Goal: Communication & Community: Answer question/provide support

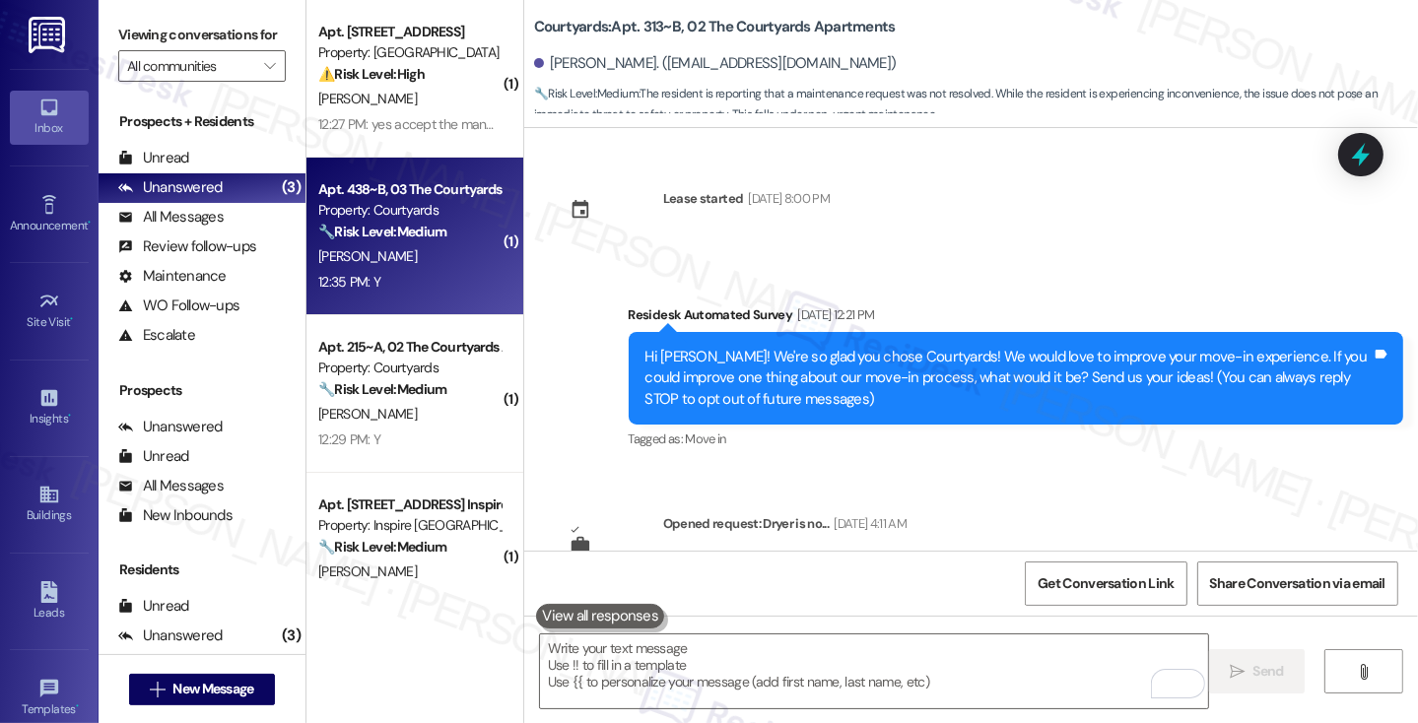
scroll to position [2303, 0]
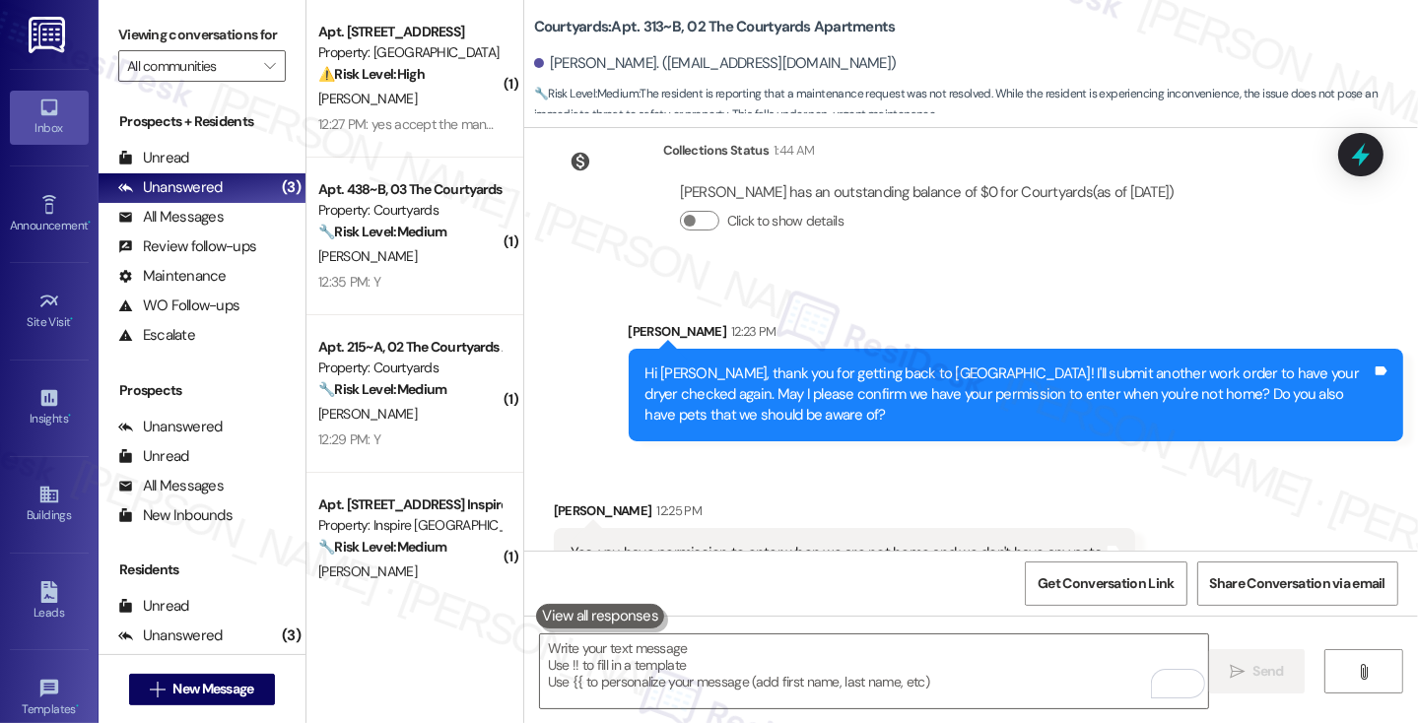
click at [1017, 377] on div "Hi Amy, thank you for getting back to us! I'll submit another work order to hav…" at bounding box center [1008, 395] width 726 height 63
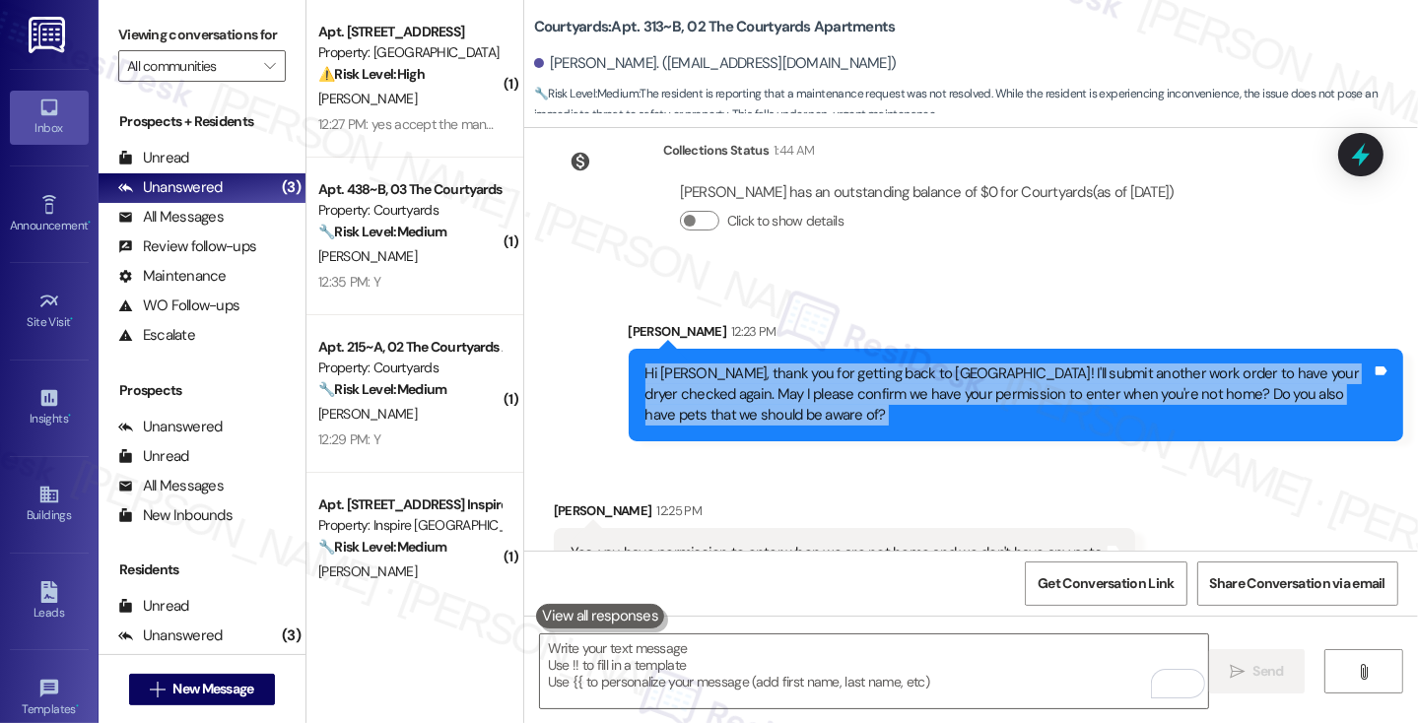
click at [1017, 377] on div "Hi Amy, thank you for getting back to us! I'll submit another work order to hav…" at bounding box center [1008, 395] width 726 height 63
click at [863, 364] on div "Hi Amy, thank you for getting back to us! I'll submit another work order to hav…" at bounding box center [1008, 395] width 726 height 63
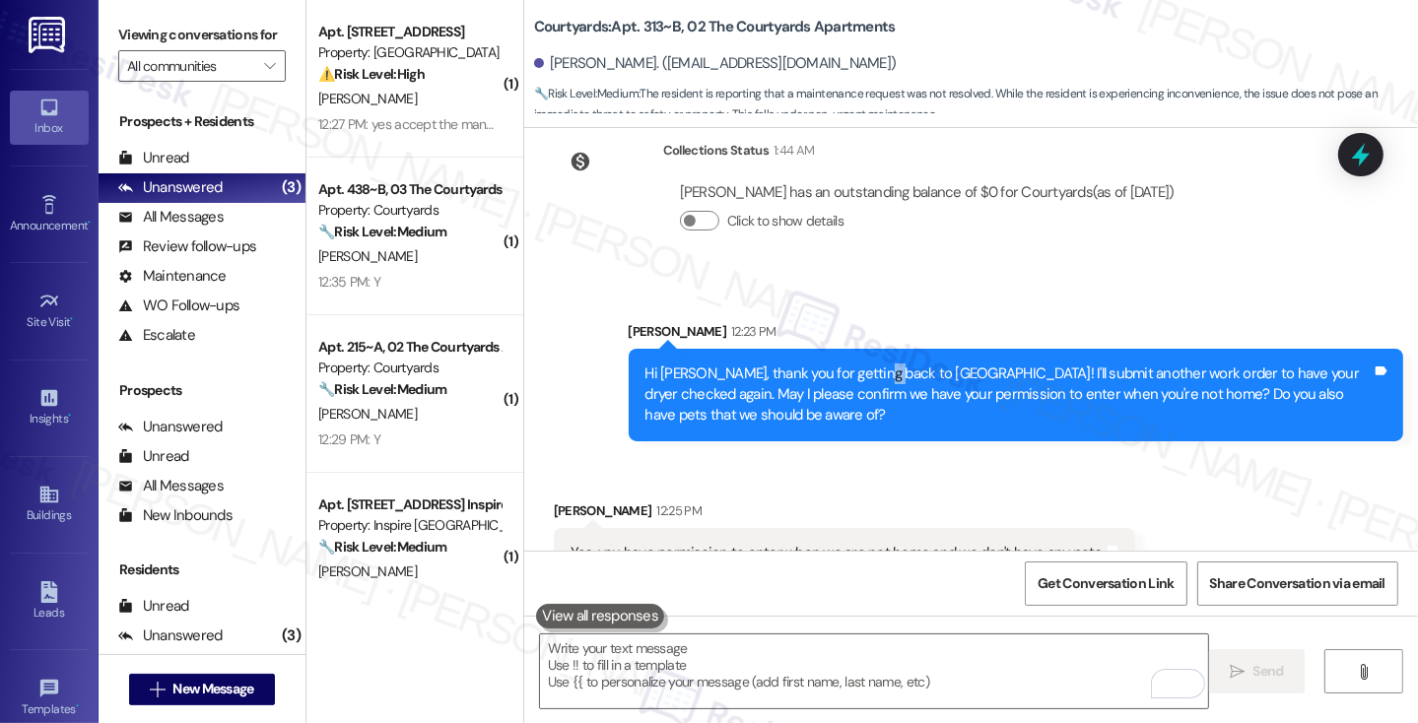
click at [863, 364] on div "Hi Amy, thank you for getting back to us! I'll submit another work order to hav…" at bounding box center [1008, 395] width 726 height 63
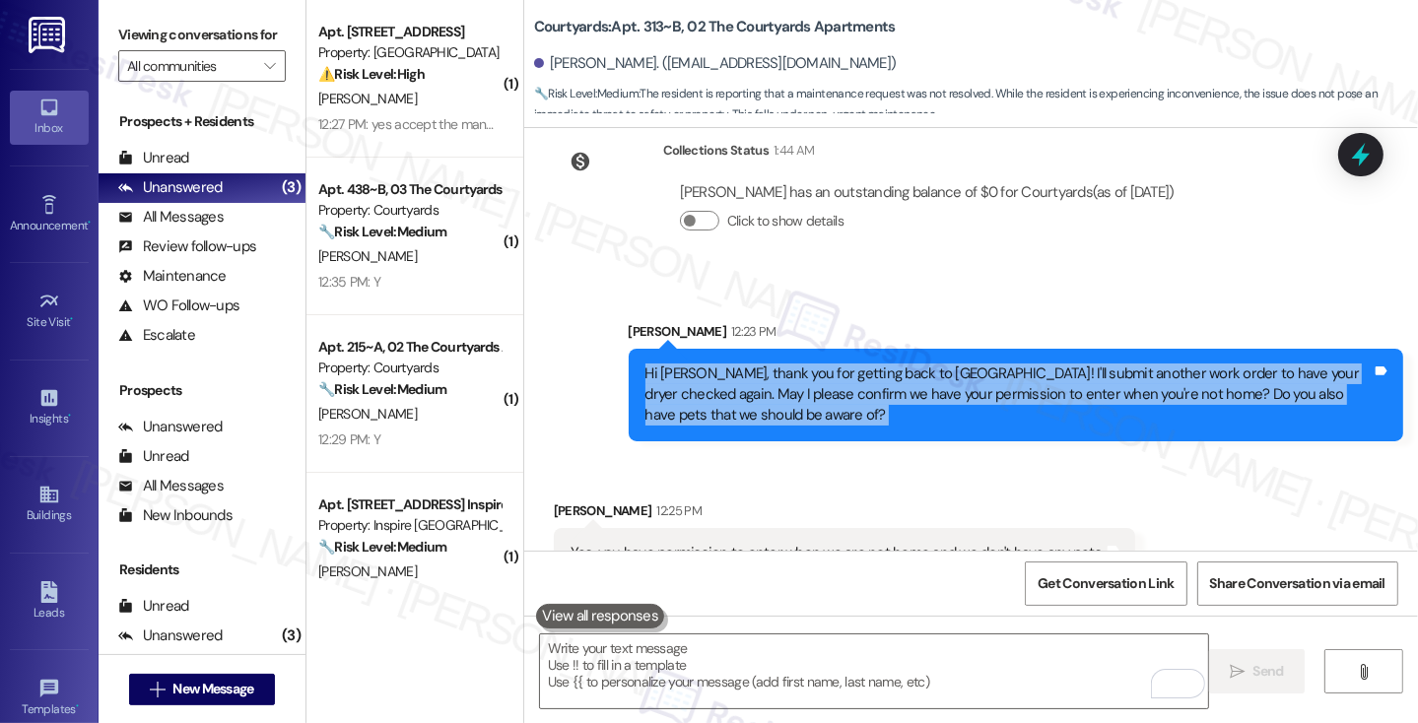
click at [863, 364] on div "Hi Amy, thank you for getting back to us! I'll submit another work order to hav…" at bounding box center [1008, 395] width 726 height 63
click at [941, 375] on div "Hi Amy, thank you for getting back to us! I'll submit another work order to hav…" at bounding box center [1008, 395] width 726 height 63
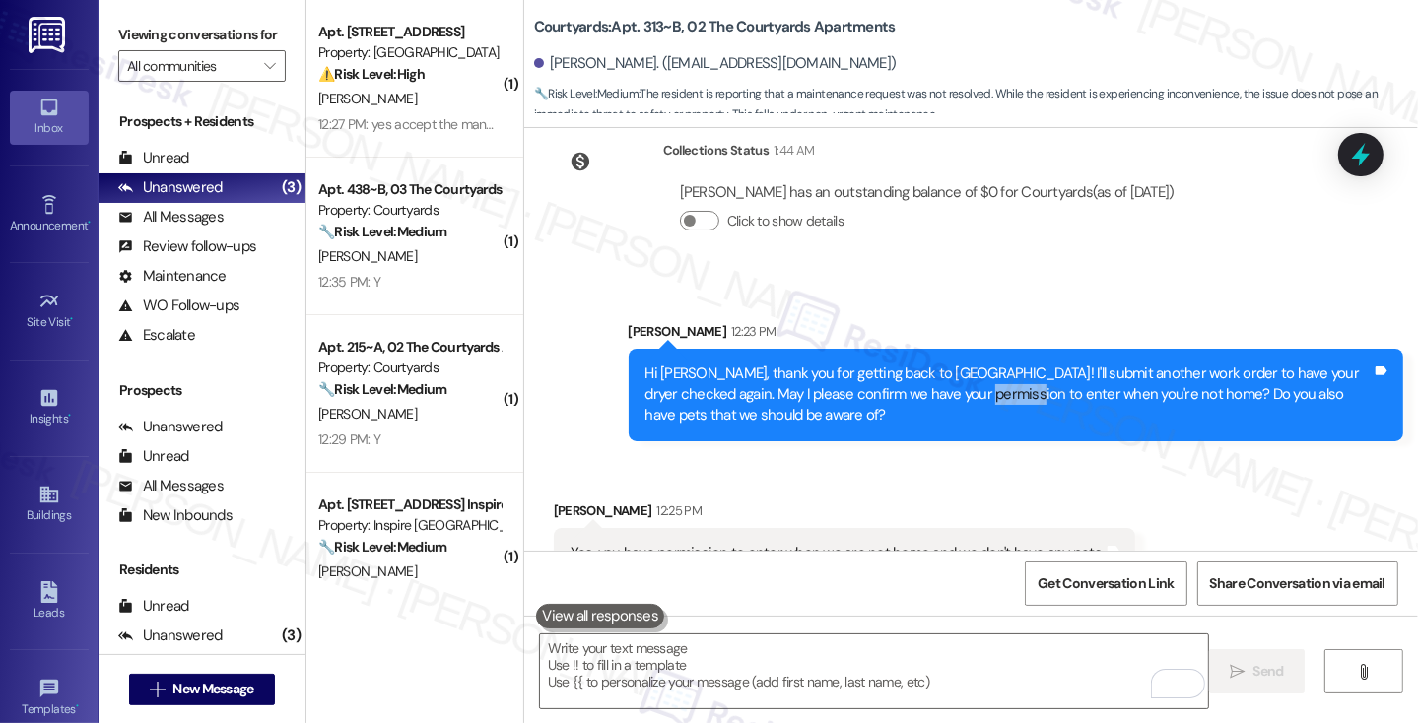
click at [941, 375] on div "Hi Amy, thank you for getting back to us! I'll submit another work order to hav…" at bounding box center [1008, 395] width 726 height 63
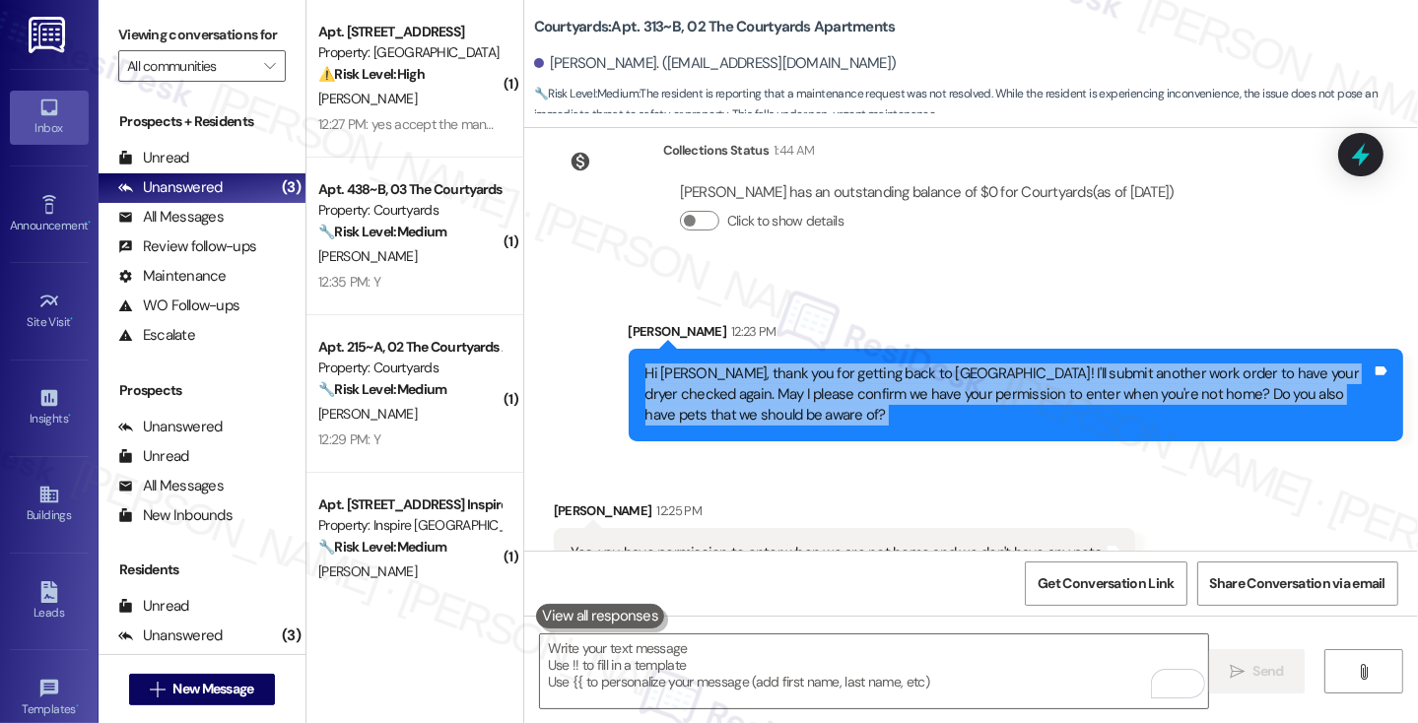
click at [941, 375] on div "Hi Amy, thank you for getting back to us! I'll submit another work order to hav…" at bounding box center [1008, 395] width 726 height 63
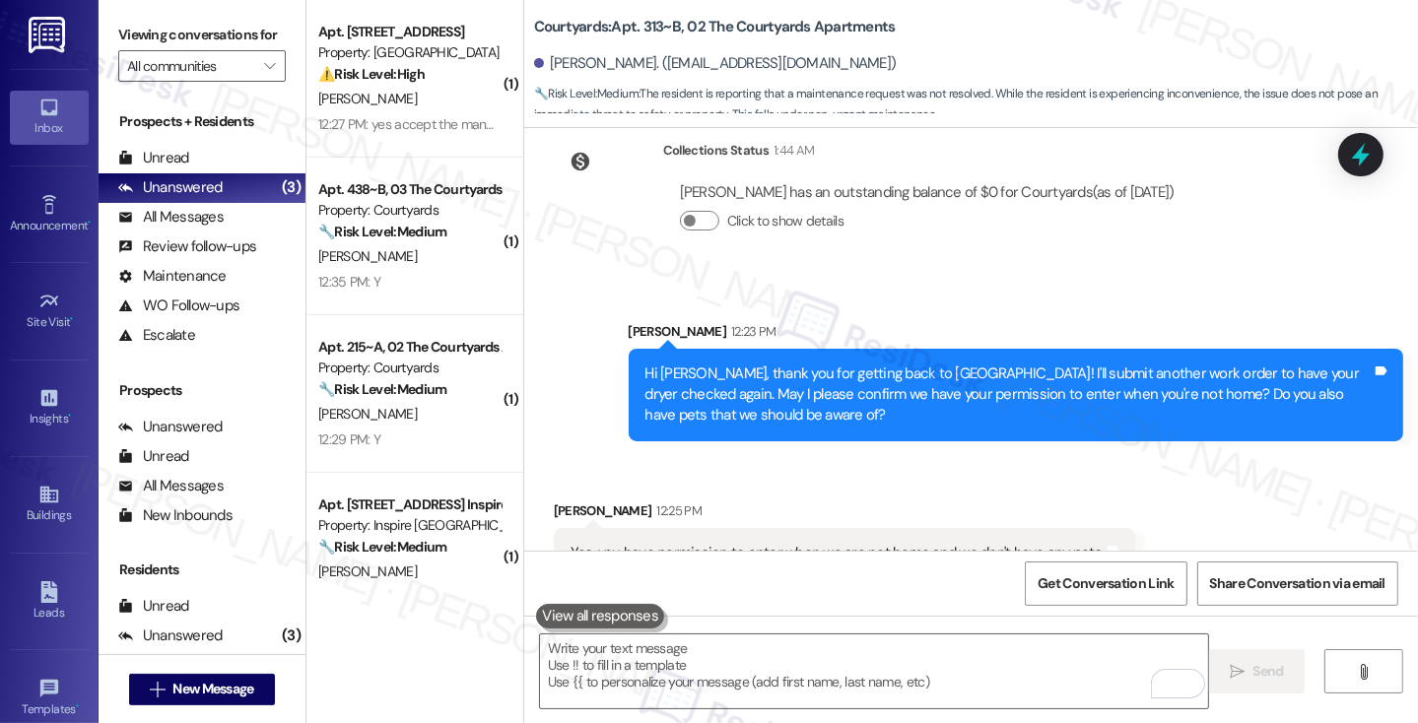
click at [771, 528] on div "Yes, you have permission to enter when we are not home and we don't have any pe…" at bounding box center [845, 553] width 582 height 50
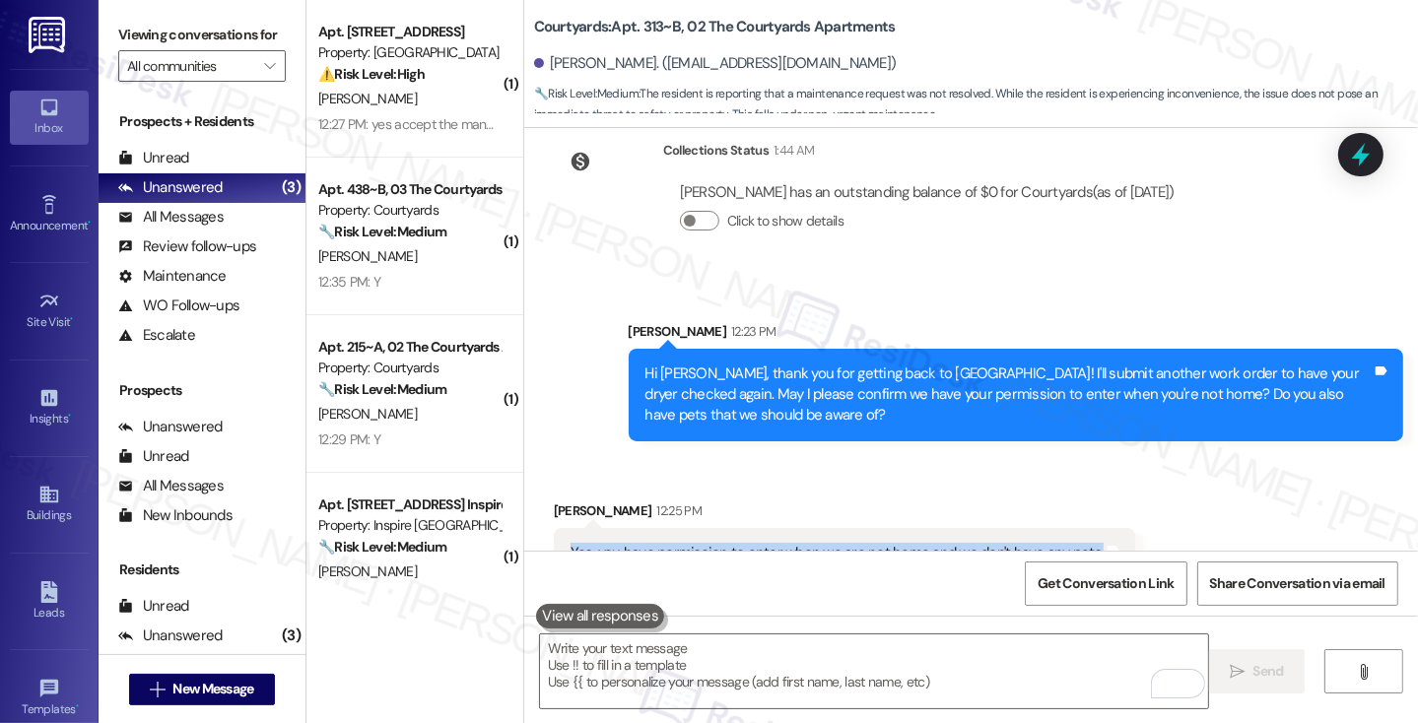
click at [771, 528] on div "Yes, you have permission to enter when we are not home and we don't have any pe…" at bounding box center [845, 553] width 582 height 50
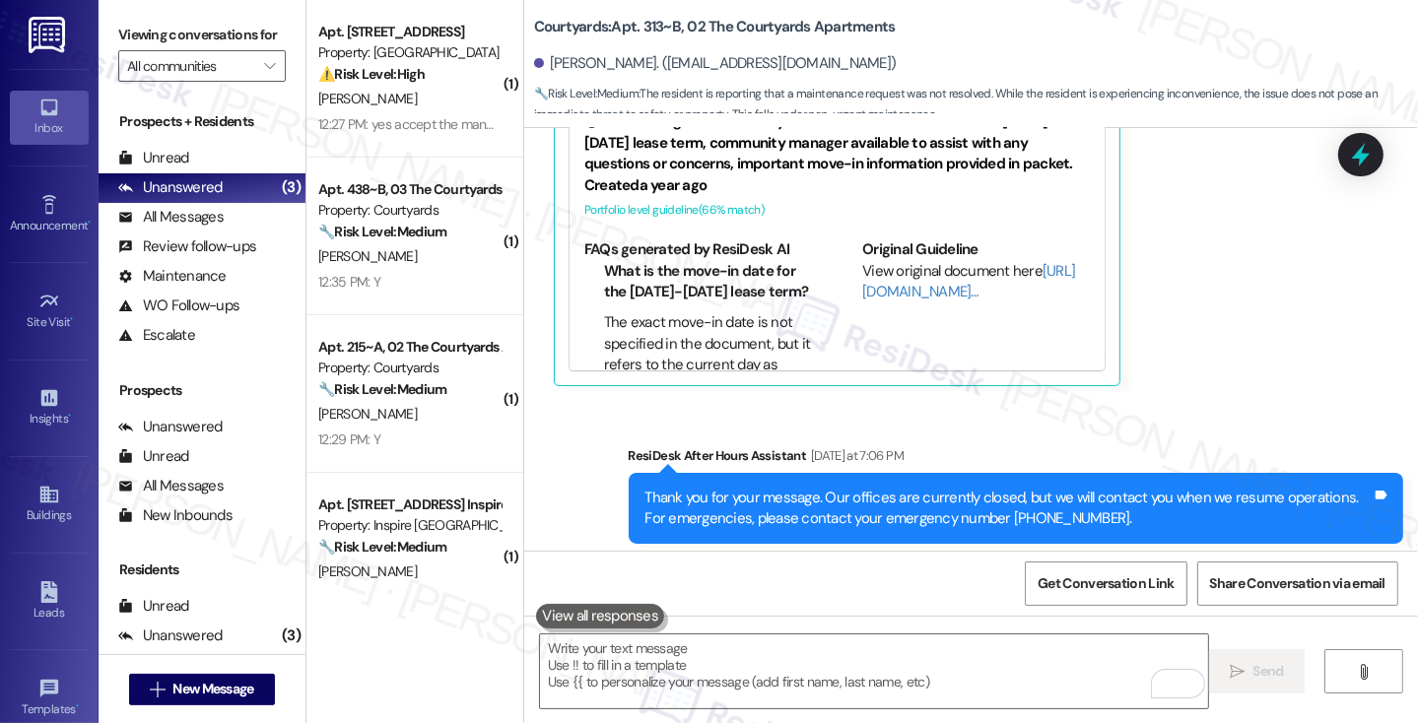
scroll to position [1318, 0]
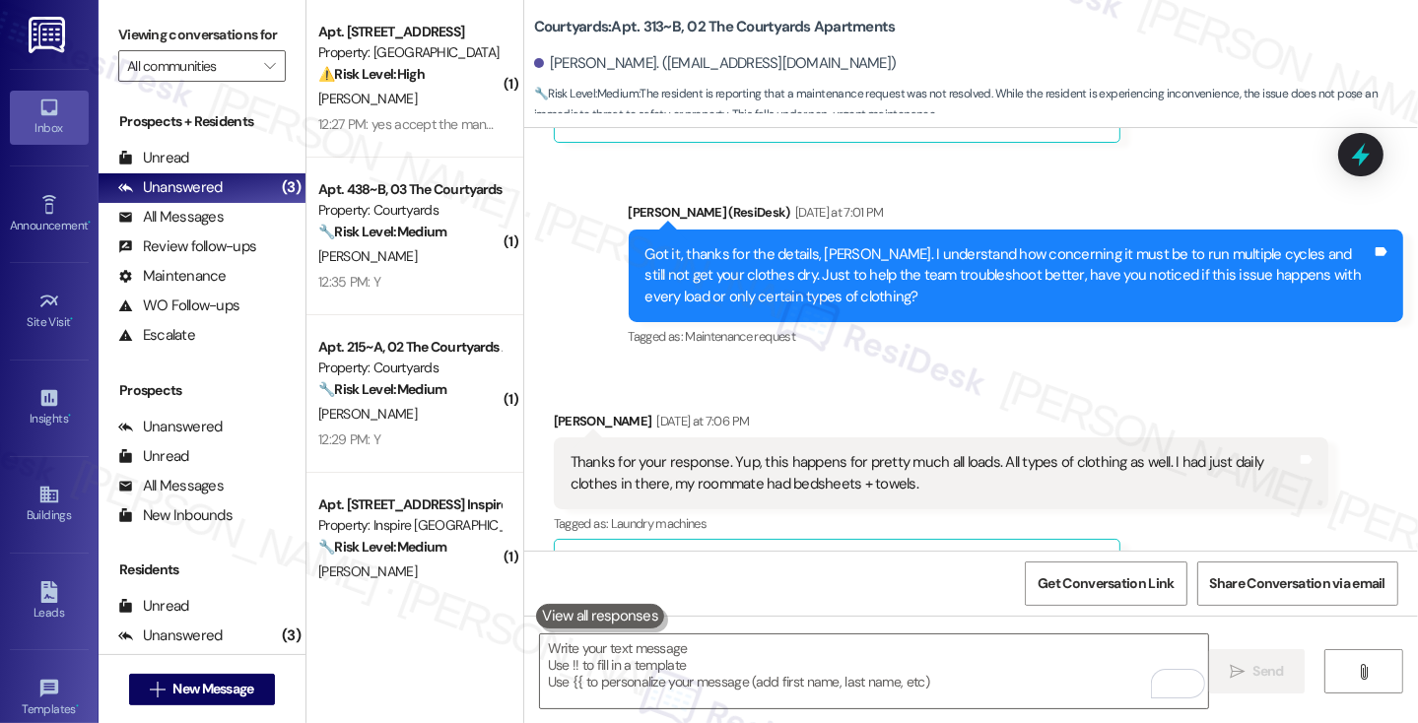
click at [714, 452] on div "Thanks for your response. Yup, this happens for pretty much all loads. All type…" at bounding box center [933, 473] width 726 height 42
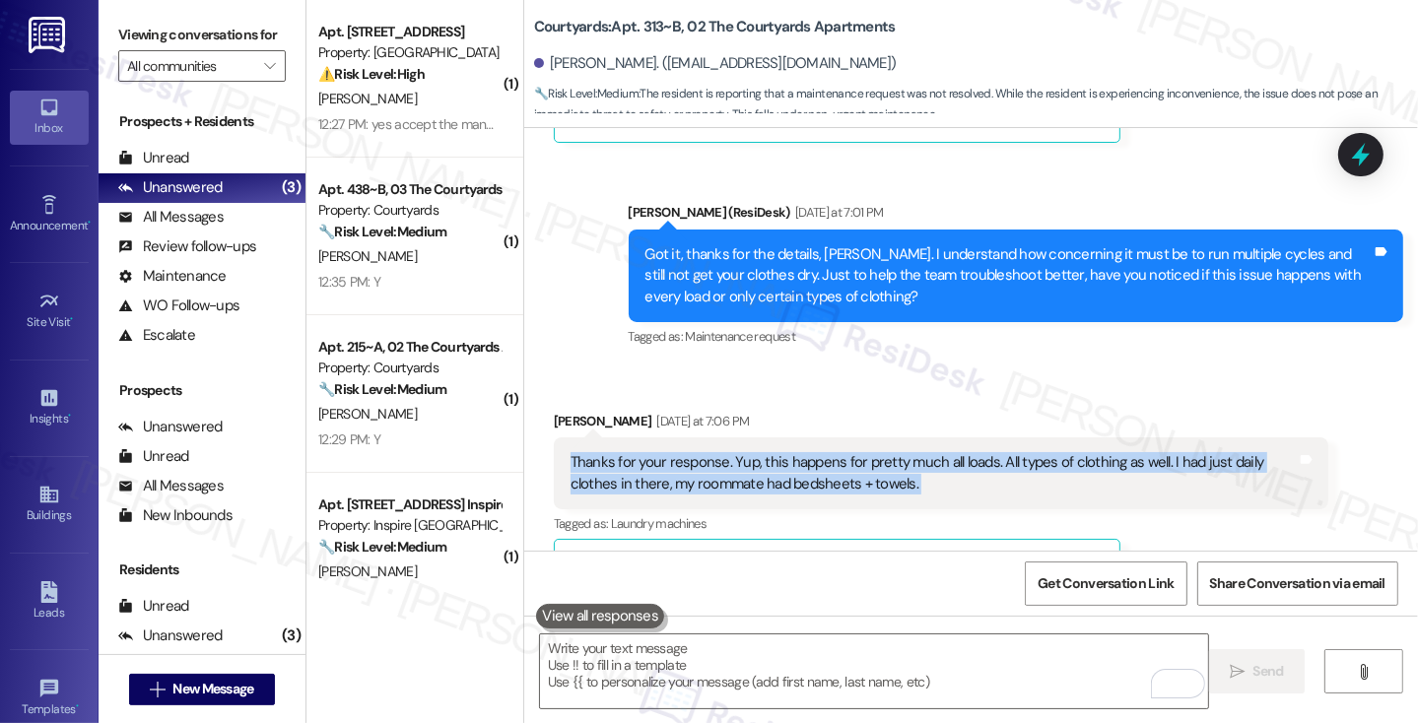
click at [714, 452] on div "Thanks for your response. Yup, this happens for pretty much all loads. All type…" at bounding box center [933, 473] width 726 height 42
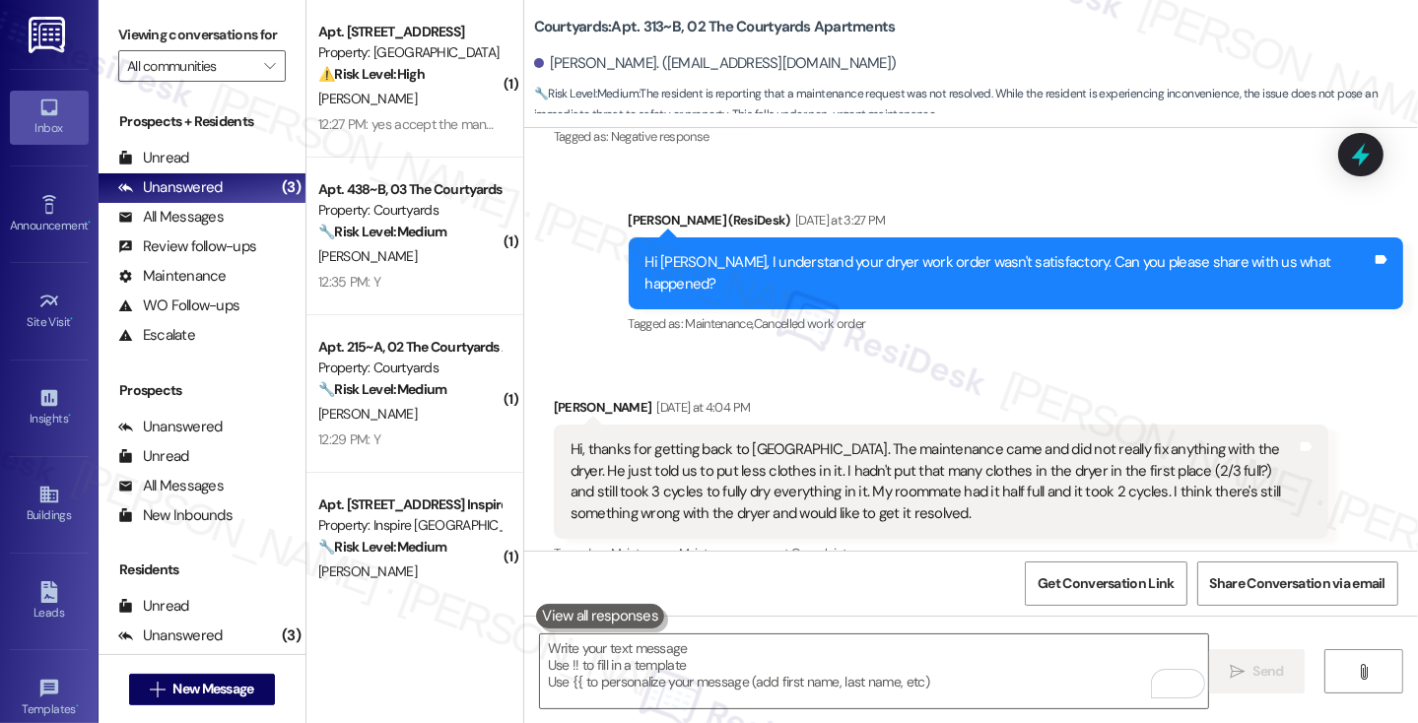
scroll to position [1023, 0]
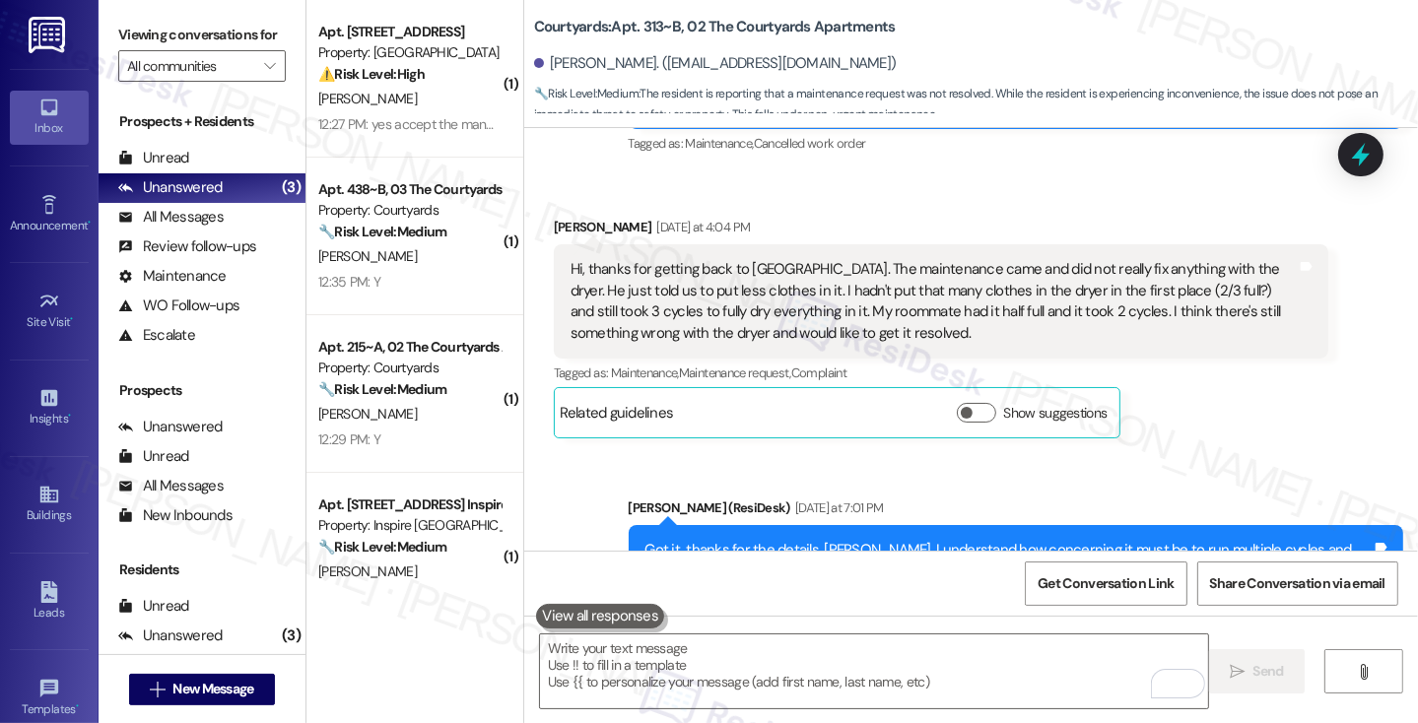
click at [776, 264] on div "Hi, thanks for getting back to us. The maintenance came and did not really fix …" at bounding box center [933, 301] width 726 height 85
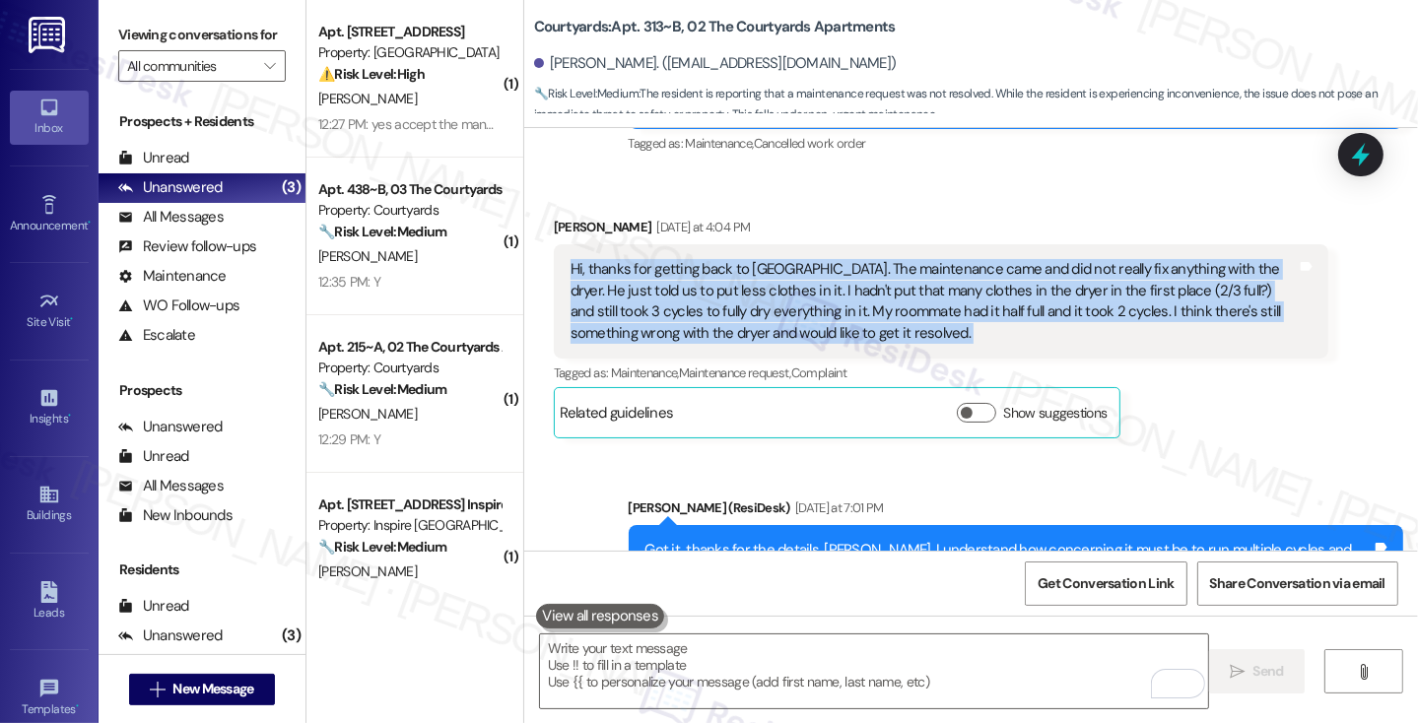
click at [776, 264] on div "Hi, thanks for getting back to us. The maintenance came and did not really fix …" at bounding box center [933, 301] width 726 height 85
click at [939, 259] on div "Hi, thanks for getting back to us. The maintenance came and did not really fix …" at bounding box center [933, 301] width 726 height 85
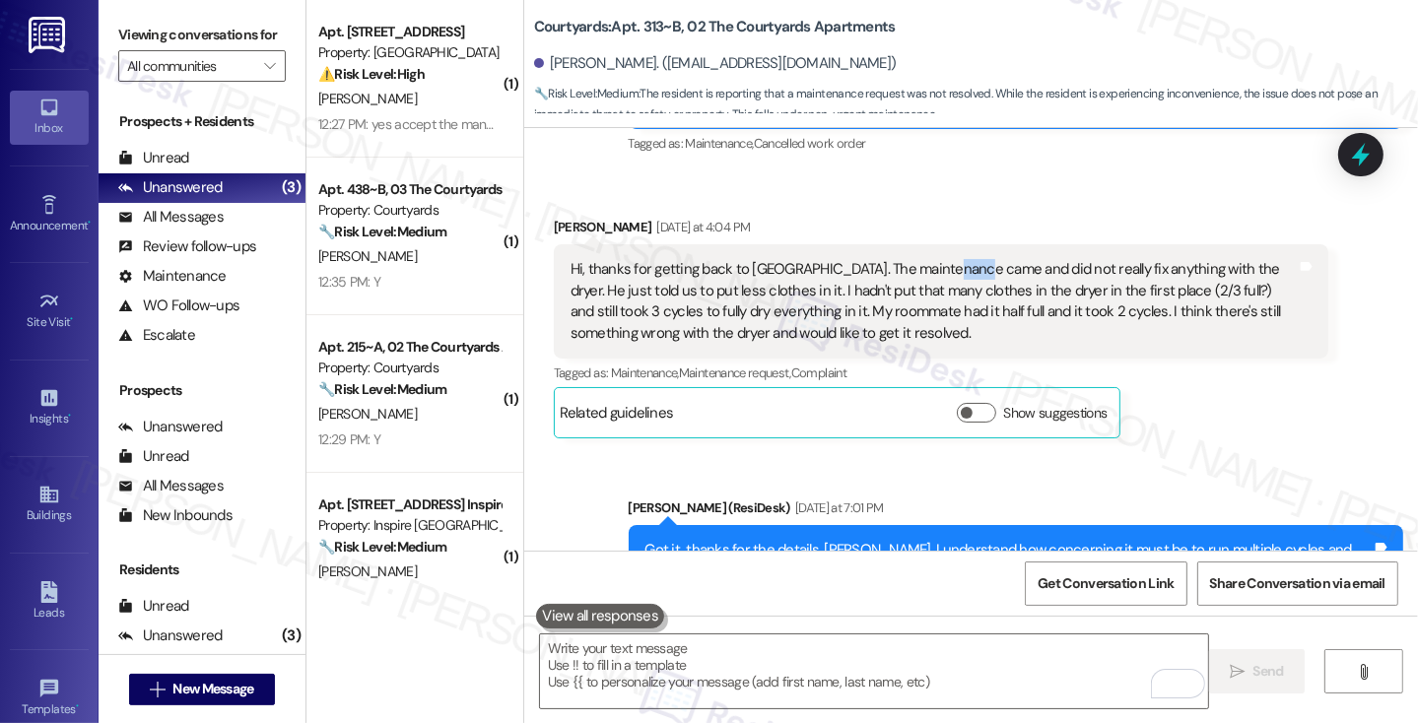
click at [939, 259] on div "Hi, thanks for getting back to us. The maintenance came and did not really fix …" at bounding box center [933, 301] width 726 height 85
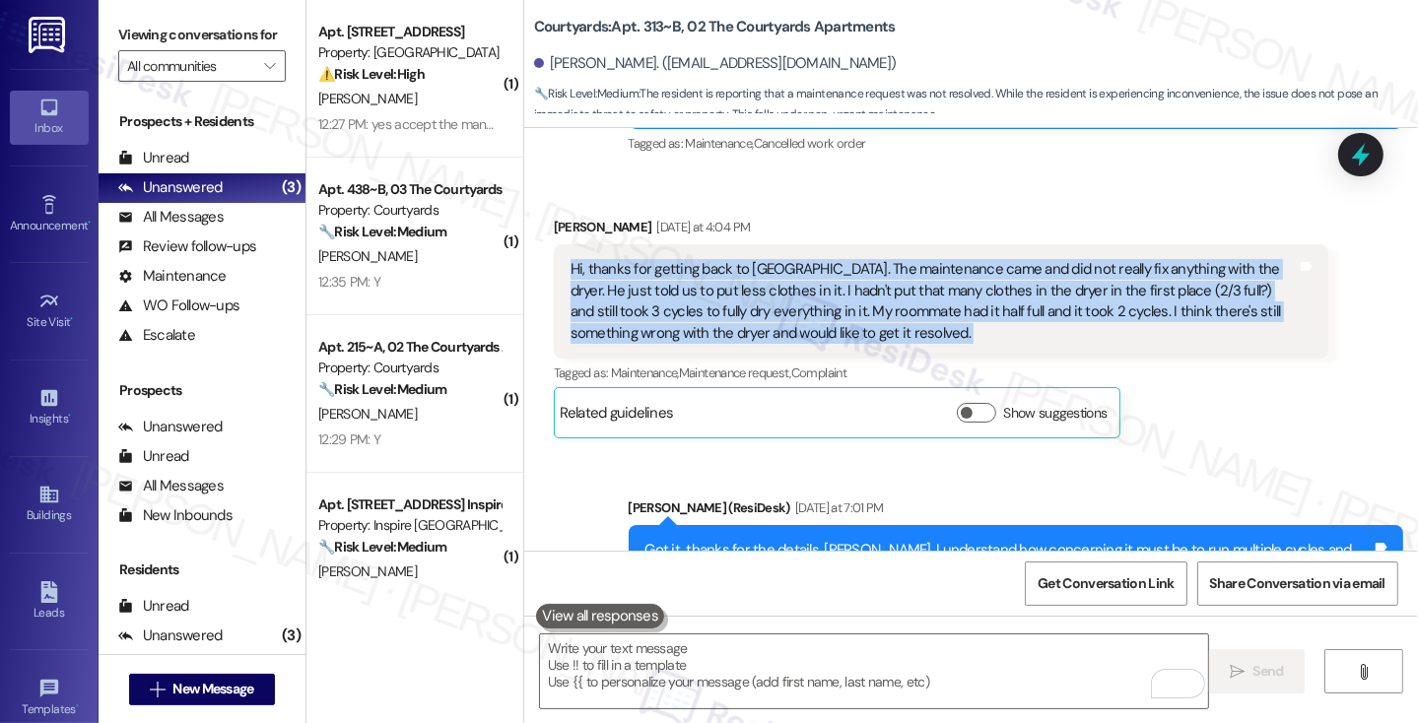
click at [939, 259] on div "Hi, thanks for getting back to us. The maintenance came and did not really fix …" at bounding box center [933, 301] width 726 height 85
click at [1071, 259] on div "Hi, thanks for getting back to us. The maintenance came and did not really fix …" at bounding box center [933, 301] width 726 height 85
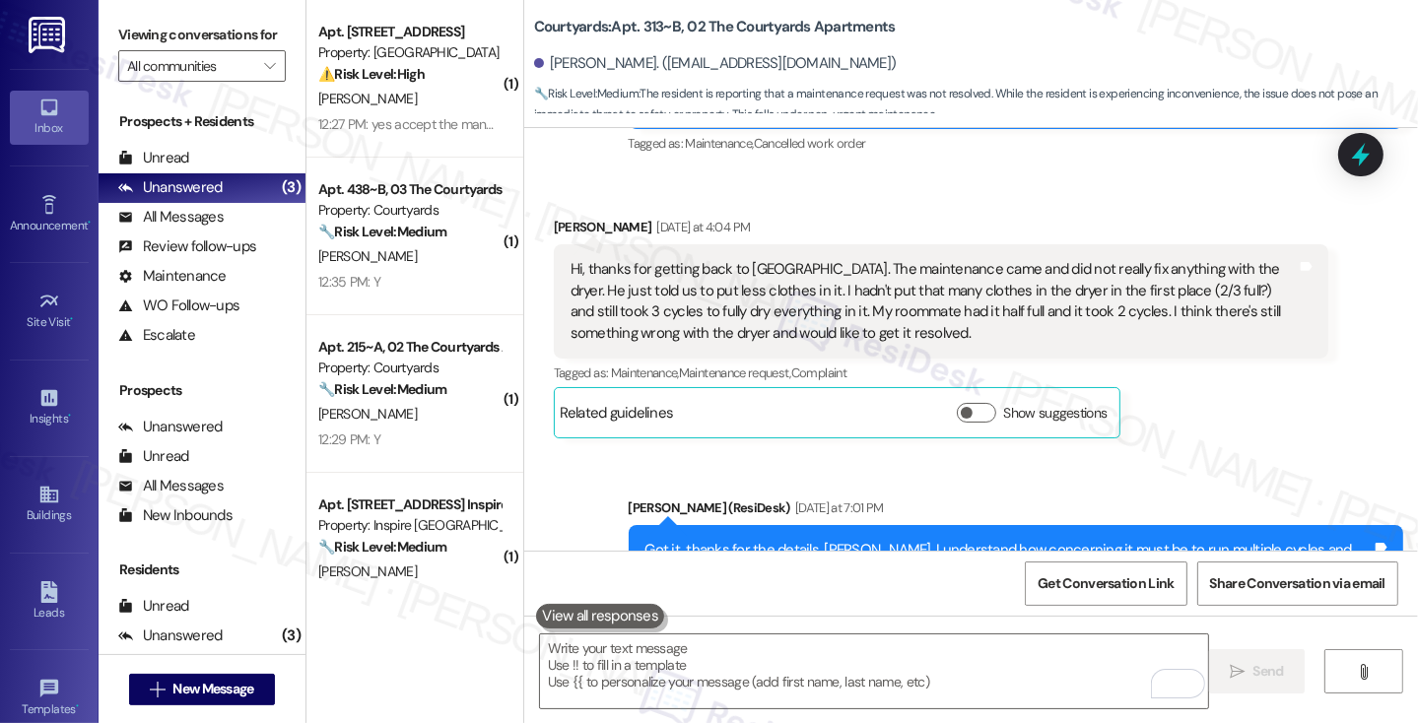
click at [1150, 259] on div "Hi, thanks for getting back to us. The maintenance came and did not really fix …" at bounding box center [933, 301] width 726 height 85
copy div "dryer"
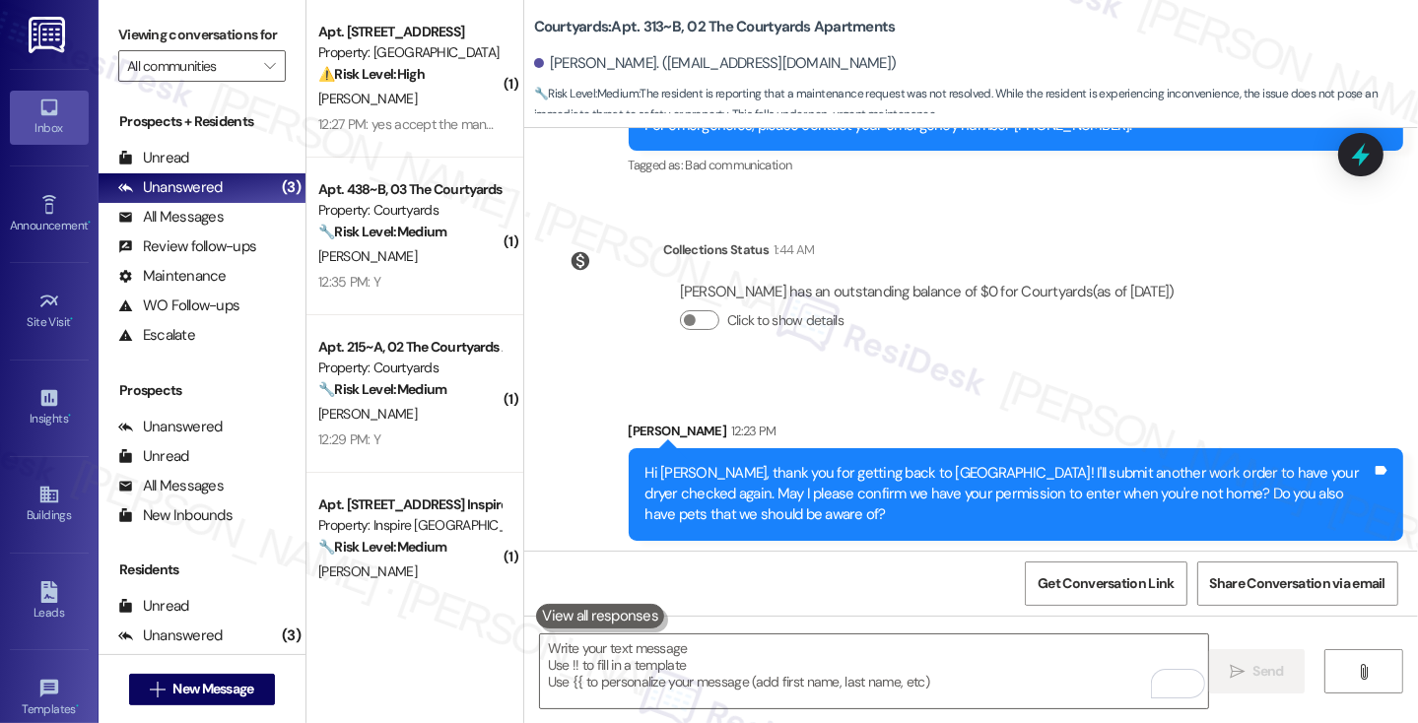
scroll to position [2303, 0]
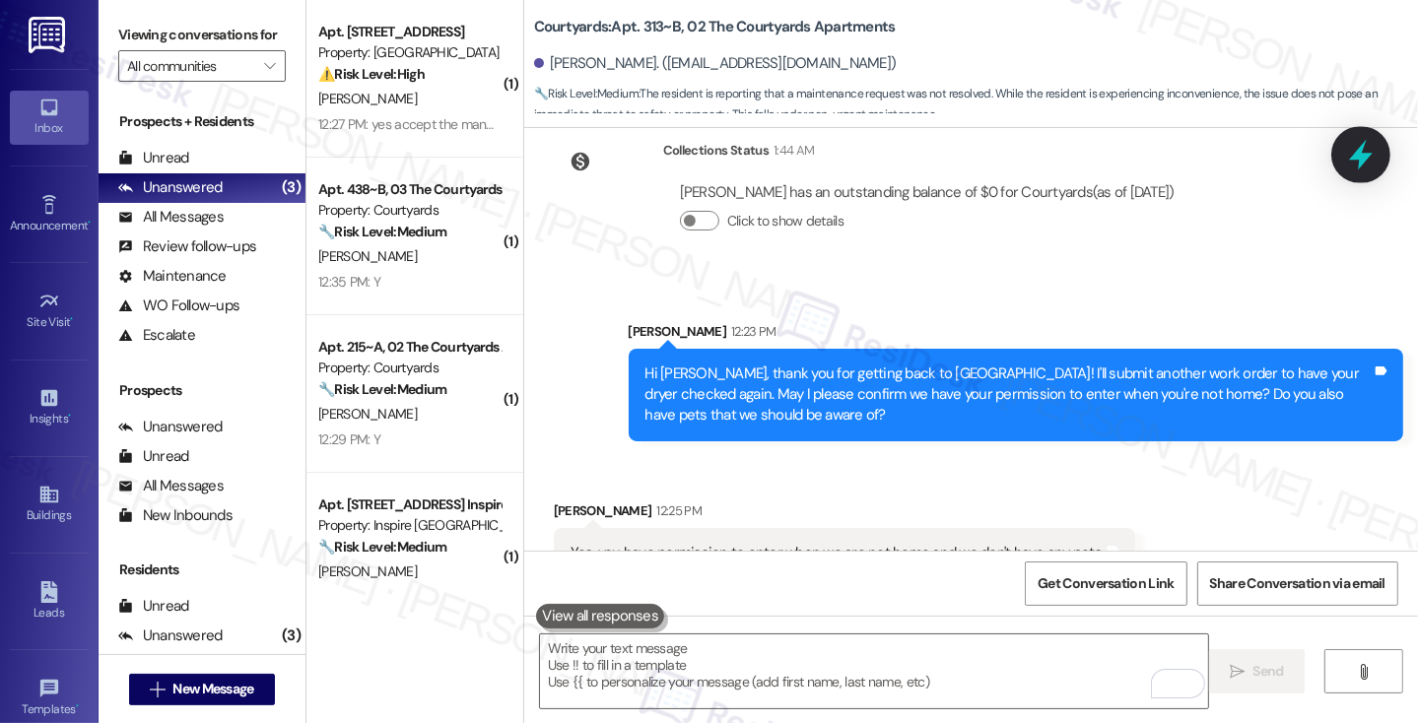
click at [1360, 163] on icon at bounding box center [1361, 155] width 24 height 31
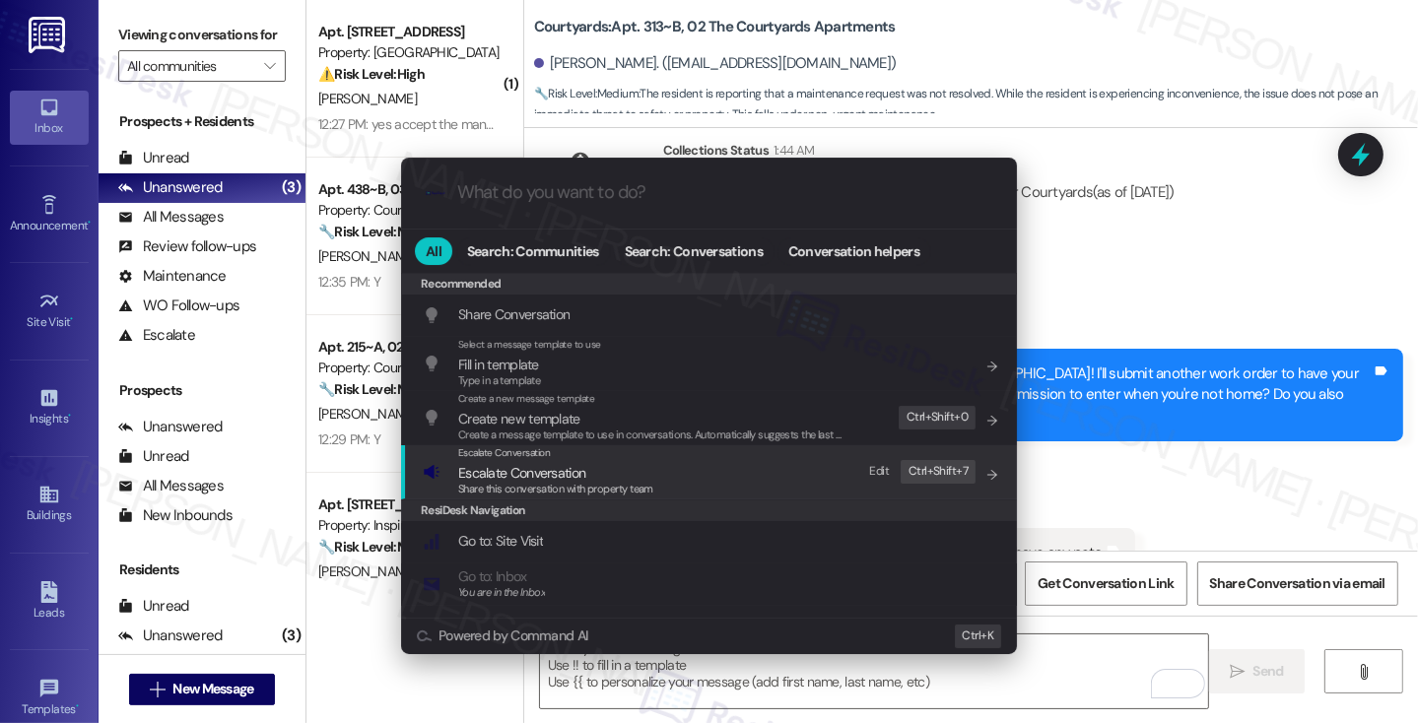
click at [671, 466] on div "Escalate Conversation Escalate Conversation Share this conversation with proper…" at bounding box center [711, 471] width 576 height 53
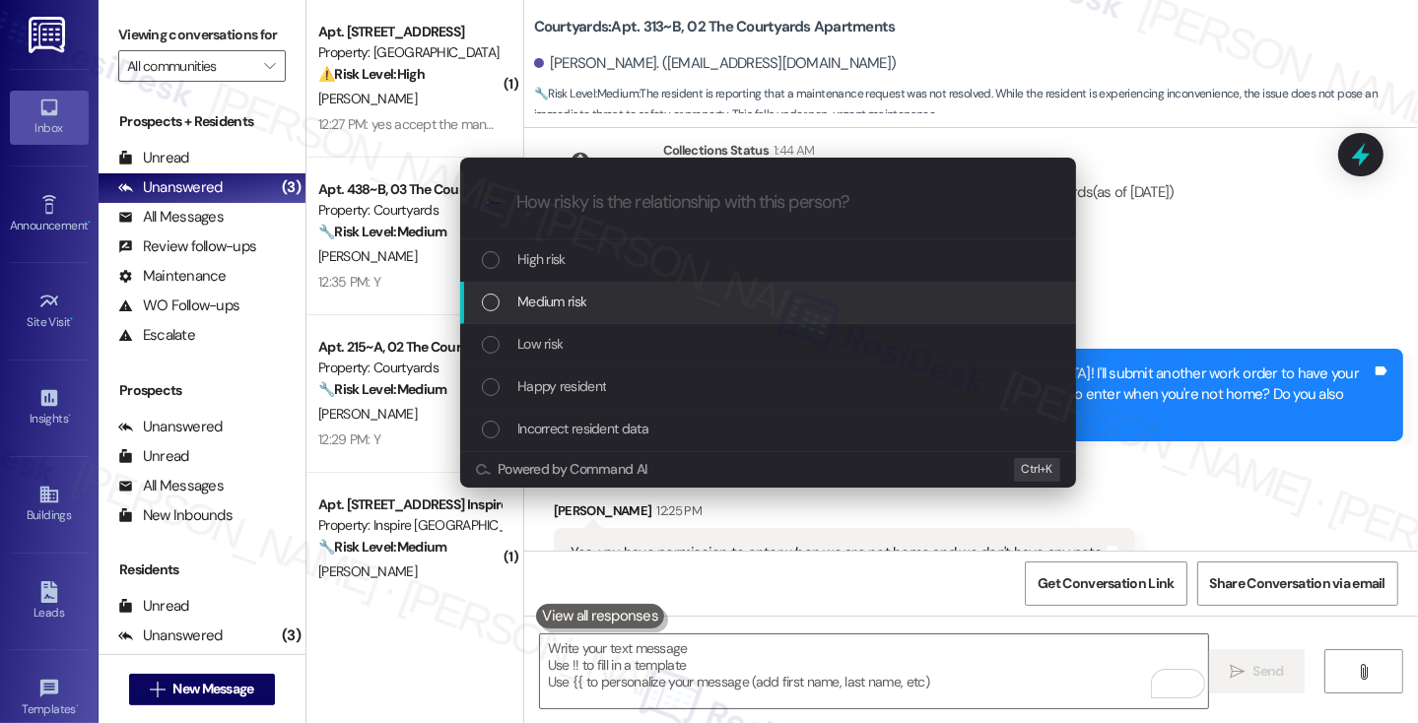
click at [615, 304] on div "Medium risk" at bounding box center [770, 302] width 576 height 22
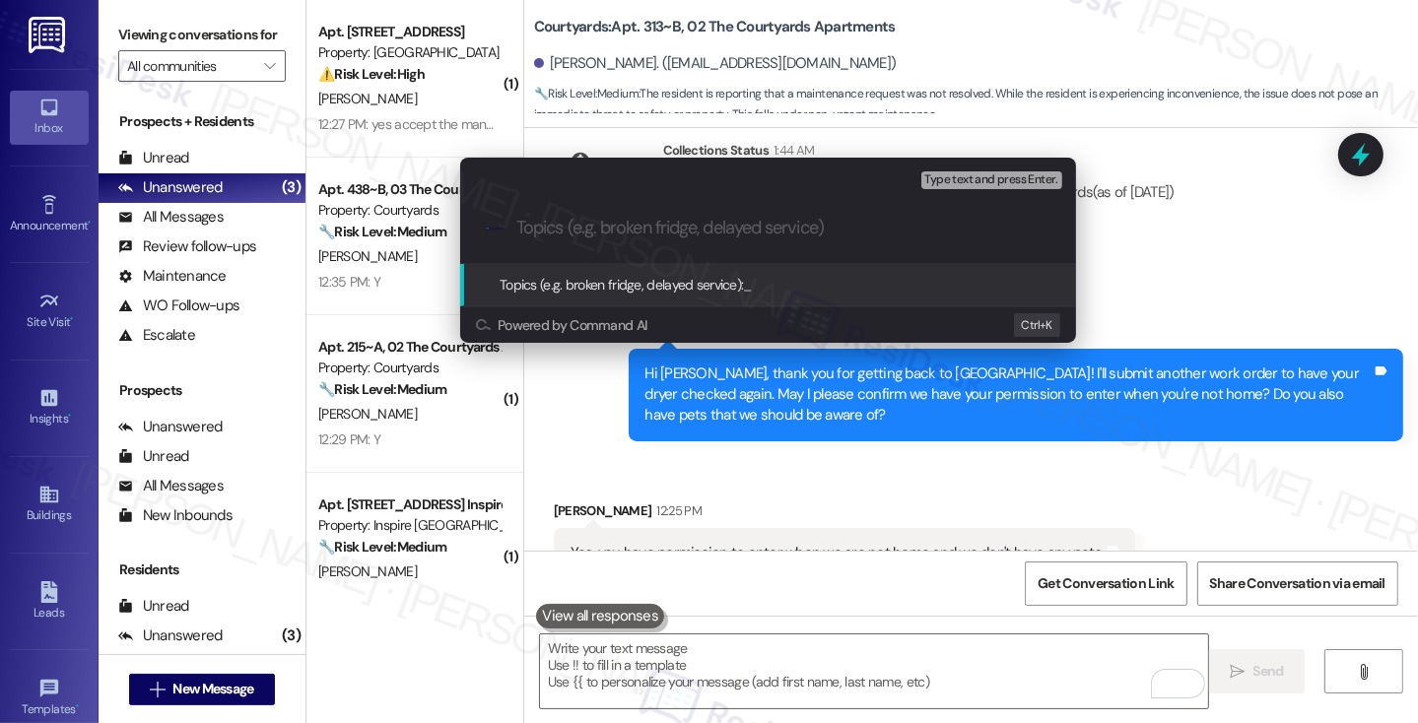
click at [1201, 252] on div "Escalate Conversation Medium risk Topics (e.g. broken fridge, delayed service) …" at bounding box center [709, 361] width 1418 height 723
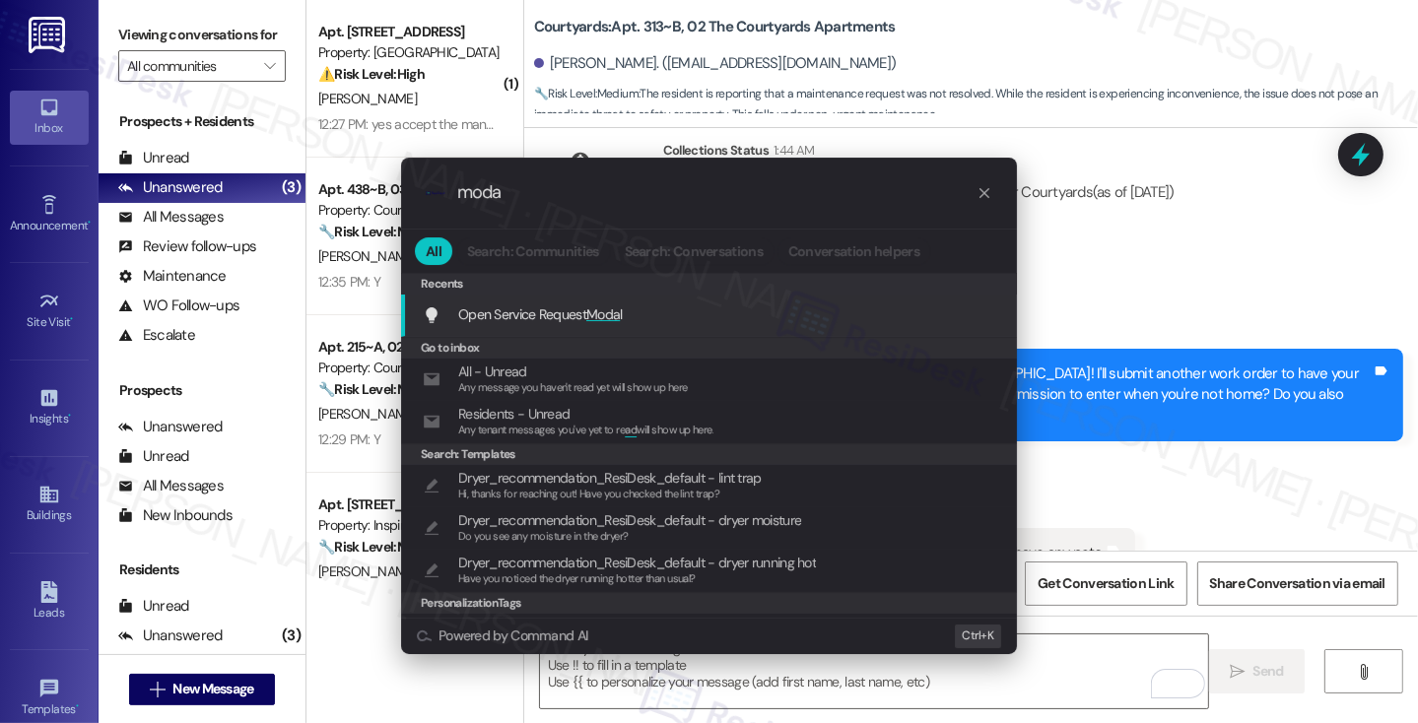
click at [596, 316] on span "Moda" at bounding box center [602, 314] width 33 height 18
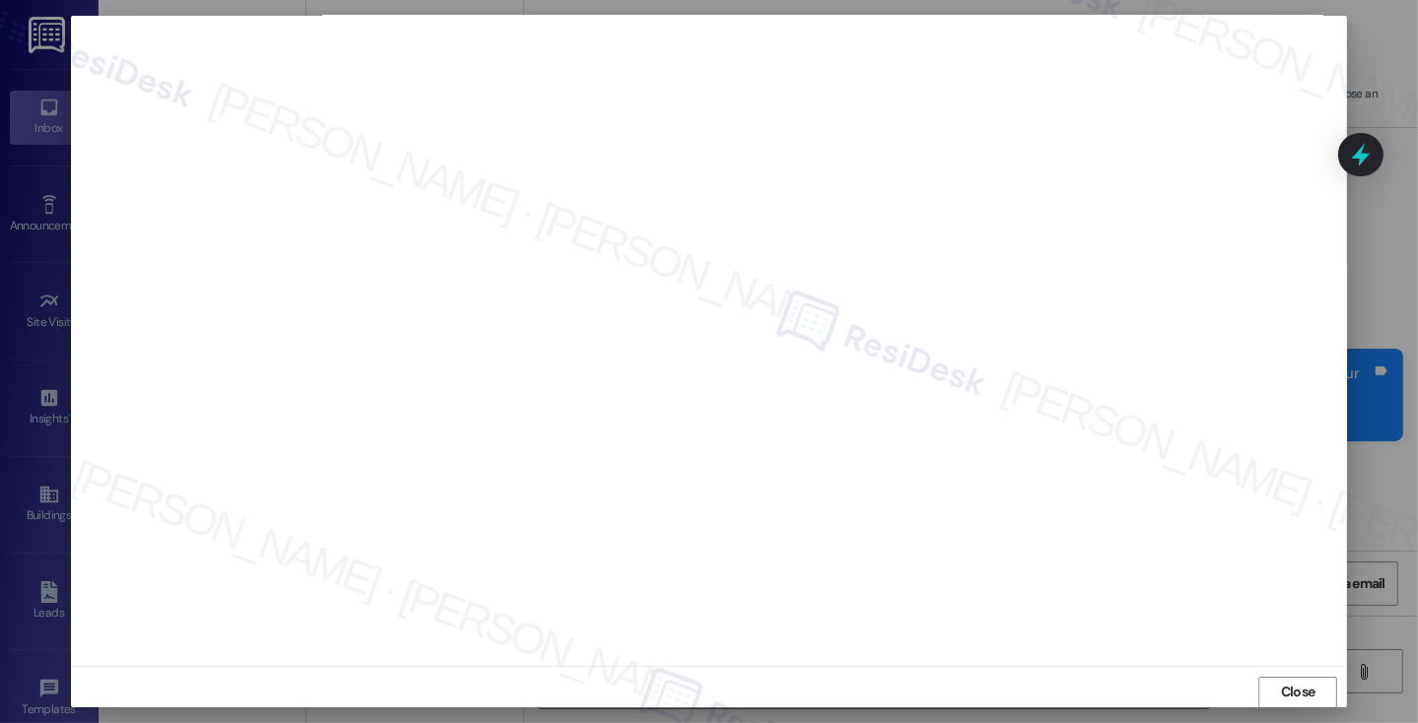
scroll to position [0, 0]
click at [1308, 690] on span "Close" at bounding box center [1298, 693] width 34 height 21
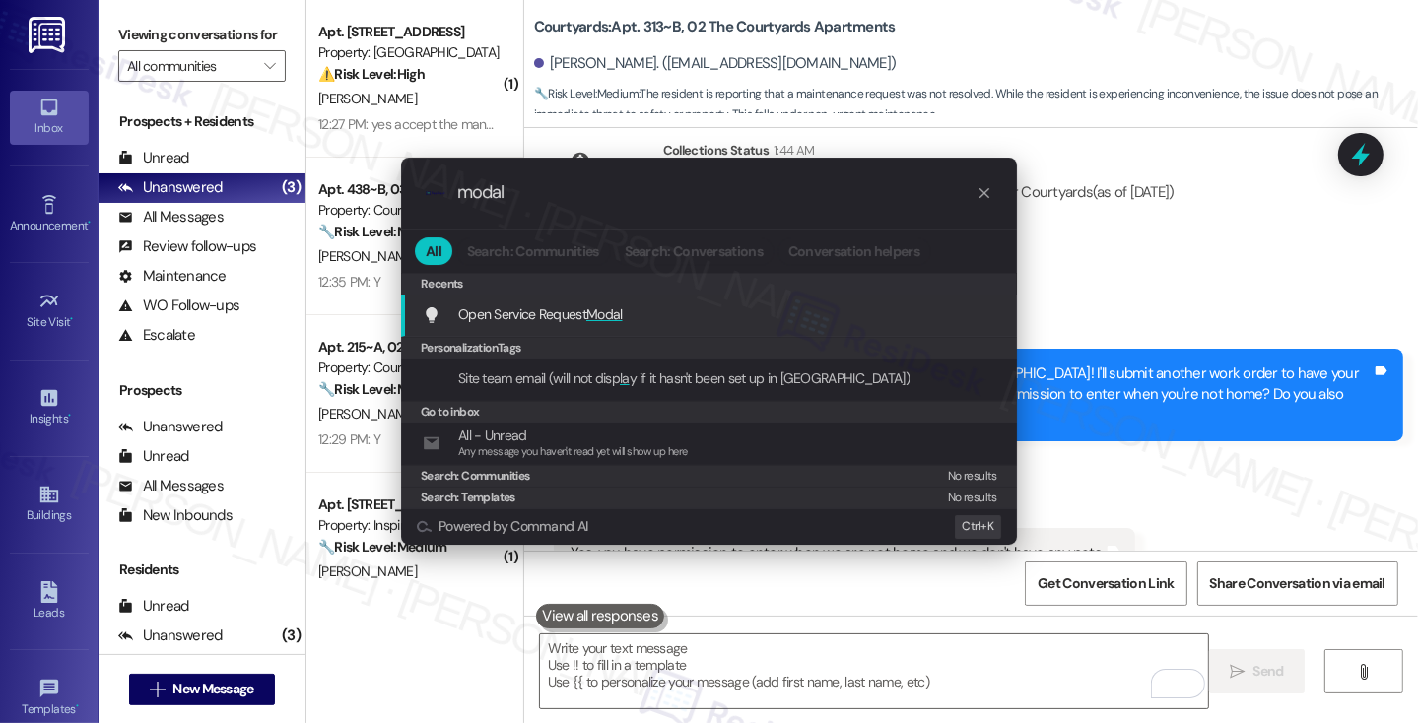
click at [627, 303] on div "Open Service Request Modal Add shortcut" at bounding box center [711, 314] width 576 height 22
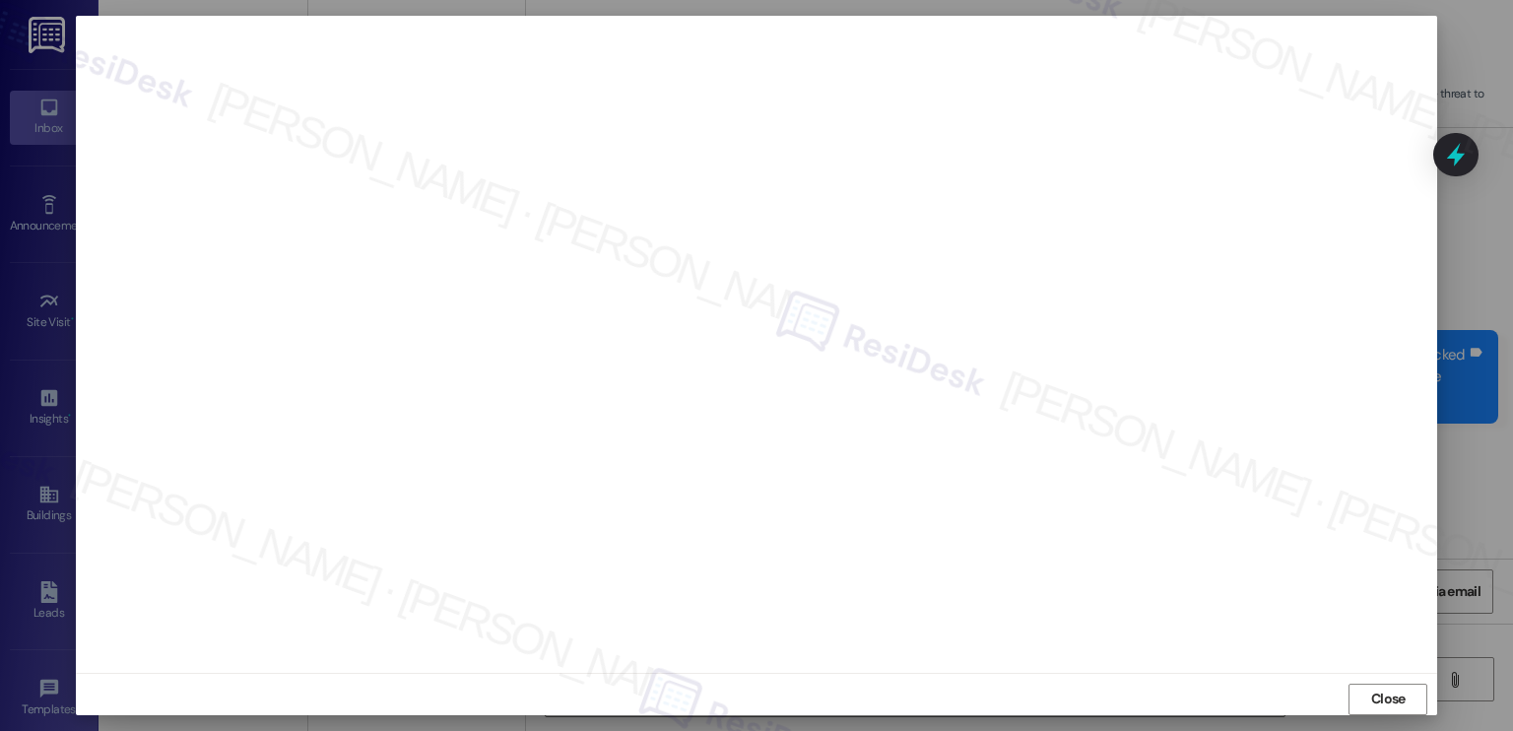
scroll to position [2234, 0]
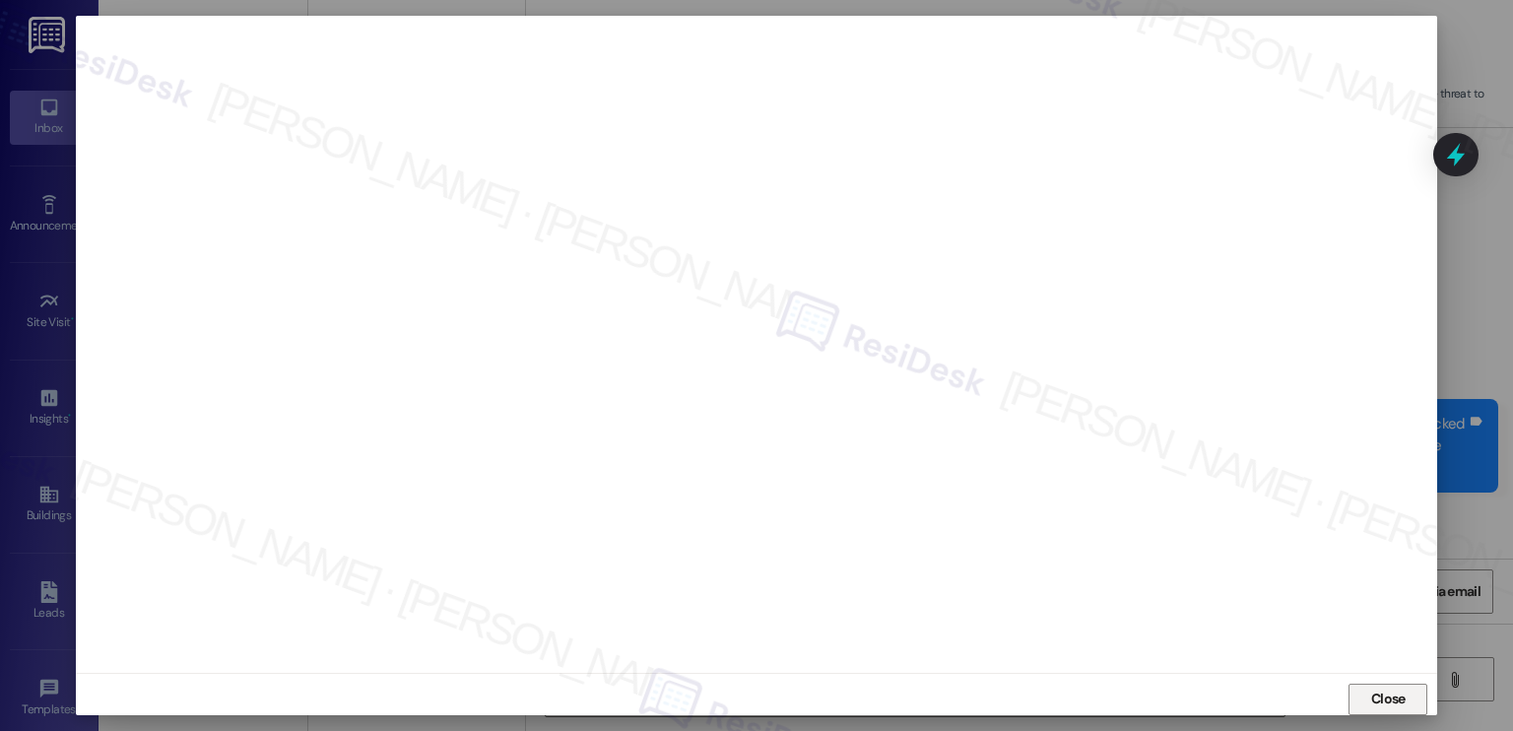
click at [1379, 701] on span "Close" at bounding box center [1388, 699] width 34 height 21
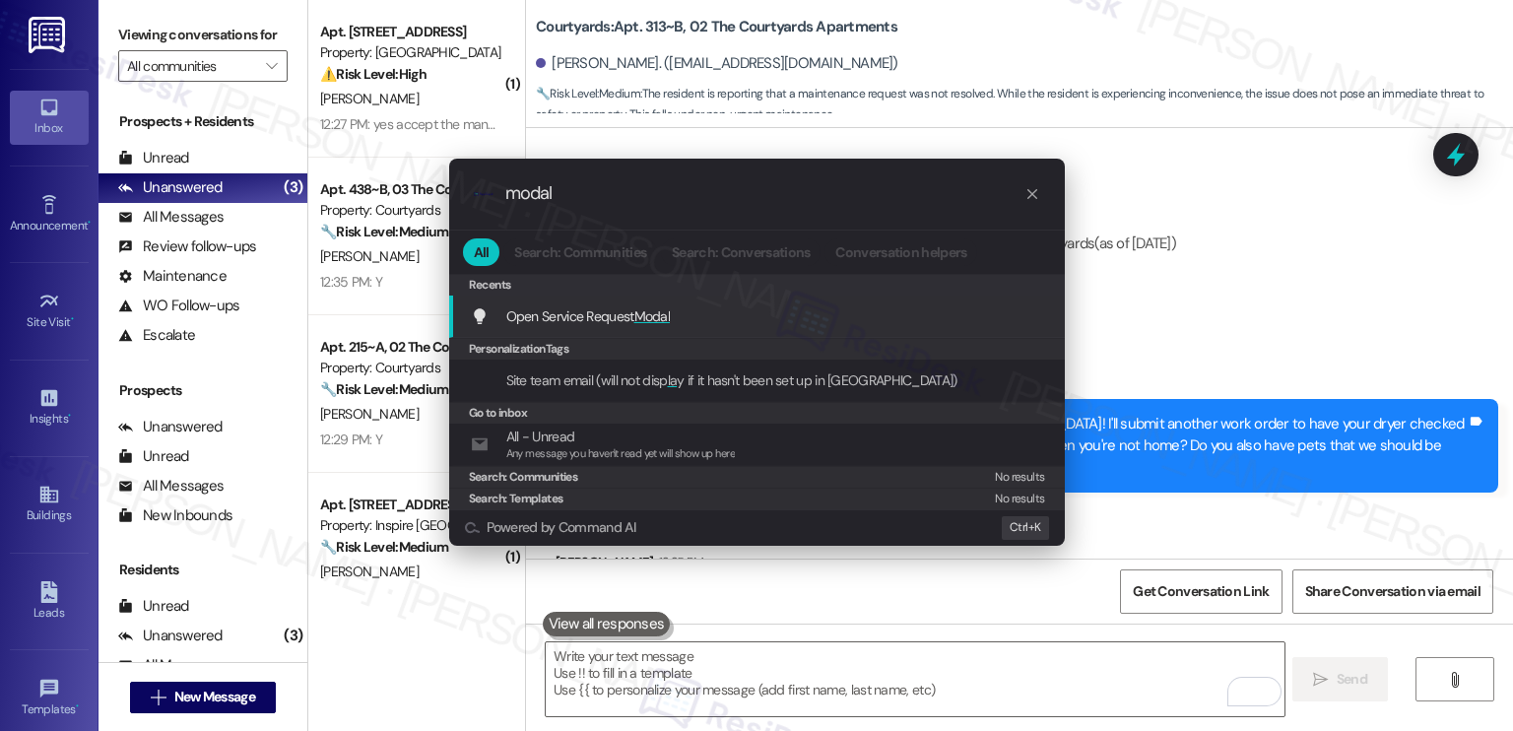
type input "modal"
click at [644, 307] on span "Modal" at bounding box center [652, 316] width 36 height 18
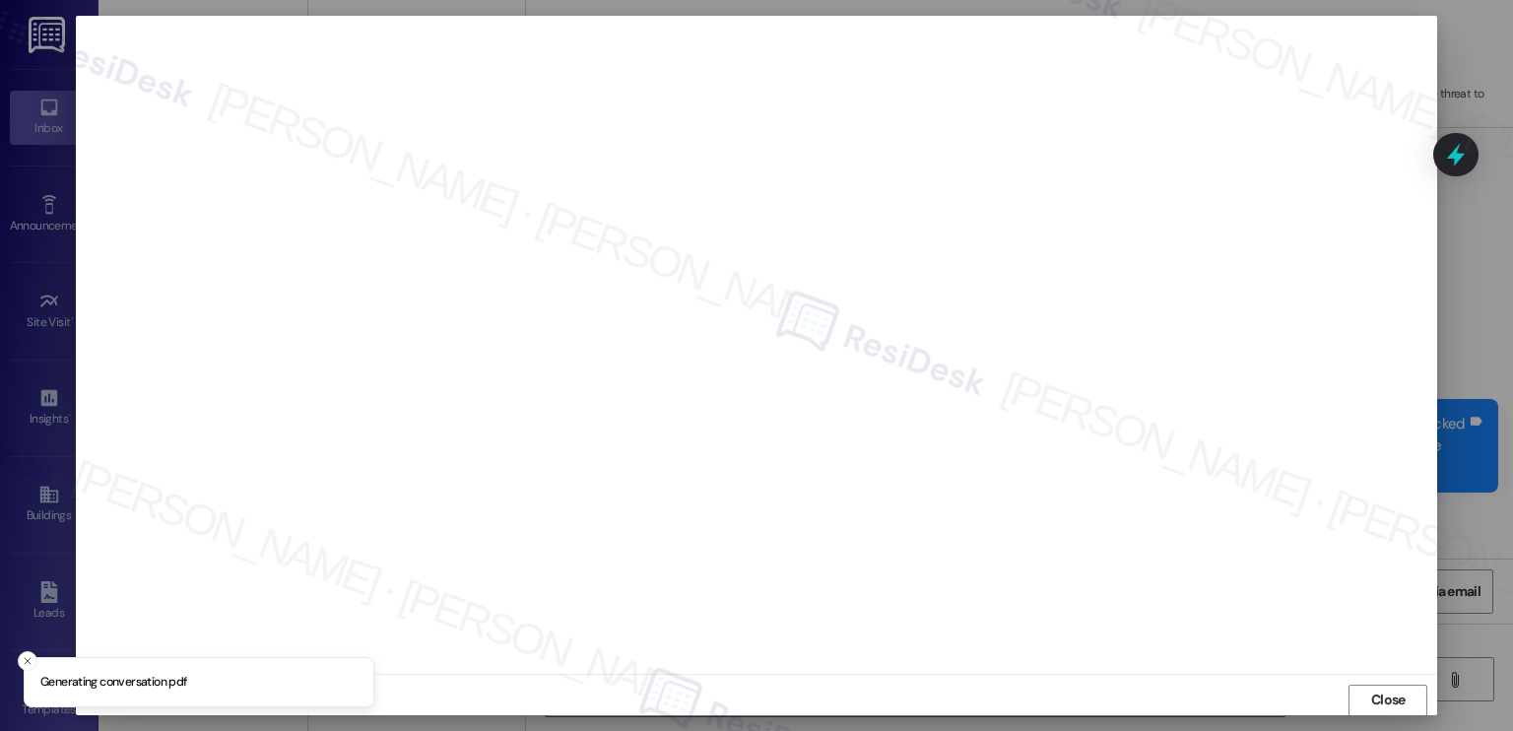
scroll to position [0, 0]
click at [1417, 202] on div at bounding box center [756, 365] width 1513 height 731
click at [1417, 258] on div at bounding box center [756, 365] width 1513 height 731
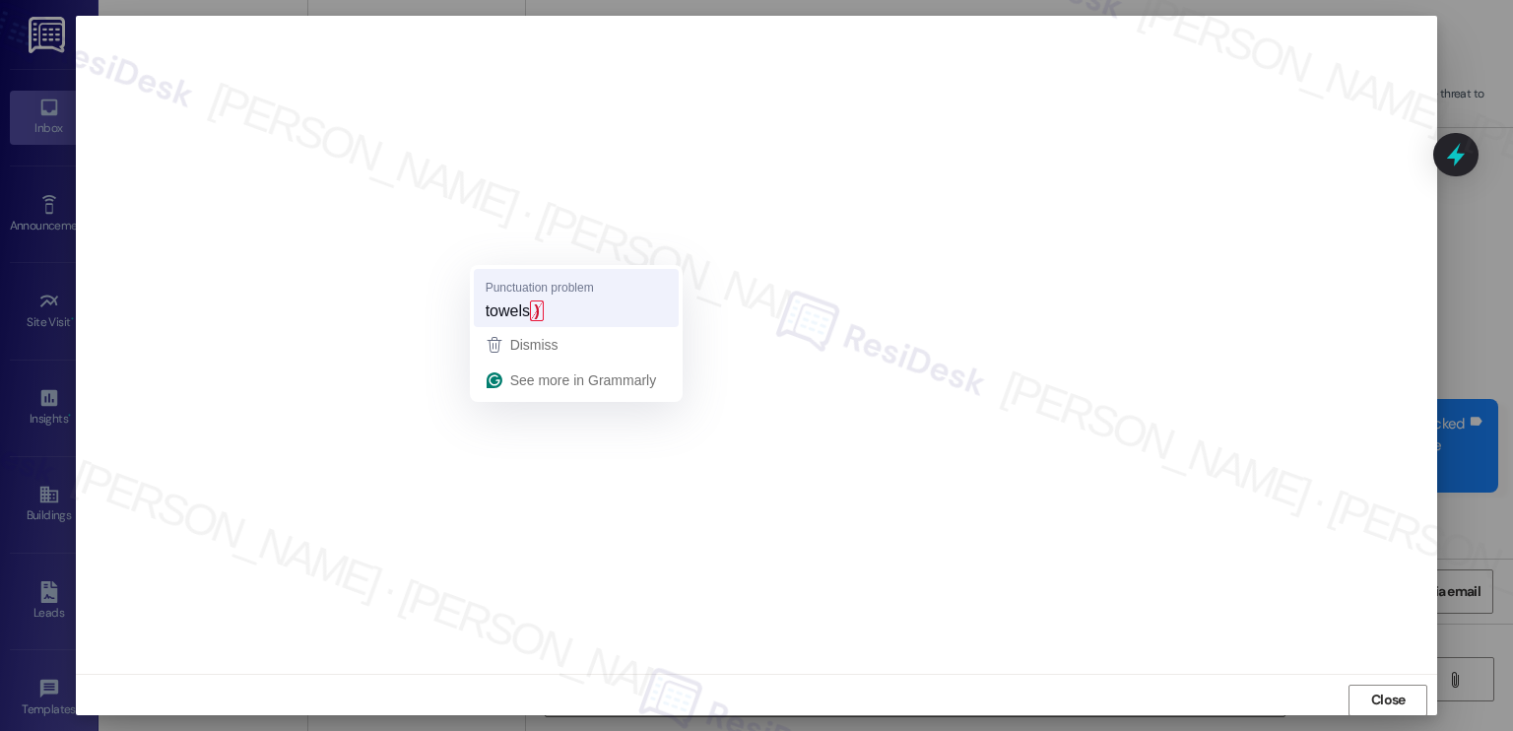
click at [552, 315] on div "towels )" at bounding box center [576, 312] width 189 height 32
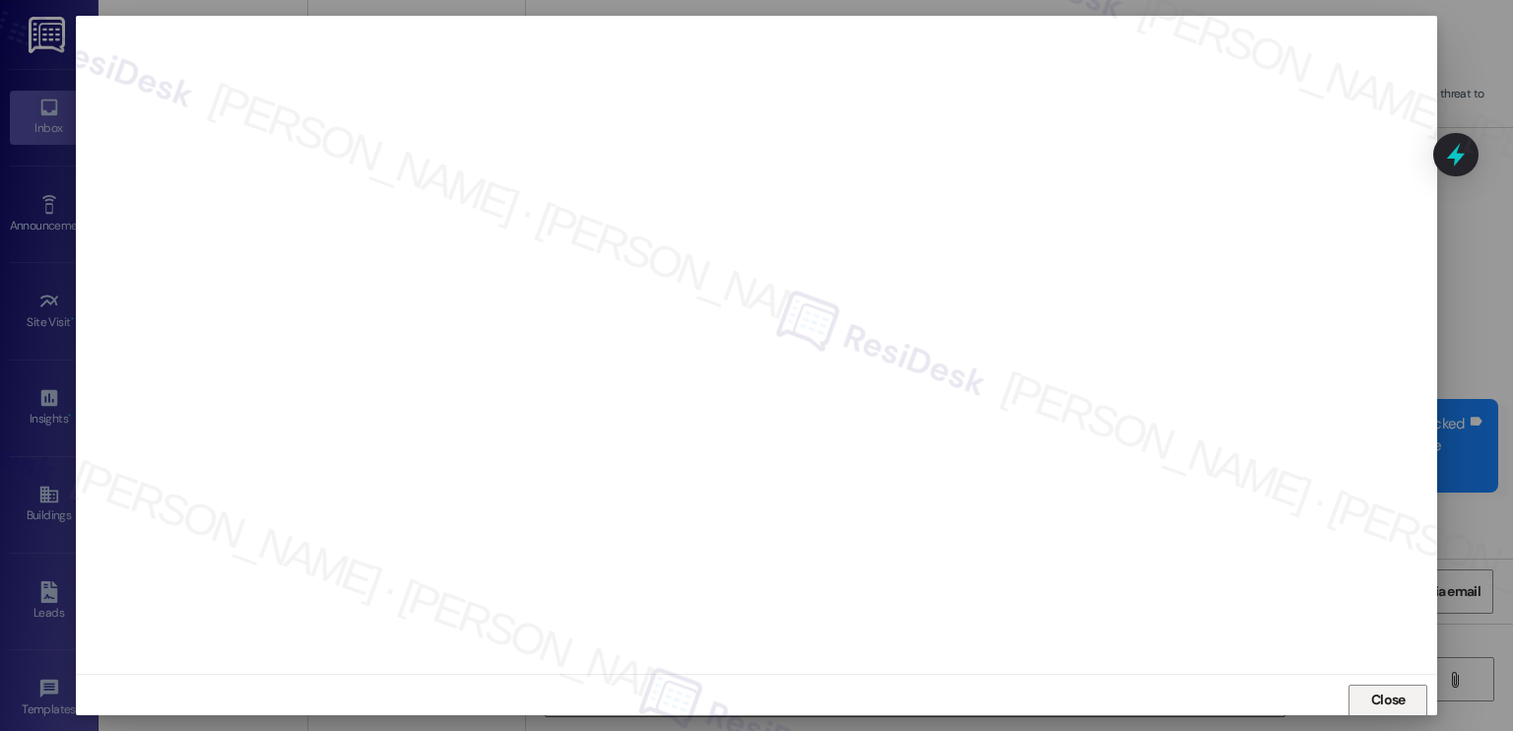
click at [1382, 693] on span "Close" at bounding box center [1388, 700] width 34 height 21
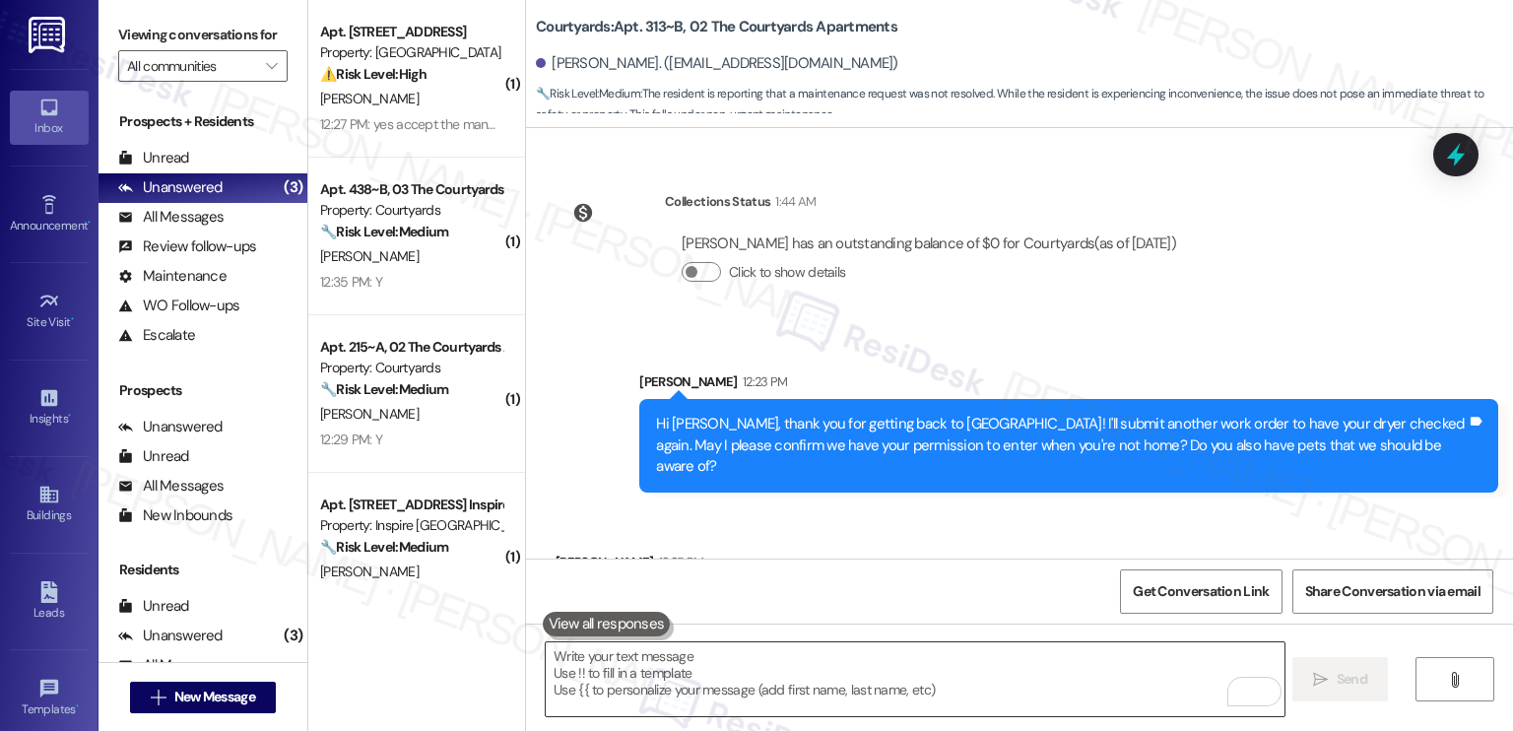
click at [926, 667] on textarea "To enrich screen reader interactions, please activate Accessibility in Grammarl…" at bounding box center [915, 679] width 738 height 74
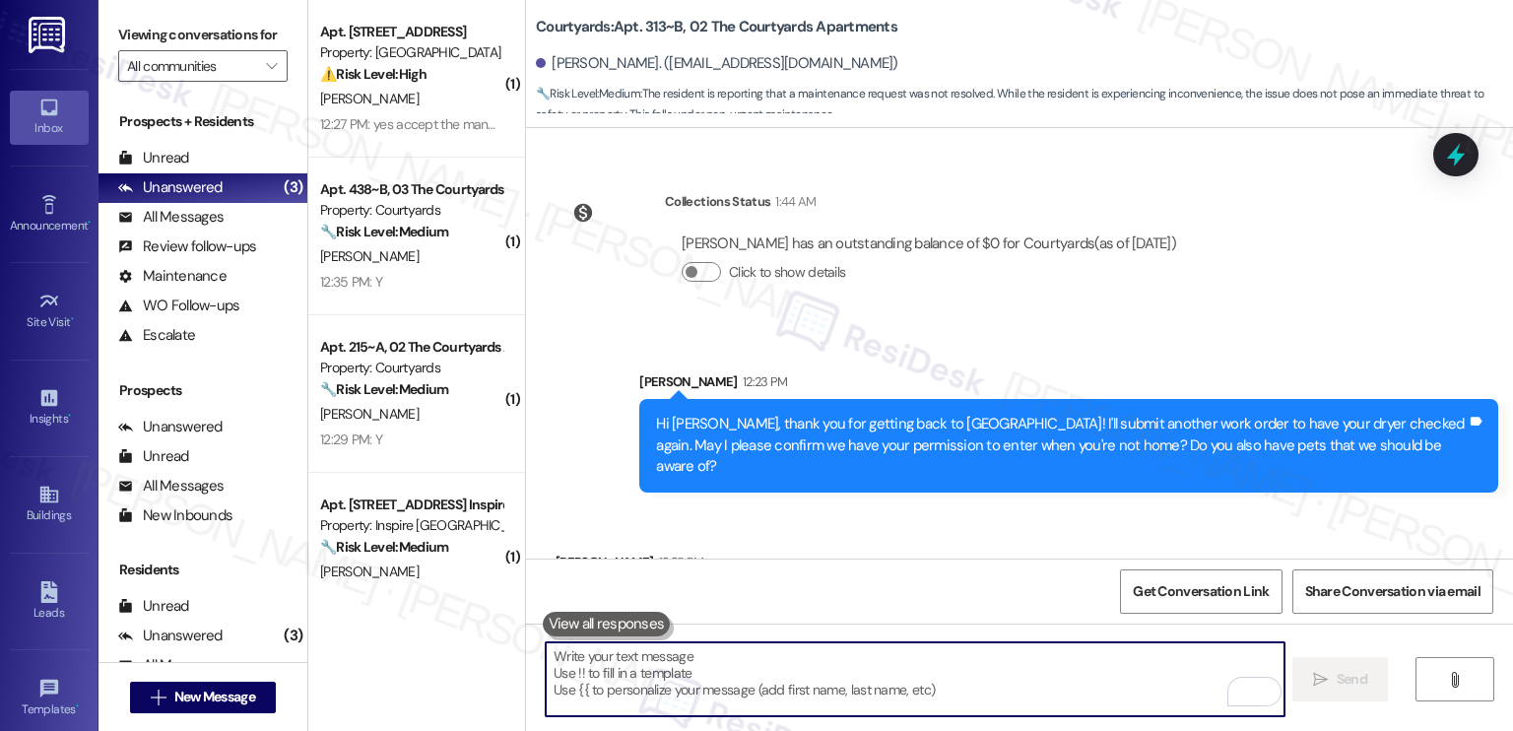
paste textarea "7564376"
type textarea "7564376"
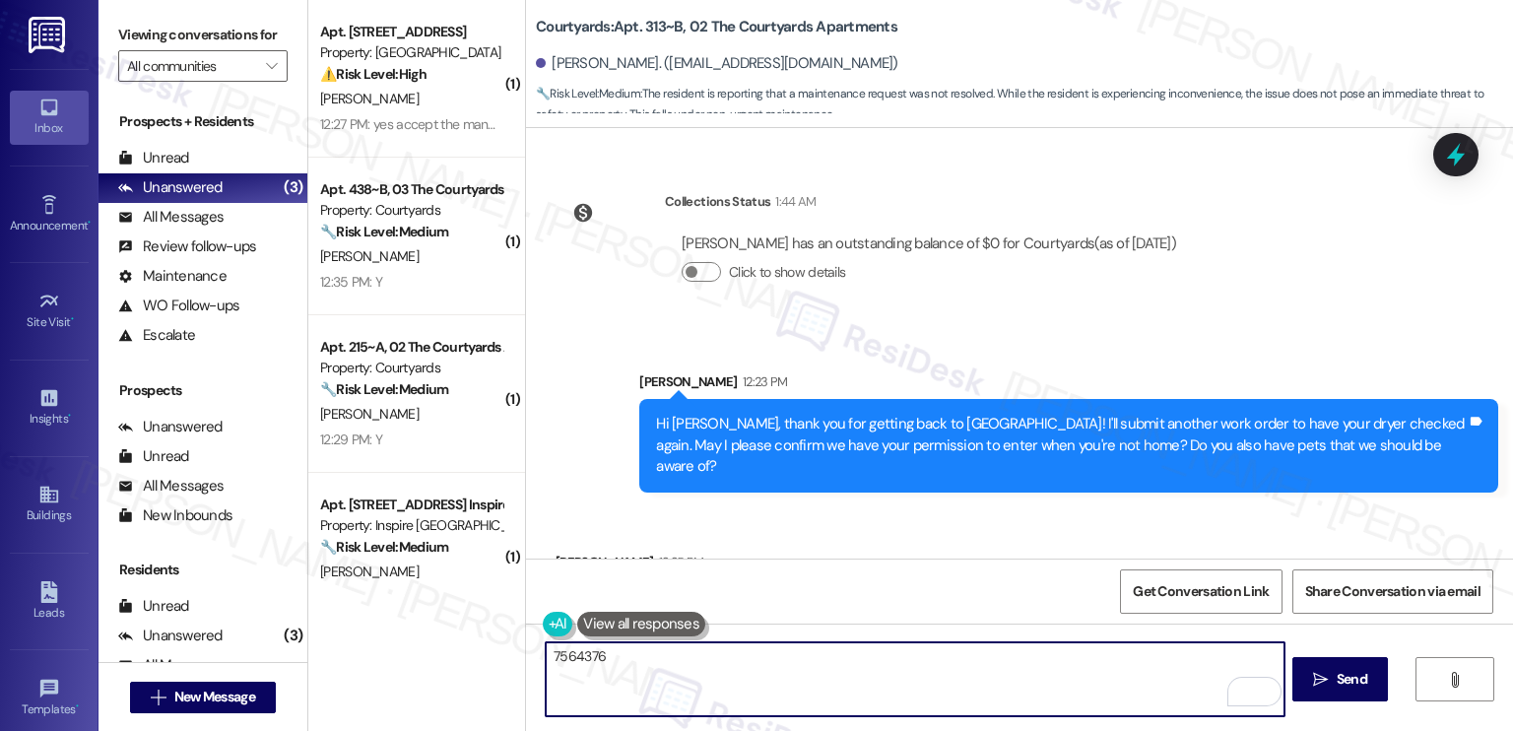
click at [564, 653] on textarea "7564376" at bounding box center [915, 679] width 738 height 74
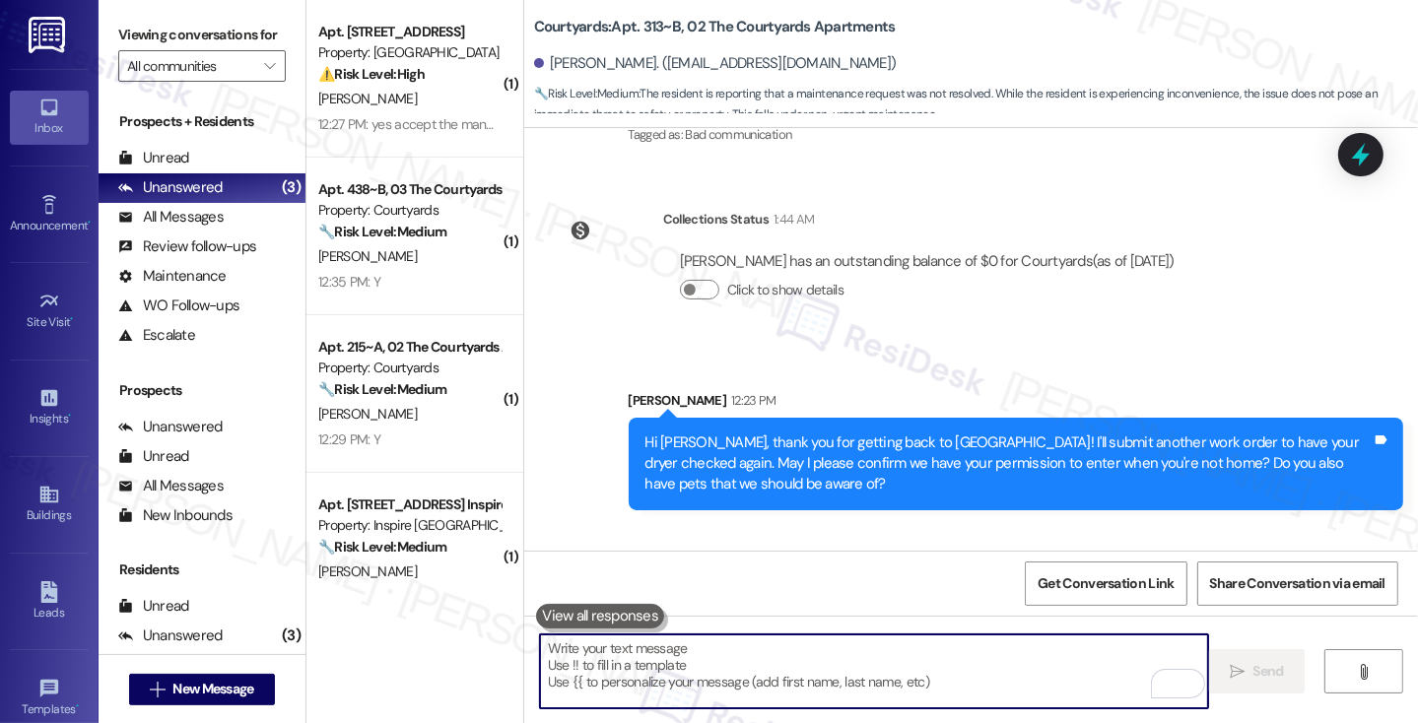
scroll to position [2303, 0]
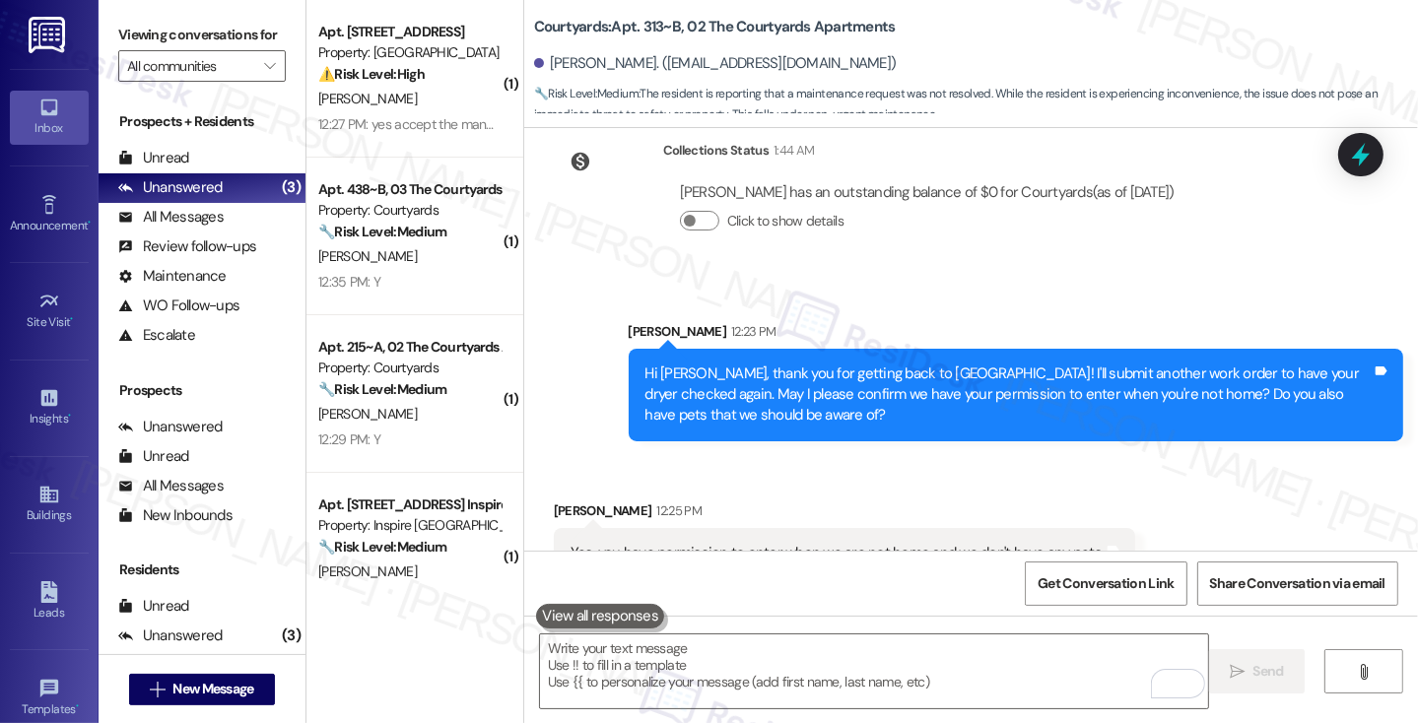
drag, startPoint x: 140, startPoint y: 25, endPoint x: 295, endPoint y: 126, distance: 185.0
click at [140, 25] on label "Viewing conversations for" at bounding box center [201, 35] width 167 height 31
click at [737, 654] on textarea "To enrich screen reader interactions, please activate Accessibility in Grammarl…" at bounding box center [874, 671] width 668 height 74
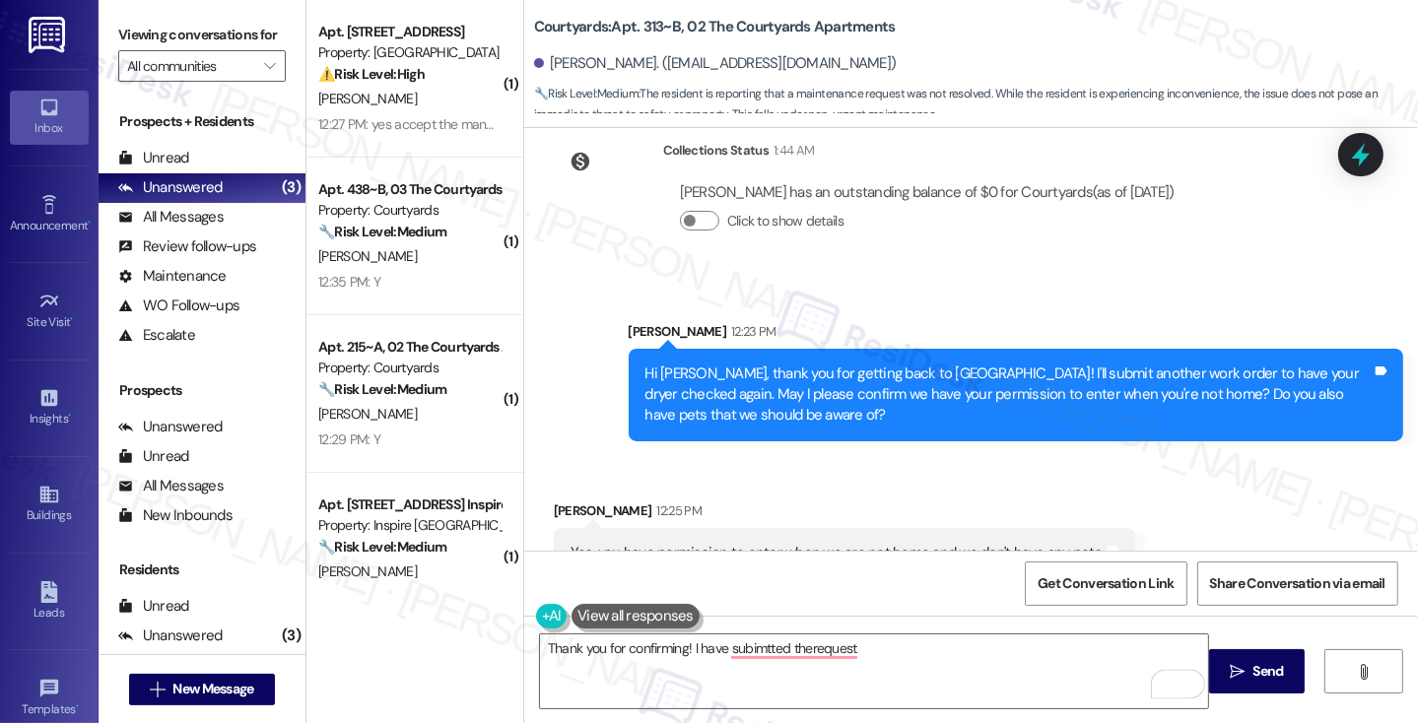
drag, startPoint x: 736, startPoint y: 653, endPoint x: 686, endPoint y: 516, distance: 145.9
click at [686, 543] on div "Yes, you have permission to enter when we are not home and we don't have any pe…" at bounding box center [837, 553] width 534 height 21
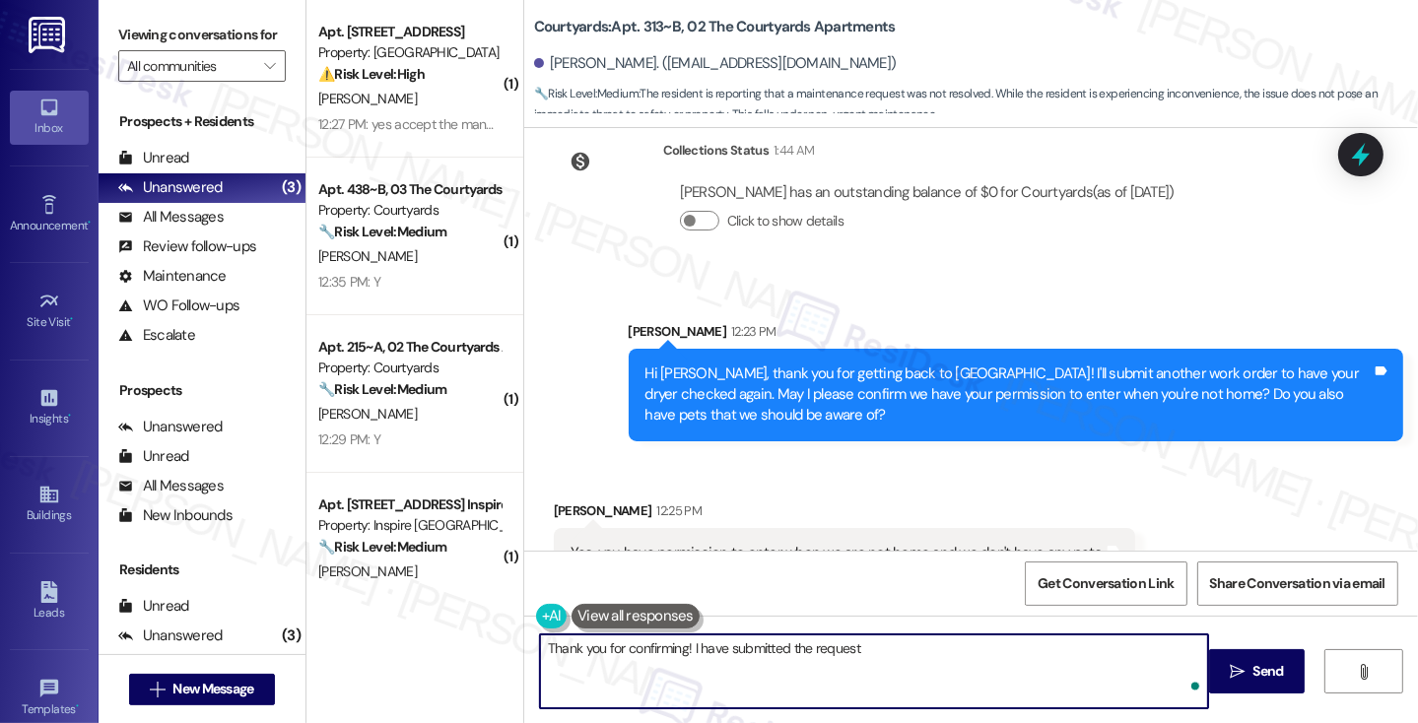
click at [906, 647] on textarea "Thank you for confirming! I have submitted the request" at bounding box center [874, 671] width 668 height 74
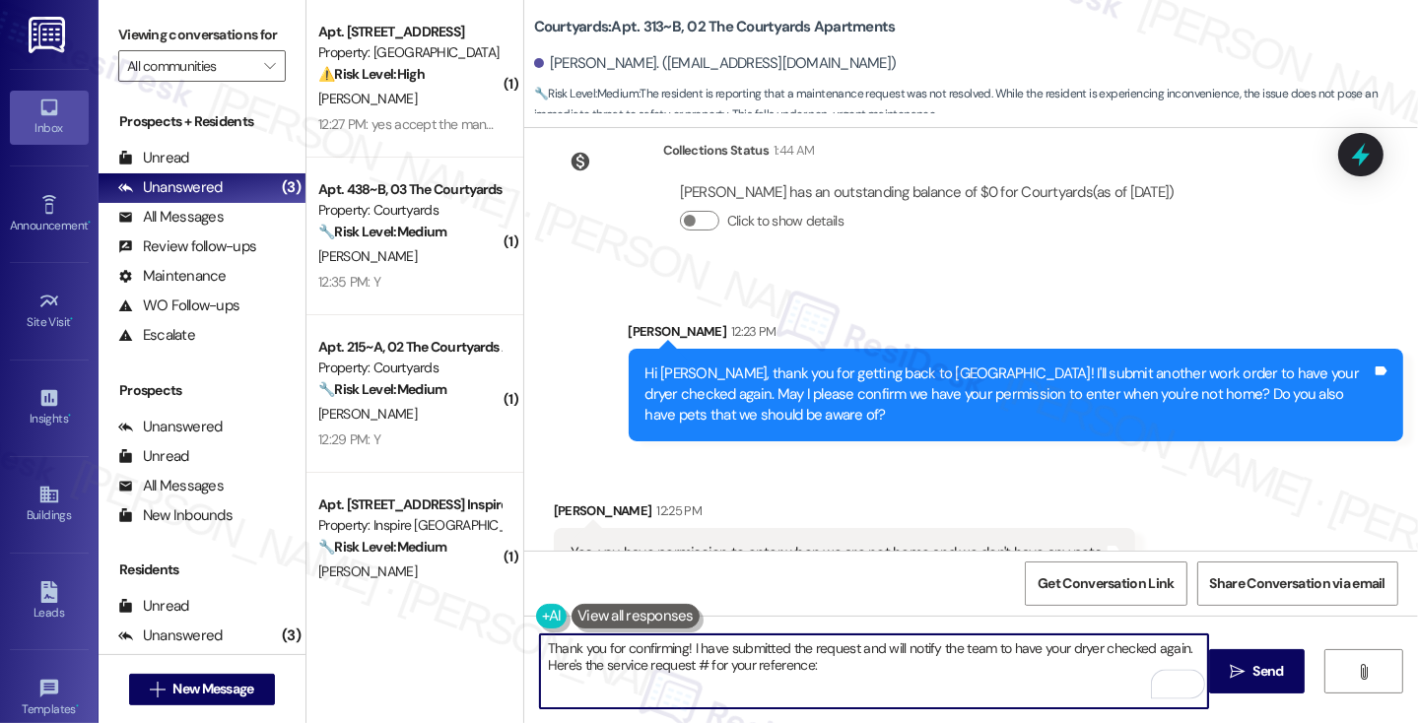
paste textarea "7564376"
click at [824, 649] on textarea "Thank you for confirming! I have submitted the request and will notify the team…" at bounding box center [874, 671] width 668 height 74
drag, startPoint x: 598, startPoint y: 681, endPoint x: 1147, endPoint y: 665, distance: 549.0
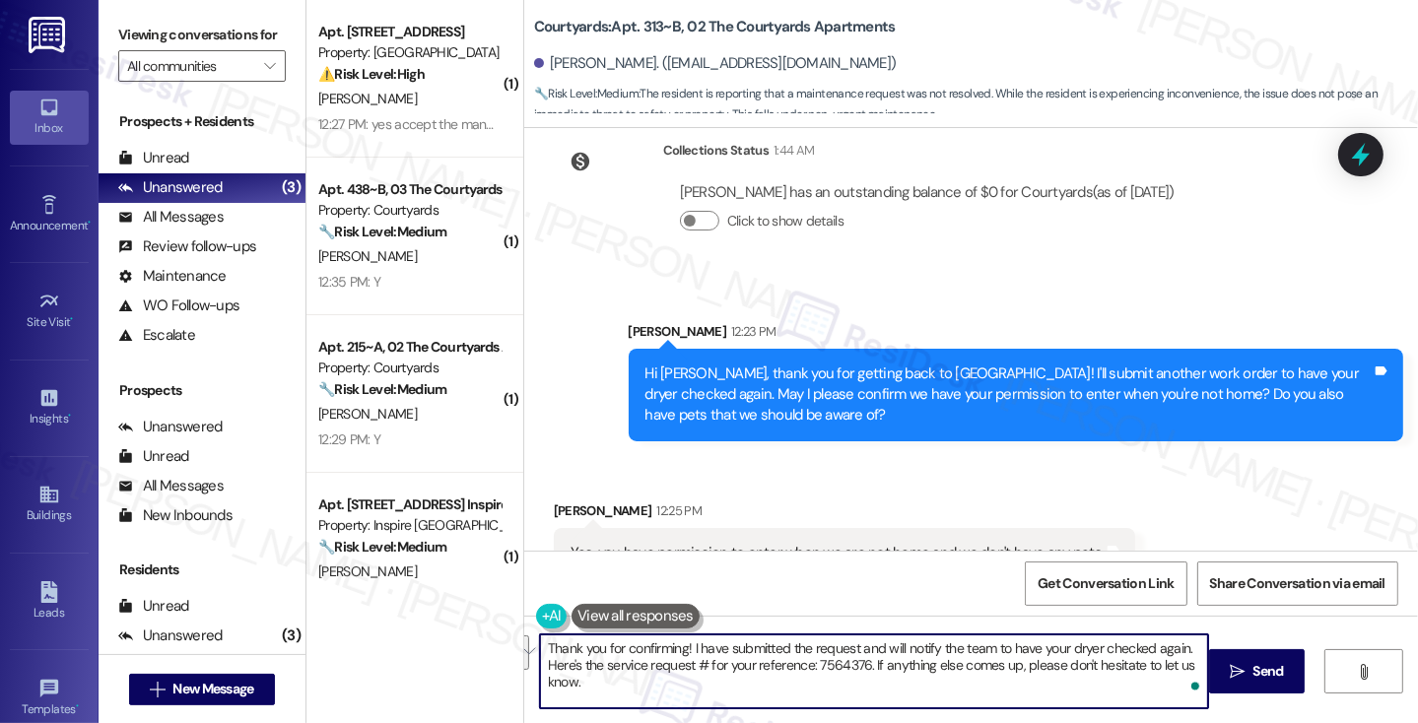
click at [1152, 665] on textarea "Thank you for confirming! I have submitted the request and will notify the team…" at bounding box center [874, 671] width 668 height 74
click at [1156, 645] on textarea "Thank you for confirming! I have submitted the request and will notify the team…" at bounding box center [874, 671] width 668 height 74
type textarea "Thank you for confirming! I have submitted the request and will notify the team…"
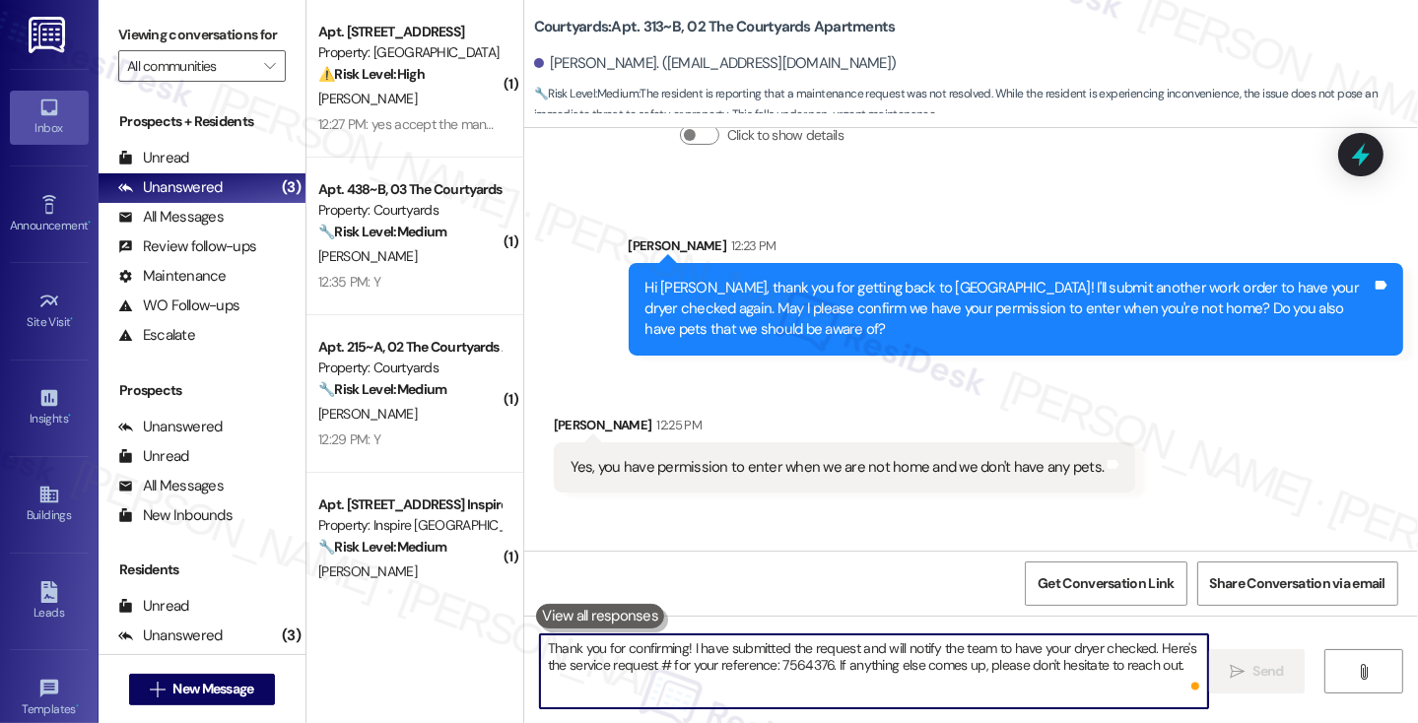
scroll to position [2462, 0]
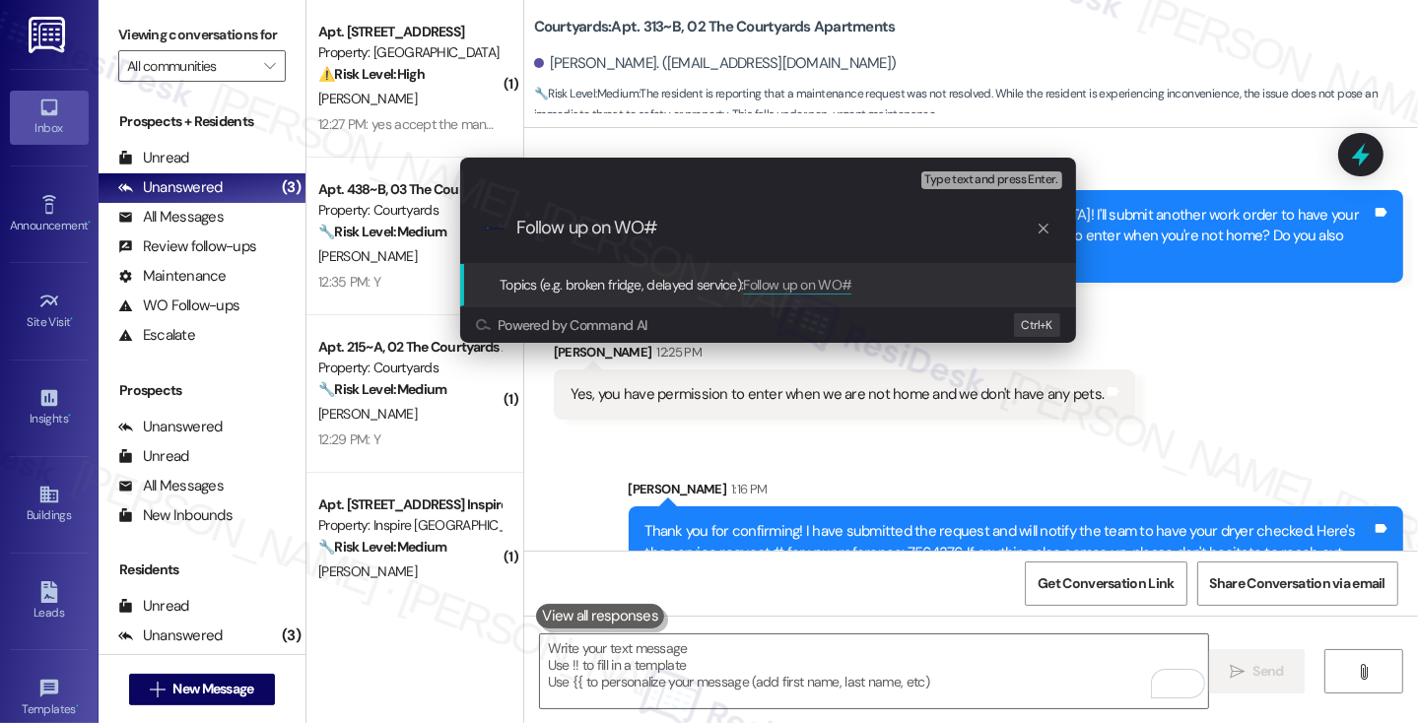
paste input "7564376"
type input "Follow up on WO#7564376 filed by Residesk - dryer issue"
click at [143, 31] on div "Escalate Conversation Medium risk Topics (e.g. broken fridge, delayed service) …" at bounding box center [709, 361] width 1418 height 723
paste input "Follow up on WO#7564376 filed by Residesk - dryer issue"
type input "Follow up on WO#7564376 filed by Residesk - dryer issue"
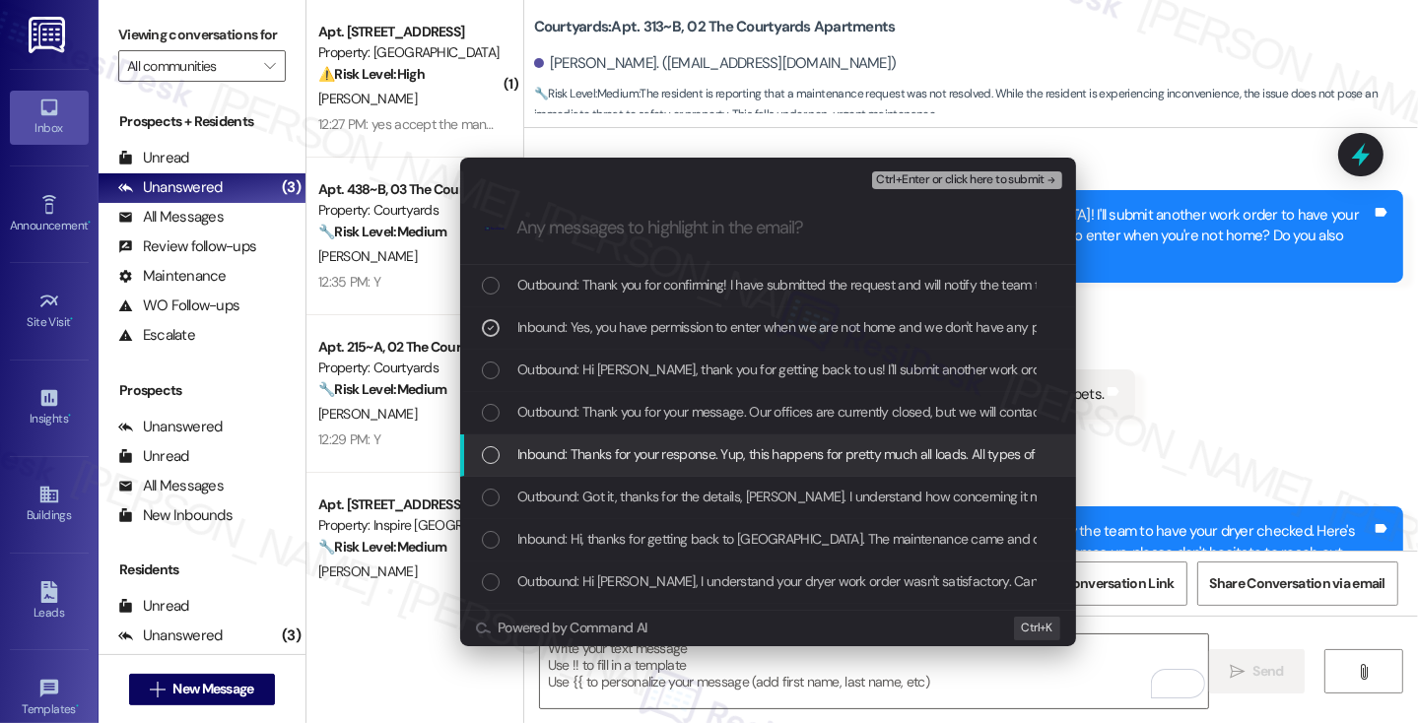
click at [595, 460] on span "Inbound: Thanks for your response. Yup, this happens for pretty much all loads.…" at bounding box center [1025, 454] width 1016 height 22
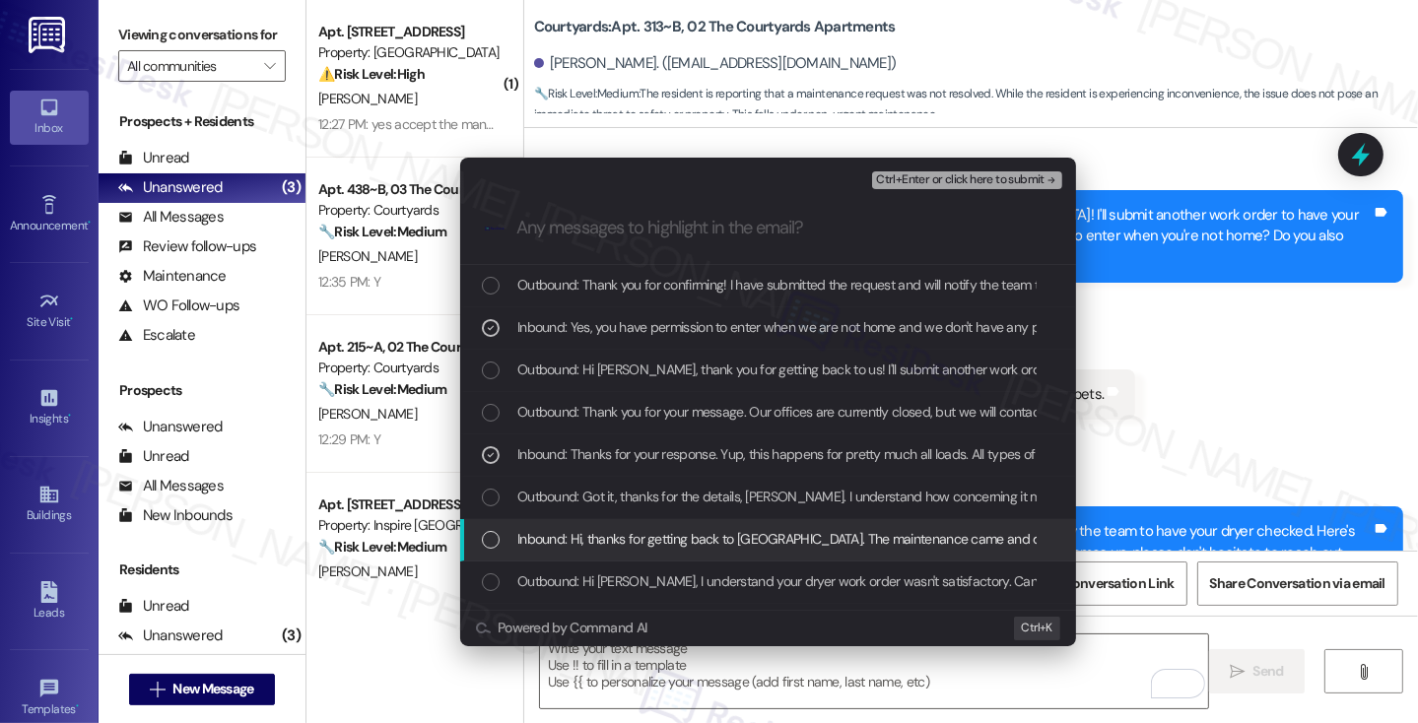
click at [650, 519] on div "Inbound: Hi, thanks for getting back to us. The maintenance came and did not re…" at bounding box center [768, 540] width 616 height 42
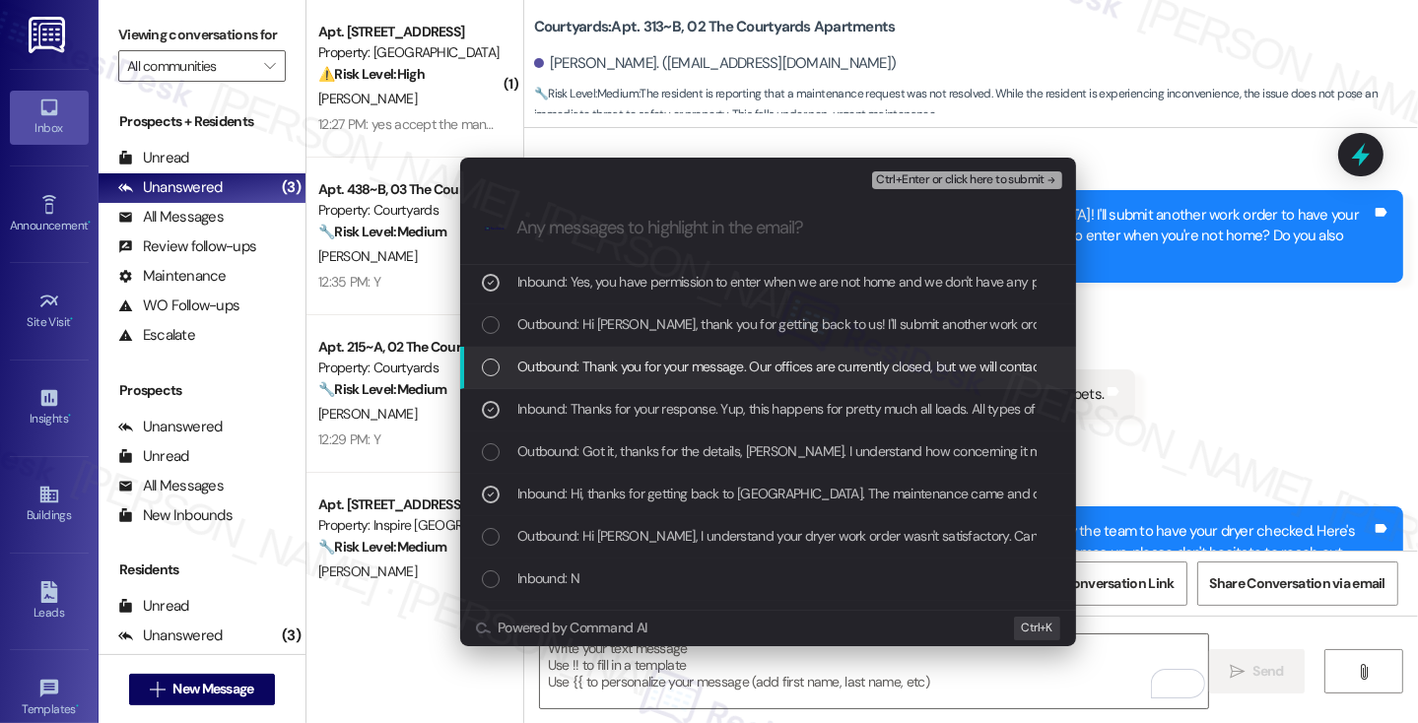
scroll to position [0, 0]
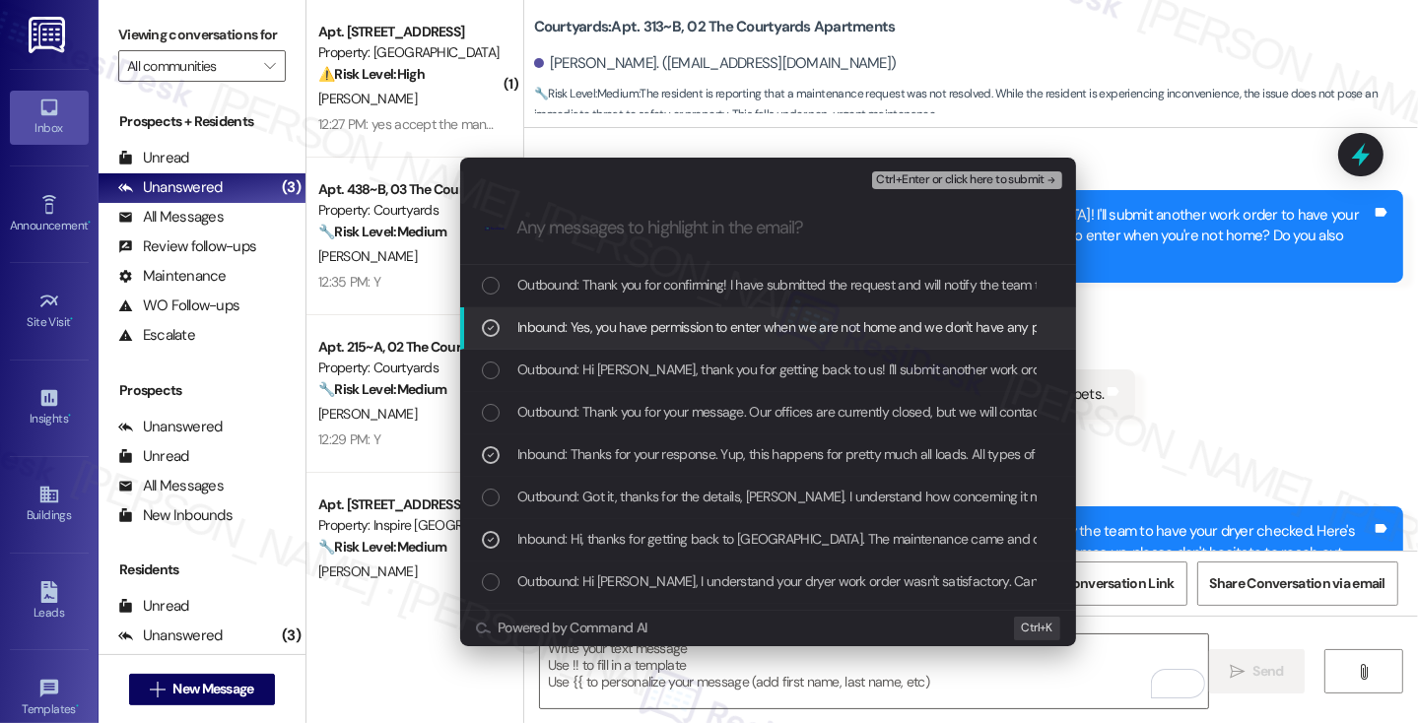
click at [784, 325] on span "Inbound: Yes, you have permission to enter when we are not home and we don't ha…" at bounding box center [788, 327] width 542 height 22
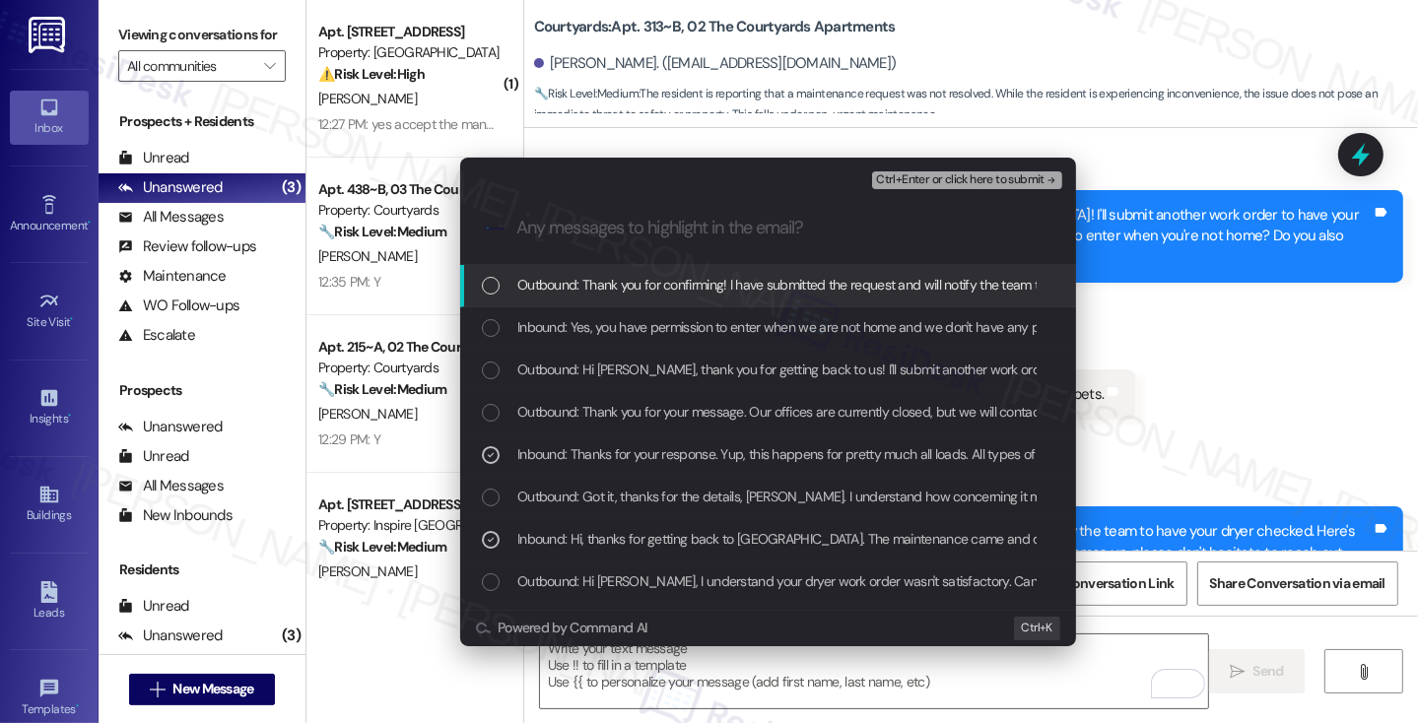
click at [940, 180] on span "Ctrl+Enter or click here to submit" at bounding box center [960, 180] width 168 height 14
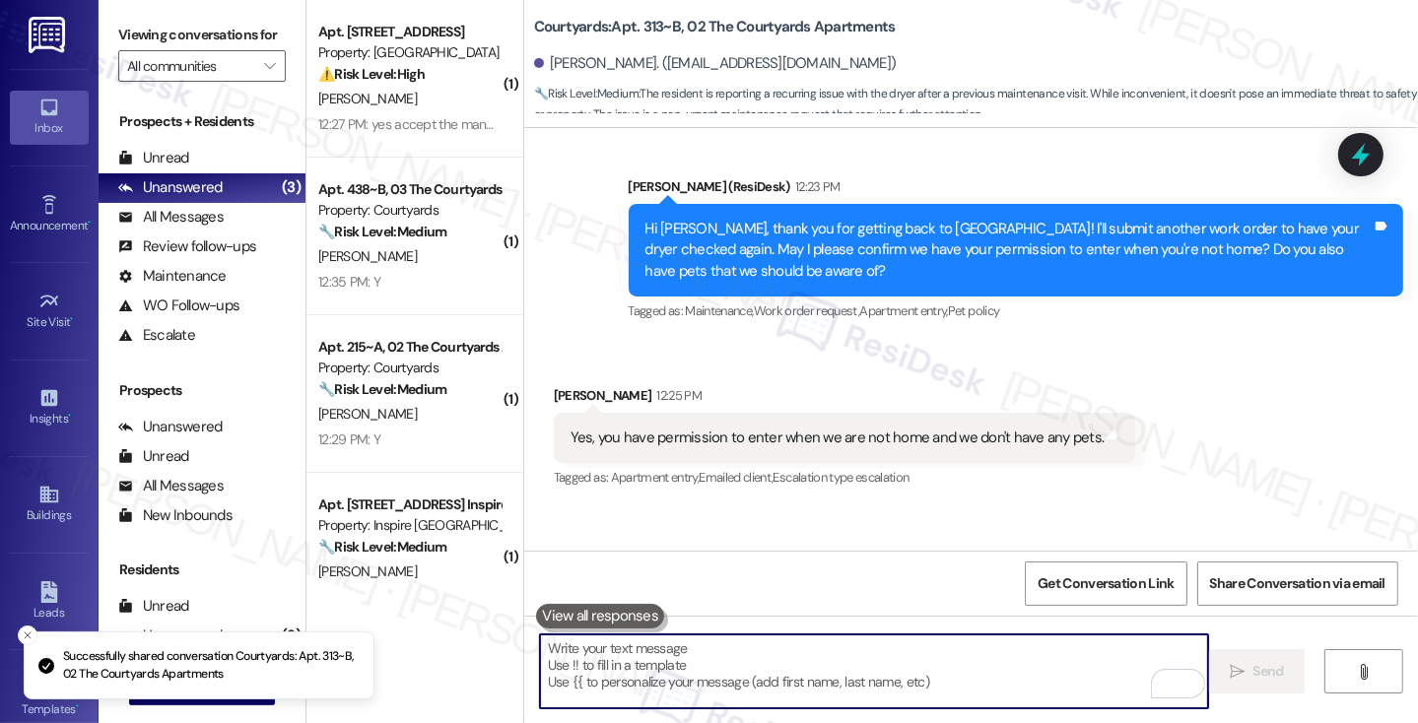
scroll to position [2260, 0]
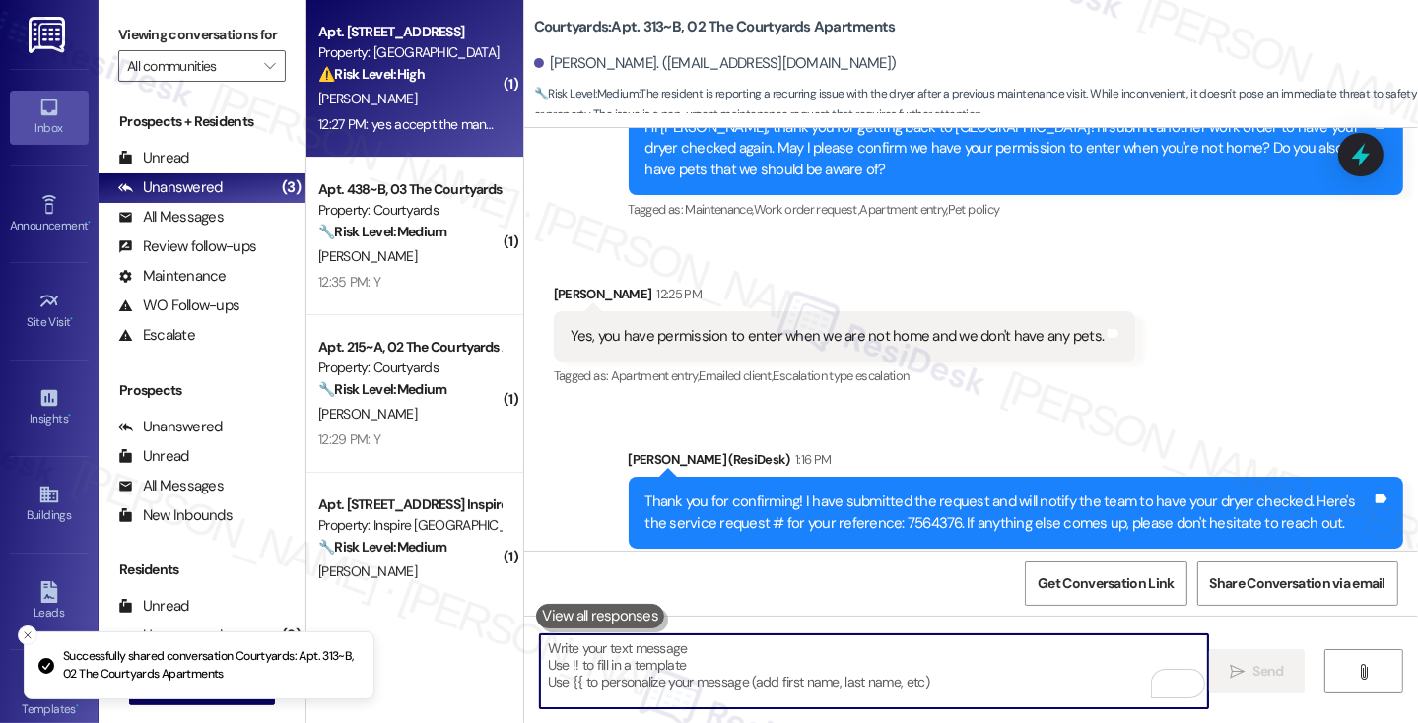
click at [401, 51] on div "Property: [GEOGRAPHIC_DATA]" at bounding box center [409, 52] width 182 height 21
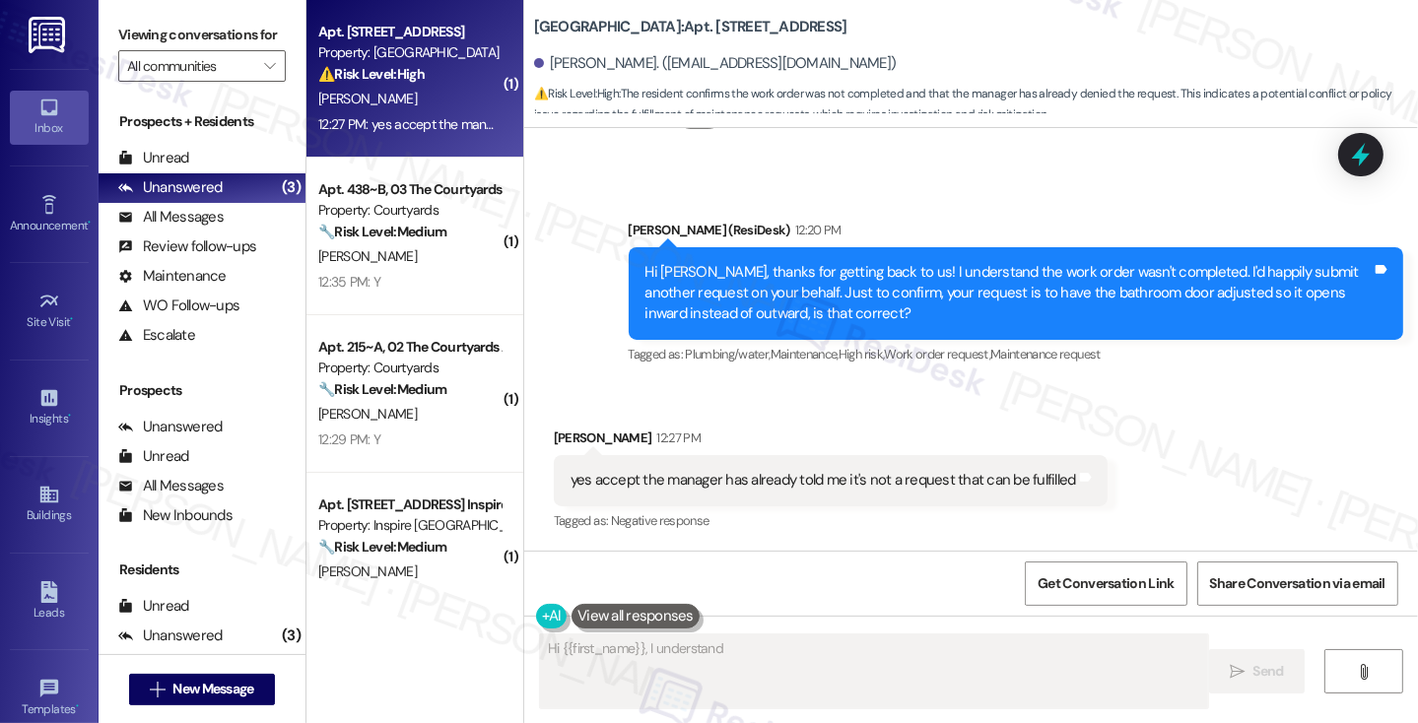
scroll to position [888, 0]
click at [681, 484] on div "yes accept the manager has already told me it's not a request that can be fulfi…" at bounding box center [822, 480] width 505 height 21
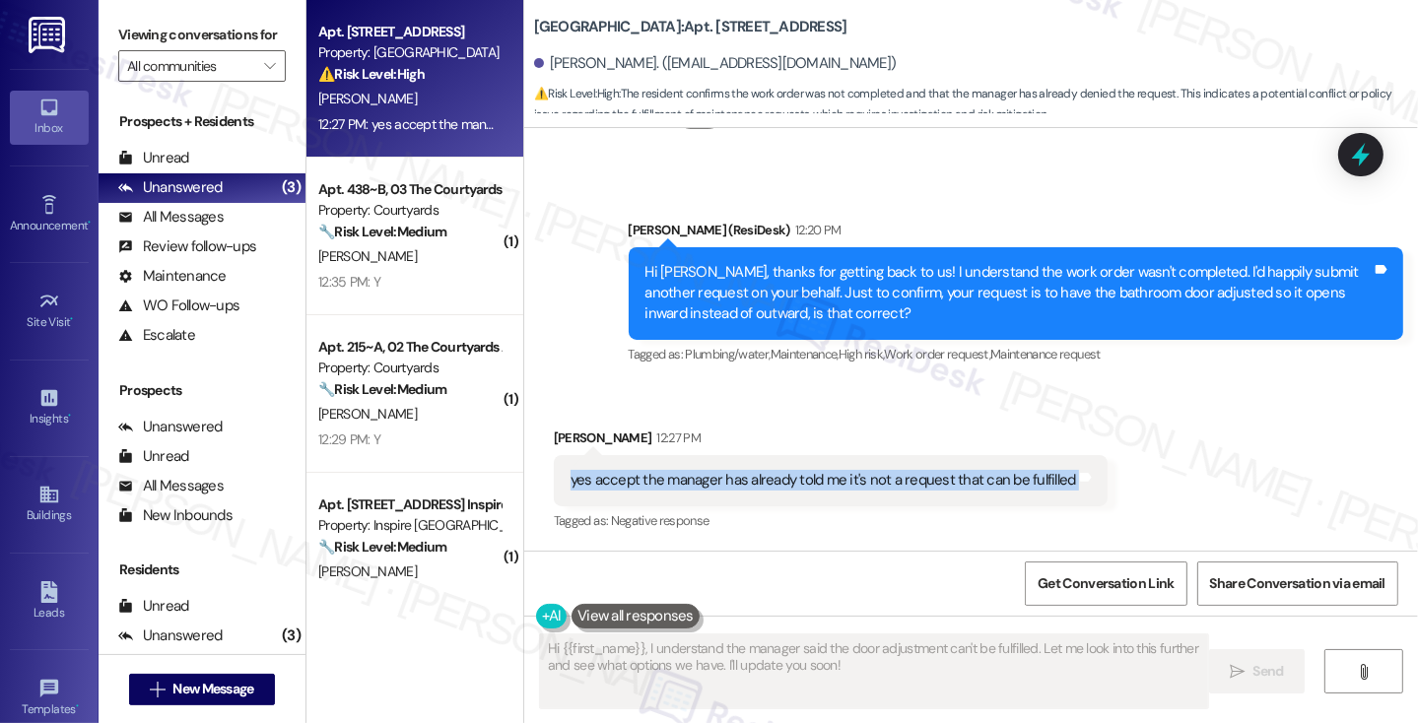
click at [681, 484] on div "yes accept the manager has already told me it's not a request that can be fulfi…" at bounding box center [822, 480] width 505 height 21
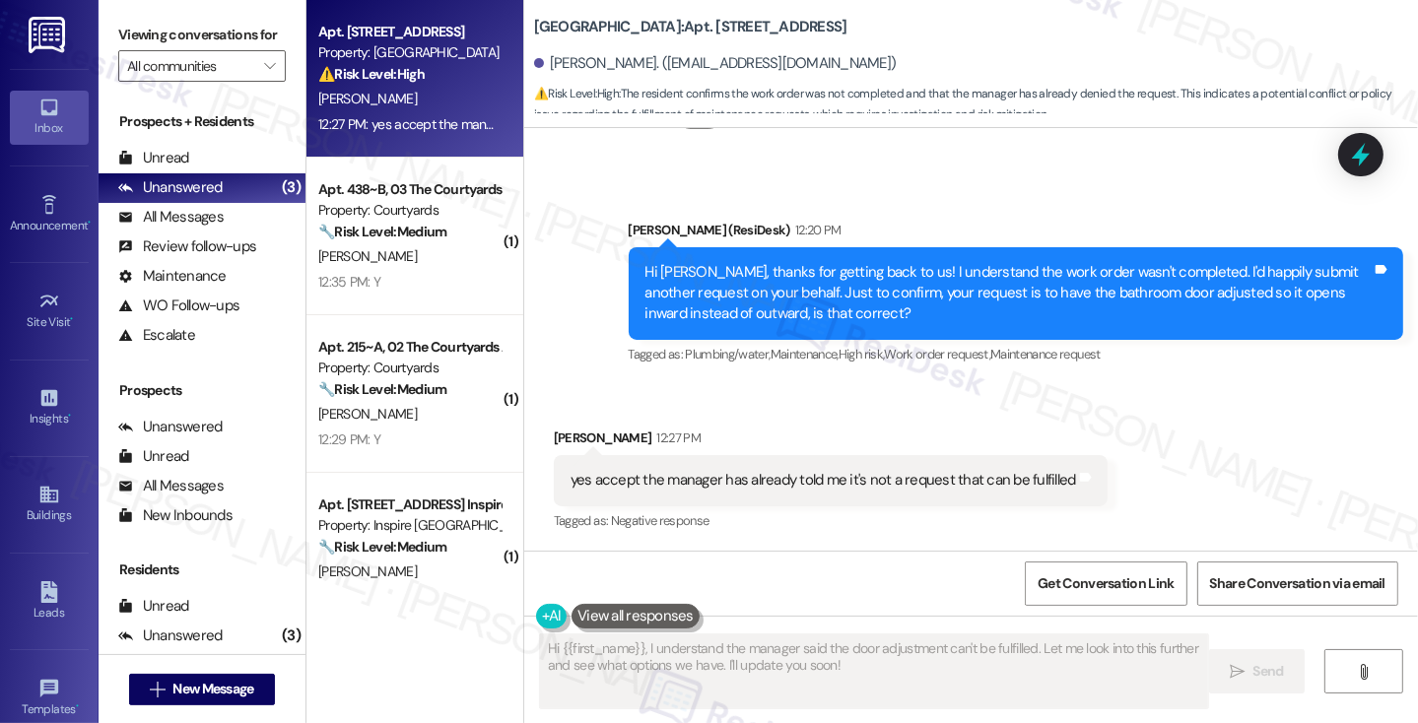
click at [845, 273] on div "Hi Jordan, thanks for getting back to us! I understand the work order wasn't co…" at bounding box center [1008, 293] width 726 height 63
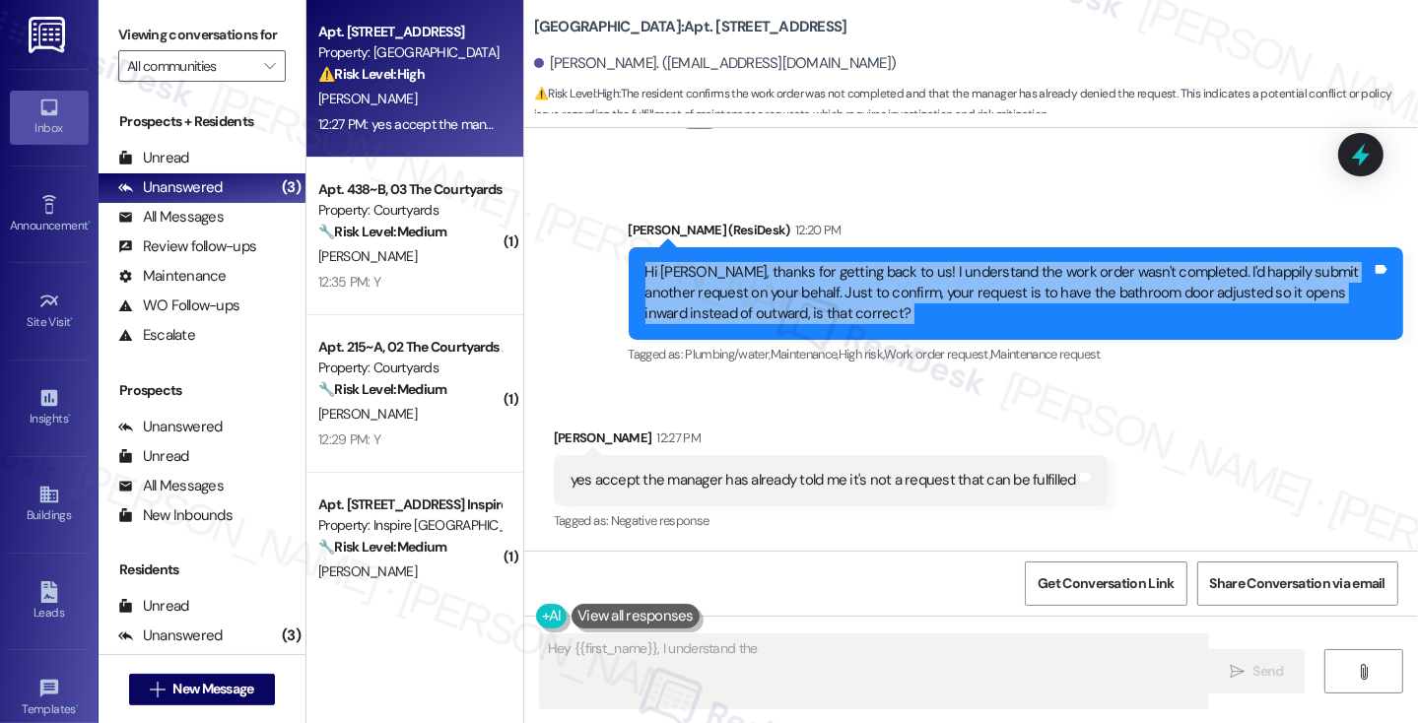
click at [845, 273] on div "Hi Jordan, thanks for getting back to us! I understand the work order wasn't co…" at bounding box center [1008, 293] width 726 height 63
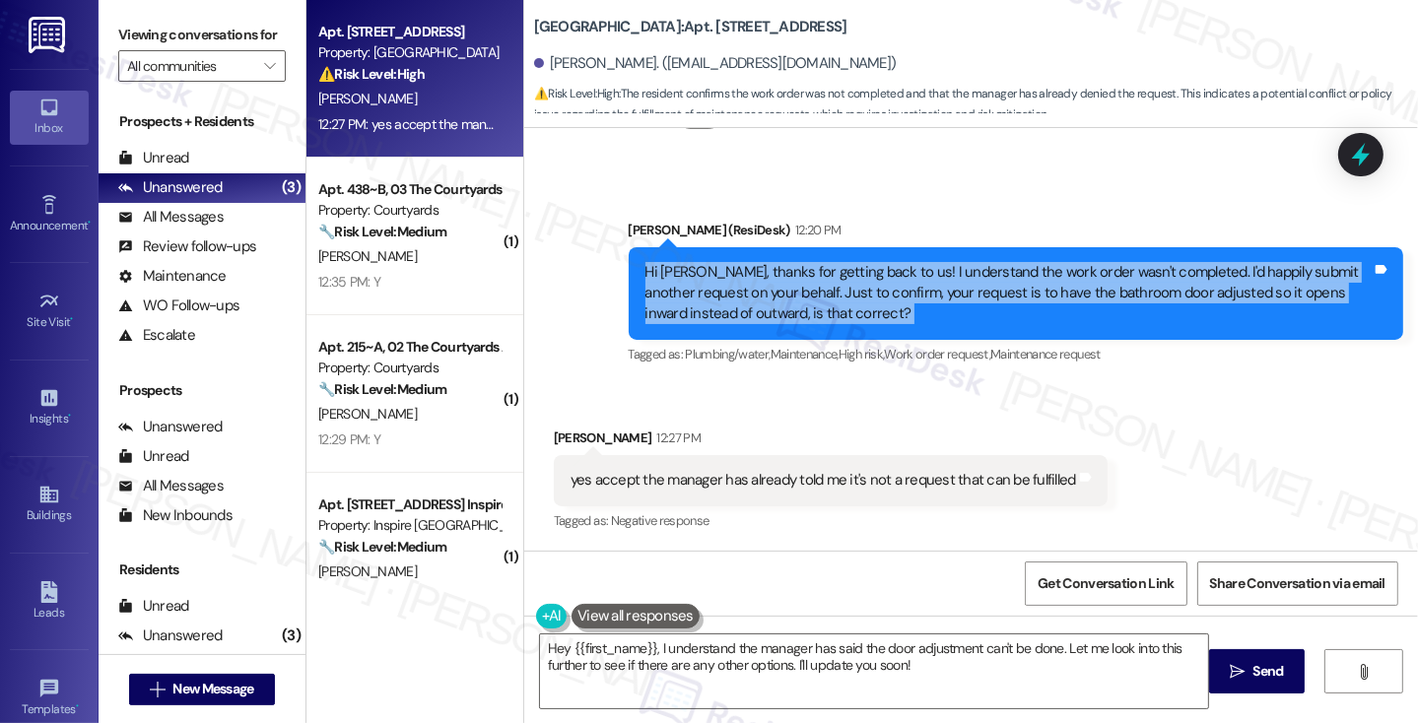
click at [863, 286] on div "Hi Jordan, thanks for getting back to us! I understand the work order wasn't co…" at bounding box center [1008, 293] width 726 height 63
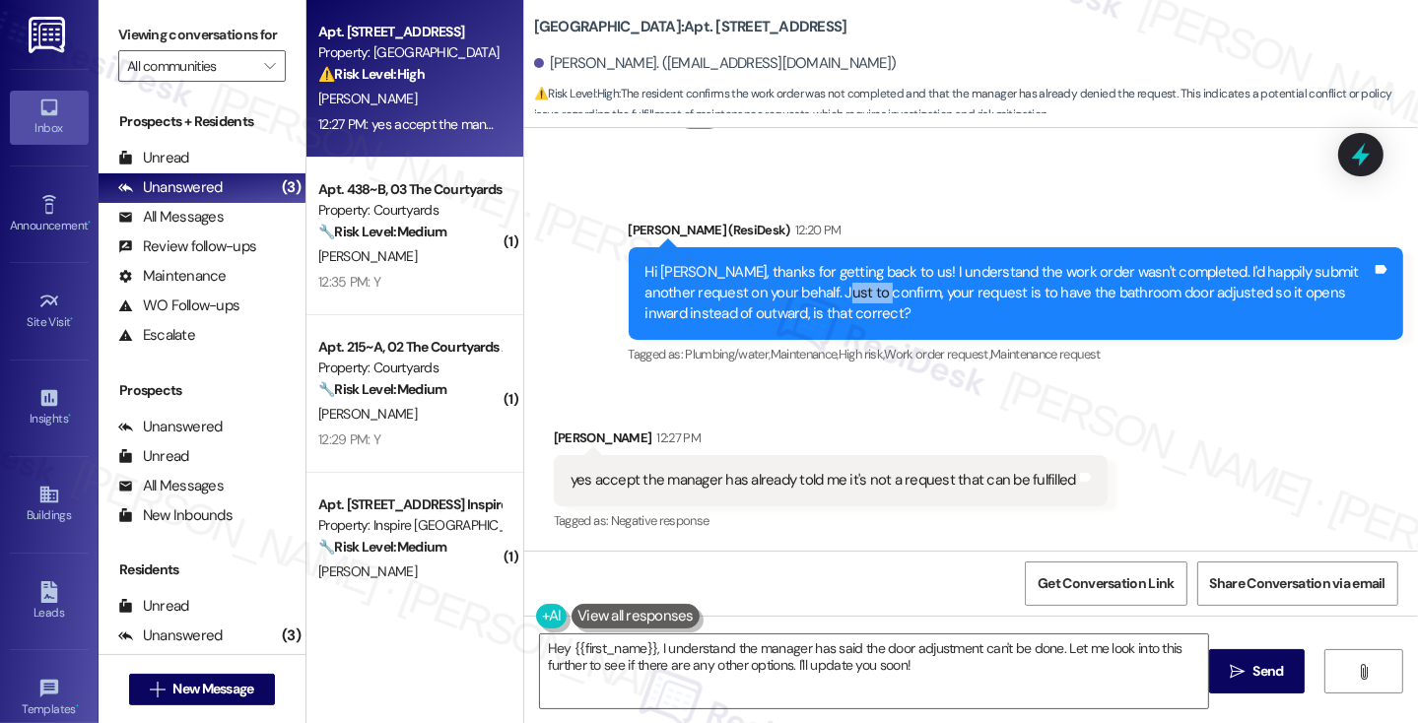
click at [863, 286] on div "Hi Jordan, thanks for getting back to us! I understand the work order wasn't co…" at bounding box center [1008, 293] width 726 height 63
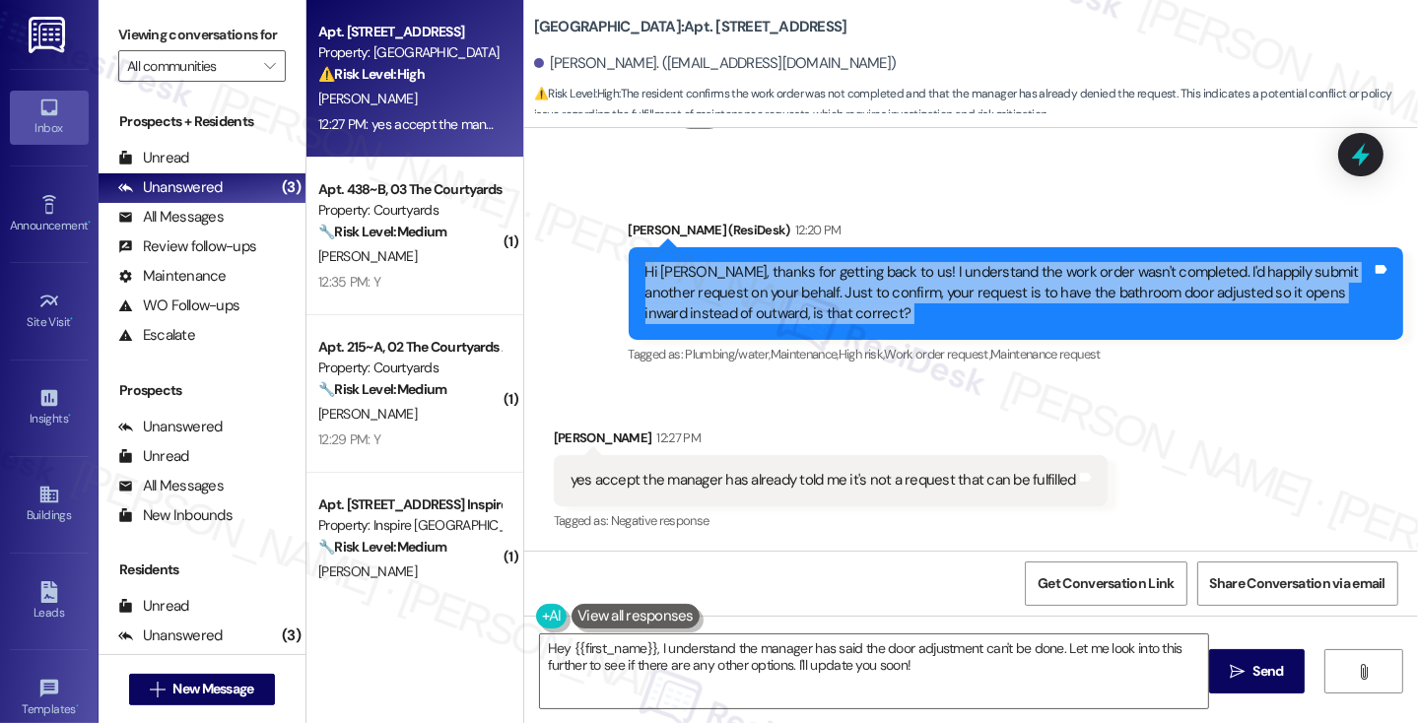
click at [863, 286] on div "Hi Jordan, thanks for getting back to us! I understand the work order wasn't co…" at bounding box center [1008, 293] width 726 height 63
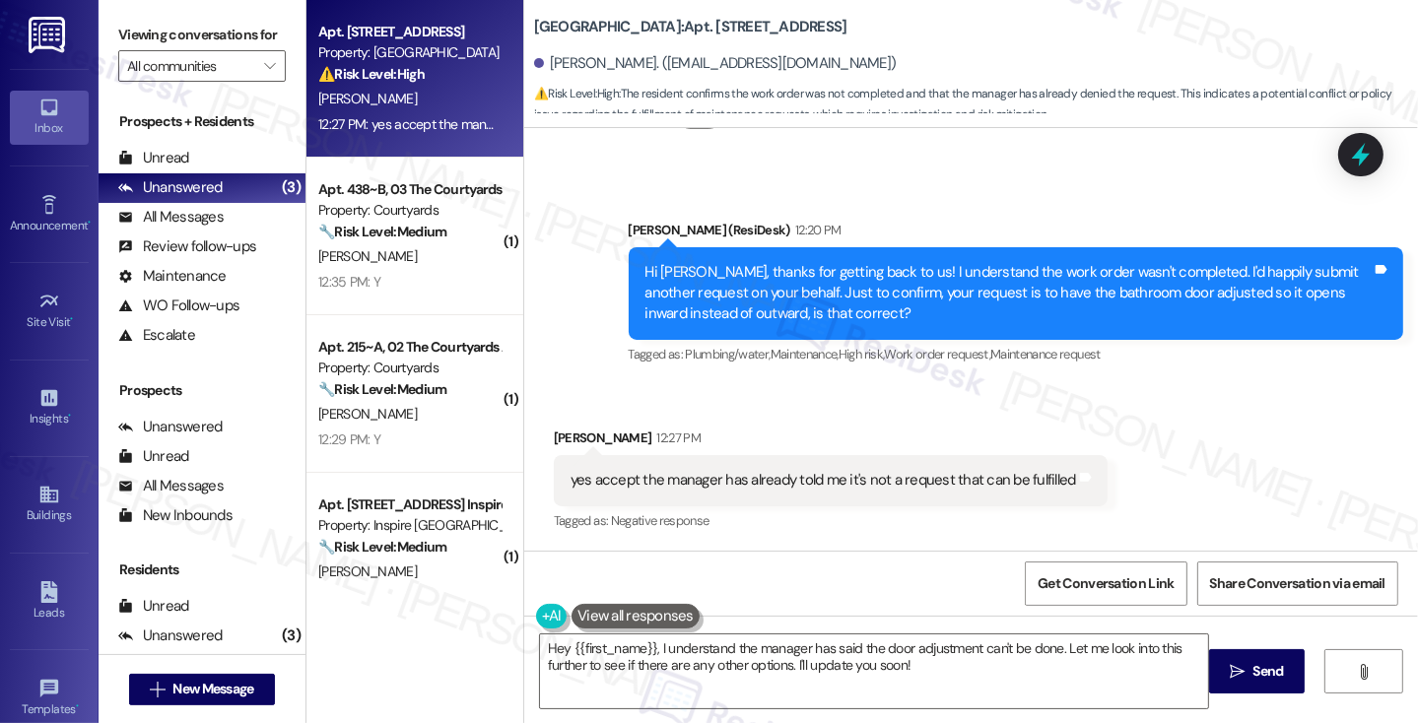
click at [782, 492] on div "yes accept the manager has already told me it's not a request that can be fulfi…" at bounding box center [831, 480] width 554 height 50
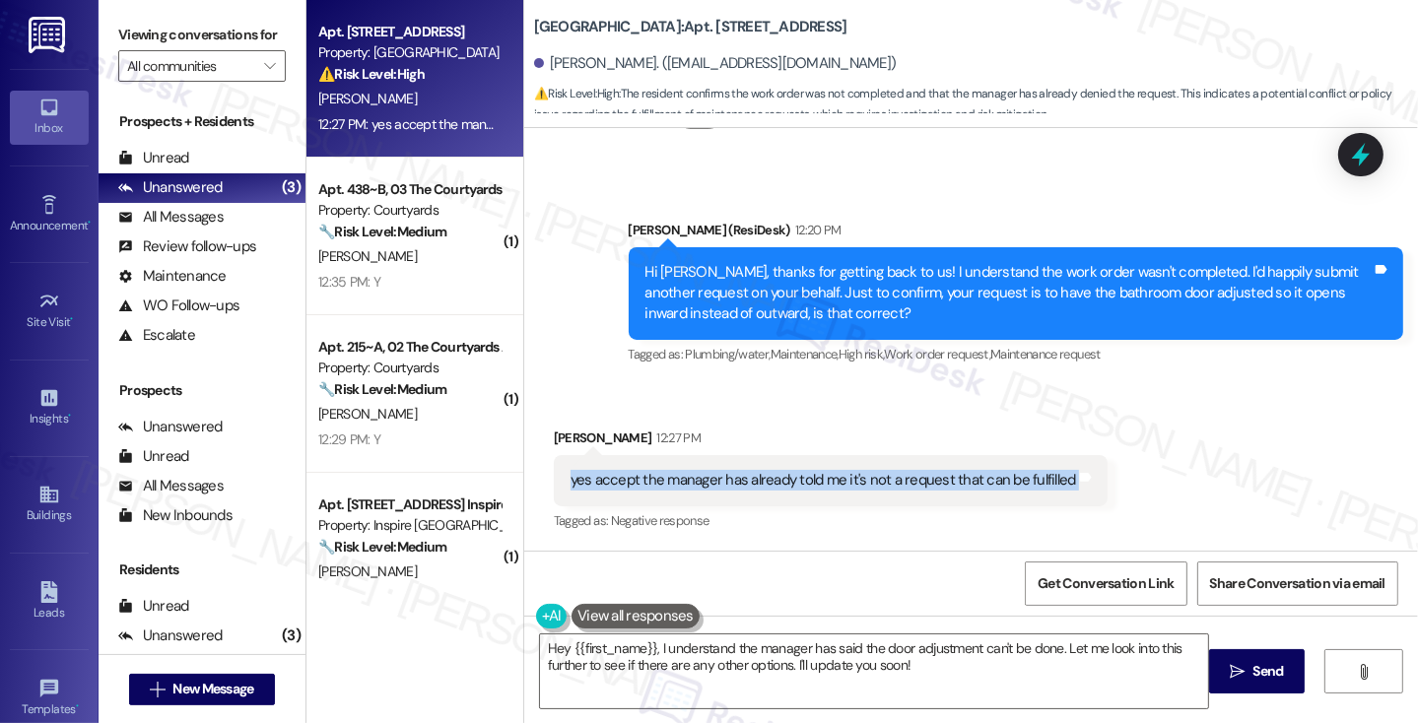
click at [782, 492] on div "yes accept the manager has already told me it's not a request that can be fulfi…" at bounding box center [831, 480] width 554 height 50
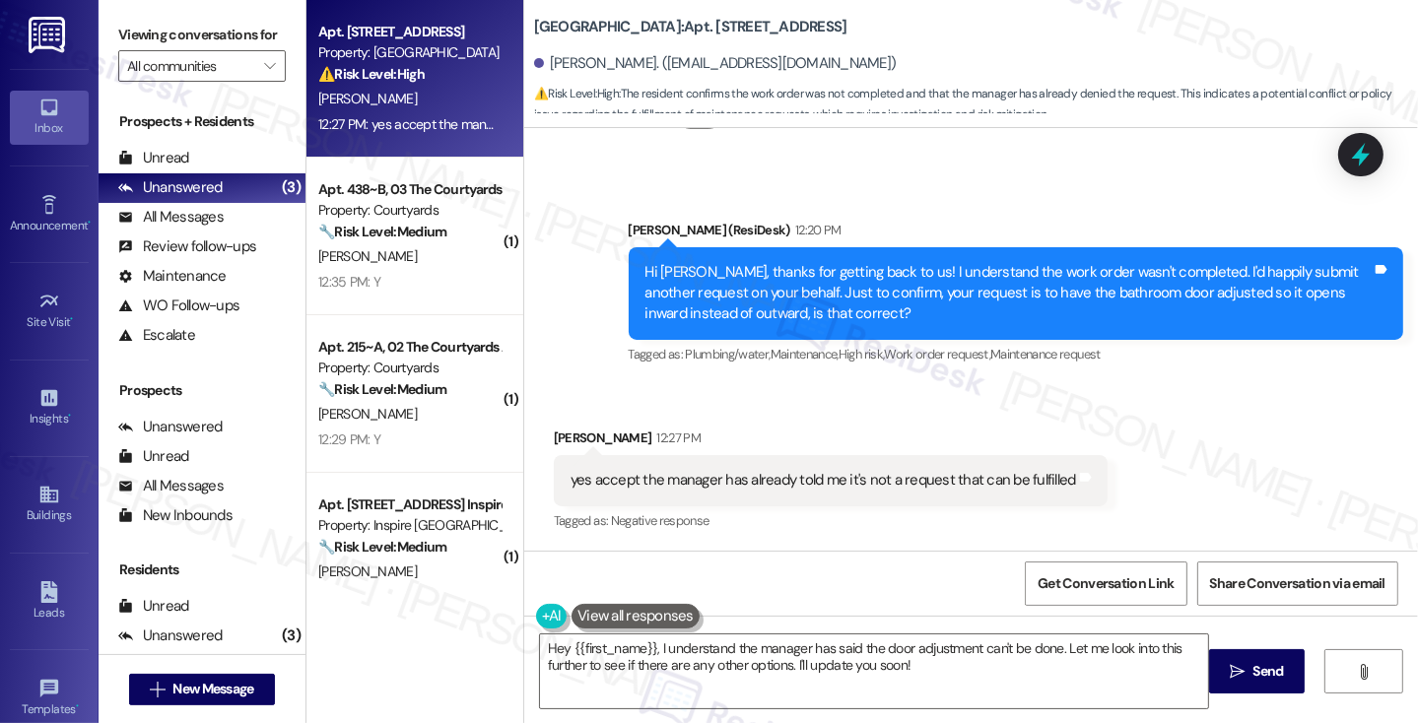
click at [905, 278] on div "Hi Jordan, thanks for getting back to us! I understand the work order wasn't co…" at bounding box center [1008, 293] width 726 height 63
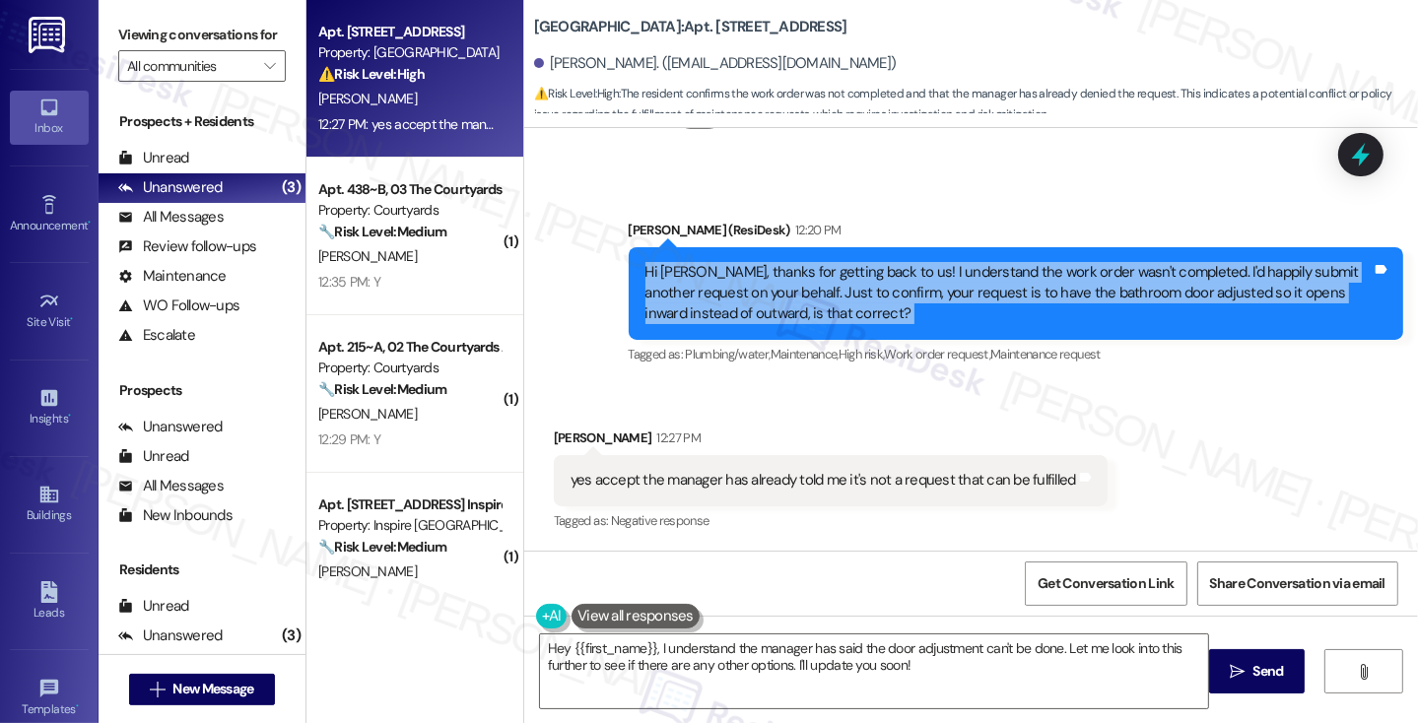
click at [905, 278] on div "Hi Jordan, thanks for getting back to us! I understand the work order wasn't co…" at bounding box center [1008, 293] width 726 height 63
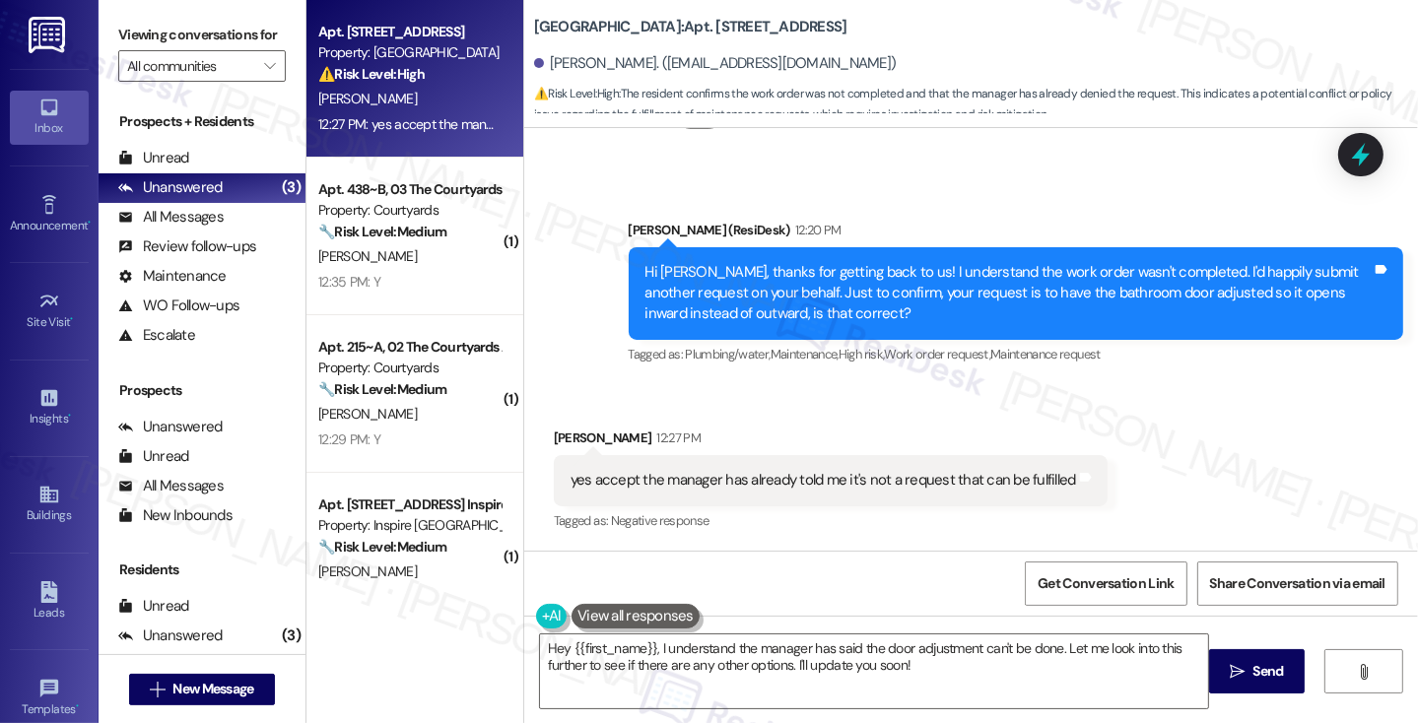
click at [844, 456] on div "yes accept the manager has already told me it's not a request that can be fulfi…" at bounding box center [831, 480] width 554 height 50
click at [903, 472] on div "yes accept the manager has already told me it's not a request that can be fulfi…" at bounding box center [822, 480] width 505 height 21
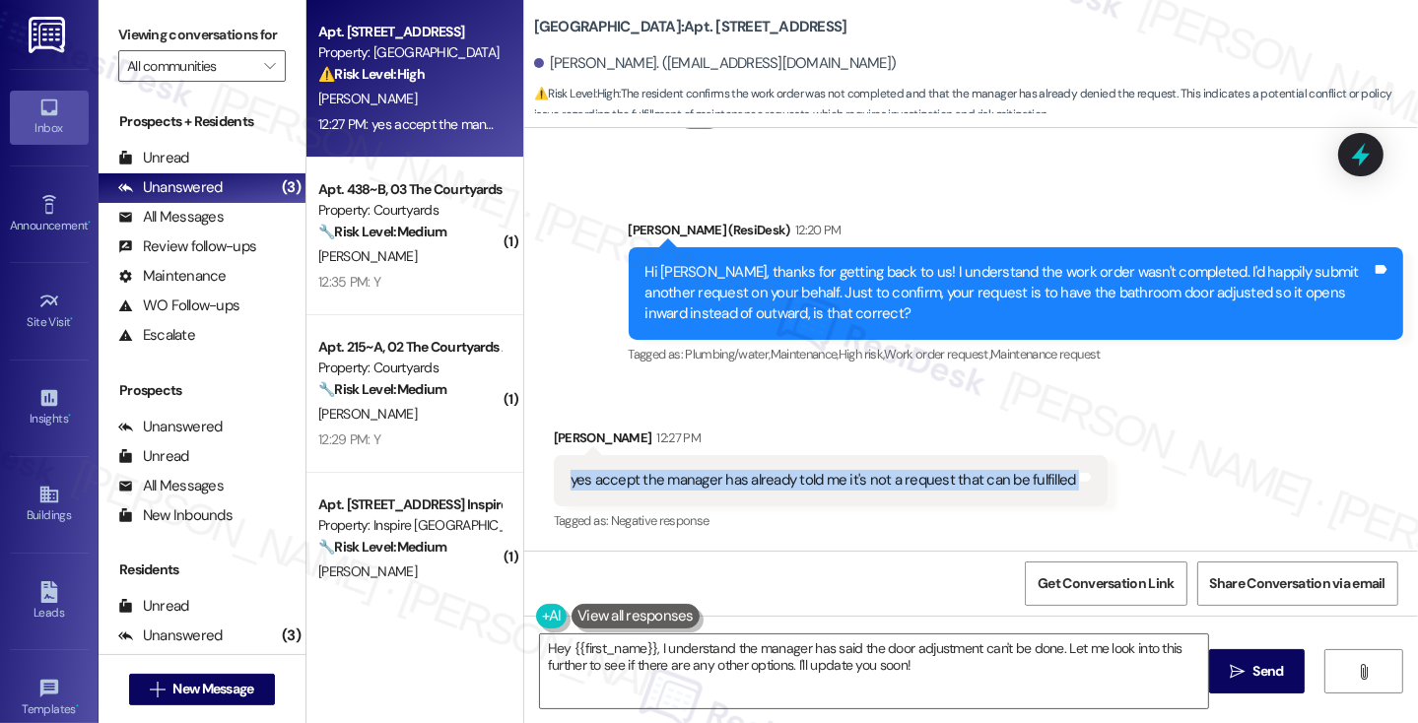
click at [903, 472] on div "yes accept the manager has already told me it's not a request that can be fulfi…" at bounding box center [822, 480] width 505 height 21
click at [668, 651] on textarea "Hey {{first_name}}, I understand the manager has said the door adjustment can't…" at bounding box center [874, 671] width 668 height 74
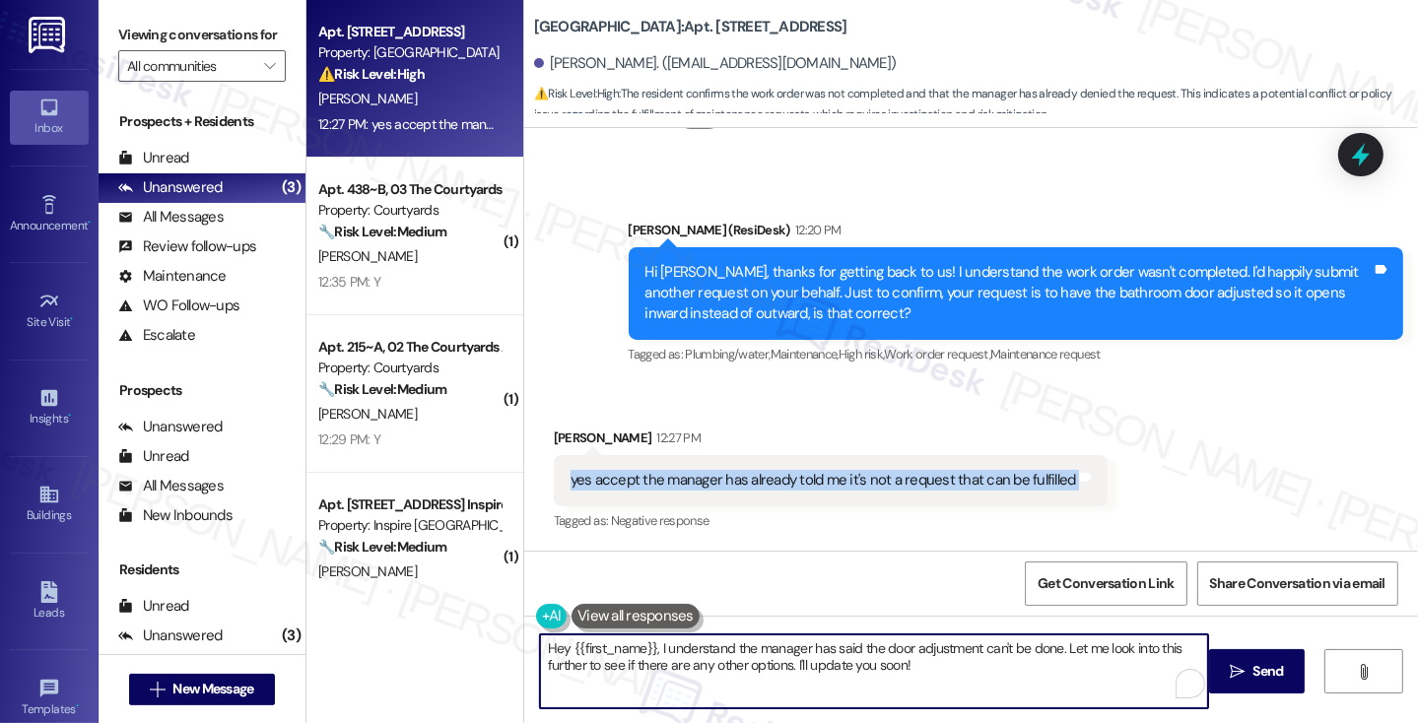
click at [668, 651] on textarea "Hey {{first_name}}, I understand the manager has said the door adjustment can't…" at bounding box center [874, 671] width 668 height 74
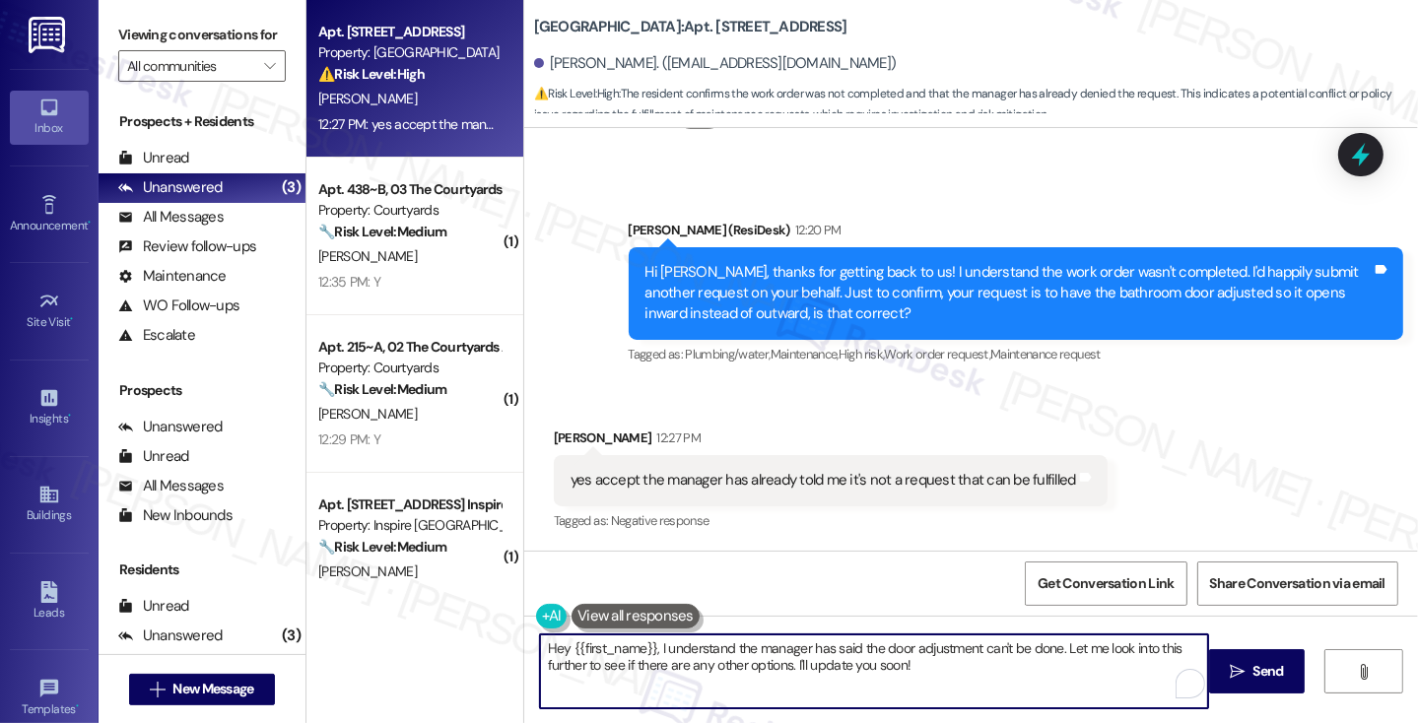
click at [668, 651] on textarea "Hey {{first_name}}, I understand the manager has said the door adjustment can't…" at bounding box center [874, 671] width 668 height 74
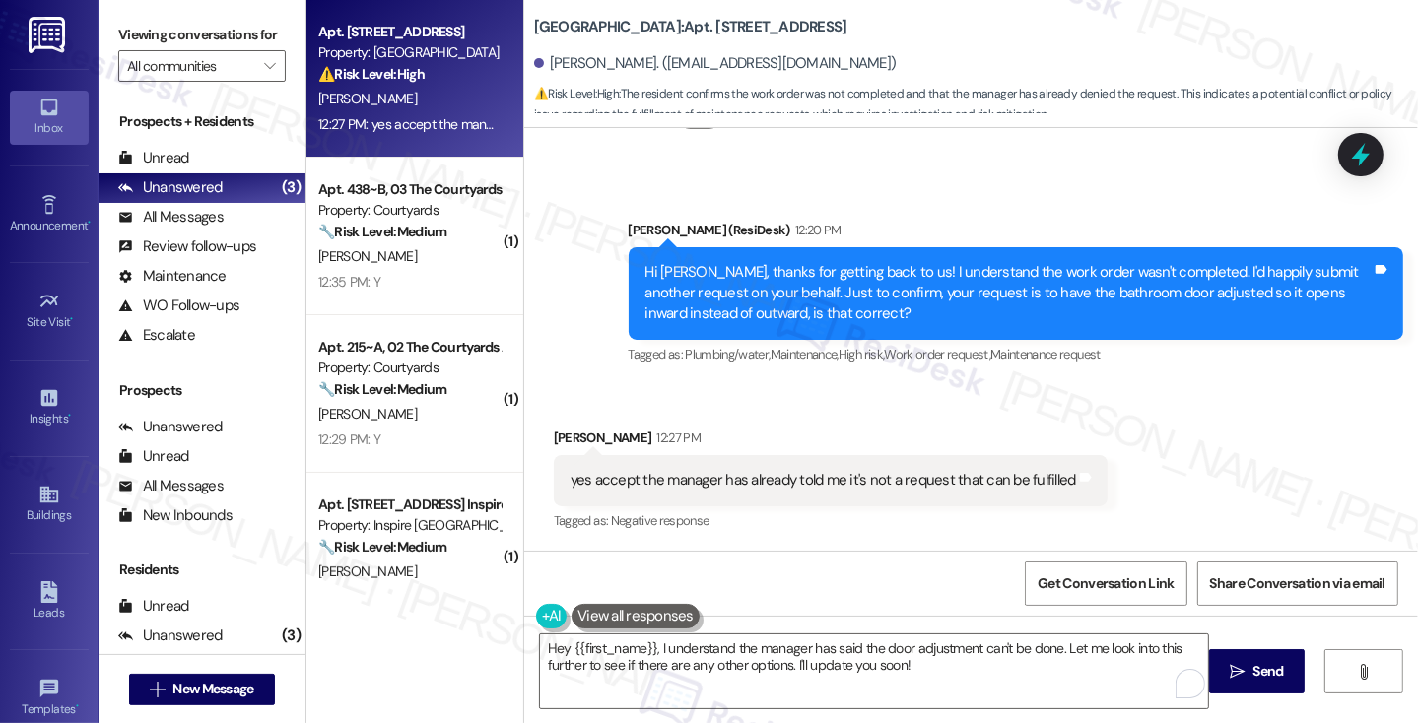
click at [805, 306] on div "Hi Jordan, thanks for getting back to us! I understand the work order wasn't co…" at bounding box center [1008, 293] width 726 height 63
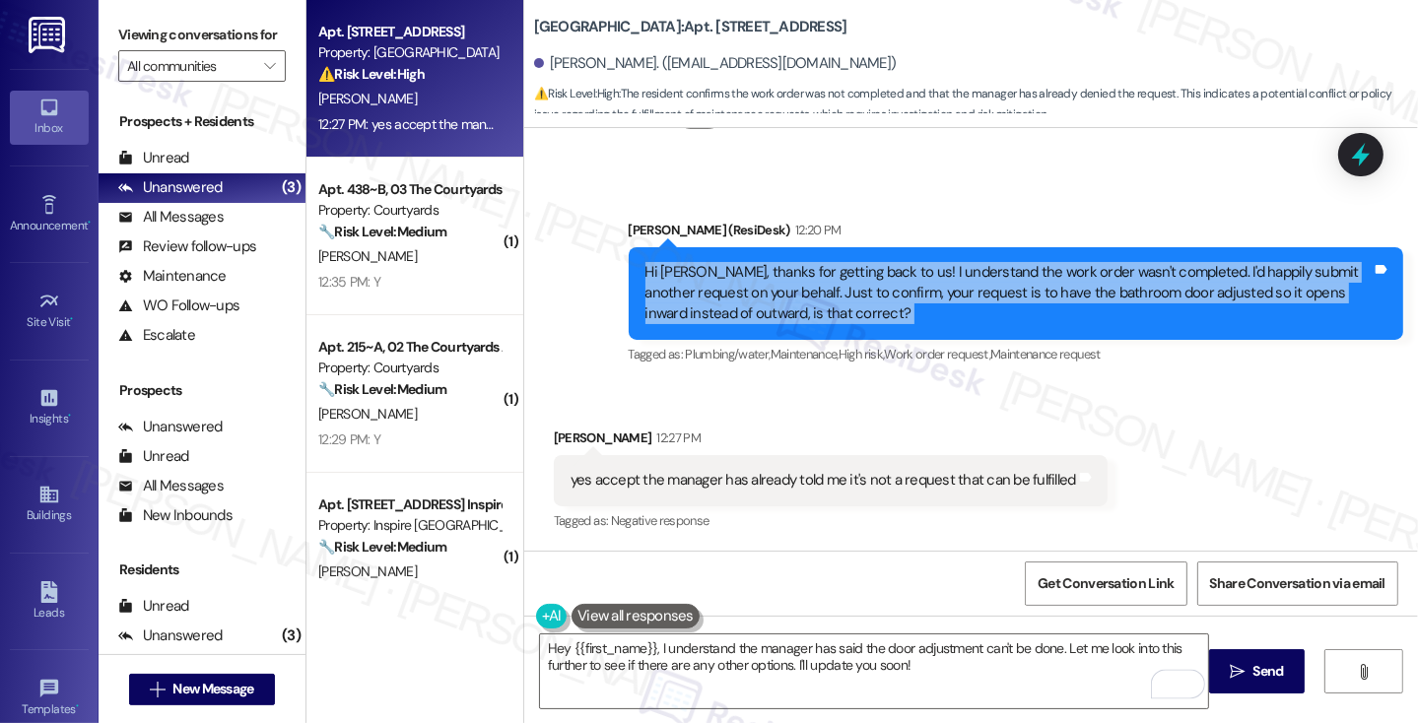
click at [805, 306] on div "Hi Jordan, thanks for getting back to us! I understand the work order wasn't co…" at bounding box center [1008, 293] width 726 height 63
click at [994, 280] on div "Hi Jordan, thanks for getting back to us! I understand the work order wasn't co…" at bounding box center [1008, 293] width 726 height 63
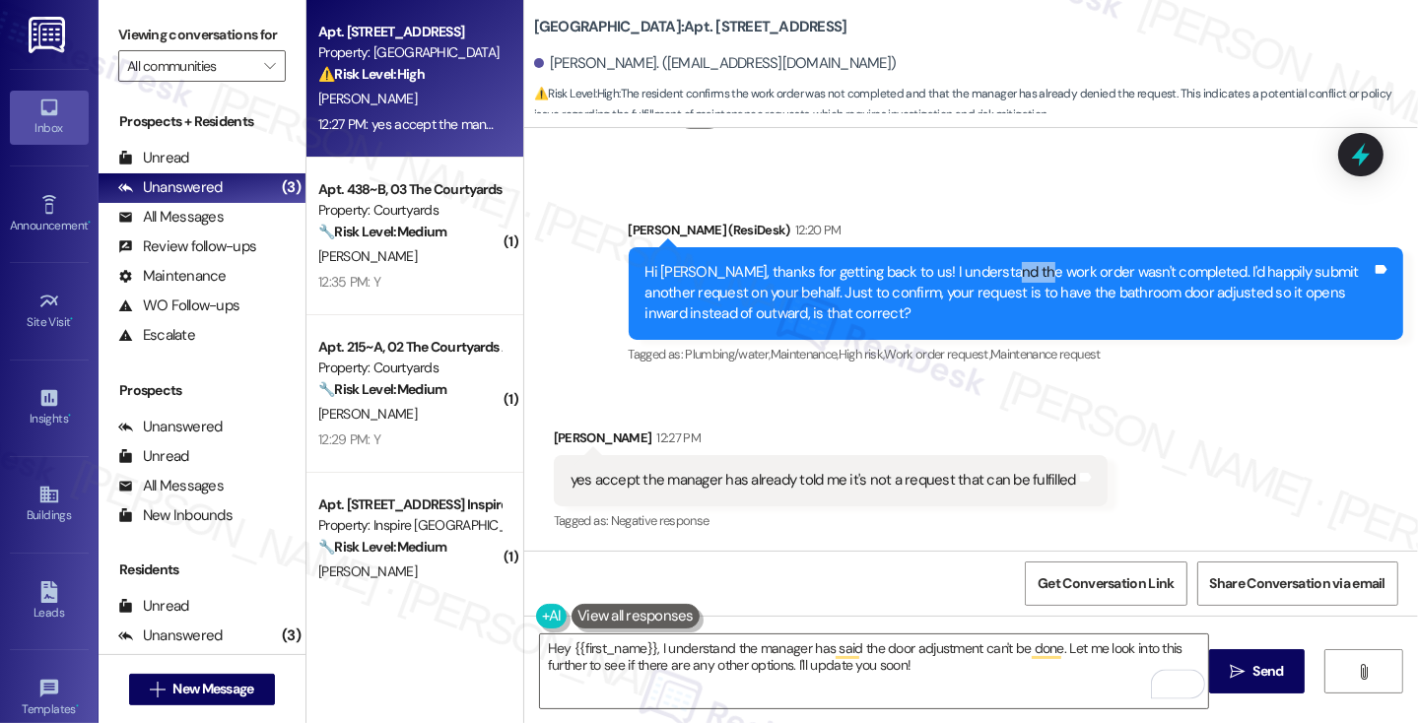
click at [994, 280] on div "Hi Jordan, thanks for getting back to us! I understand the work order wasn't co…" at bounding box center [1008, 293] width 726 height 63
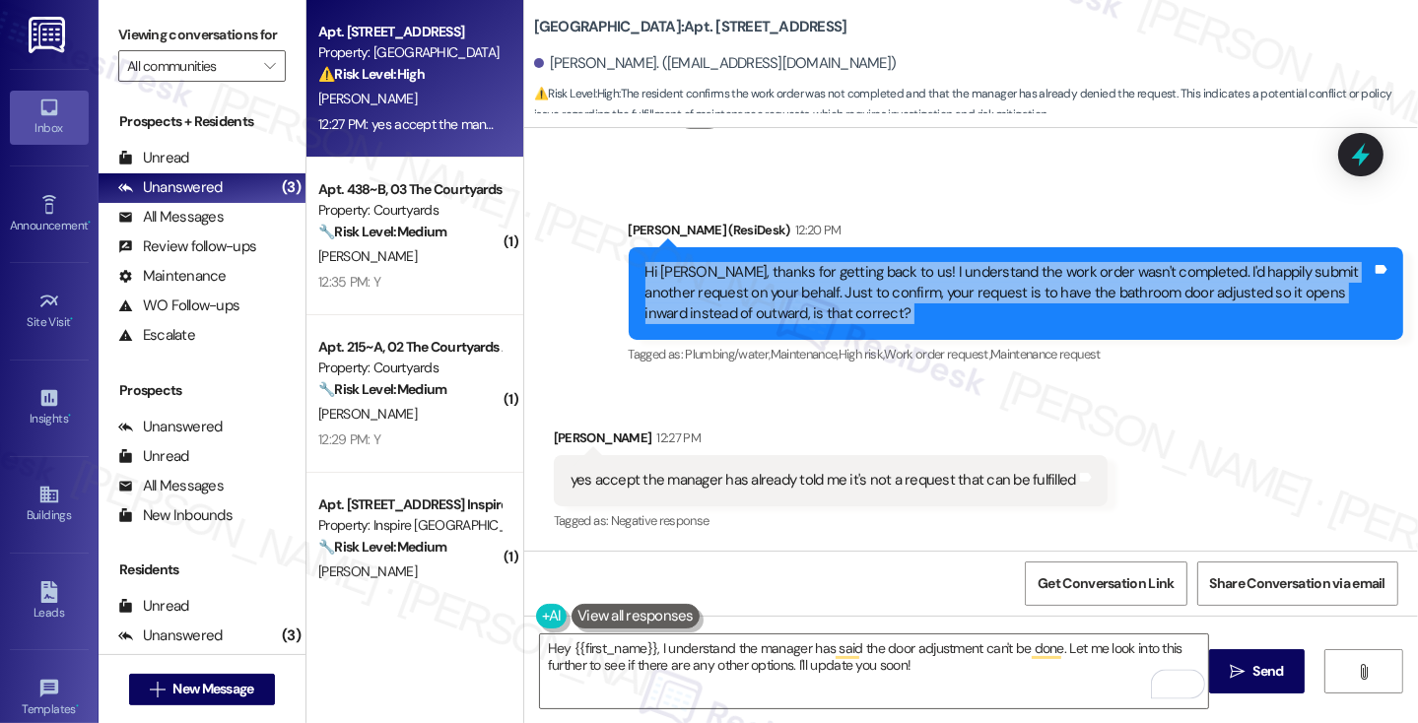
click at [994, 280] on div "Hi Jordan, thanks for getting back to us! I understand the work order wasn't co…" at bounding box center [1008, 293] width 726 height 63
click at [1189, 271] on div "Hi Jordan, thanks for getting back to us! I understand the work order wasn't co…" at bounding box center [1008, 293] width 726 height 63
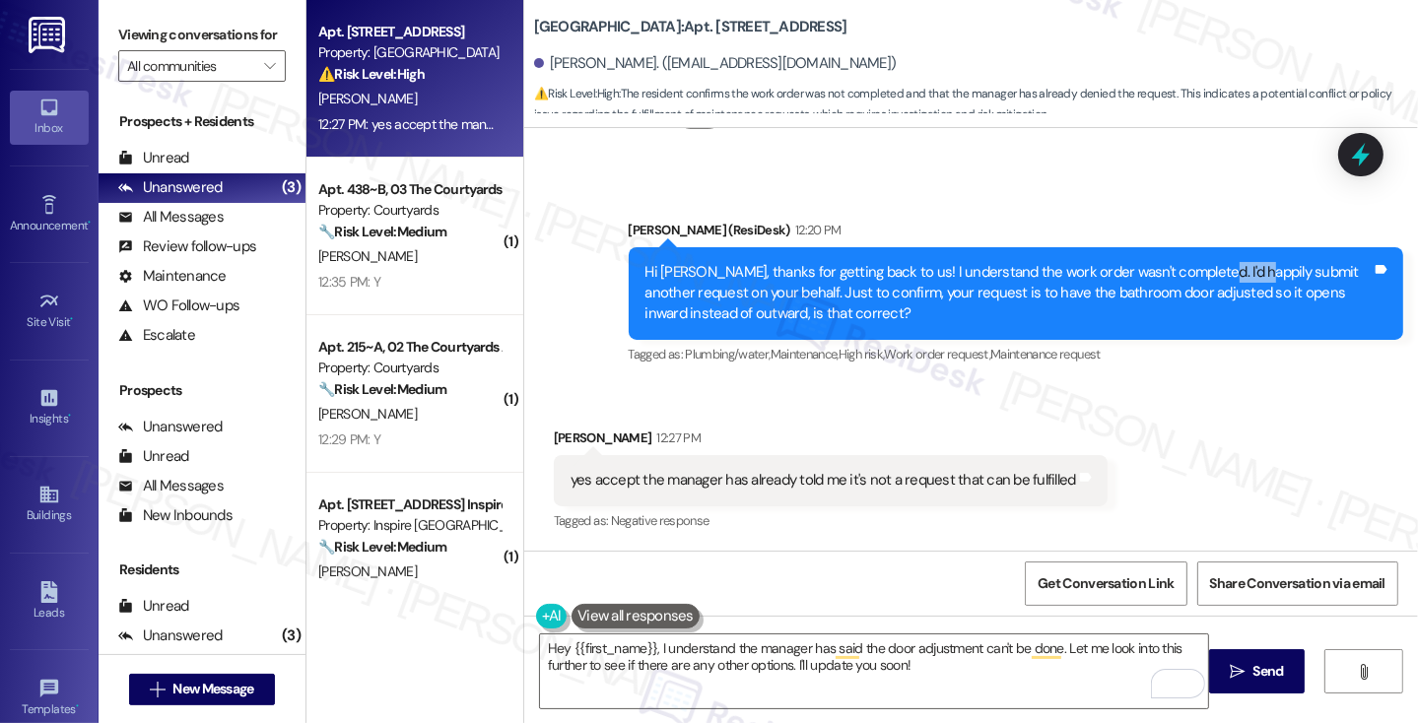
click at [1189, 271] on div "Hi Jordan, thanks for getting back to us! I understand the work order wasn't co…" at bounding box center [1008, 293] width 726 height 63
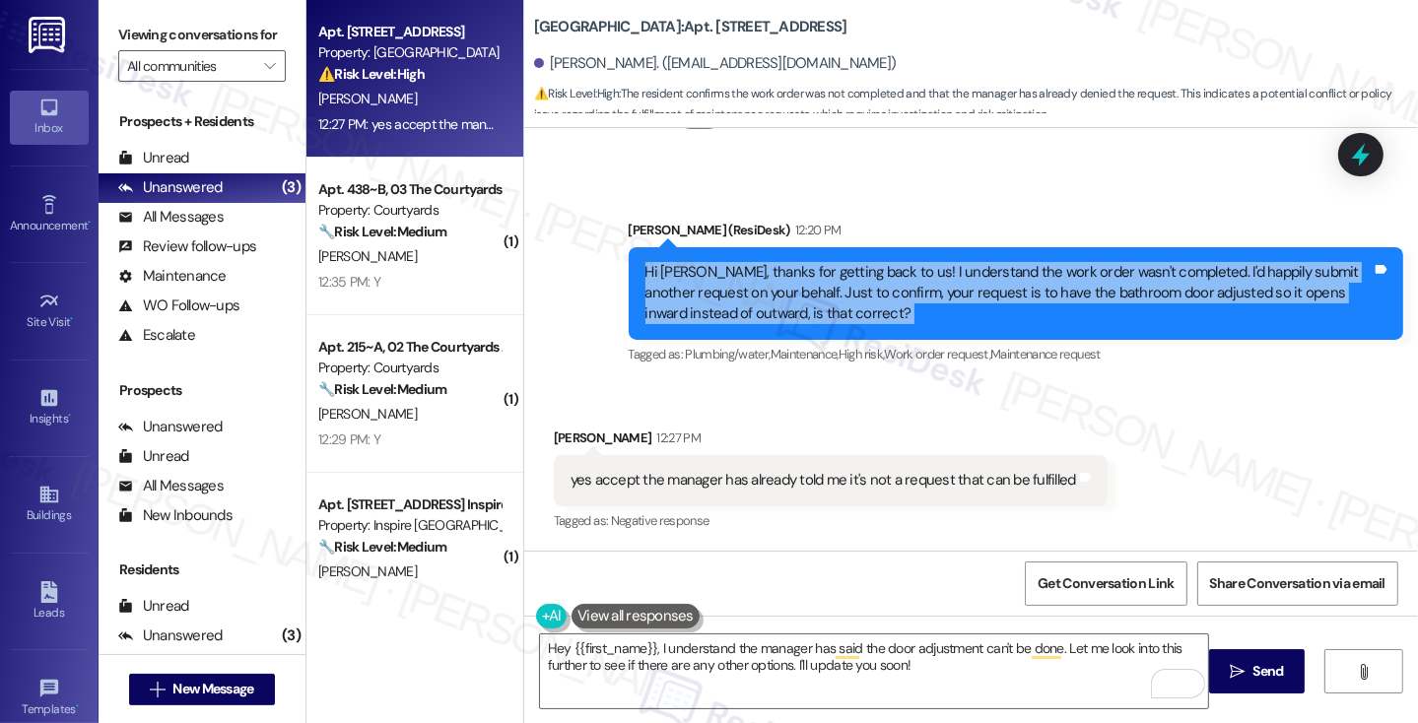
click at [1189, 271] on div "Hi Jordan, thanks for getting back to us! I understand the work order wasn't co…" at bounding box center [1008, 293] width 726 height 63
click at [926, 296] on div "Hi Jordan, thanks for getting back to us! I understand the work order wasn't co…" at bounding box center [1008, 293] width 726 height 63
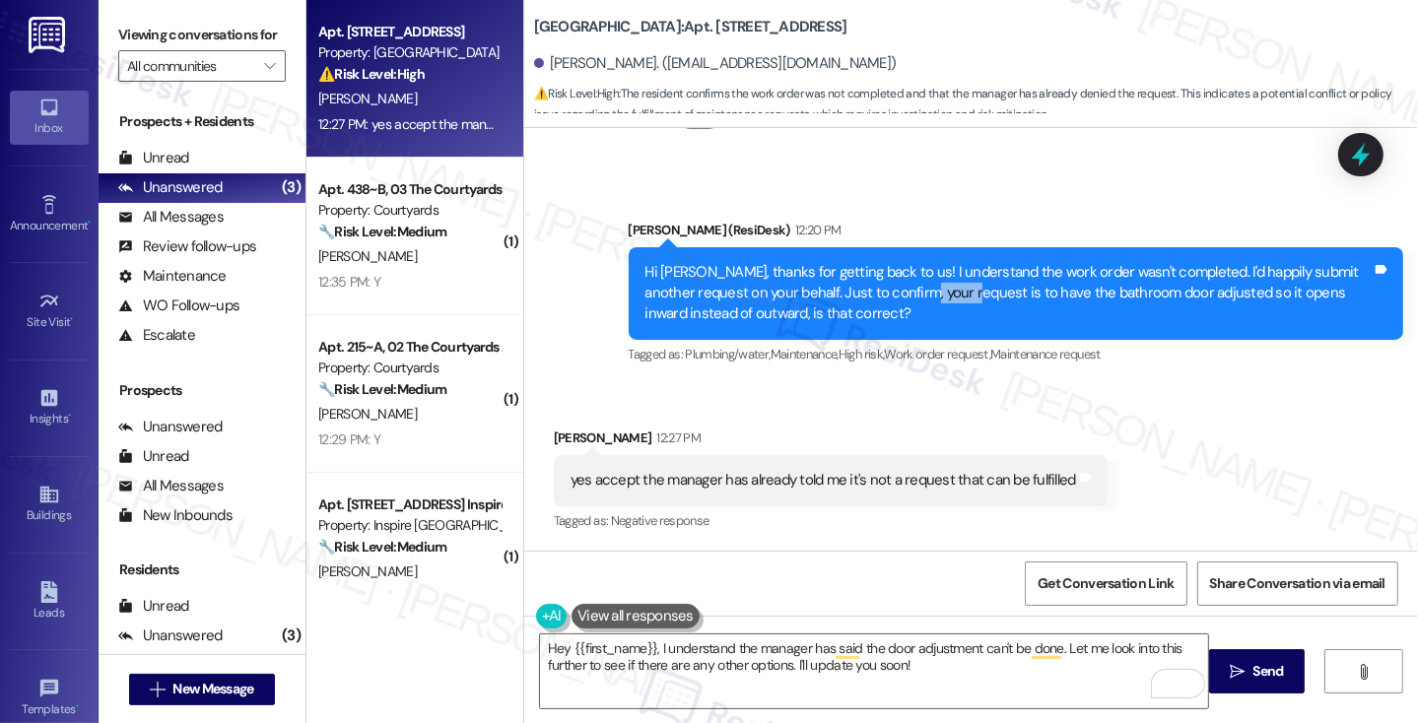
click at [926, 296] on div "Hi Jordan, thanks for getting back to us! I understand the work order wasn't co…" at bounding box center [1008, 293] width 726 height 63
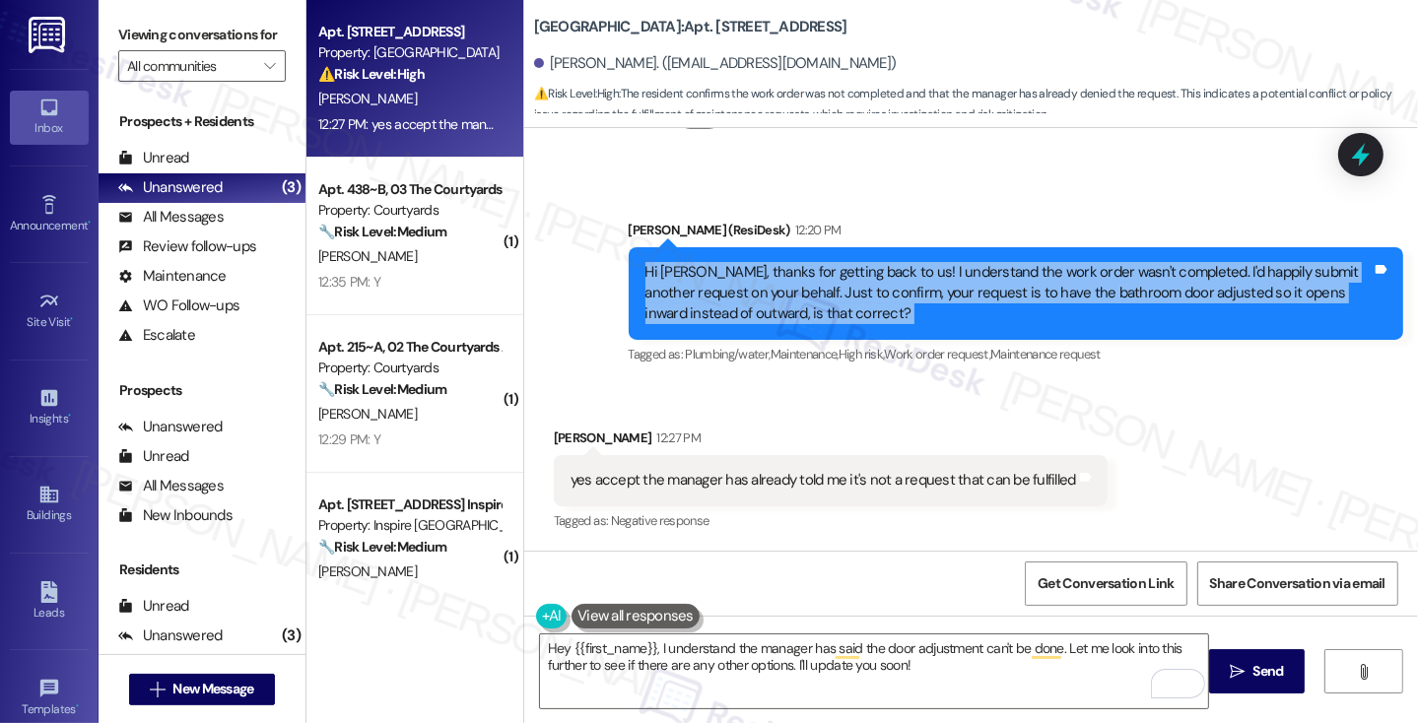
drag, startPoint x: 926, startPoint y: 296, endPoint x: 937, endPoint y: 300, distance: 11.5
click at [926, 296] on div "Hi Jordan, thanks for getting back to us! I understand the work order wasn't co…" at bounding box center [1008, 293] width 726 height 63
click at [1131, 302] on div "Hi Jordan, thanks for getting back to us! I understand the work order wasn't co…" at bounding box center [1008, 293] width 726 height 63
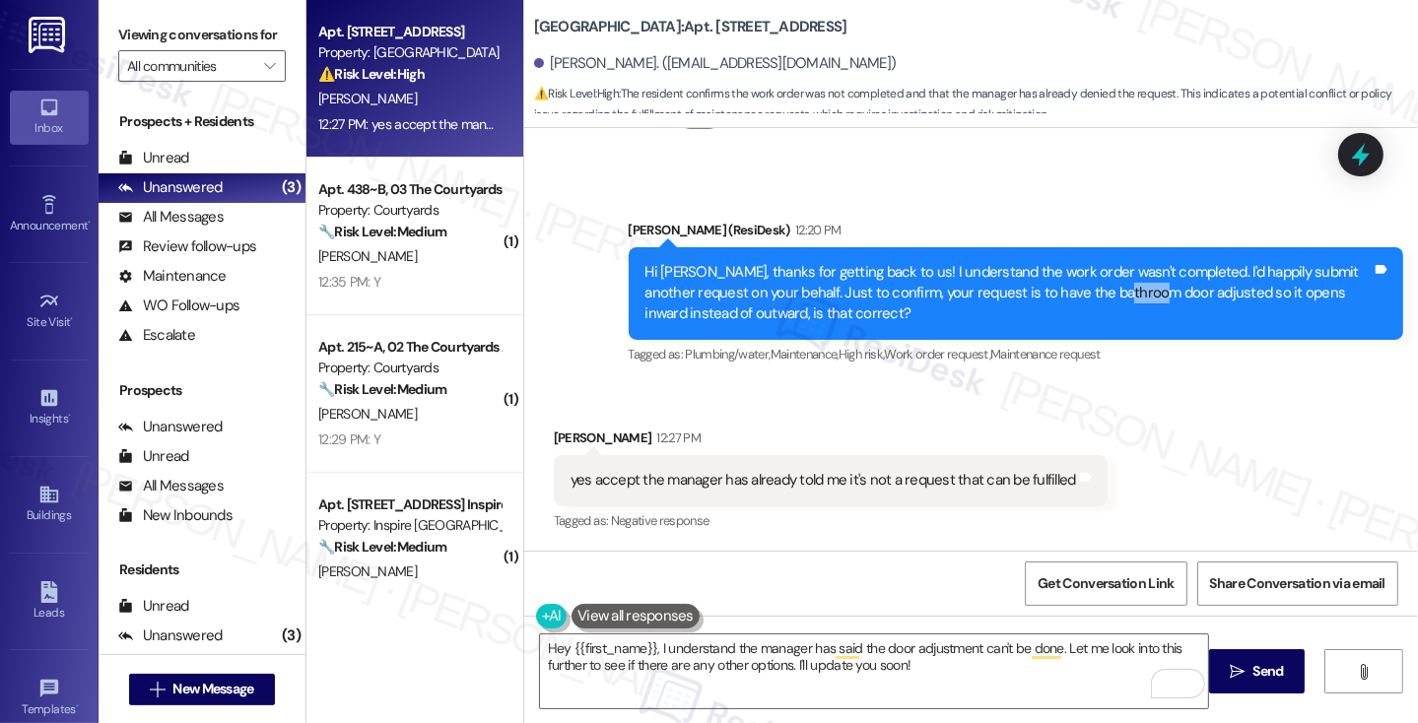
click at [1131, 302] on div "Hi Jordan, thanks for getting back to us! I understand the work order wasn't co…" at bounding box center [1008, 293] width 726 height 63
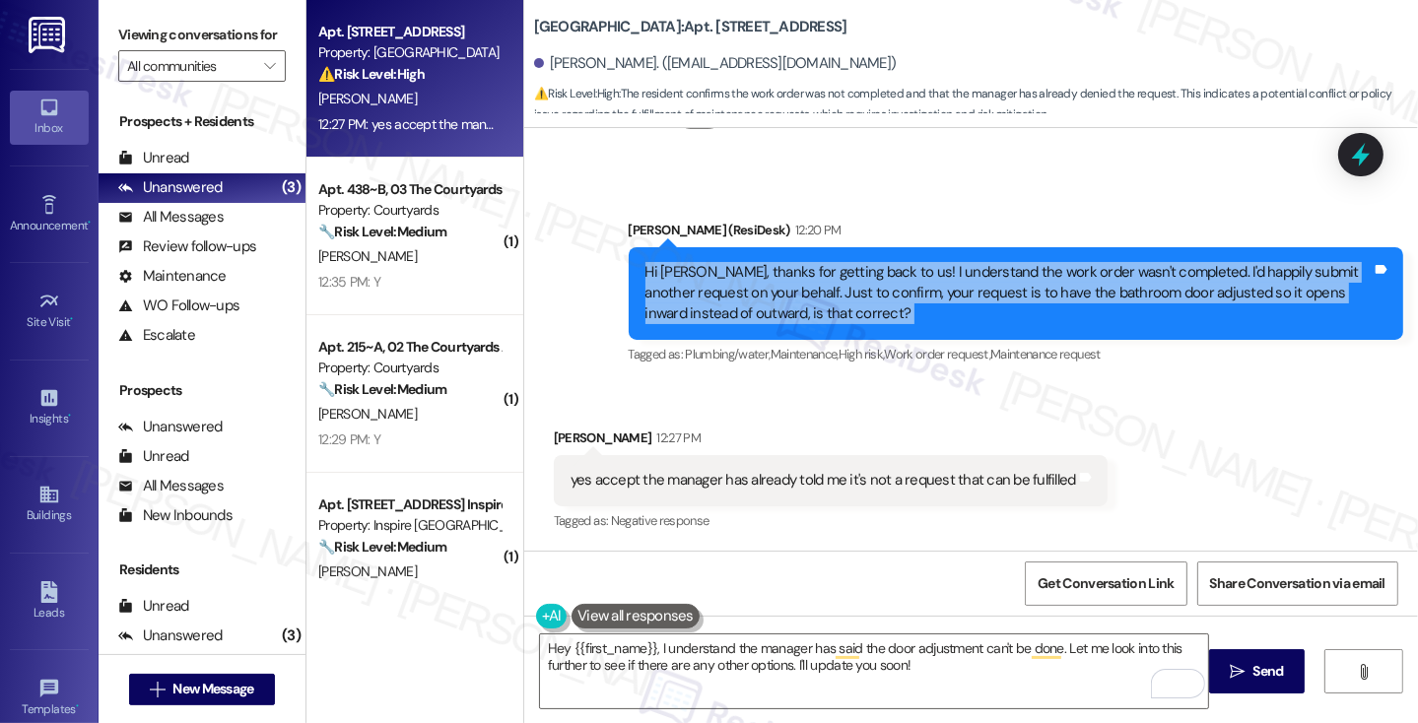
click at [1131, 302] on div "Hi Jordan, thanks for getting back to us! I understand the work order wasn't co…" at bounding box center [1008, 293] width 726 height 63
click at [801, 320] on div "Hi Jordan, thanks for getting back to us! I understand the work order wasn't co…" at bounding box center [1008, 293] width 726 height 63
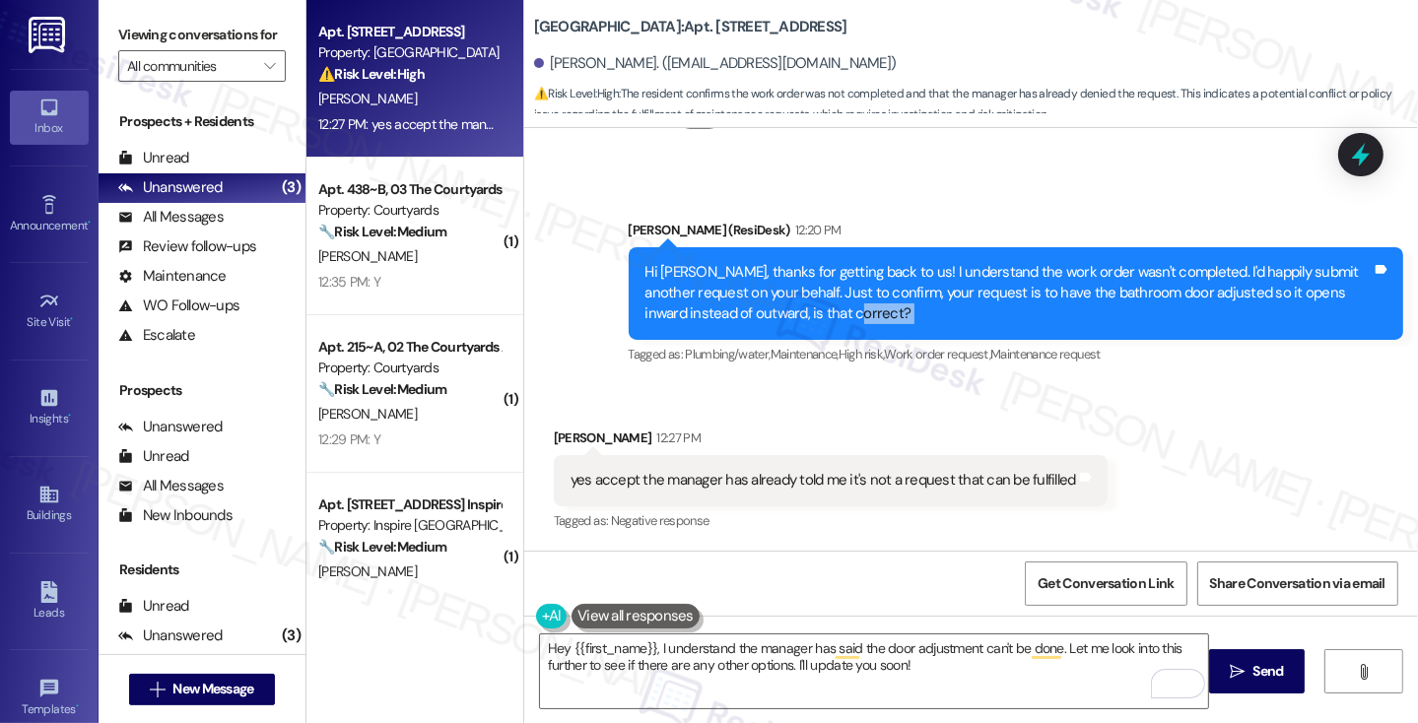
click at [801, 320] on div "Hi Jordan, thanks for getting back to us! I understand the work order wasn't co…" at bounding box center [1008, 293] width 726 height 63
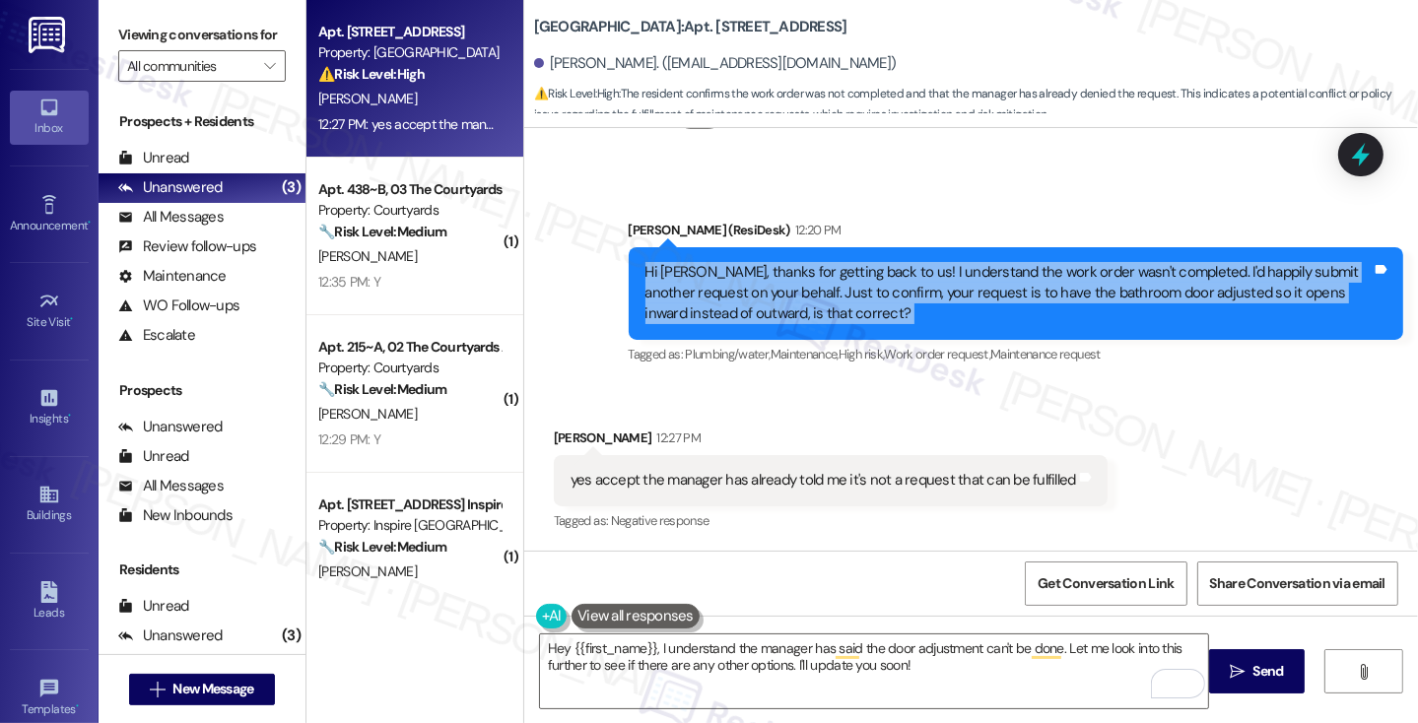
click at [801, 320] on div "Hi Jordan, thanks for getting back to us! I understand the work order wasn't co…" at bounding box center [1008, 293] width 726 height 63
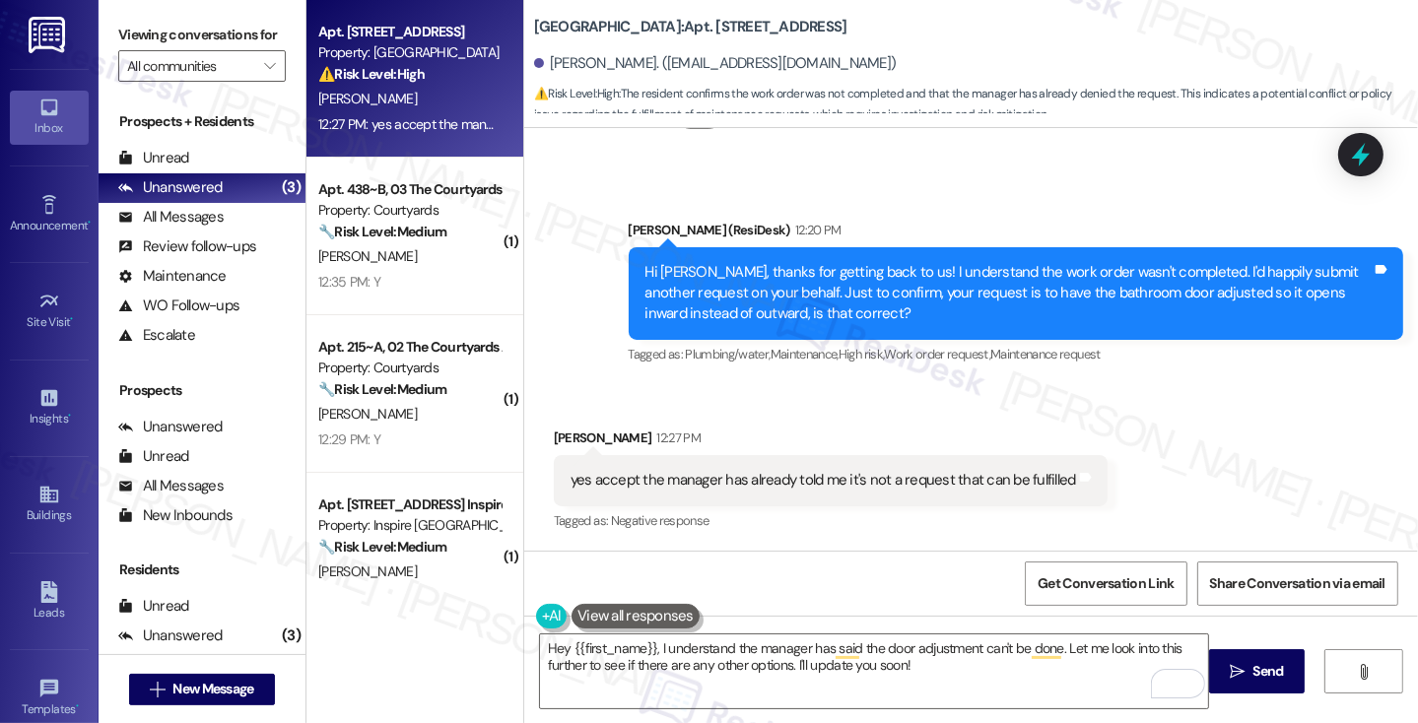
click at [747, 475] on div "yes accept the manager has already told me it's not a request that can be fulfi…" at bounding box center [822, 480] width 505 height 21
click at [749, 473] on div "yes accept the manager has already told me it's not a request that can be fulfi…" at bounding box center [822, 480] width 505 height 21
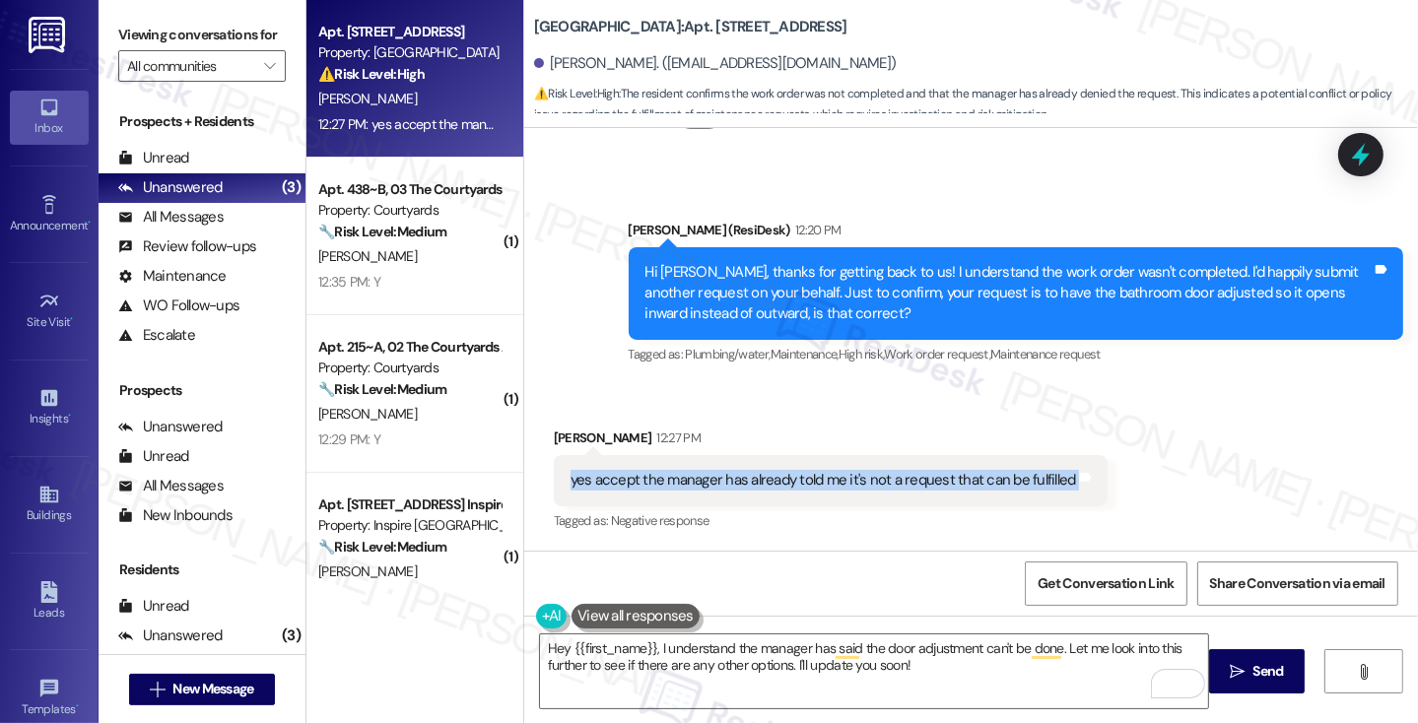
click at [749, 473] on div "yes accept the manager has already told me it's not a request that can be fulfi…" at bounding box center [822, 480] width 505 height 21
copy div "yes accept the manager has already told me it's not a request that can be fulfi…"
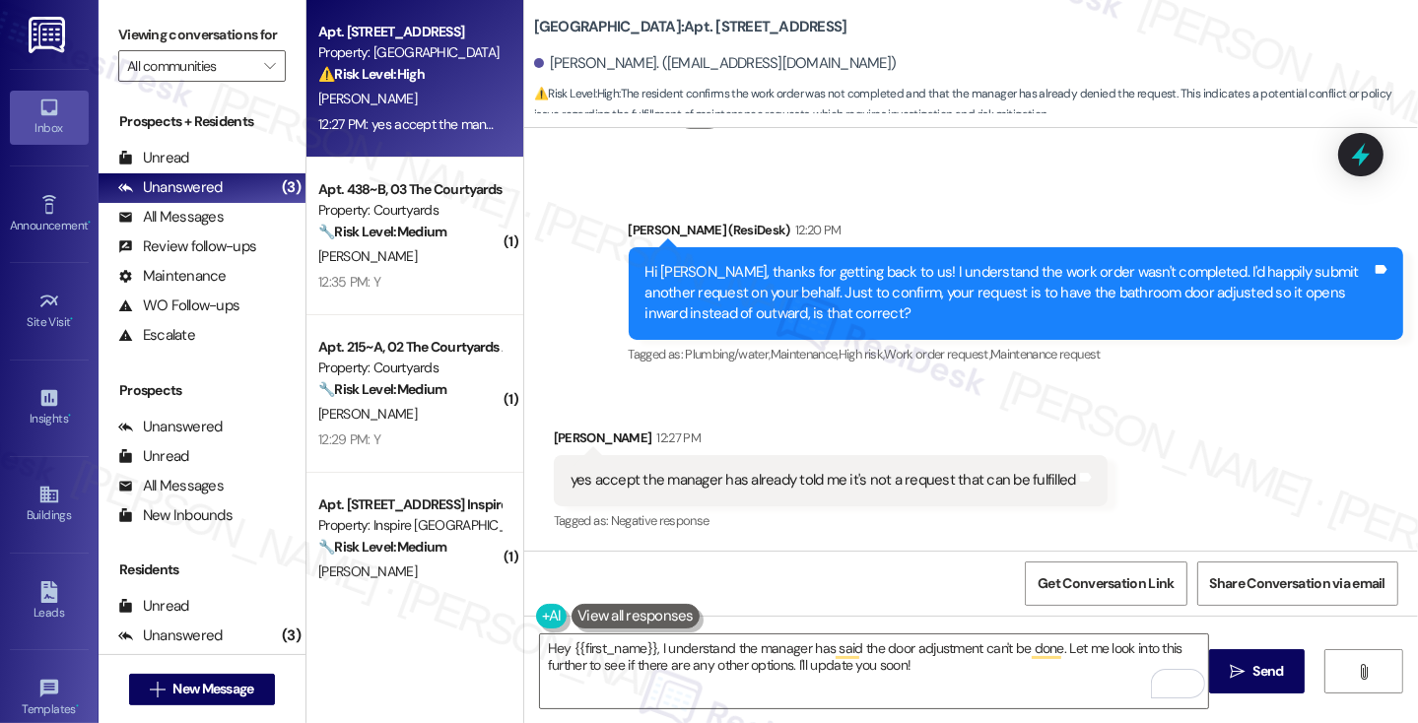
drag, startPoint x: 1086, startPoint y: 229, endPoint x: 1209, endPoint y: 191, distance: 128.7
click at [1087, 228] on div "Sarah (ResiDesk) 12:20 PM" at bounding box center [1016, 234] width 774 height 28
click at [122, 42] on label "Viewing conversations for" at bounding box center [201, 35] width 167 height 31
click at [679, 274] on div "Hi Jordan, thanks for getting back to us! I understand the work order wasn't co…" at bounding box center [1008, 293] width 726 height 63
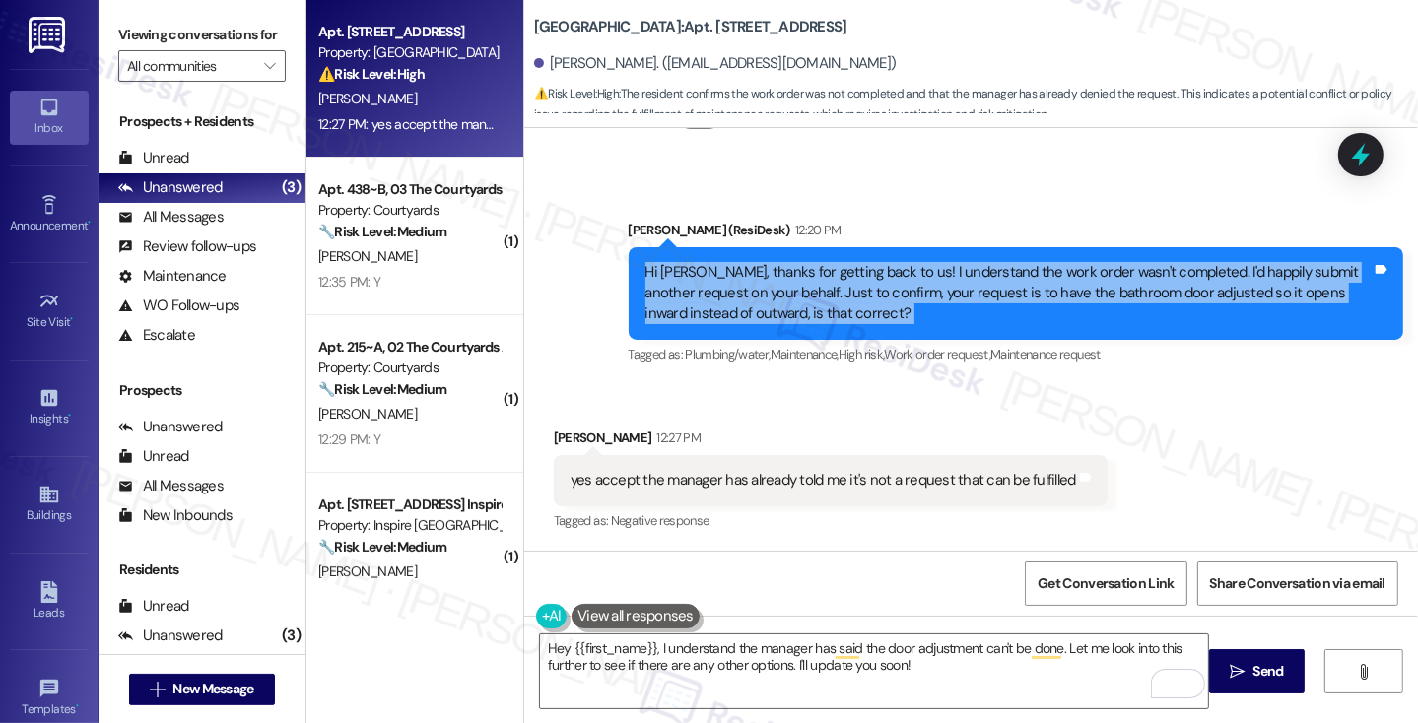
click at [679, 274] on div "Hi Jordan, thanks for getting back to us! I understand the work order wasn't co…" at bounding box center [1008, 293] width 726 height 63
copy div "Hi Jordan, thanks for getting back to us! I understand the work order wasn't co…"
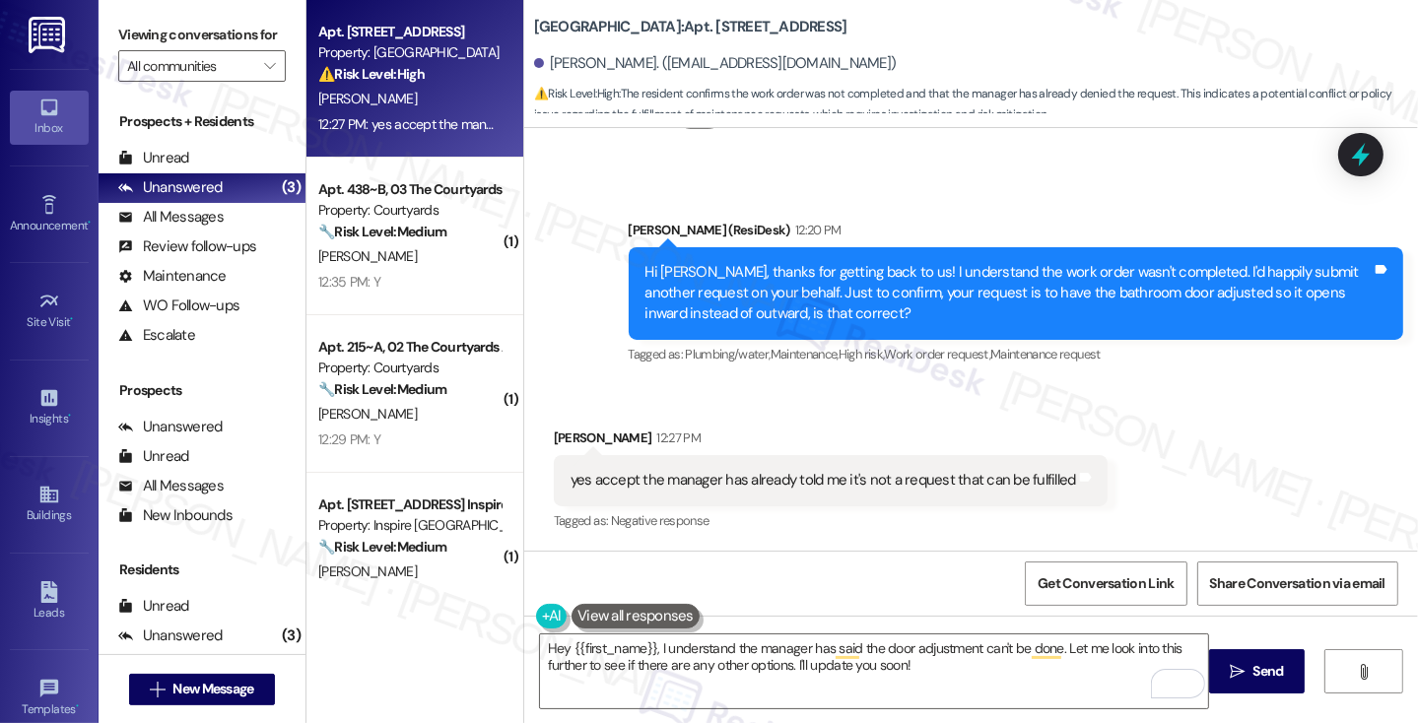
click at [138, 17] on div "Viewing conversations for All communities " at bounding box center [202, 50] width 207 height 101
click at [777, 472] on div "yes accept the manager has already told me it's not a request that can be fulfi…" at bounding box center [822, 480] width 505 height 21
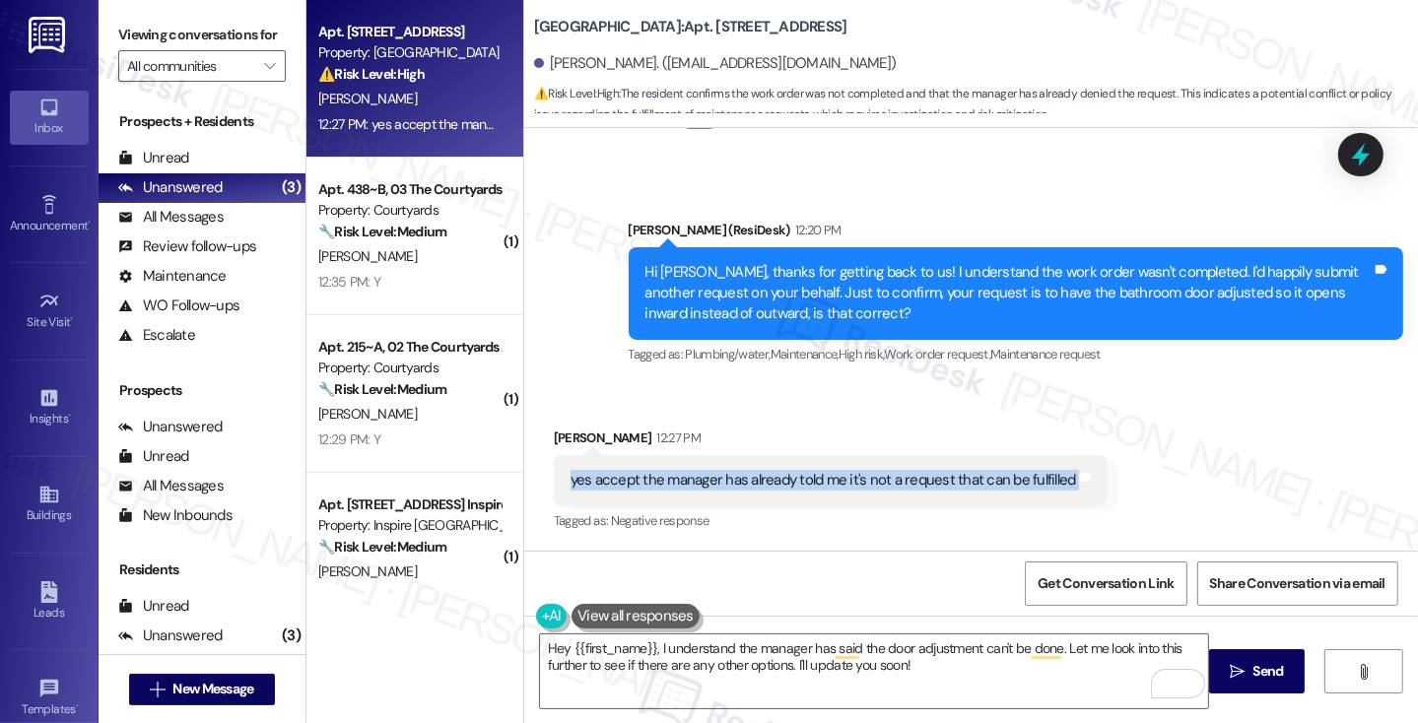
click at [777, 472] on div "yes accept the manager has already told me it's not a request that can be fulfi…" at bounding box center [822, 480] width 505 height 21
copy div "yes accept the manager has already told me it's not a request that can be fulfi…"
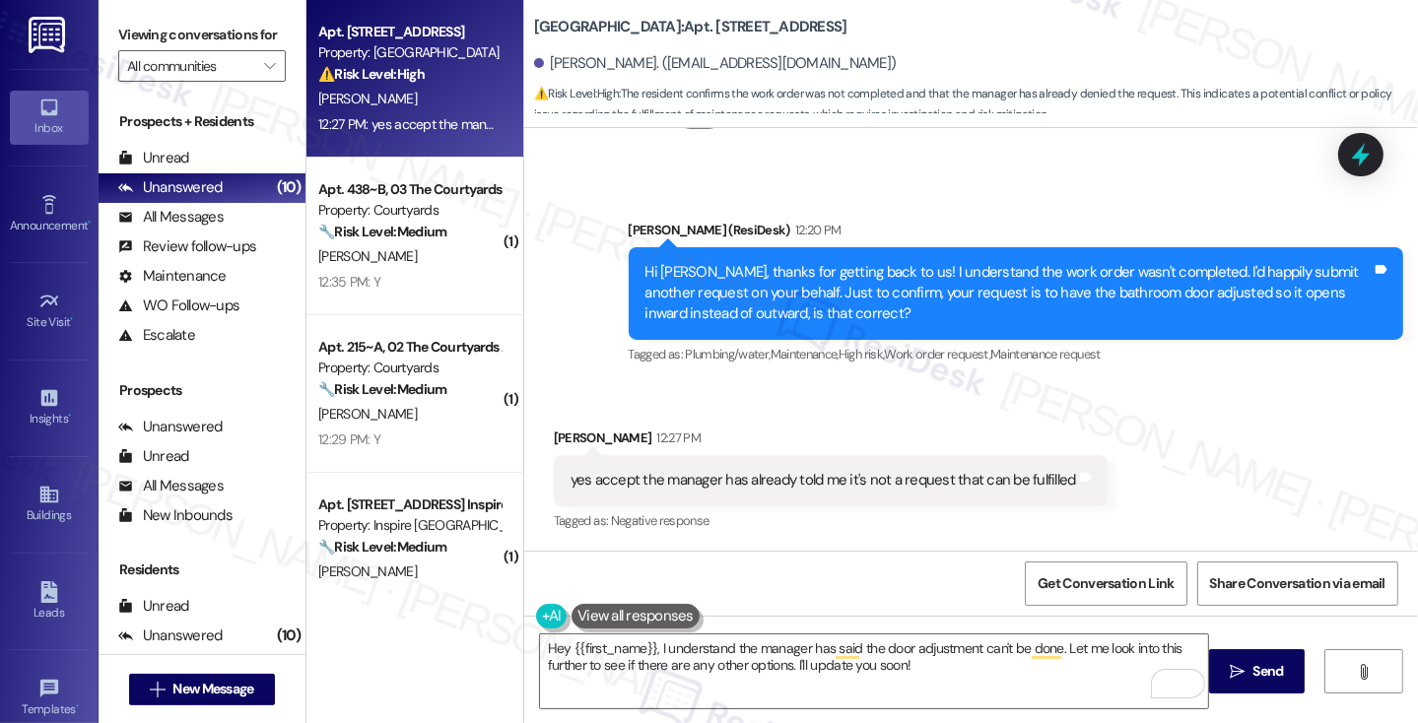
click at [117, 38] on div "Viewing conversations for All communities " at bounding box center [202, 50] width 207 height 101
click at [794, 672] on textarea "Hey {{first_name}}, I understand the manager has said the door adjustment can't…" at bounding box center [874, 671] width 668 height 74
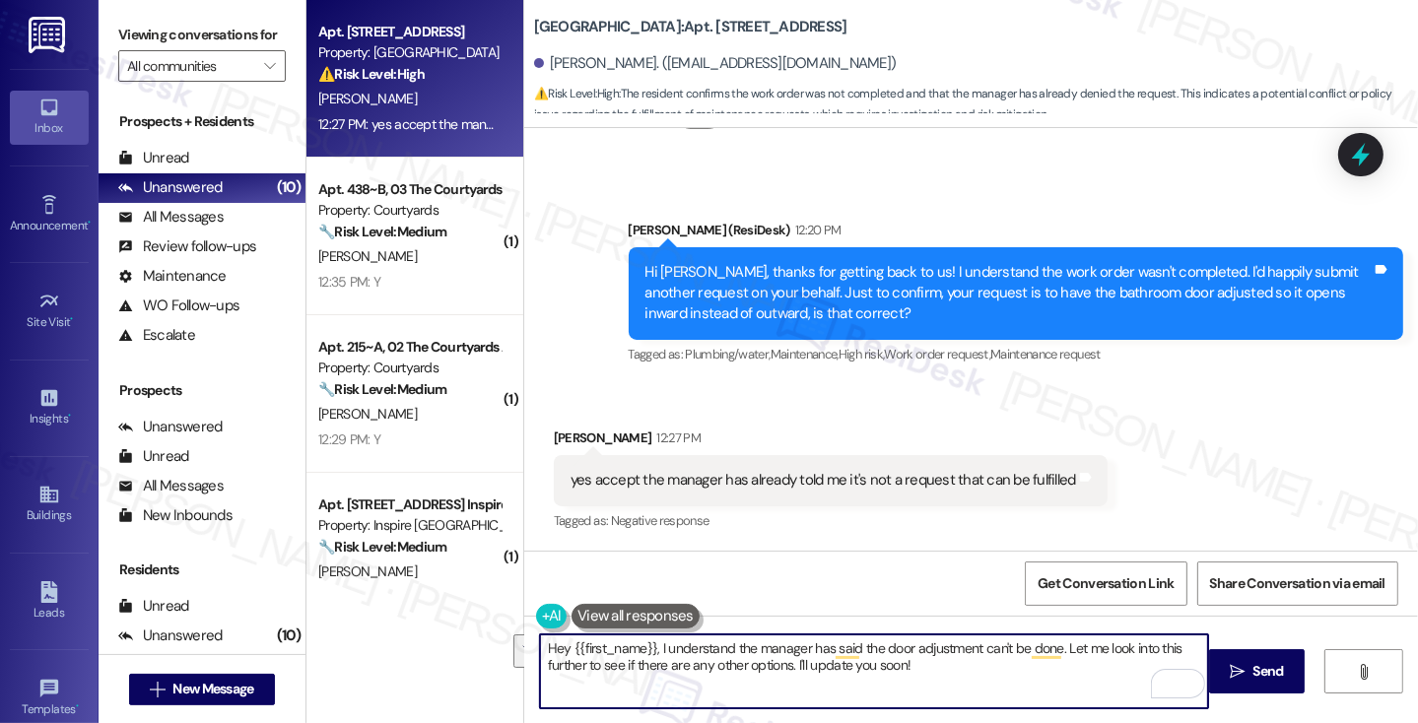
drag, startPoint x: 950, startPoint y: 670, endPoint x: 1055, endPoint y: 644, distance: 108.5
click at [1055, 644] on textarea "Hey {{first_name}}, I understand the manager has said the door adjustment can't…" at bounding box center [874, 671] width 668 height 74
click at [540, 648] on textarea "Hey {{first_name}}, I understand the manager has said the door adjustment can't…" at bounding box center [874, 671] width 668 height 74
drag, startPoint x: 1041, startPoint y: 672, endPoint x: 1046, endPoint y: 646, distance: 26.1
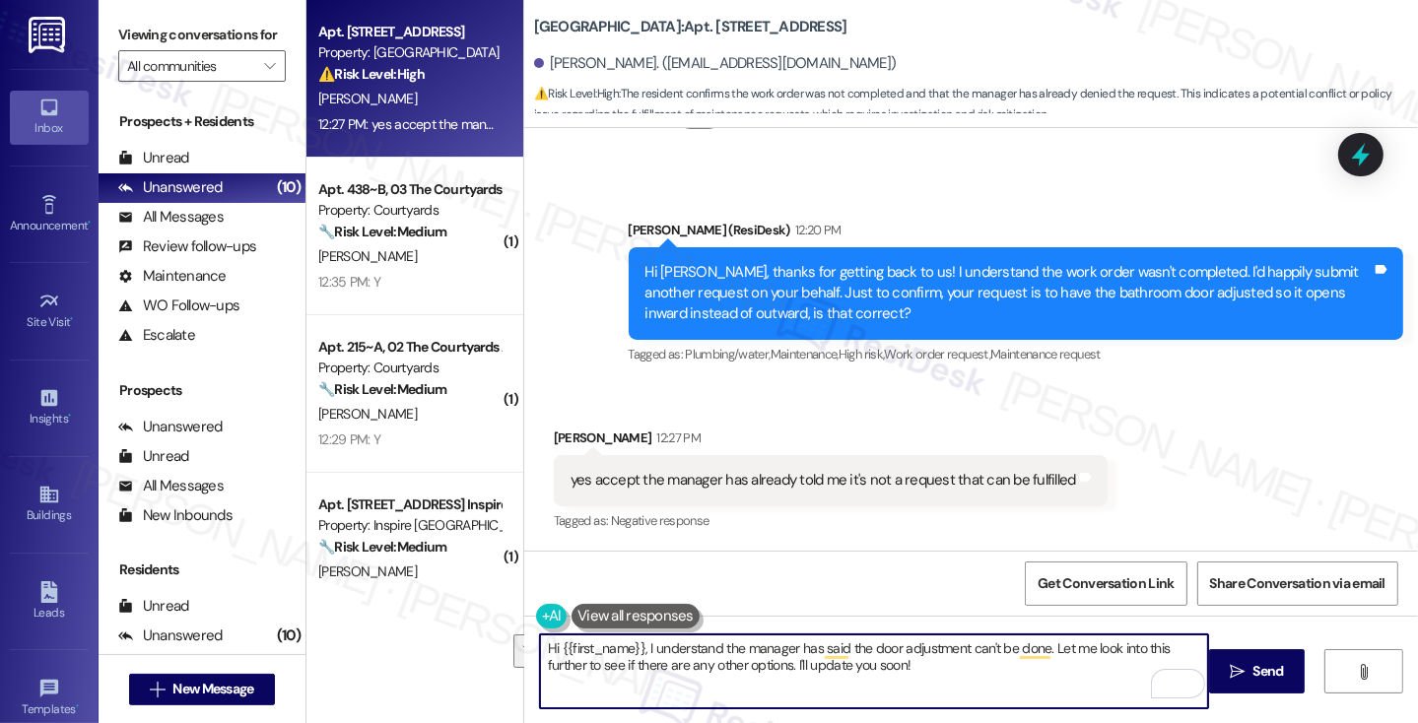
click at [1046, 646] on textarea "Hi {{first_name}}, I understand the manager has said the door adjustment can't …" at bounding box center [874, 671] width 668 height 74
click at [1046, 711] on div "Hi {{first_name}}, I understand the manager has said the door adjustment can't …" at bounding box center [971, 690] width 894 height 148
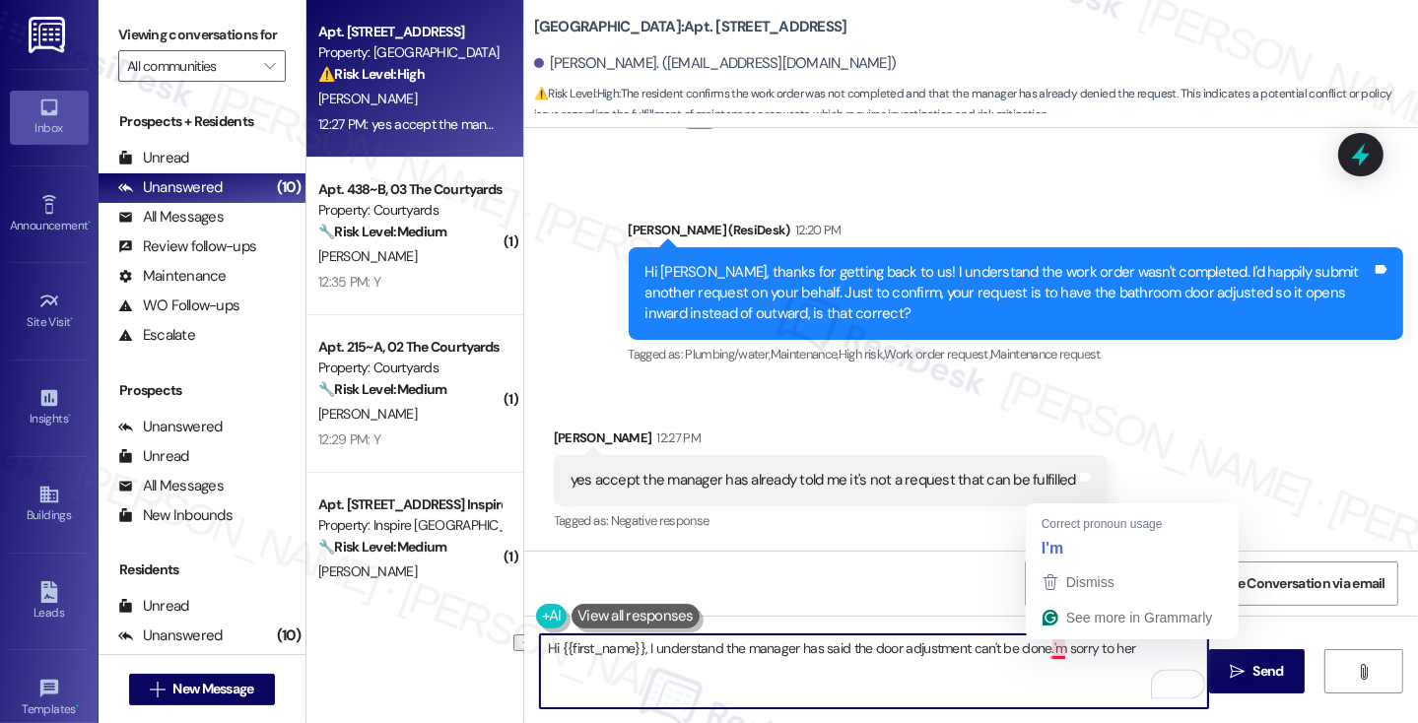
drag, startPoint x: 1132, startPoint y: 636, endPoint x: 1046, endPoint y: 648, distance: 86.5
click at [1046, 648] on textarea "Hi {{first_name}}, I understand the manager has said the door adjustment can't …" at bounding box center [874, 671] width 668 height 74
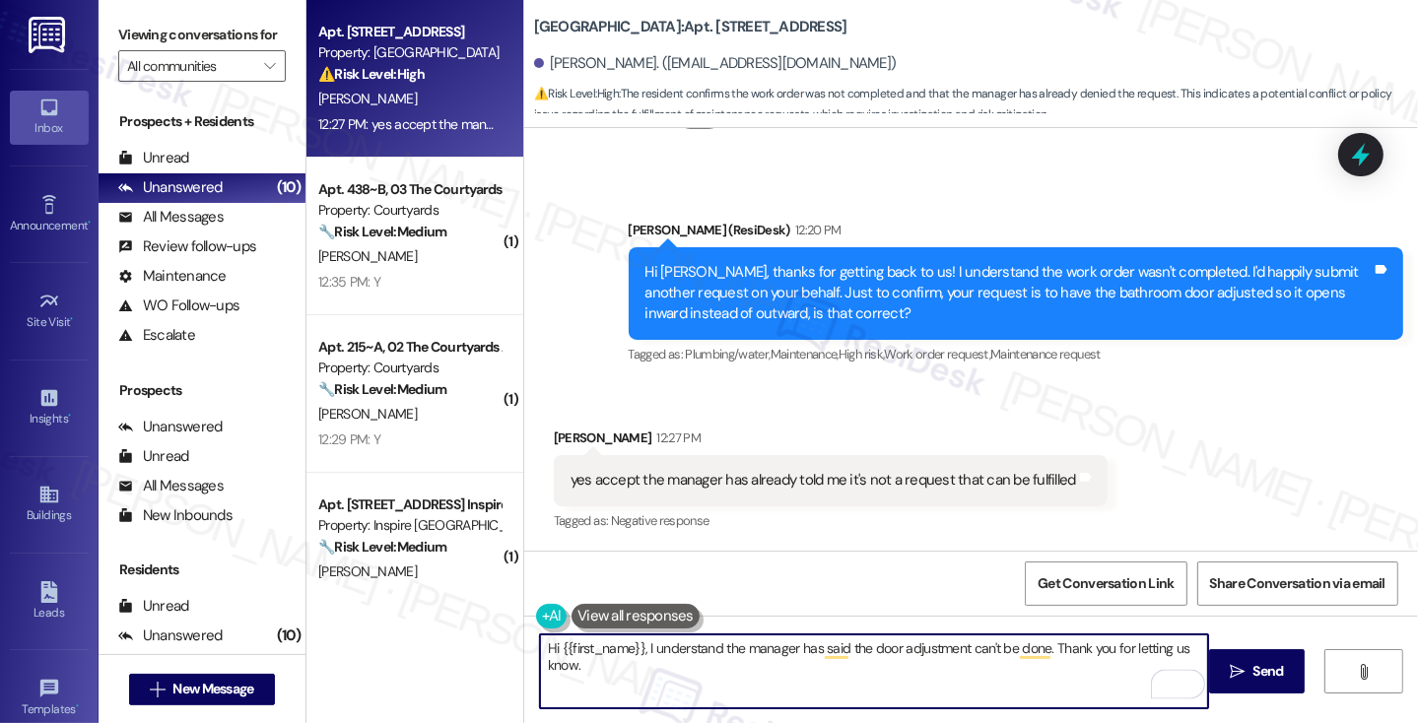
paste textarea "If there’s anything else we can assist you with in your home, please let me kno…"
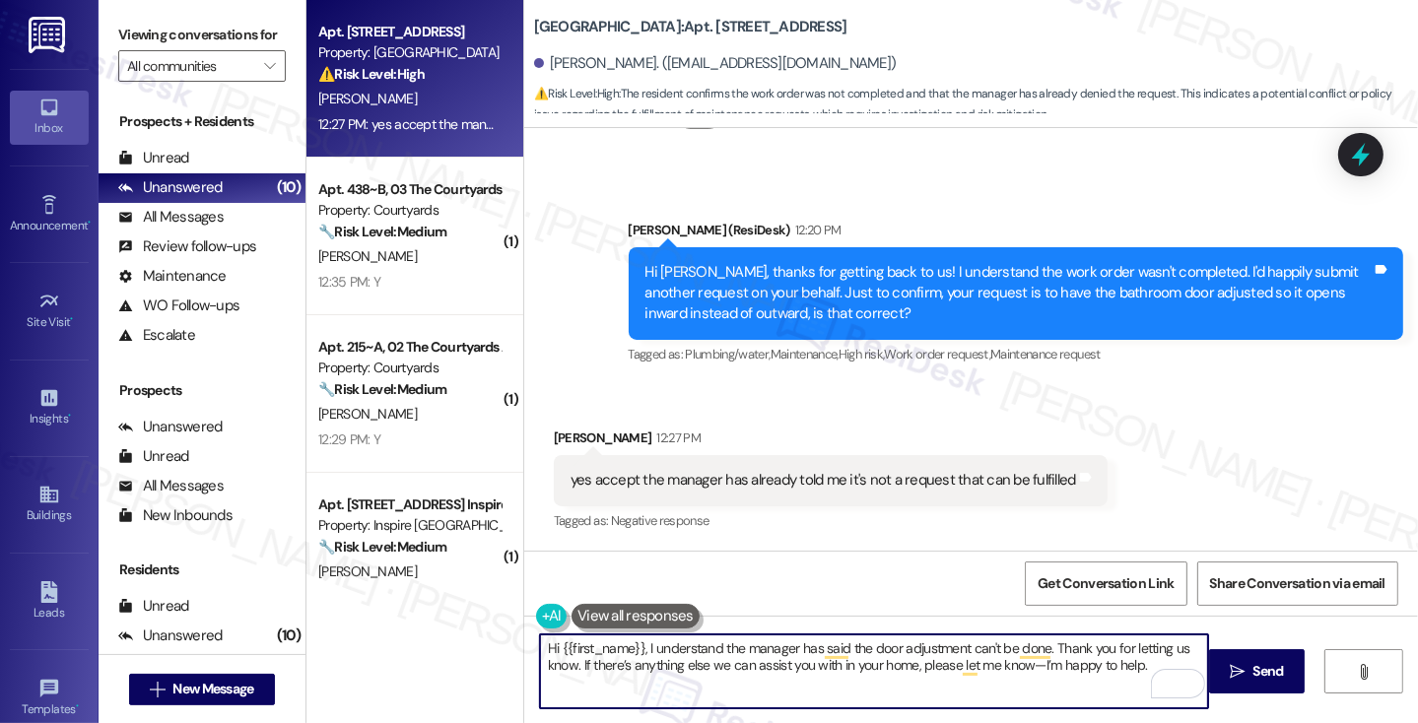
click at [636, 651] on textarea "Hi {{first_name}}, I understand the manager has said the door adjustment can't …" at bounding box center [874, 671] width 668 height 74
type textarea "Hi {{first_name}}, I understand the manager has said the door adjustment can't …"
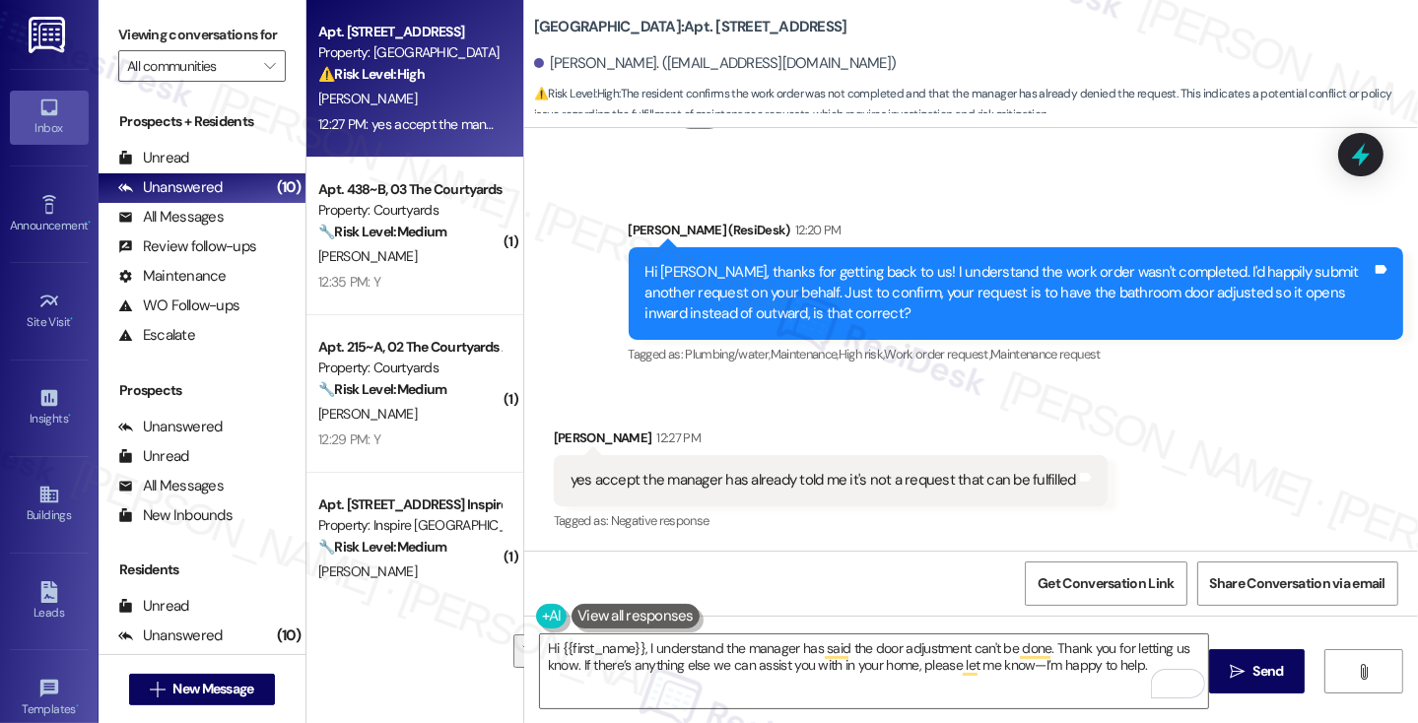
click at [895, 483] on div "yes accept the manager has already told me it's not a request that can be fulfi…" at bounding box center [822, 480] width 505 height 21
click at [896, 482] on div "yes accept the manager has already told me it's not a request that can be fulfi…" at bounding box center [822, 480] width 505 height 21
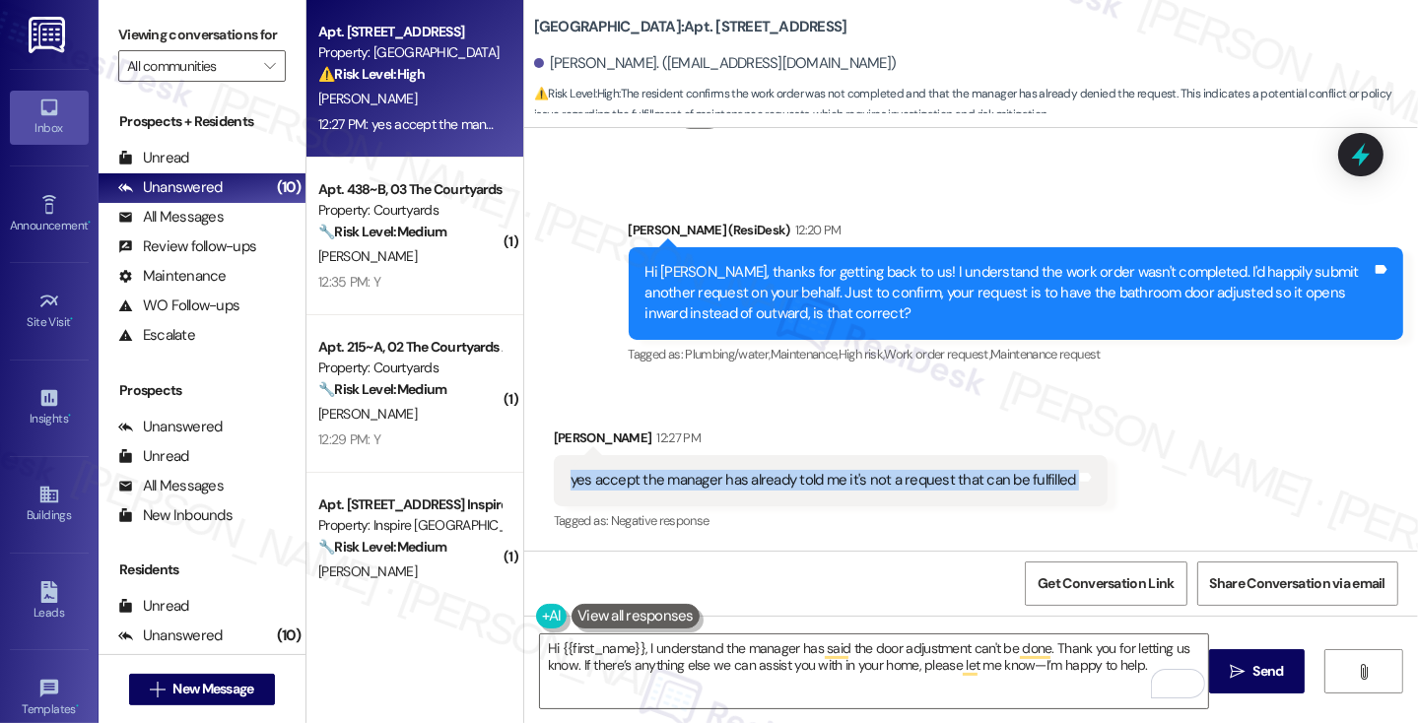
click at [896, 482] on div "yes accept the manager has already told me it's not a request that can be fulfi…" at bounding box center [822, 480] width 505 height 21
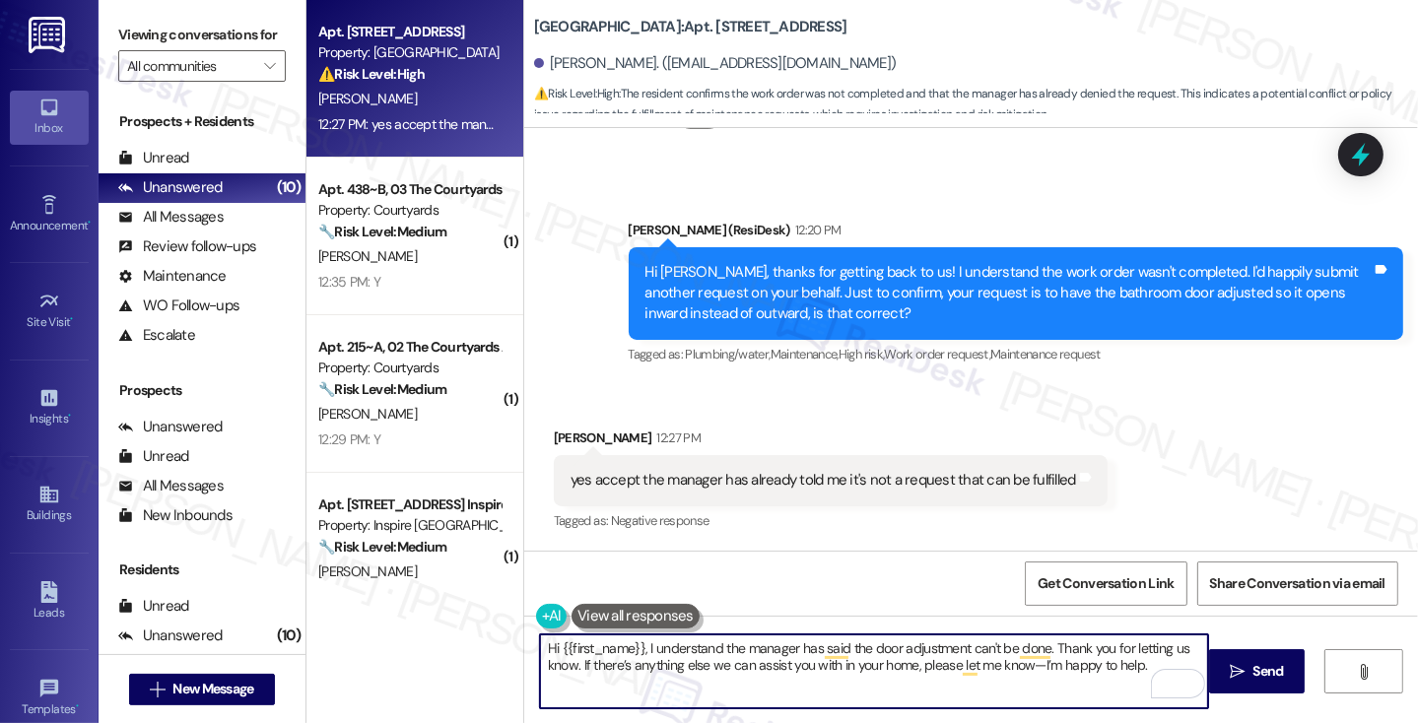
click at [898, 649] on textarea "Hi {{first_name}}, I understand the manager has said the door adjustment can't …" at bounding box center [874, 671] width 668 height 74
click at [751, 661] on textarea "Hi {{first_name}}, I understand the manager has said the door adjustment can't …" at bounding box center [874, 671] width 668 height 74
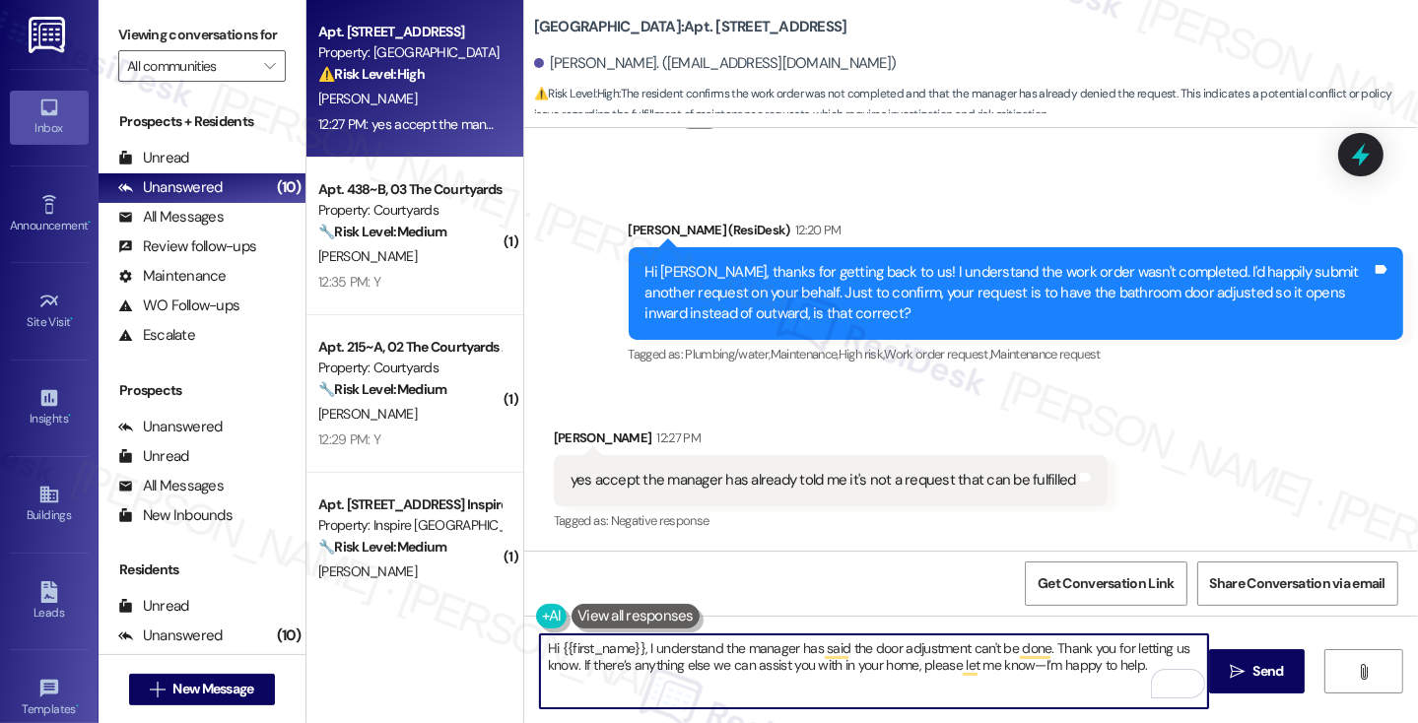
click at [751, 661] on textarea "Hi {{first_name}}, I understand the manager has said the door adjustment can't …" at bounding box center [874, 671] width 668 height 74
click at [694, 679] on textarea "Hi {{first_name}}, I understand the manager has said the door adjustment can't …" at bounding box center [874, 671] width 668 height 74
click at [697, 677] on textarea "Hi {{first_name}}, I understand the manager has said the door adjustment can't …" at bounding box center [874, 671] width 668 height 74
click at [844, 646] on textarea "Hi {{first_name}}, I understand the manager has said the door adjustment can't …" at bounding box center [874, 671] width 668 height 74
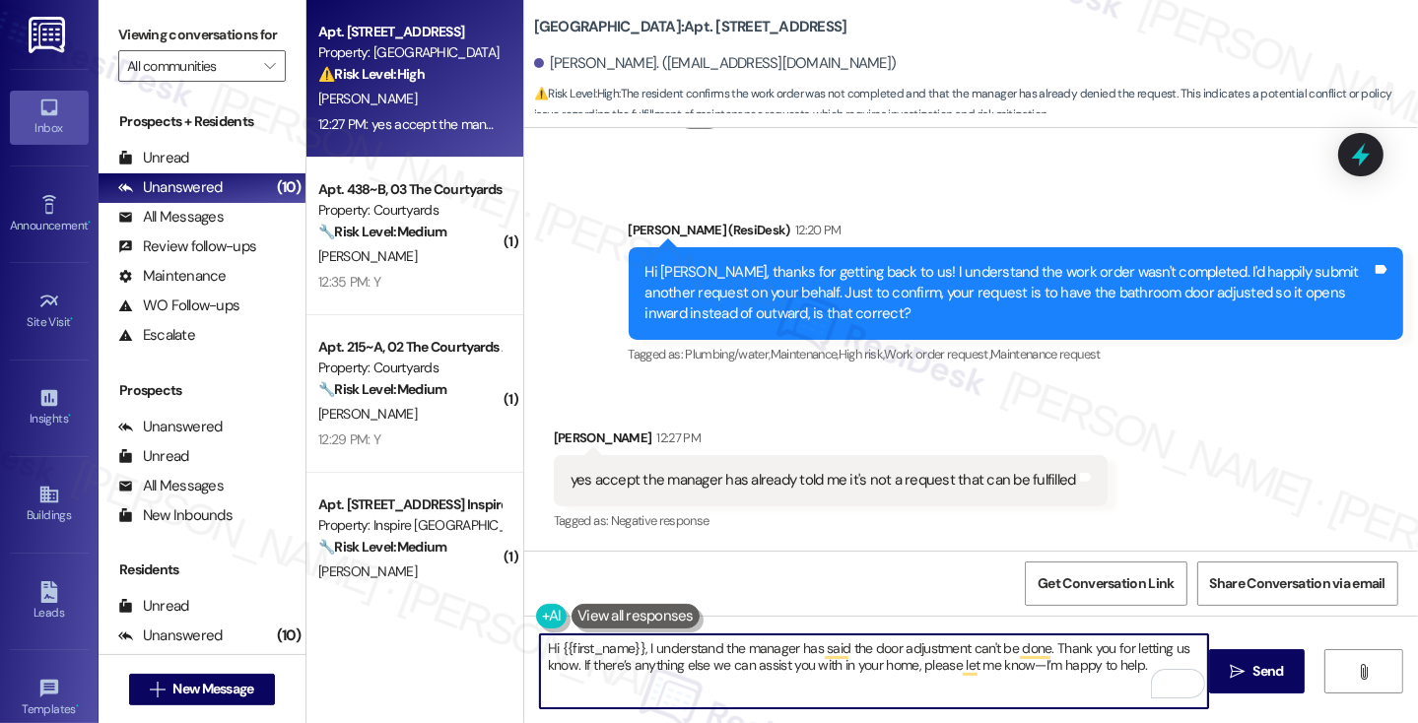
click at [844, 646] on textarea "Hi {{first_name}}, I understand the manager has said the door adjustment can't …" at bounding box center [874, 671] width 668 height 74
click at [1025, 673] on textarea "Hi {{first_name}}, I understand the manager has said the door adjustment can't …" at bounding box center [874, 671] width 668 height 74
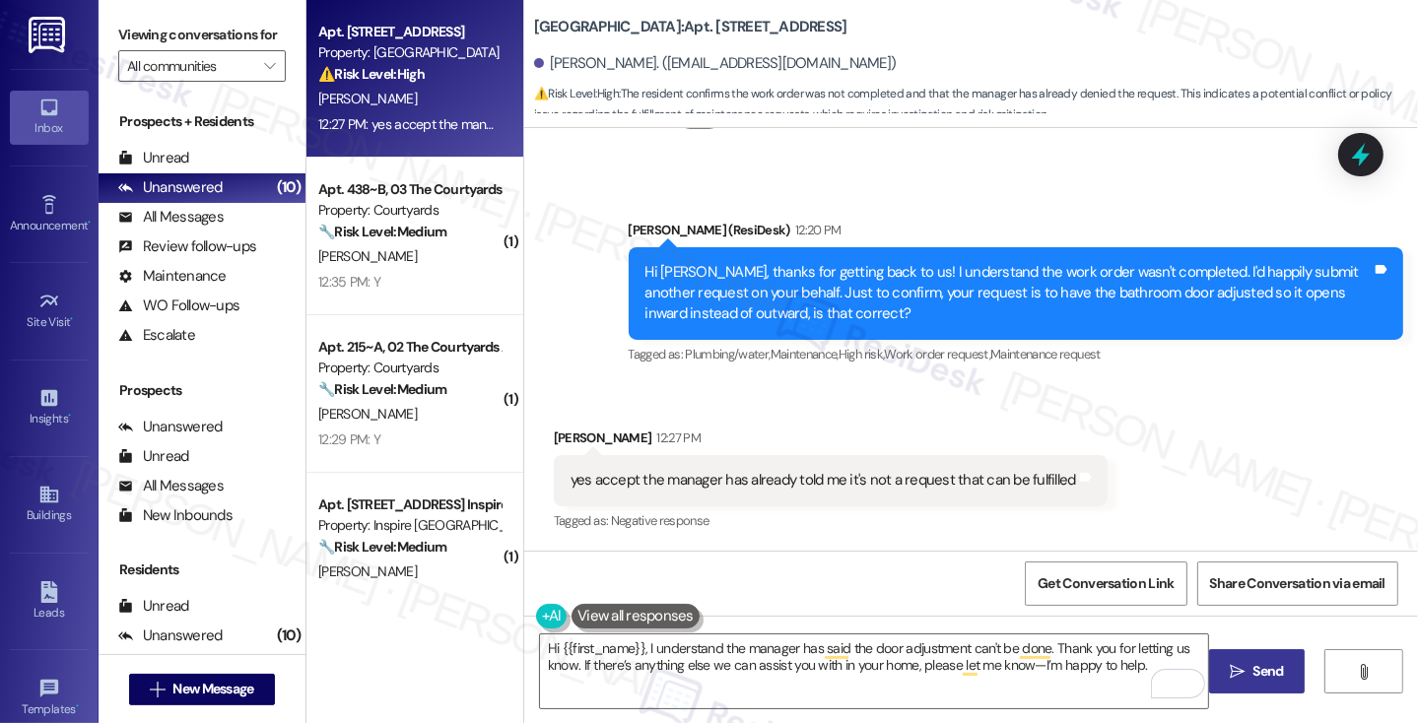
click at [1233, 667] on icon "" at bounding box center [1237, 672] width 15 height 16
type textarea "Hey {{first_name}}, I understand the manager has said the door adjustment can't…"
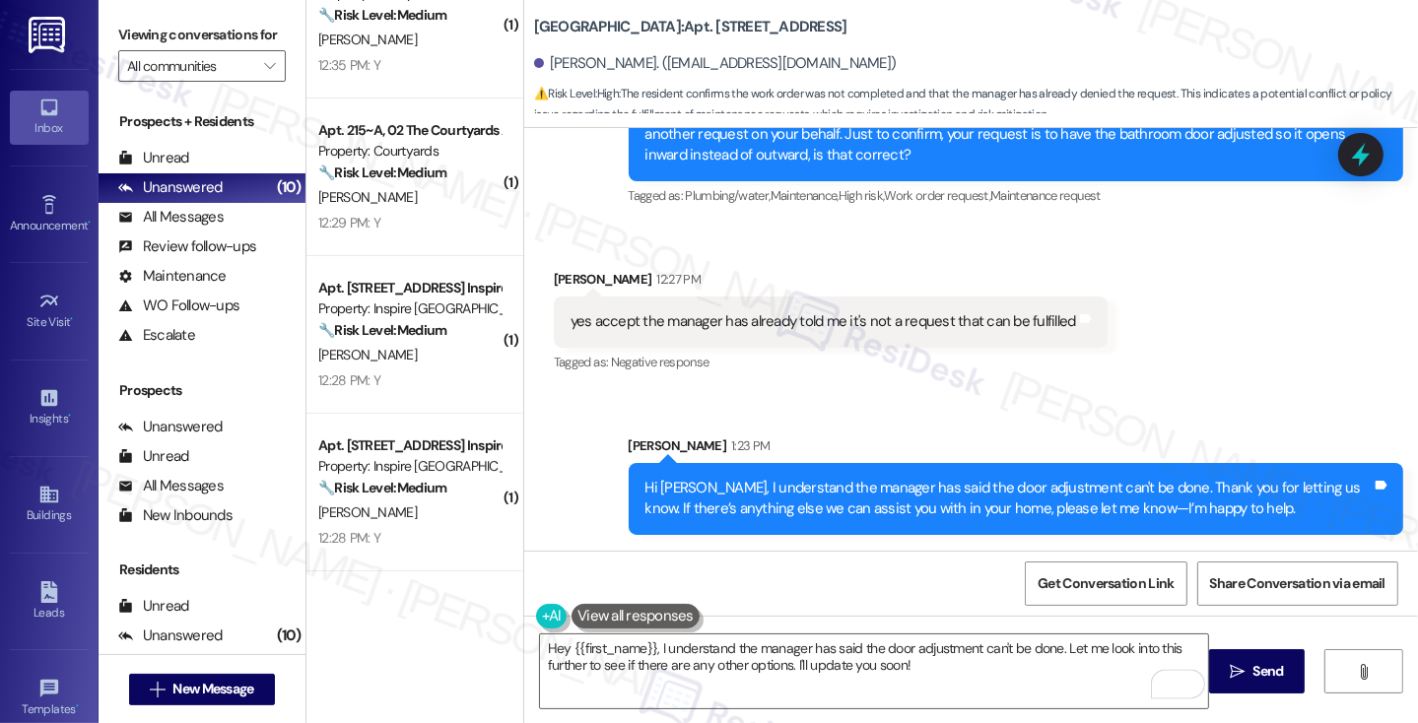
scroll to position [0, 0]
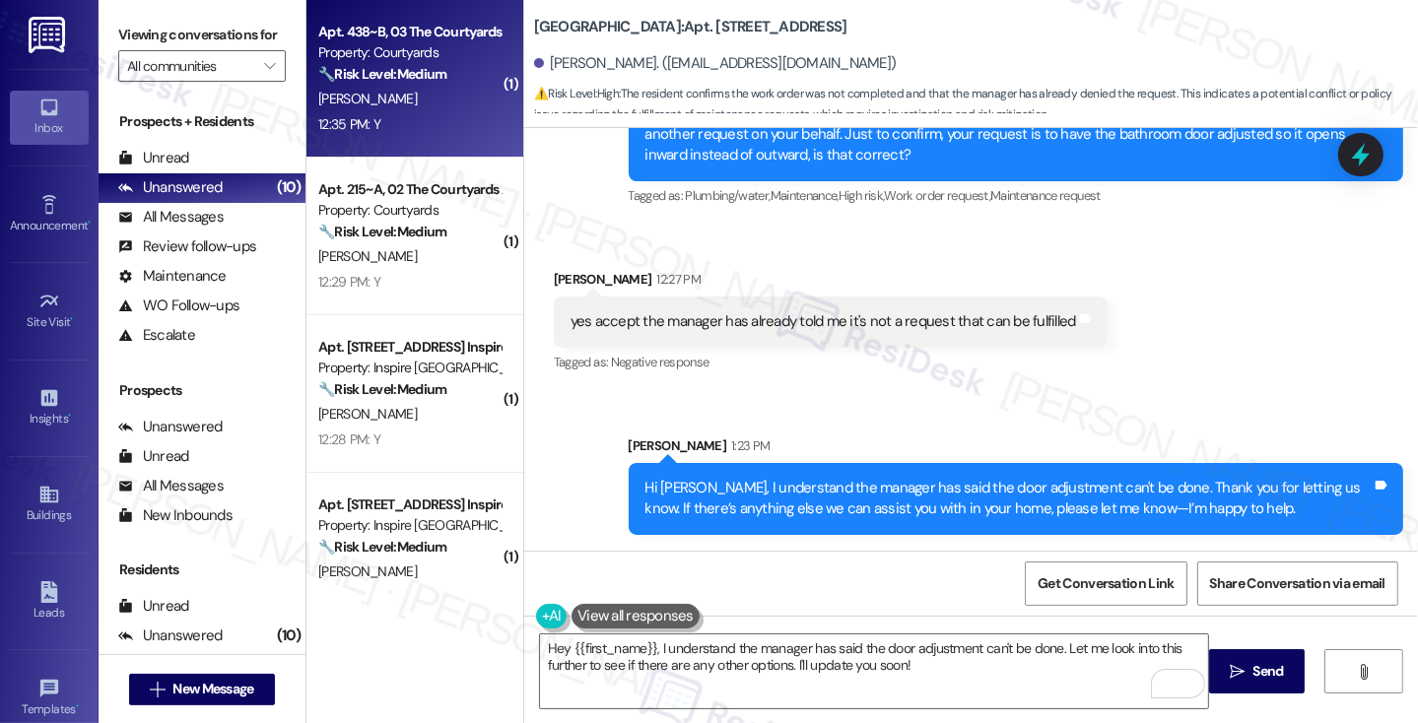
click at [373, 25] on div "Apt. 438~B, 03 The Courtyards Apartments" at bounding box center [409, 32] width 182 height 21
type textarea "Fetching suggested responses. Please feel free to read through the conversation…"
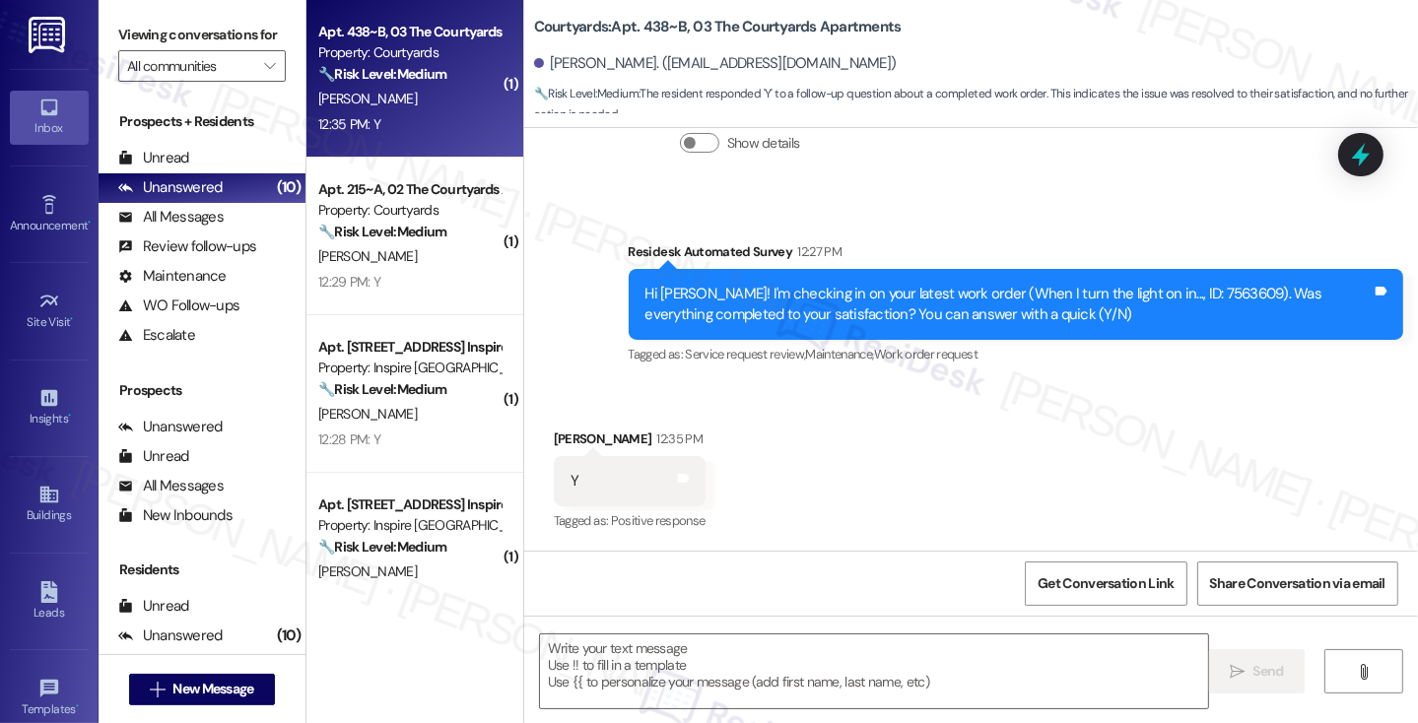
scroll to position [497, 0]
click at [142, 39] on label "Viewing conversations for" at bounding box center [201, 35] width 167 height 31
click at [168, 14] on div "Viewing conversations for All communities " at bounding box center [202, 50] width 207 height 101
click at [158, 50] on label "Viewing conversations for" at bounding box center [201, 35] width 167 height 31
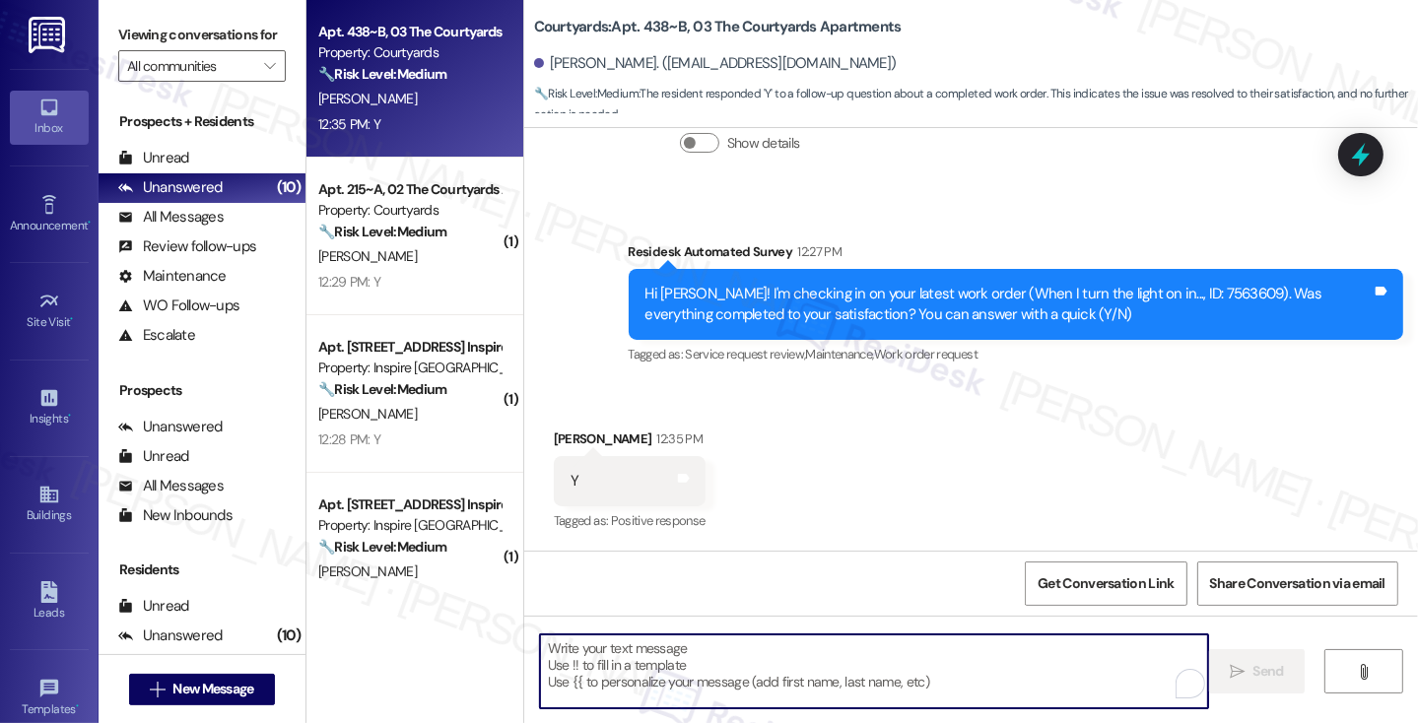
click at [658, 671] on textarea "To enrich screen reader interactions, please activate Accessibility in Grammarl…" at bounding box center [874, 671] width 668 height 74
paste textarea "Hi {{first_name}}! I'm glad to hear that the latest work order was completed to…"
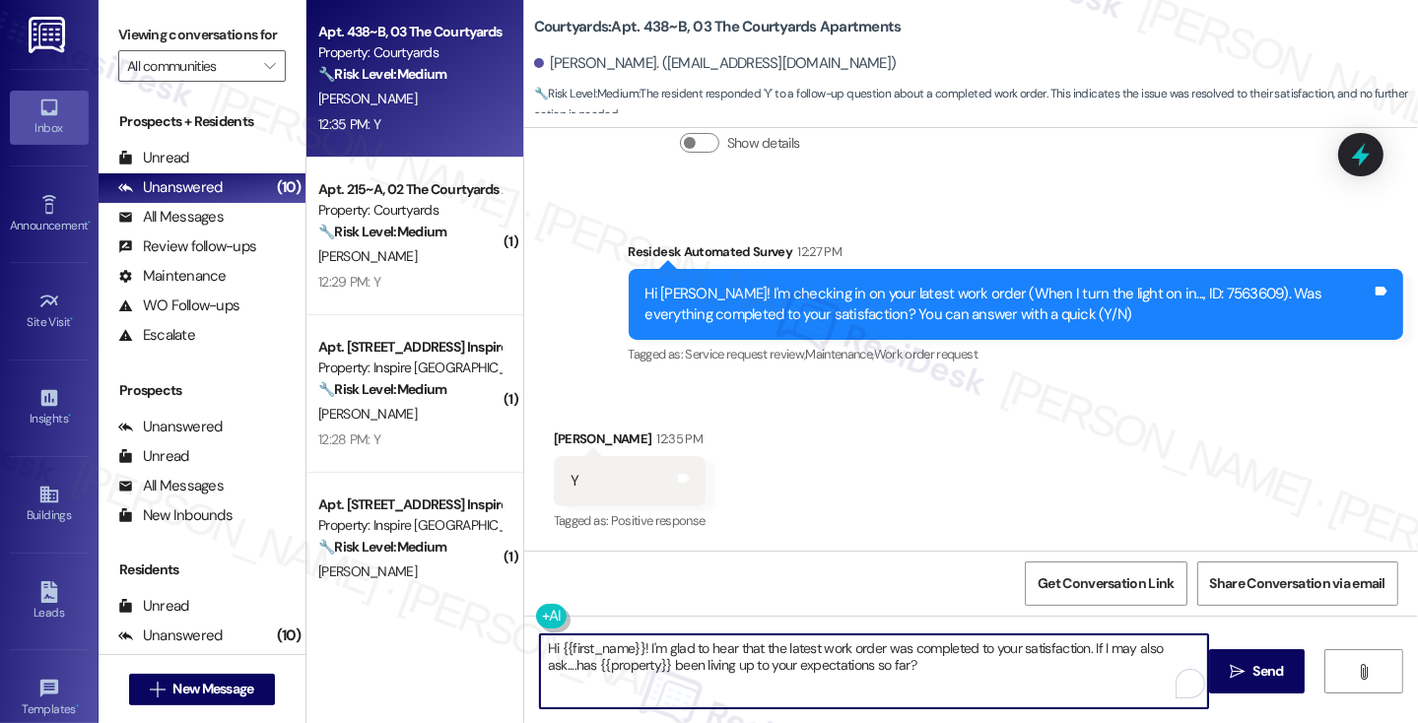
type textarea "Hi {{first_name}}! I'm glad to hear that the latest work order was completed to…"
click at [557, 439] on div "Riya Mishra 12:35 PM" at bounding box center [630, 443] width 152 height 28
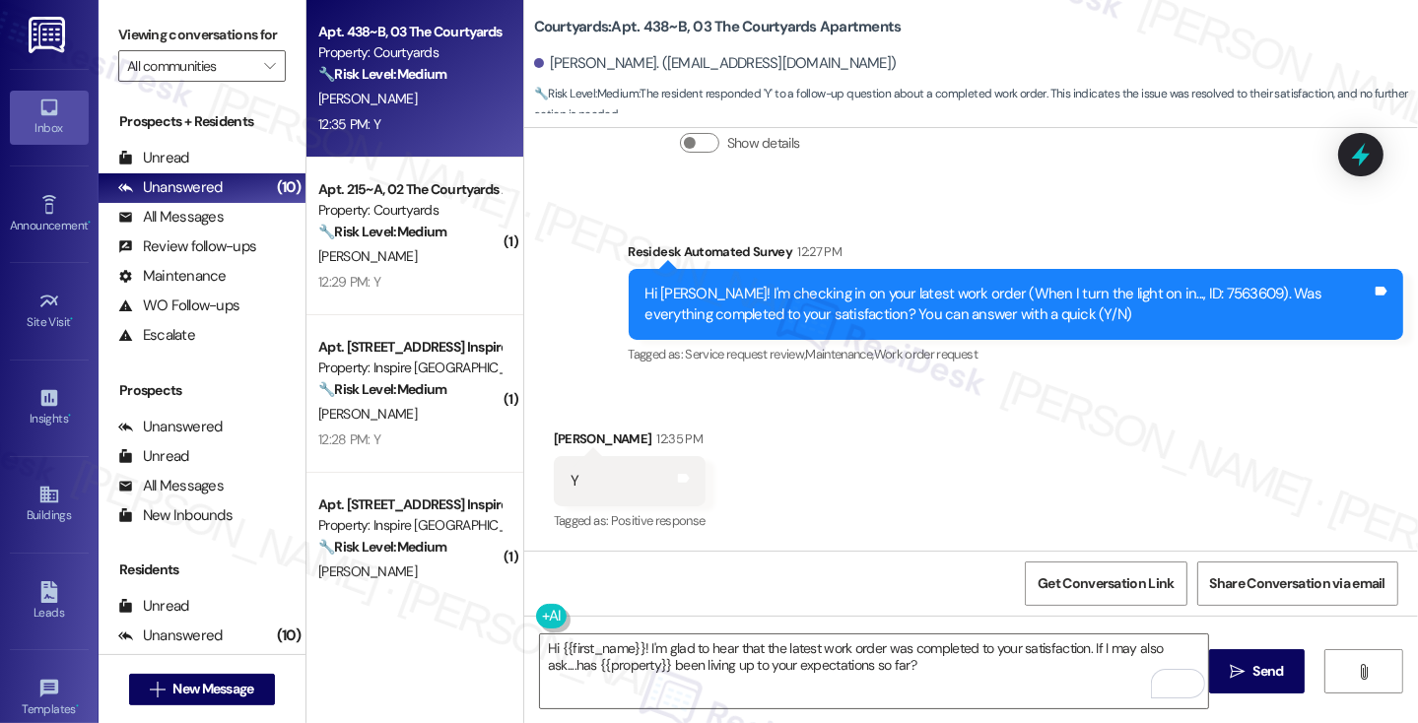
click at [962, 508] on div "Received via SMS Riya Mishra 12:35 PM Y Tags and notes Tagged as: Positive resp…" at bounding box center [971, 467] width 894 height 167
click at [921, 653] on textarea "Hi {{first_name}}! I'm glad to hear that the latest work order was completed to…" at bounding box center [874, 671] width 668 height 74
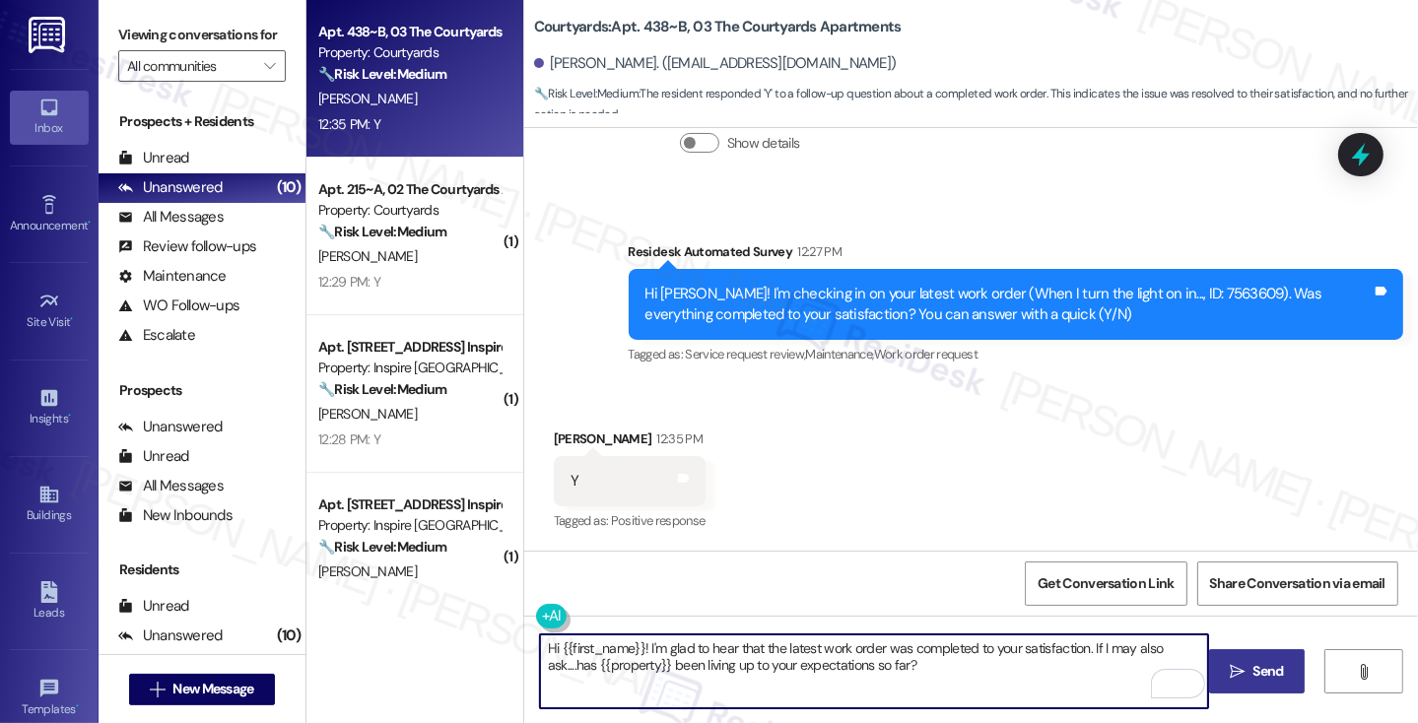
drag, startPoint x: 1236, startPoint y: 666, endPoint x: 1226, endPoint y: 664, distance: 11.0
click at [1236, 666] on icon "" at bounding box center [1237, 672] width 15 height 16
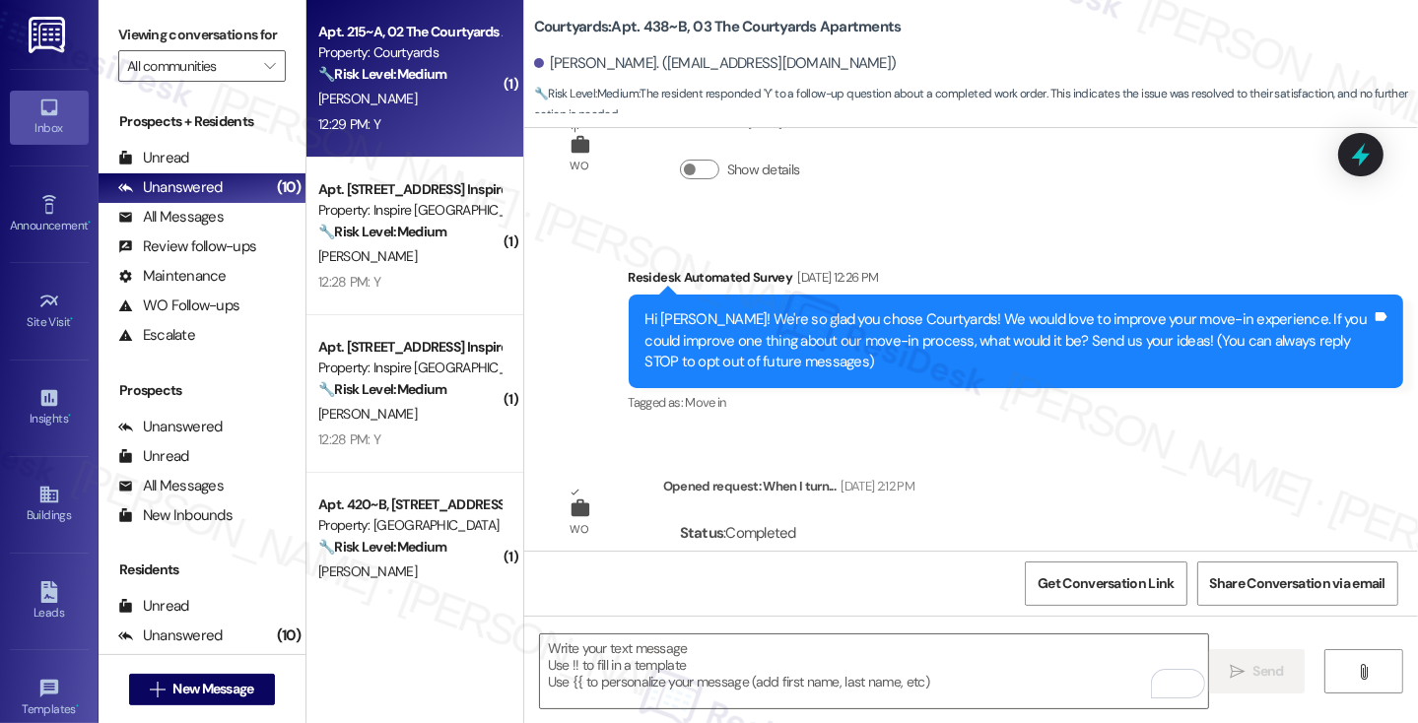
scroll to position [0, 0]
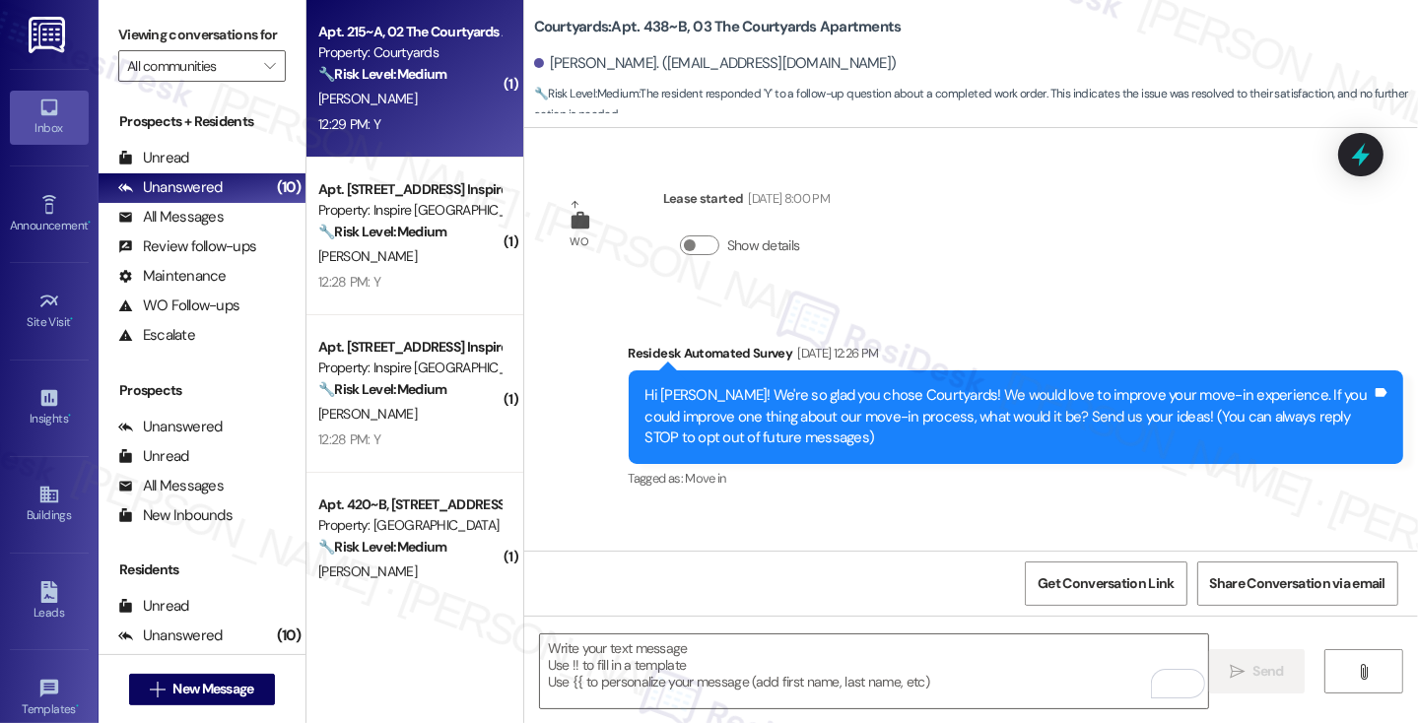
click at [437, 93] on div "[PERSON_NAME]" at bounding box center [409, 99] width 186 height 25
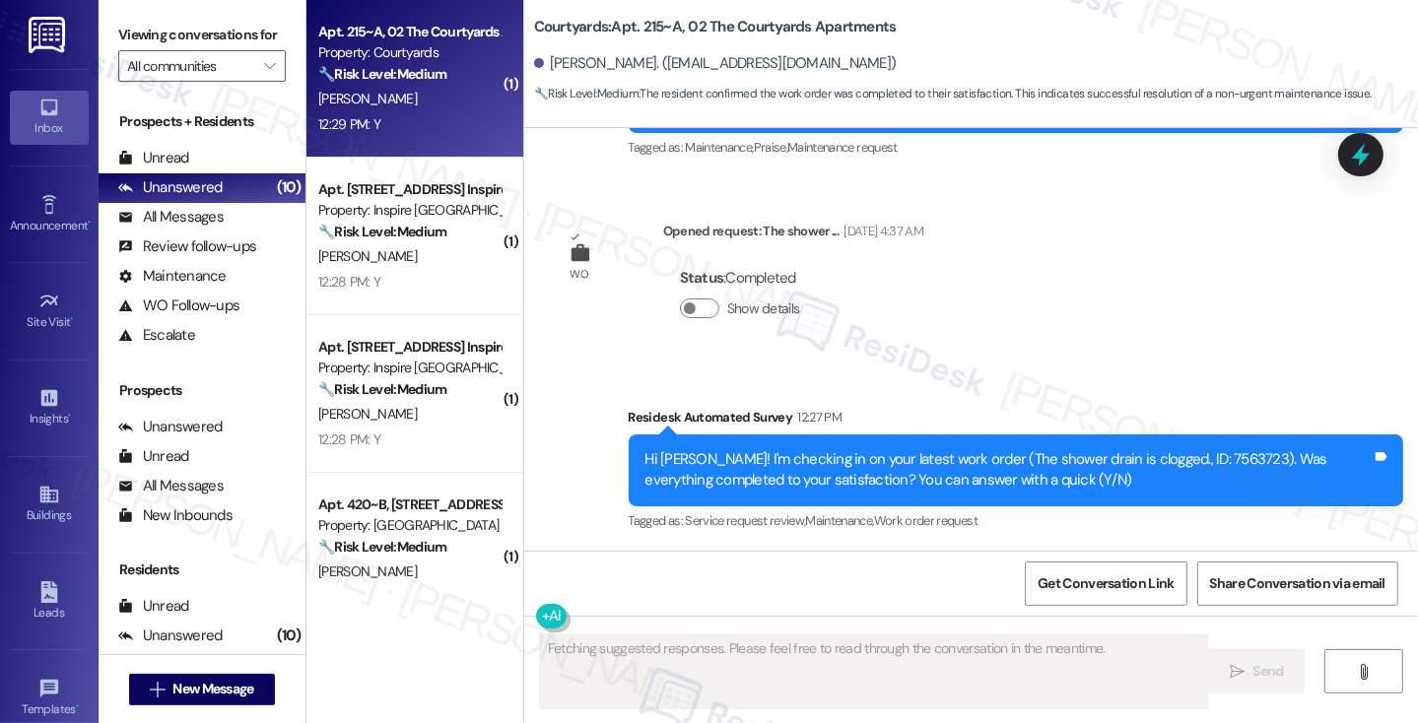
scroll to position [4606, 0]
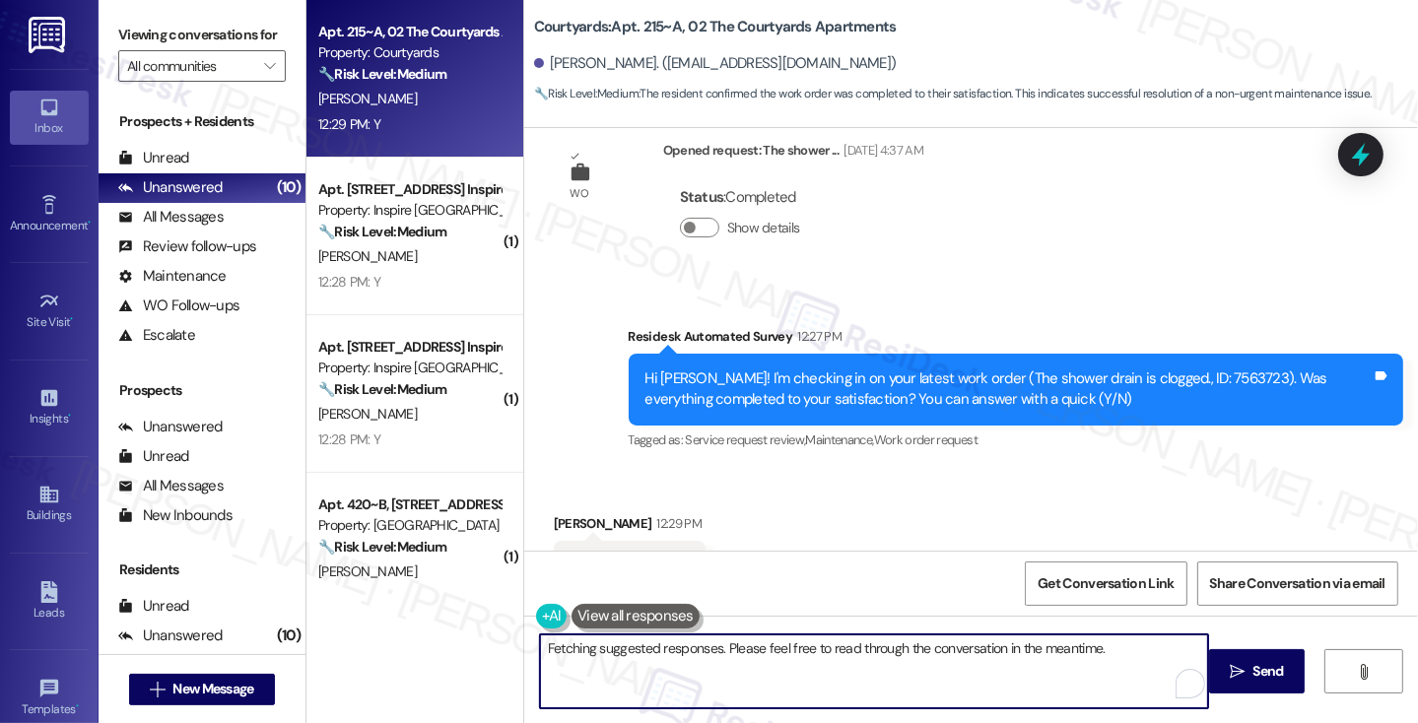
click at [663, 650] on textarea "Hi {{first_name}}, I'm so glad to hear that the latest work order was completed…" at bounding box center [874, 671] width 668 height 74
paste textarea "! I'm glad to hear that the latest work order was completed to your satisfactio…"
click at [556, 513] on div "[PERSON_NAME] 12:29 PM" at bounding box center [630, 527] width 152 height 28
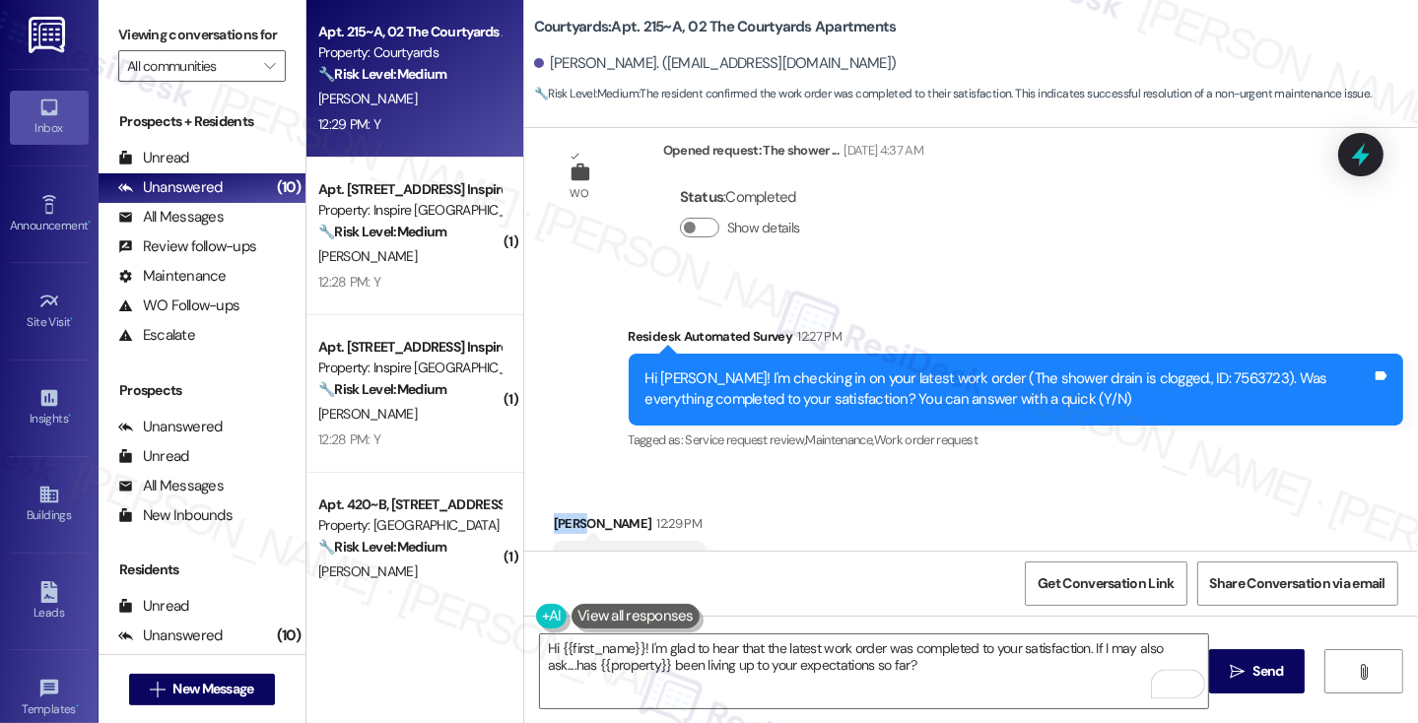
click at [556, 513] on div "[PERSON_NAME] 12:29 PM" at bounding box center [630, 527] width 152 height 28
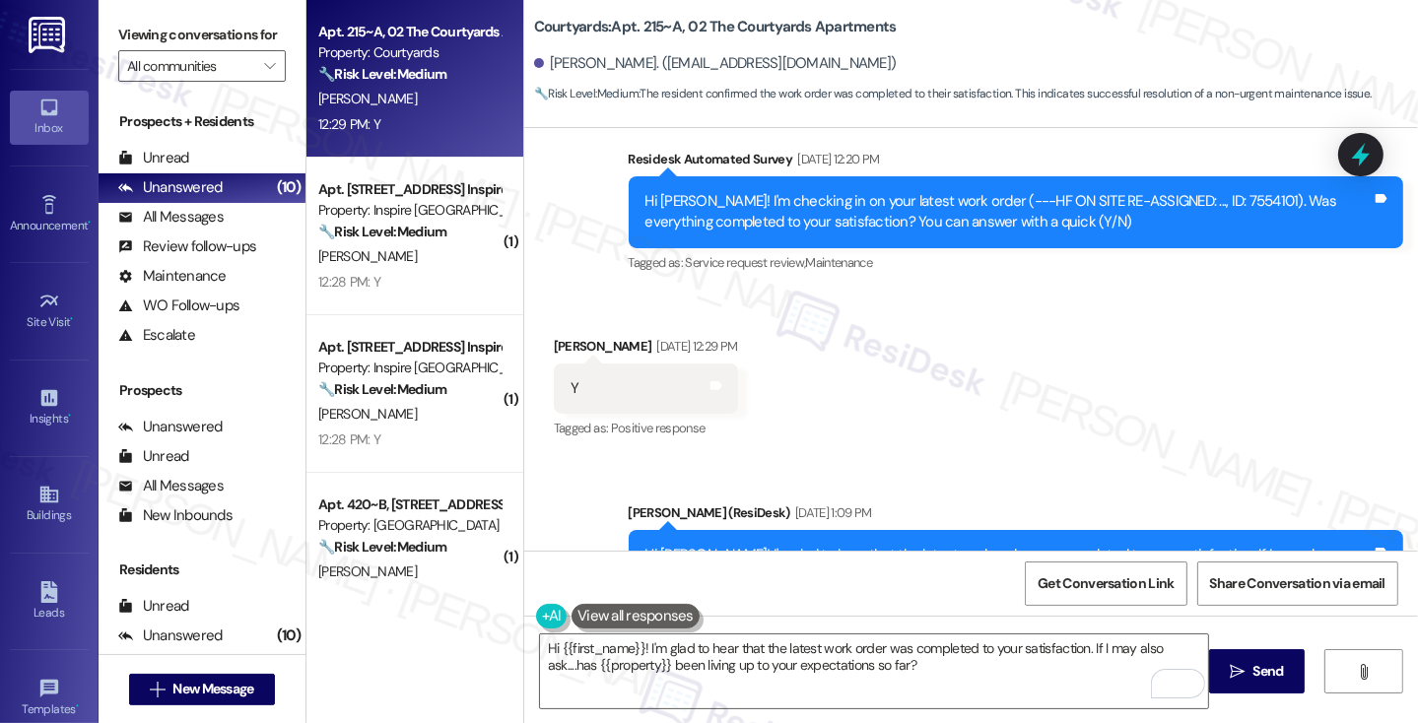
scroll to position [4310, 0]
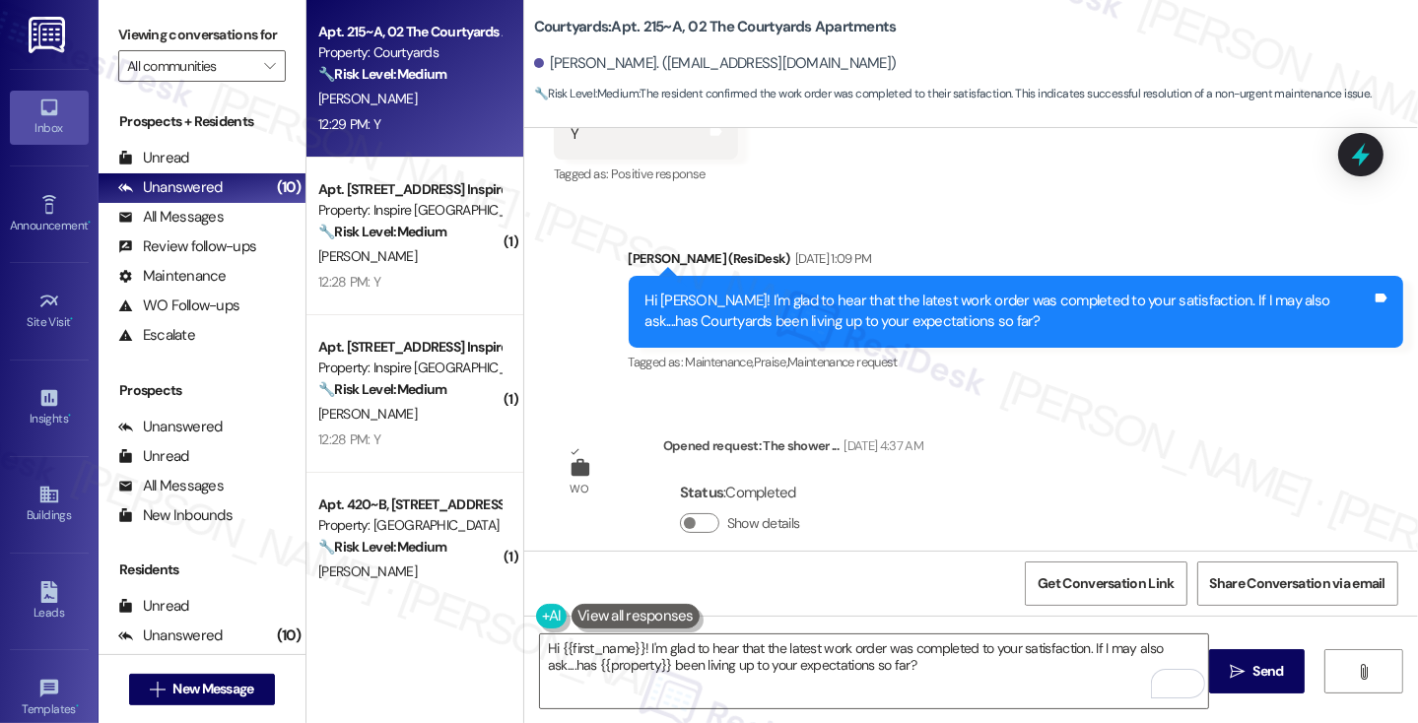
click at [1043, 291] on div "Hi [PERSON_NAME]! I'm glad to hear that the latest work order was completed to …" at bounding box center [1008, 312] width 726 height 42
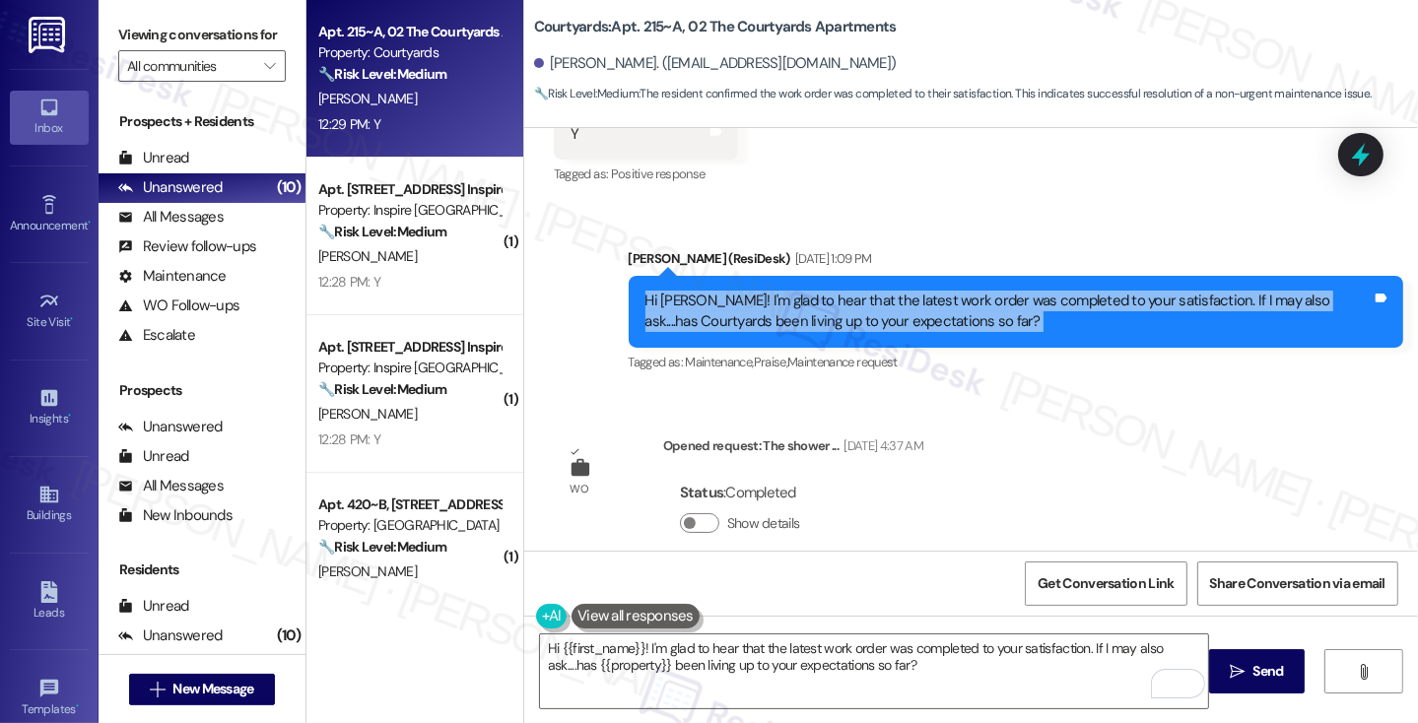
click at [1043, 291] on div "Hi [PERSON_NAME]! I'm glad to hear that the latest work order was completed to …" at bounding box center [1008, 312] width 726 height 42
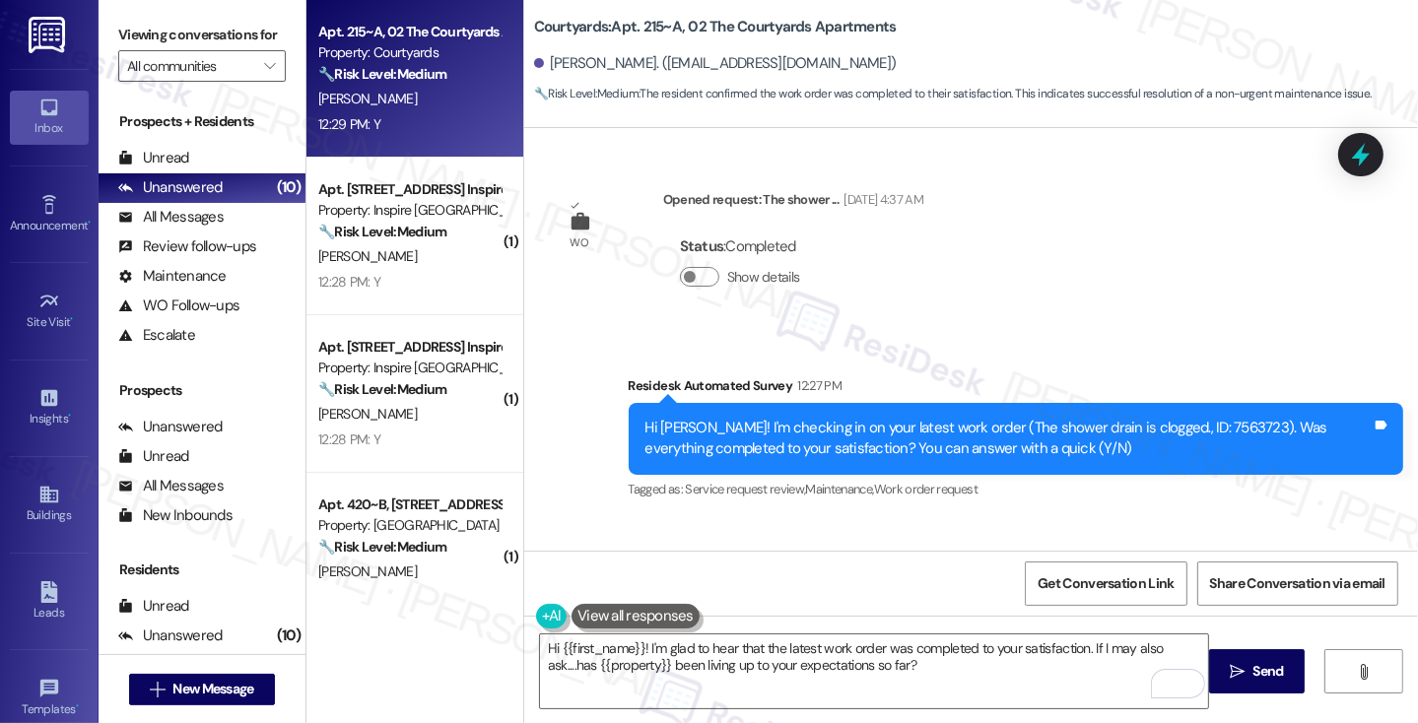
scroll to position [4607, 0]
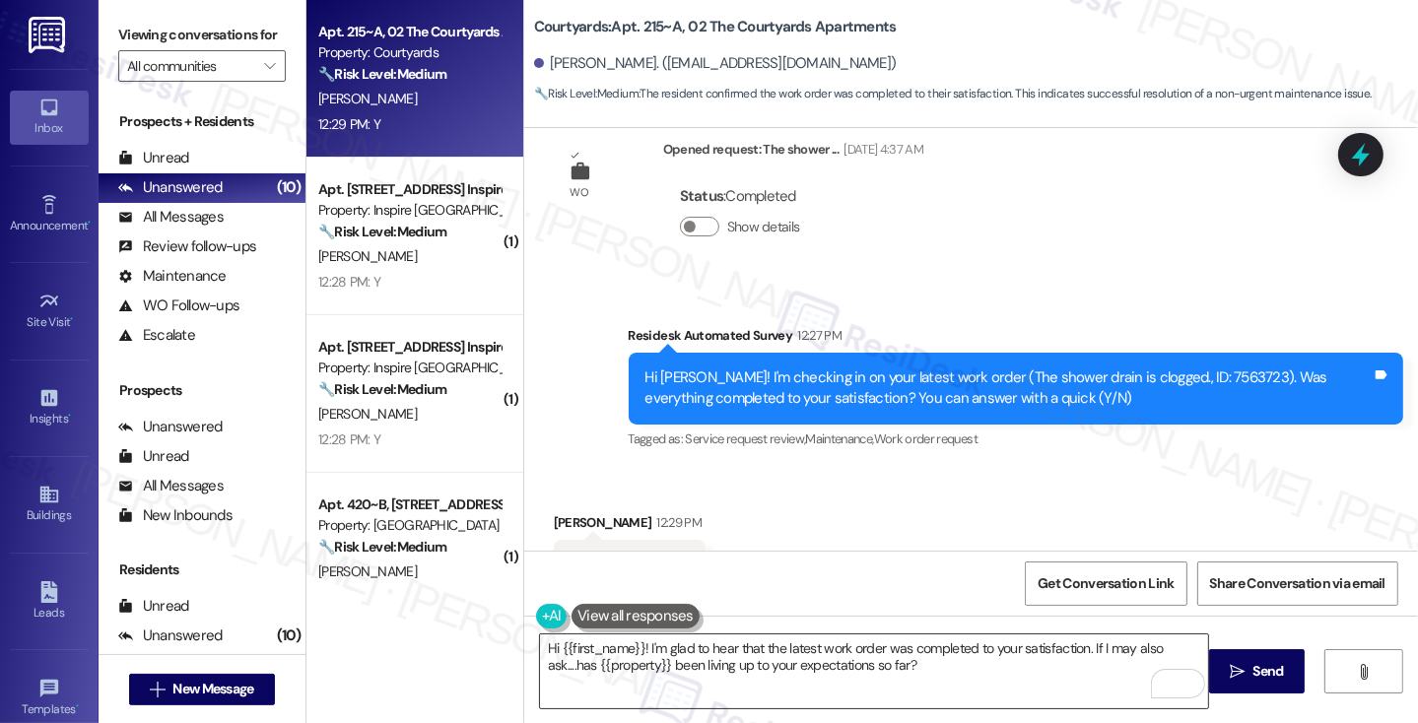
click at [834, 650] on textarea "Hi {{first_name}}! I'm glad to hear that the latest work order was completed to…" at bounding box center [874, 671] width 668 height 74
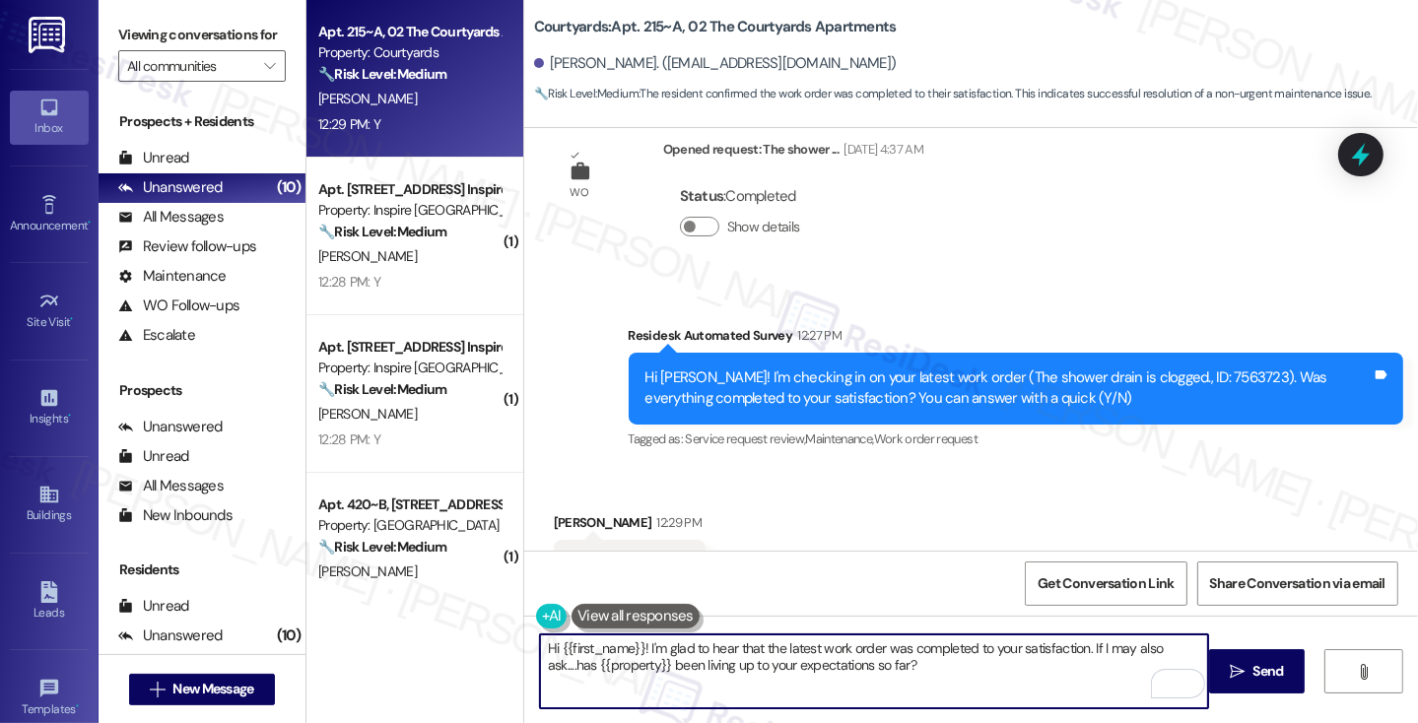
click at [1048, 660] on textarea "Hi {{first_name}}! I'm glad to hear that the latest work order was completed to…" at bounding box center [874, 671] width 668 height 74
click at [1009, 673] on textarea "Hi {{first_name}}! I'm glad to hear that the latest work order was completed to…" at bounding box center [874, 671] width 668 height 74
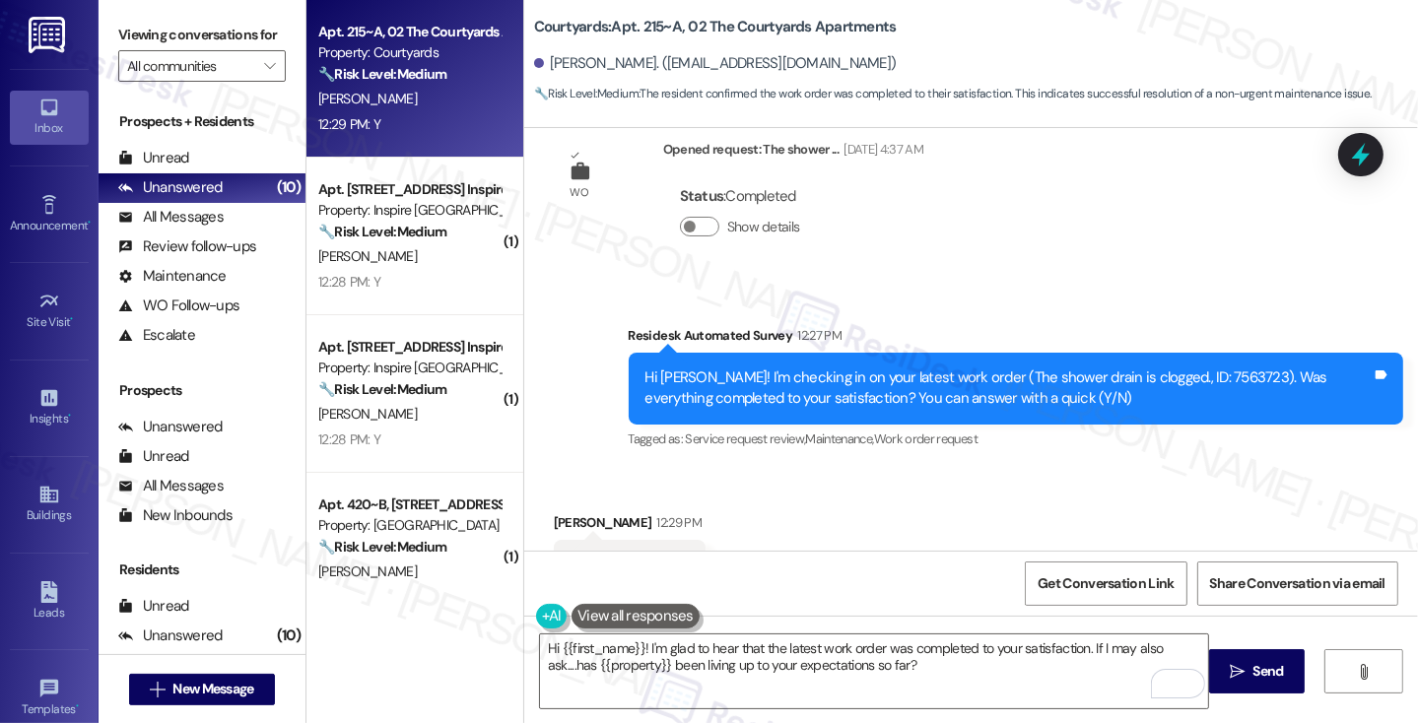
drag, startPoint x: 125, startPoint y: 15, endPoint x: 138, endPoint y: 20, distance: 13.7
click at [125, 15] on div "Viewing conversations for All communities " at bounding box center [202, 50] width 207 height 101
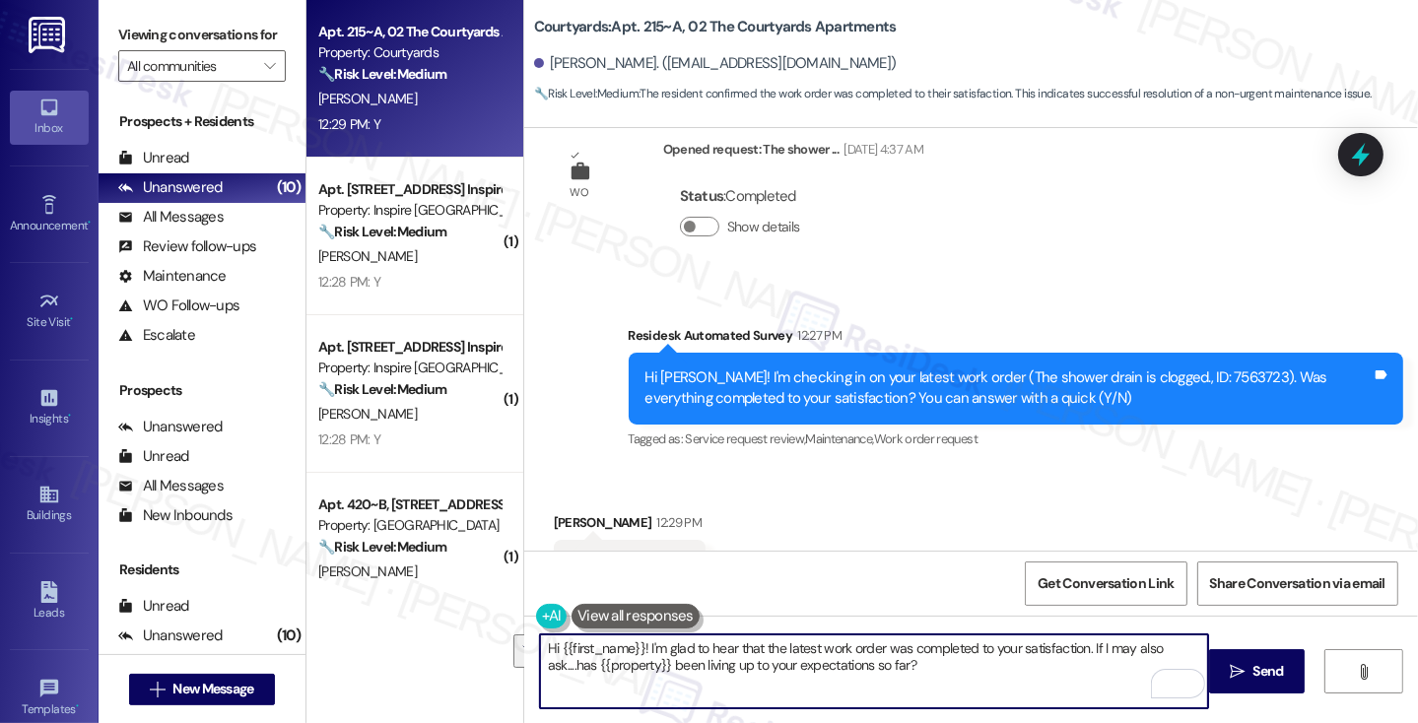
drag, startPoint x: 998, startPoint y: 675, endPoint x: 1085, endPoint y: 647, distance: 91.0
click at [1085, 647] on textarea "Hi {{first_name}}! I'm glad to hear that the latest work order was completed to…" at bounding box center [874, 671] width 668 height 74
paste textarea ""Could I also take this chance to ask about your living experience? Has {{prope…"
click at [1090, 648] on textarea "Hi {{first_name}}! I'm glad to hear that the latest work order was completed to…" at bounding box center [874, 671] width 668 height 74
click at [1103, 671] on textarea "Hi {{first_name}}! I'm glad to hear that the latest work order was completed to…" at bounding box center [874, 671] width 668 height 74
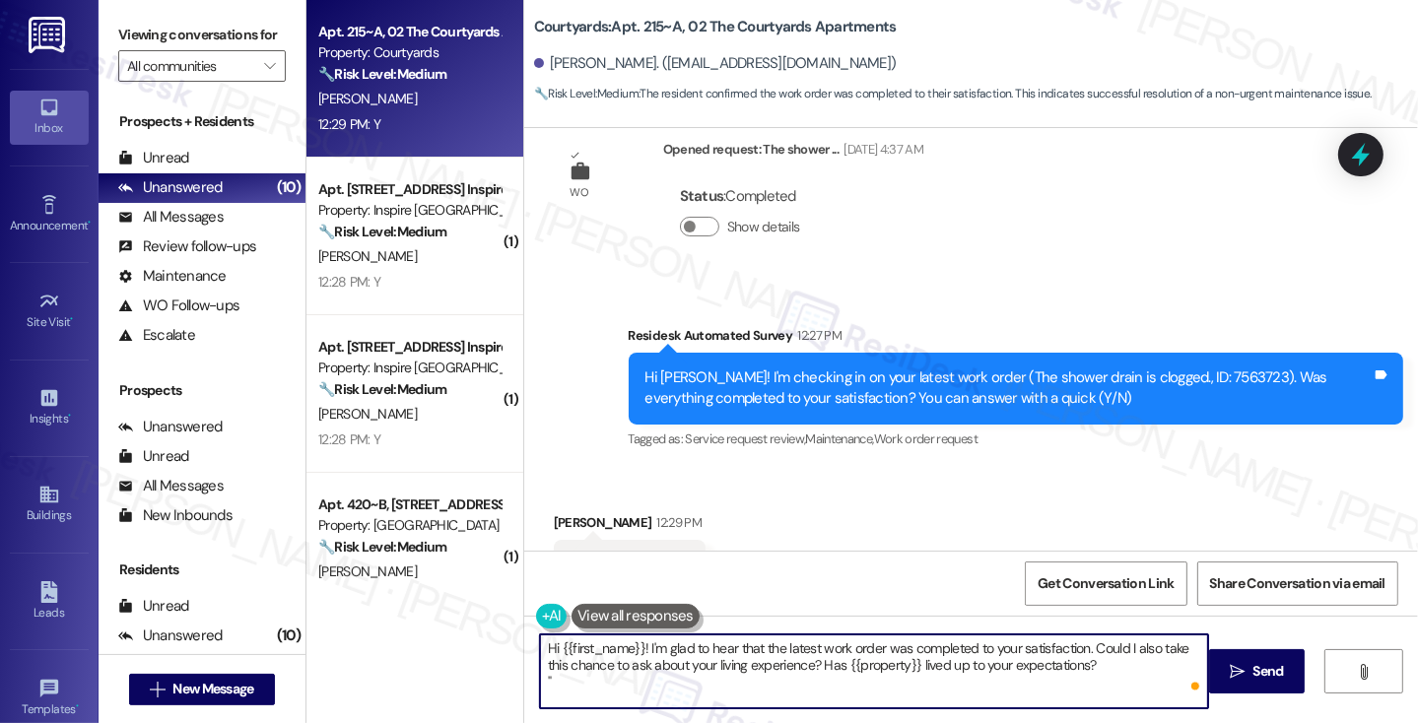
click at [636, 693] on textarea "Hi {{first_name}}! I'm glad to hear that the latest work order was completed to…" at bounding box center [874, 671] width 668 height 74
click at [1048, 650] on textarea "Hi {{first_name}}! I'm glad to hear that the latest work order was completed to…" at bounding box center [874, 671] width 668 height 74
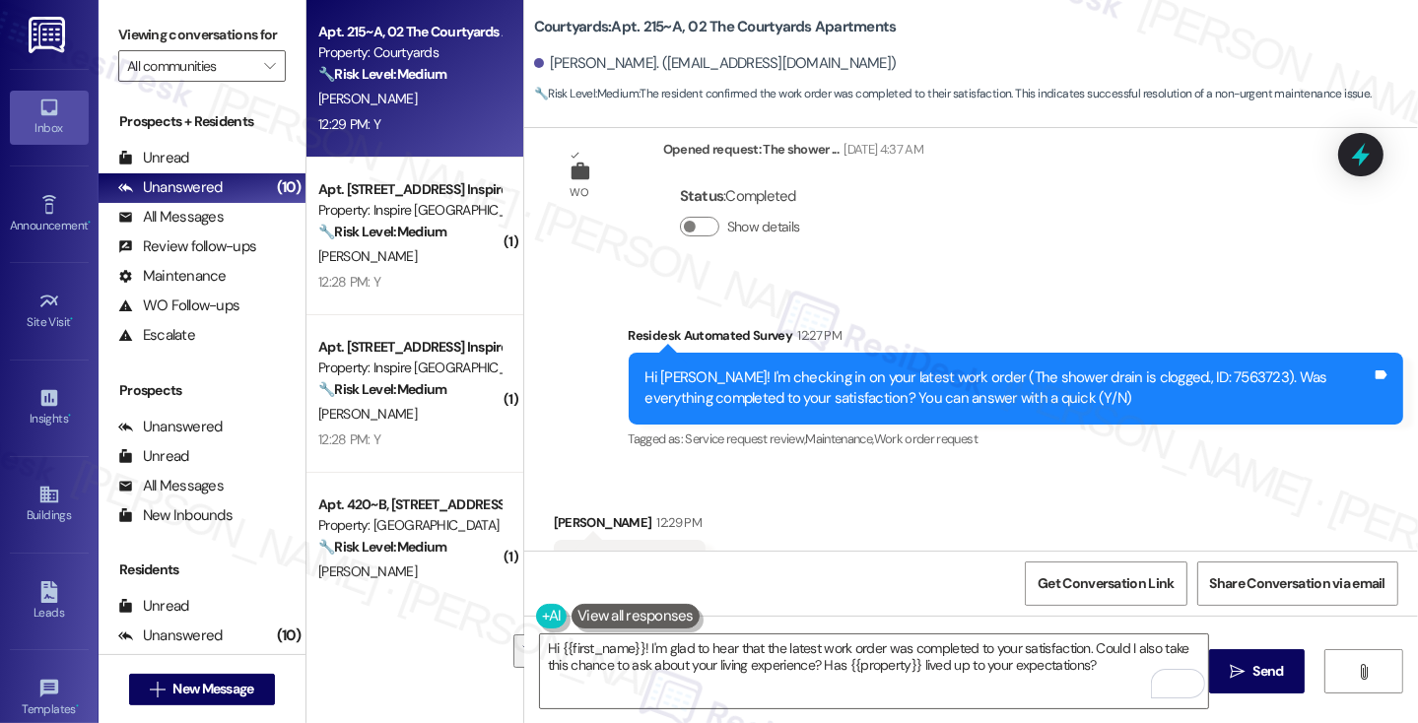
drag, startPoint x: 150, startPoint y: 49, endPoint x: 164, endPoint y: 54, distance: 14.6
click at [150, 49] on label "Viewing conversations for" at bounding box center [201, 35] width 167 height 31
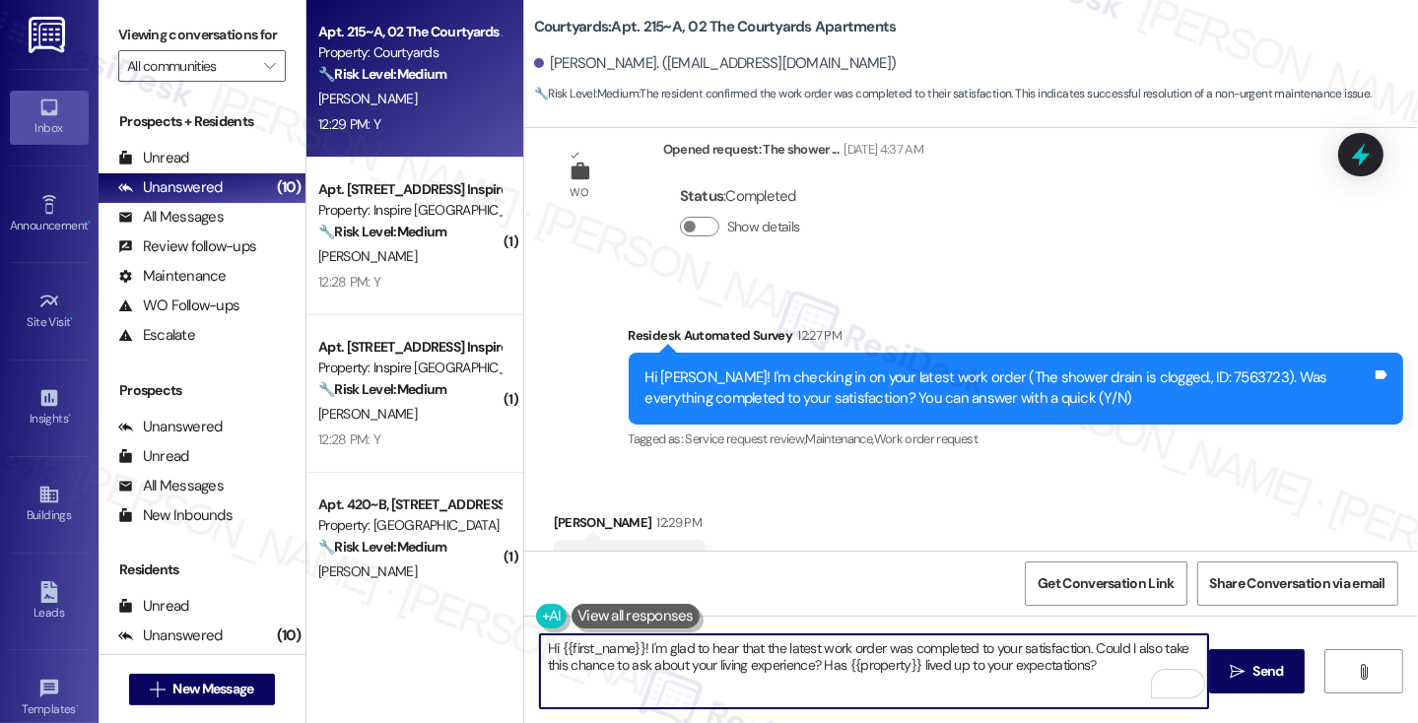
drag, startPoint x: 927, startPoint y: 665, endPoint x: 954, endPoint y: 656, distance: 28.0
click at [927, 665] on textarea "Hi {{first_name}}! I'm glad to hear that the latest work order was completed to…" at bounding box center [874, 671] width 668 height 74
click at [830, 648] on textarea "Hi {{first_name}}! I'm glad to hear that the latest work order was completed to…" at bounding box center [874, 671] width 668 height 74
click at [792, 647] on textarea "Hi {{first_name}}! I'm glad to hear that the latest work order was completed to…" at bounding box center [874, 671] width 668 height 74
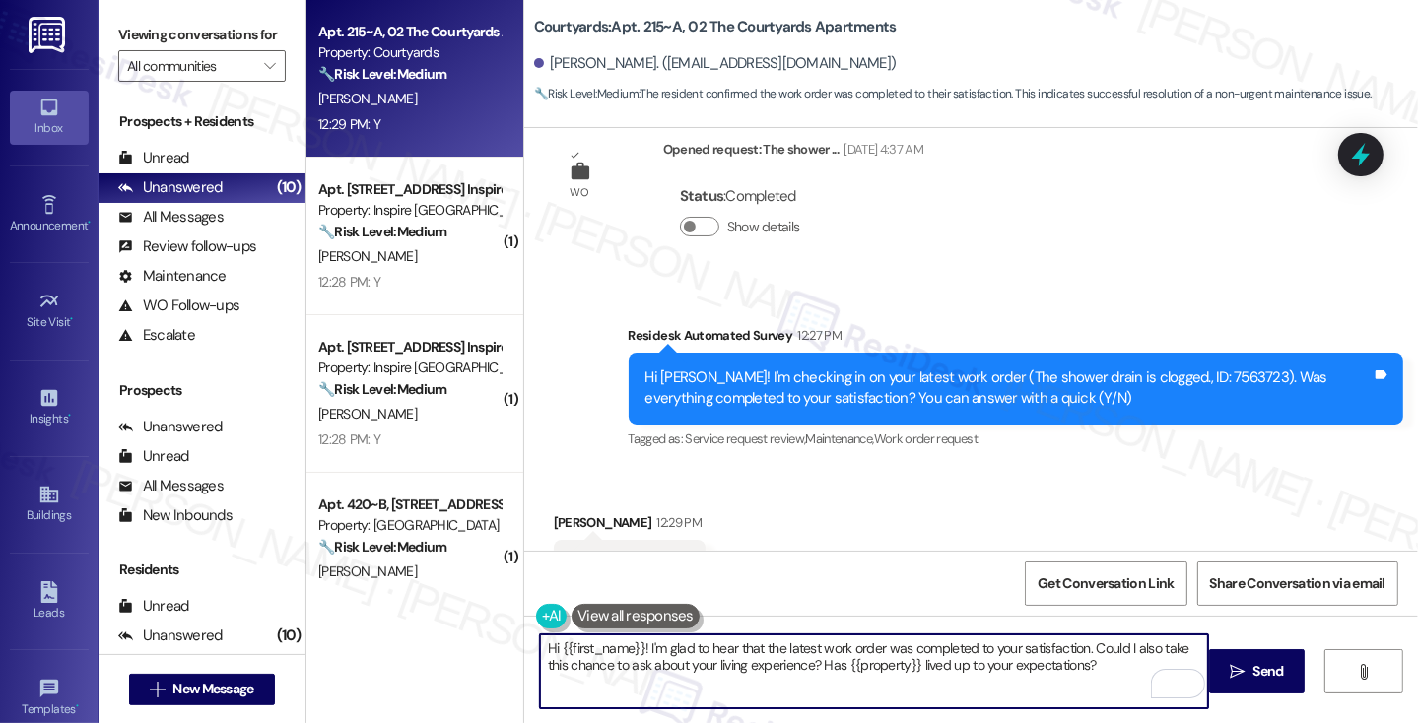
click at [792, 647] on textarea "Hi {{first_name}}! I'm glad to hear that the latest work order was completed to…" at bounding box center [874, 671] width 668 height 74
type textarea "Hi {{first_name}}! I'm glad to hear that the shower drain work order was comple…"
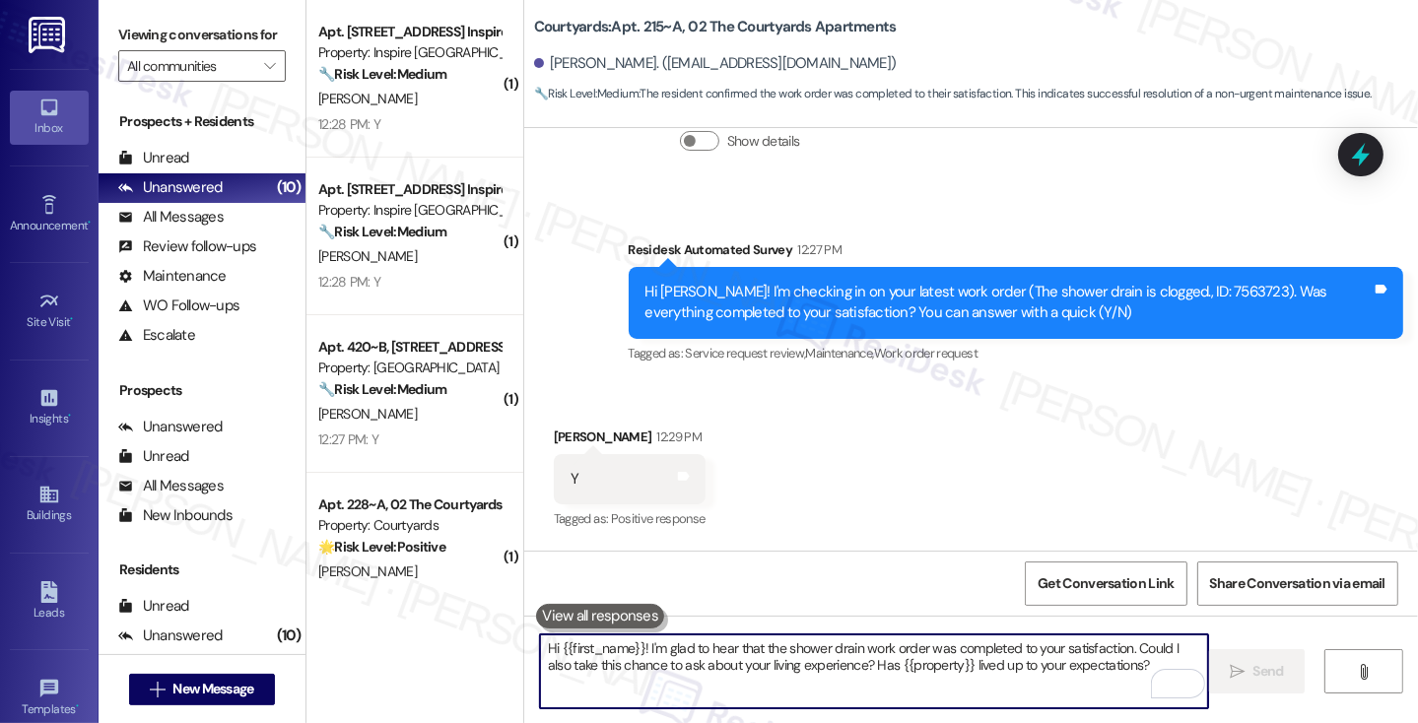
scroll to position [4765, 0]
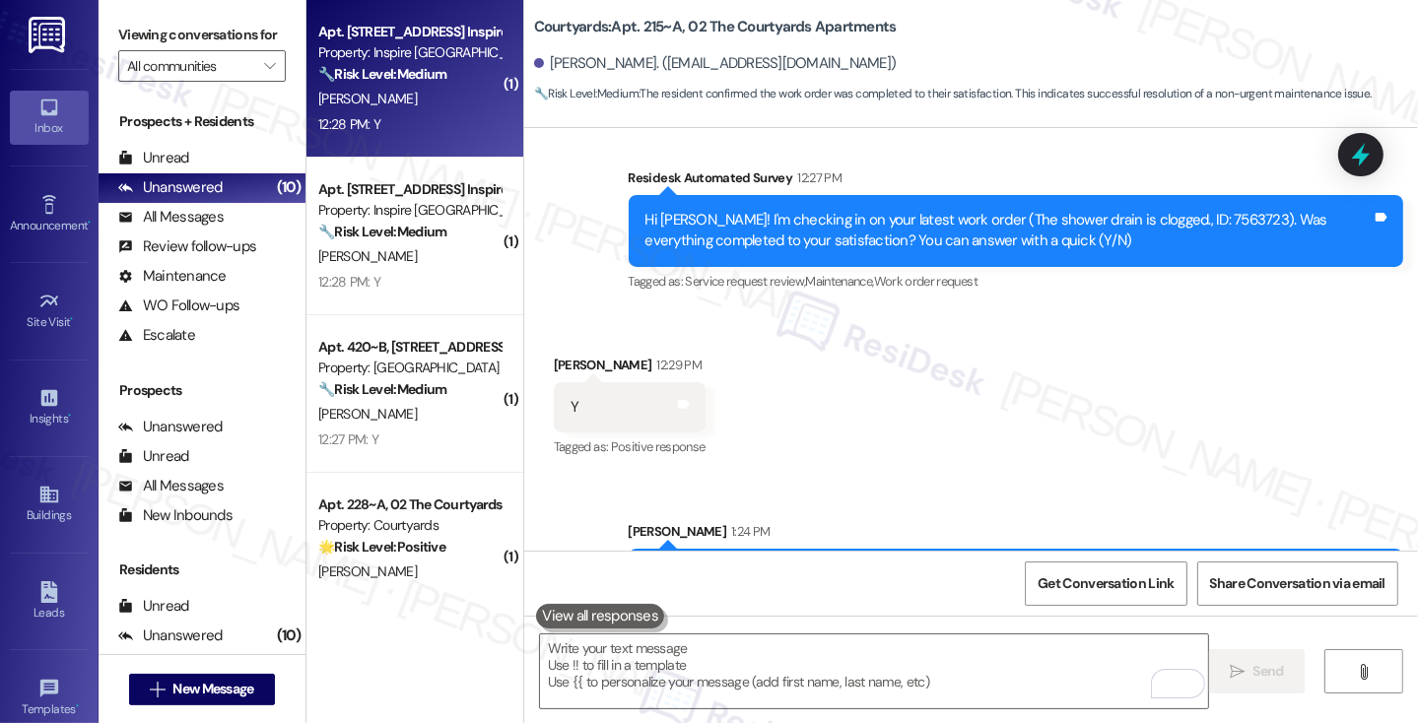
click at [427, 116] on div "12:28 PM: Y 12:28 PM: Y" at bounding box center [409, 124] width 186 height 25
type textarea "Fetching suggested responses. Please feel free to read through the conversation…"
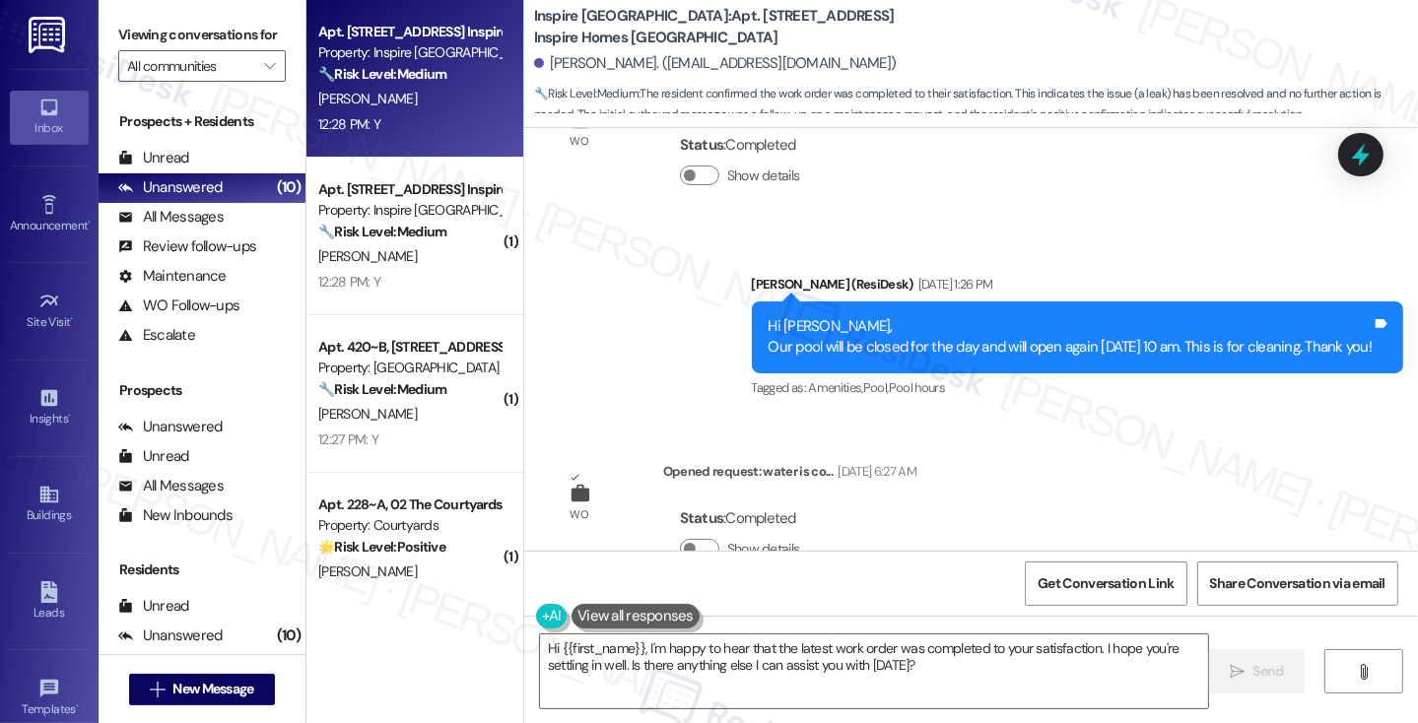
scroll to position [3204, 0]
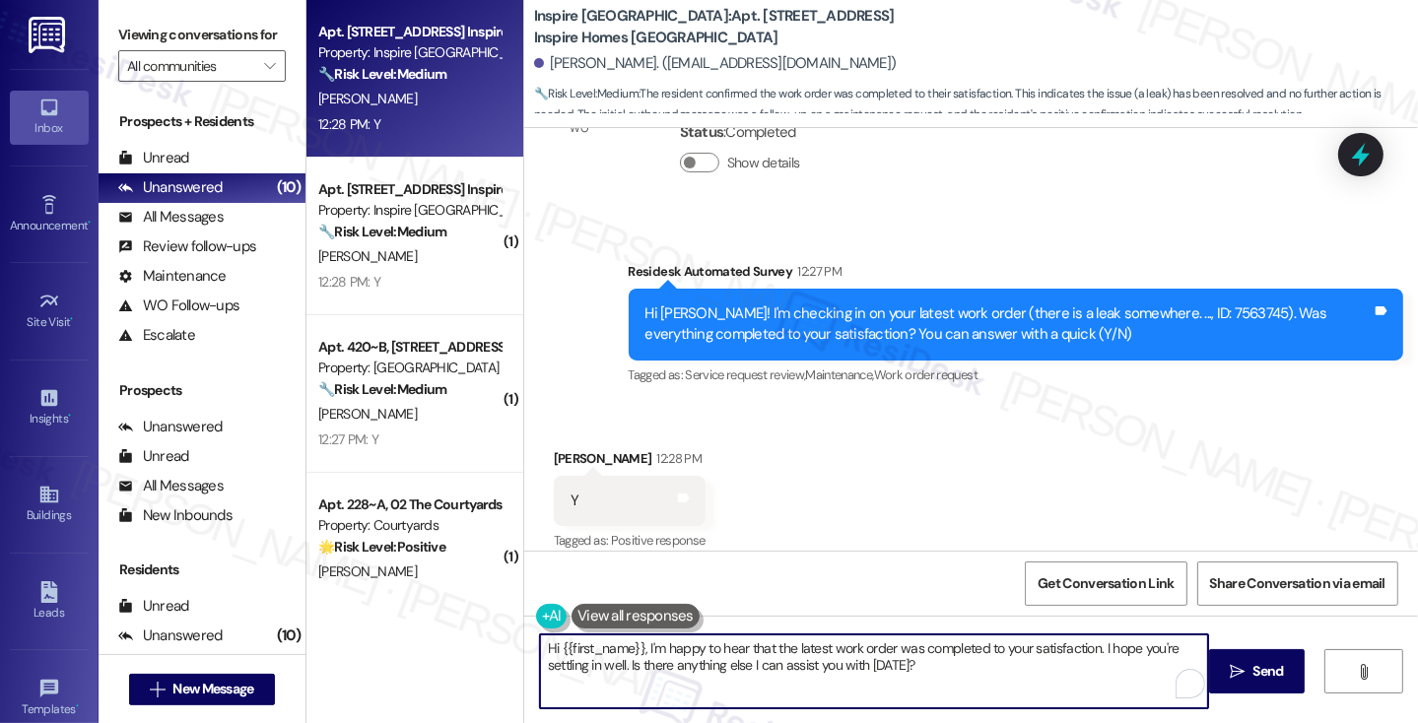
click at [758, 660] on textarea "Hi {{first_name}}, I'm happy to hear that the latest work order was completed t…" at bounding box center [874, 671] width 668 height 74
paste textarea "! I'm glad to hear that the latest work order was completed to your satisfactio…"
type textarea "Hi {{first_name}}! I'm glad to hear that the latest work order was completed to…"
click at [843, 303] on div "Hi [PERSON_NAME]! I'm checking in on your latest work order (there is a leak so…" at bounding box center [1008, 324] width 726 height 42
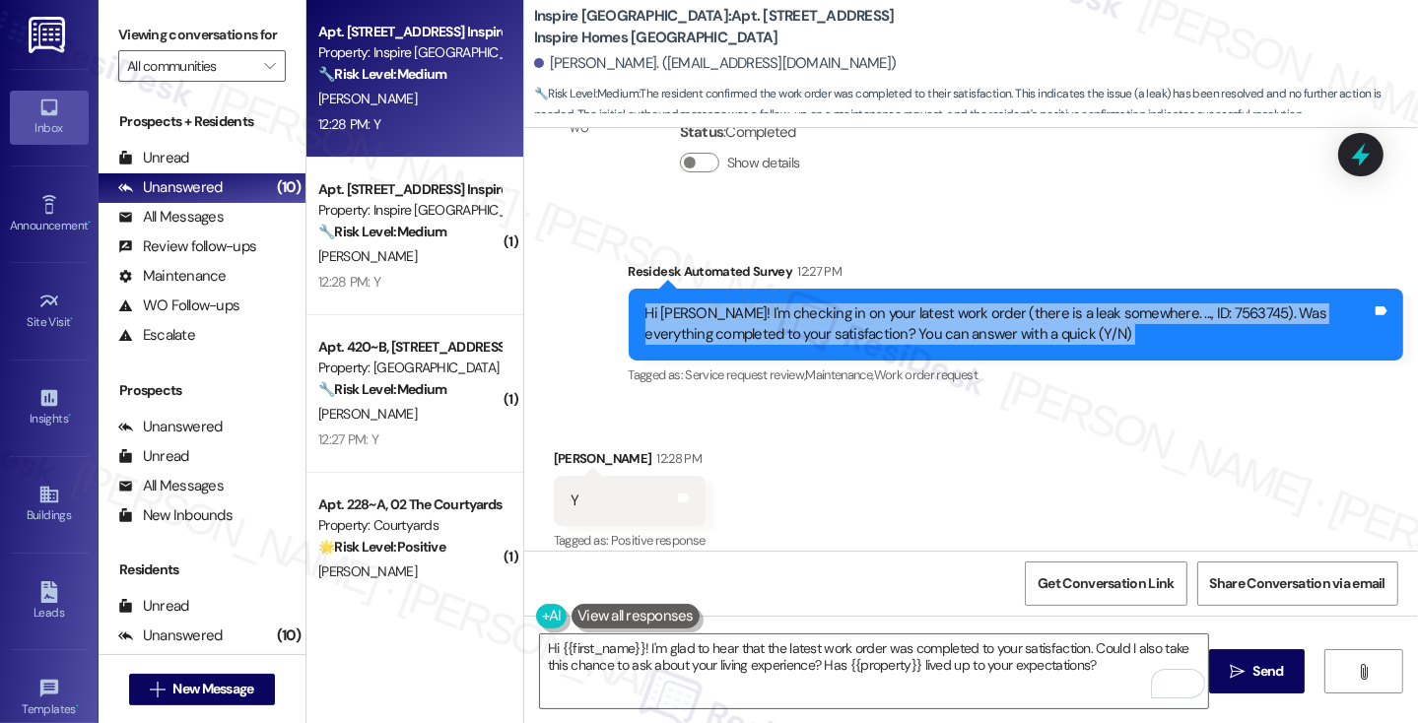
click at [843, 303] on div "Hi [PERSON_NAME]! I'm checking in on your latest work order (there is a leak so…" at bounding box center [1008, 324] width 726 height 42
drag, startPoint x: 987, startPoint y: 310, endPoint x: 1001, endPoint y: 313, distance: 14.1
click at [989, 310] on div "Hi [PERSON_NAME]! I'm checking in on your latest work order (there is a leak so…" at bounding box center [1008, 324] width 726 height 42
click at [1000, 303] on div "Hi [PERSON_NAME]! I'm checking in on your latest work order (there is a leak so…" at bounding box center [1008, 324] width 726 height 42
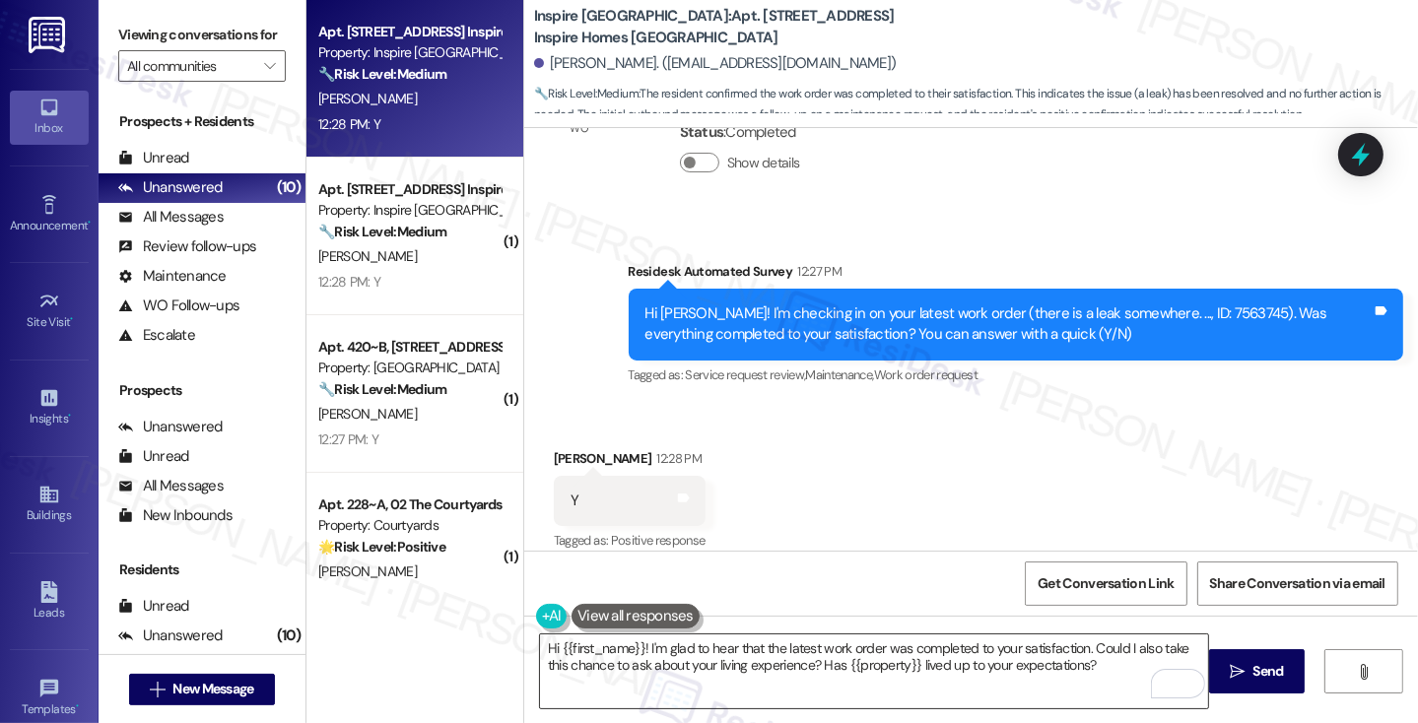
click at [851, 637] on textarea "Hi {{first_name}}! I'm glad to hear that the latest work order was completed to…" at bounding box center [874, 671] width 668 height 74
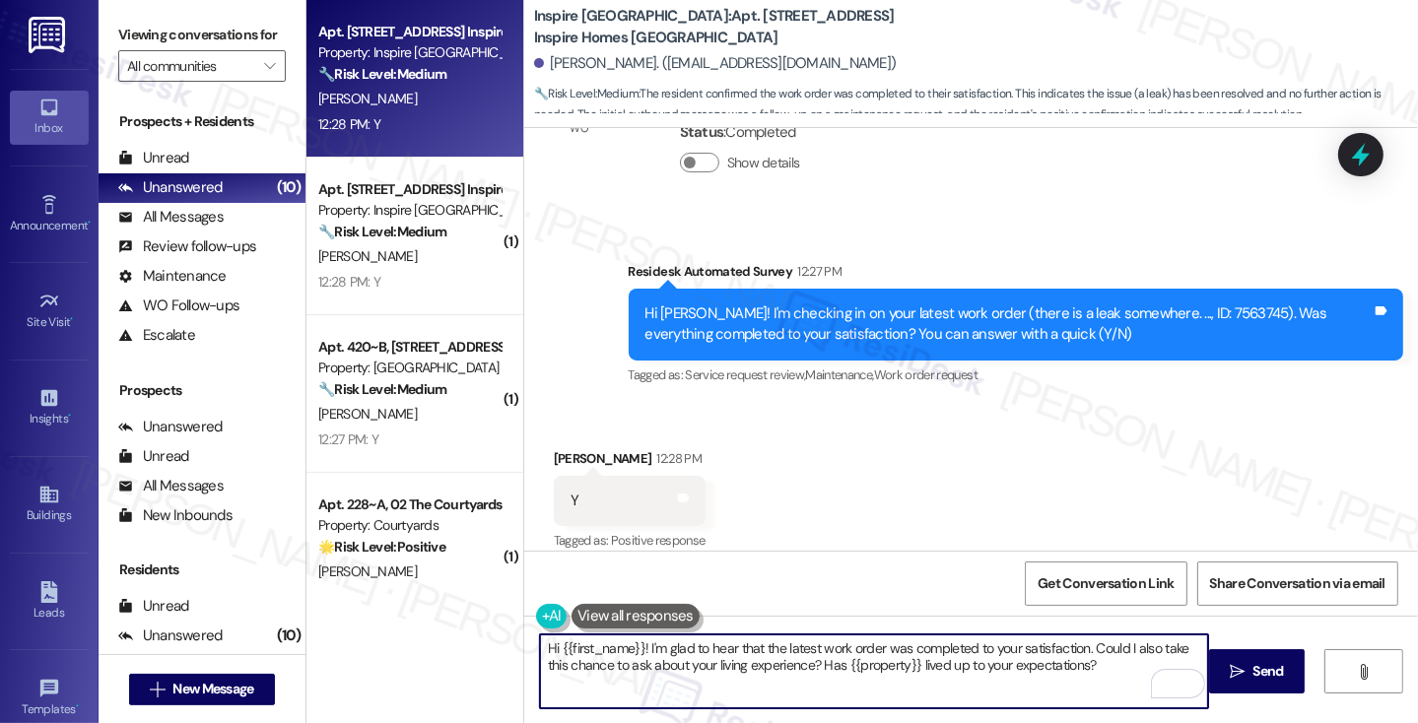
click at [851, 637] on textarea "Hi {{first_name}}! I'm glad to hear that the latest work order was completed to…" at bounding box center [874, 671] width 668 height 74
click at [796, 649] on textarea "Hi {{first_name}}! I'm glad to hear that the latest work order was completed to…" at bounding box center [874, 671] width 668 height 74
click at [1069, 657] on textarea "Hi {{first_name}}! I'm glad to hear that the latest work order was completed to…" at bounding box center [874, 671] width 668 height 74
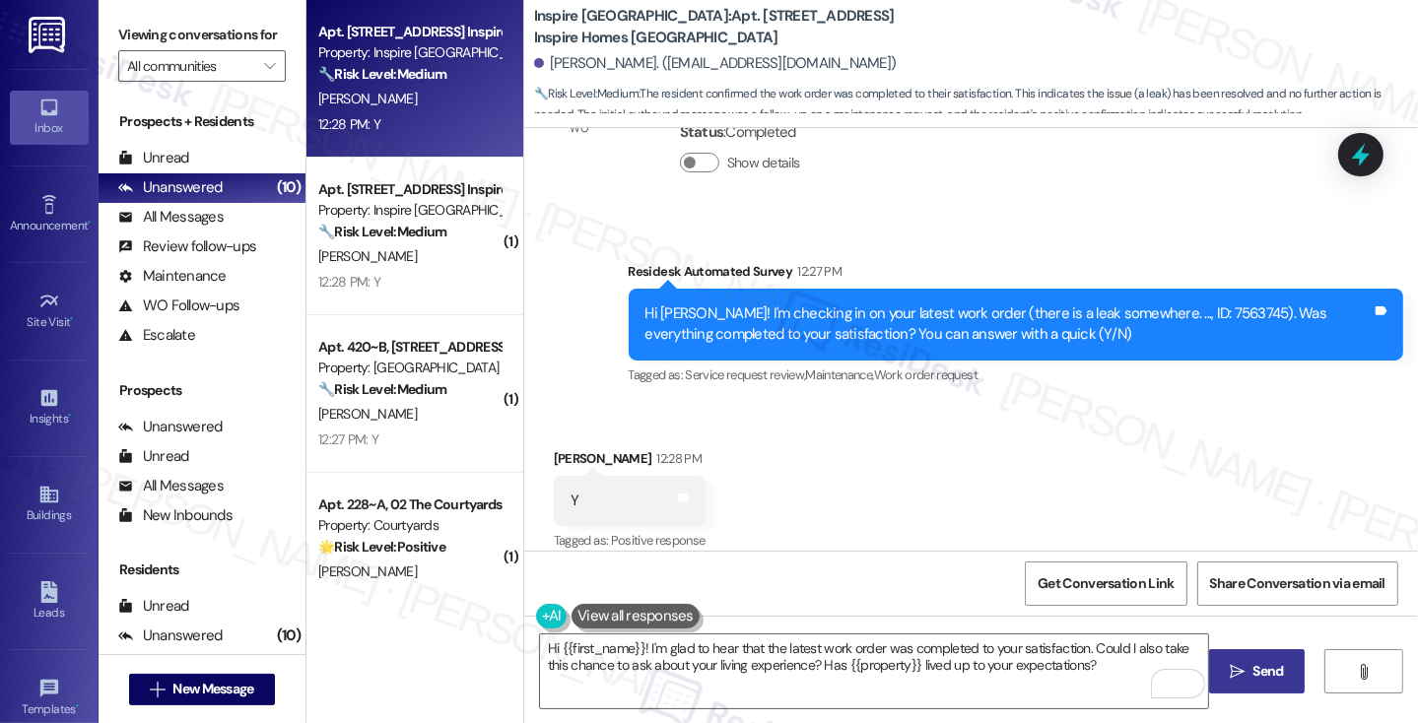
click at [1230, 653] on button " Send" at bounding box center [1257, 671] width 96 height 44
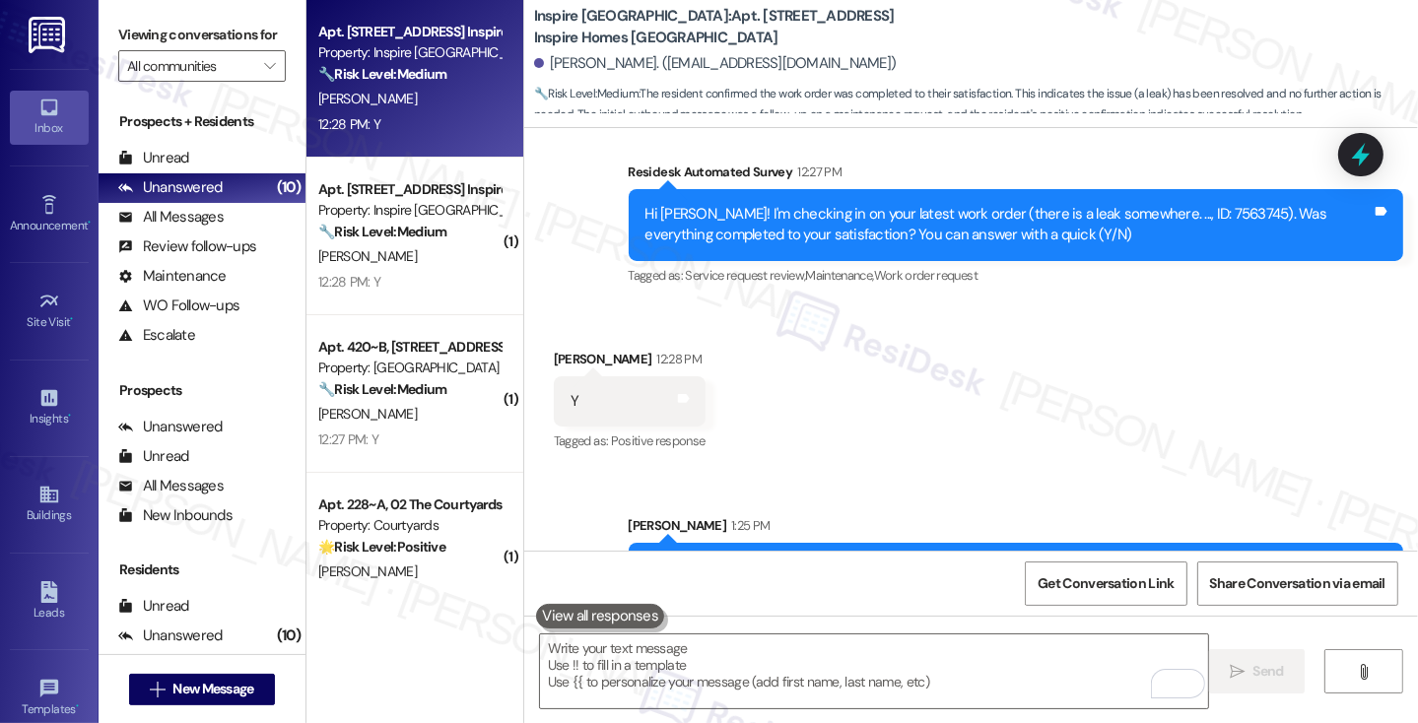
scroll to position [3362, 0]
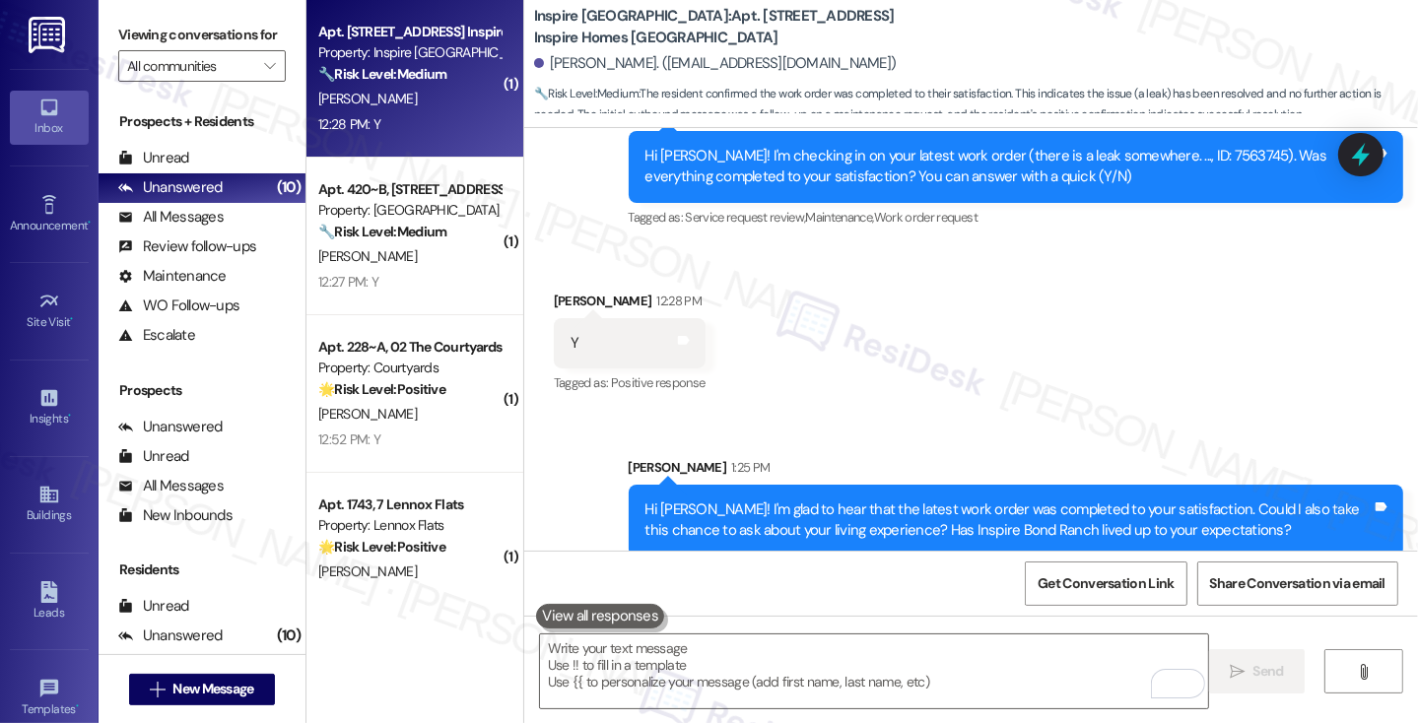
click at [437, 110] on div "[PERSON_NAME]" at bounding box center [409, 99] width 186 height 25
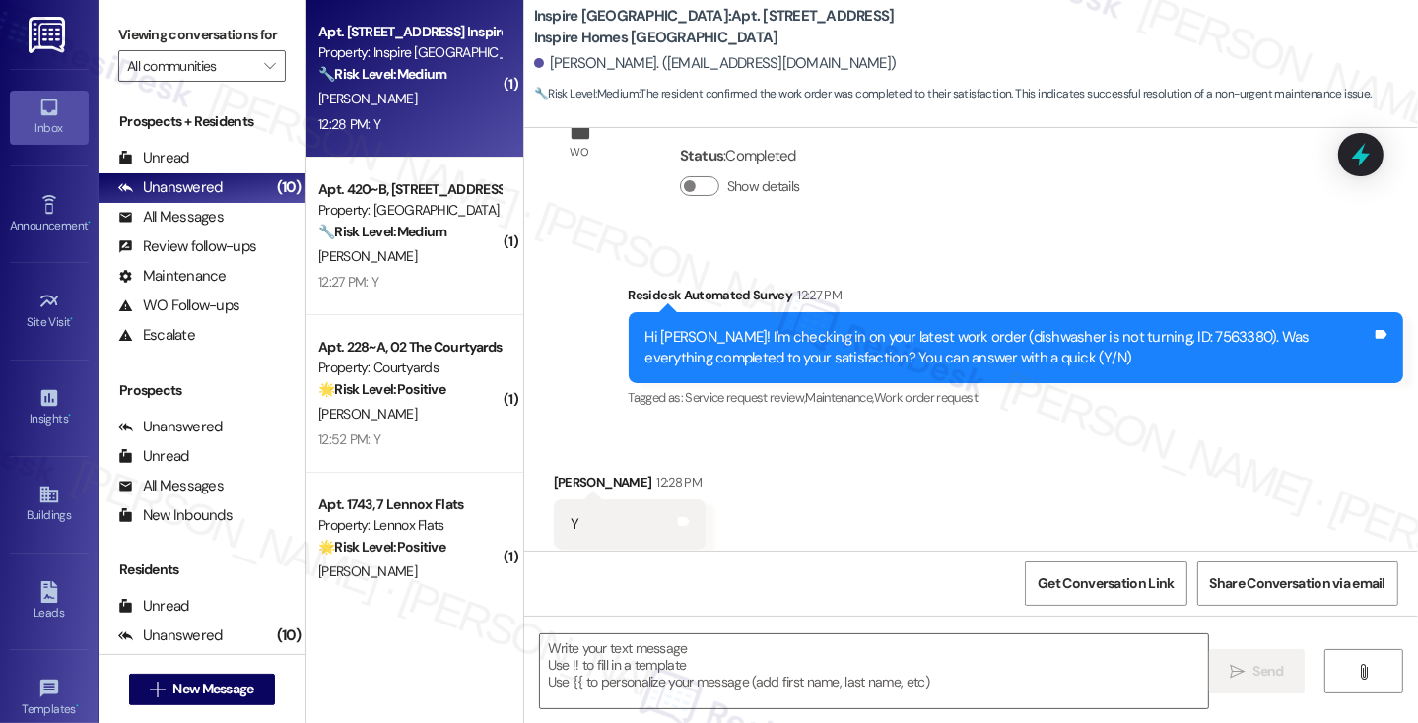
scroll to position [2262, 0]
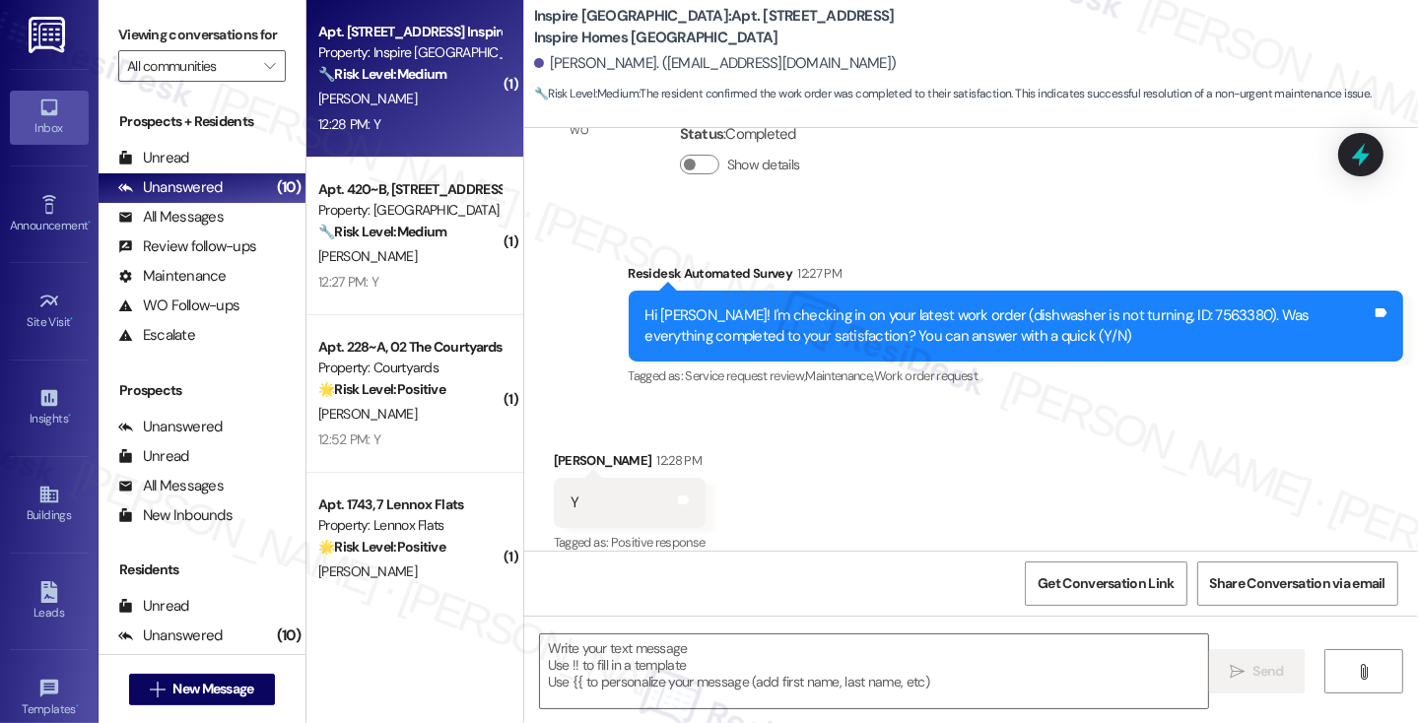
type textarea "Fetching suggested responses. Please feel free to read through the conversation…"
click at [710, 663] on textarea at bounding box center [874, 671] width 668 height 74
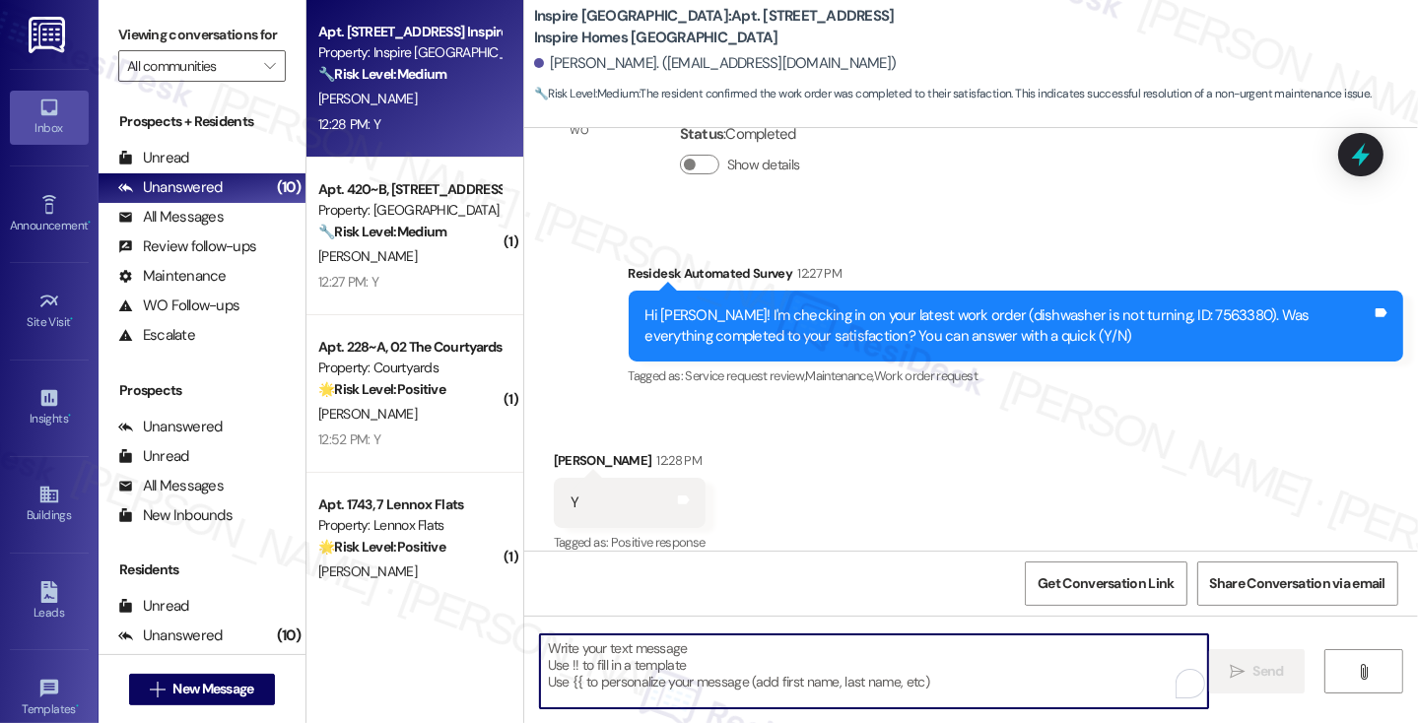
paste textarea "Hi {{first_name}}! I'm glad to hear that the latest work order was completed to…"
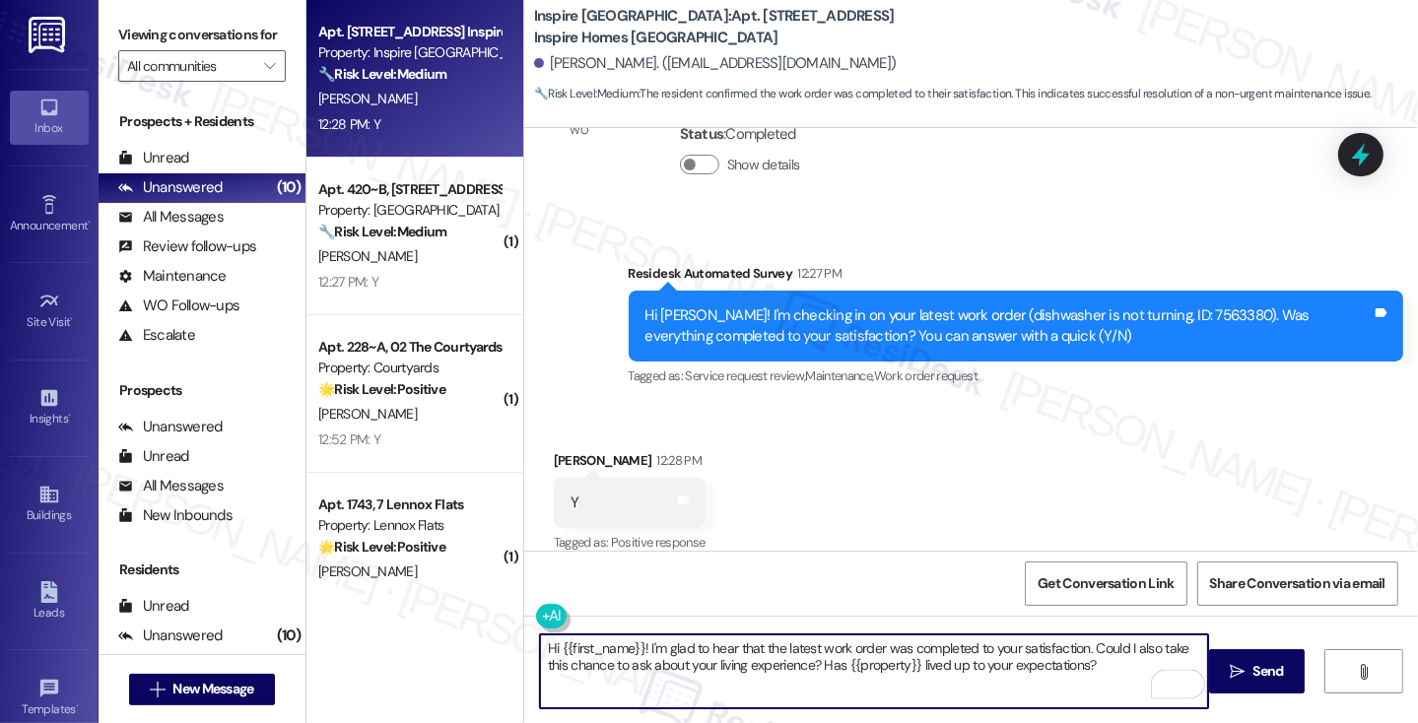
click at [572, 450] on div "[PERSON_NAME] 12:28 PM" at bounding box center [630, 464] width 152 height 28
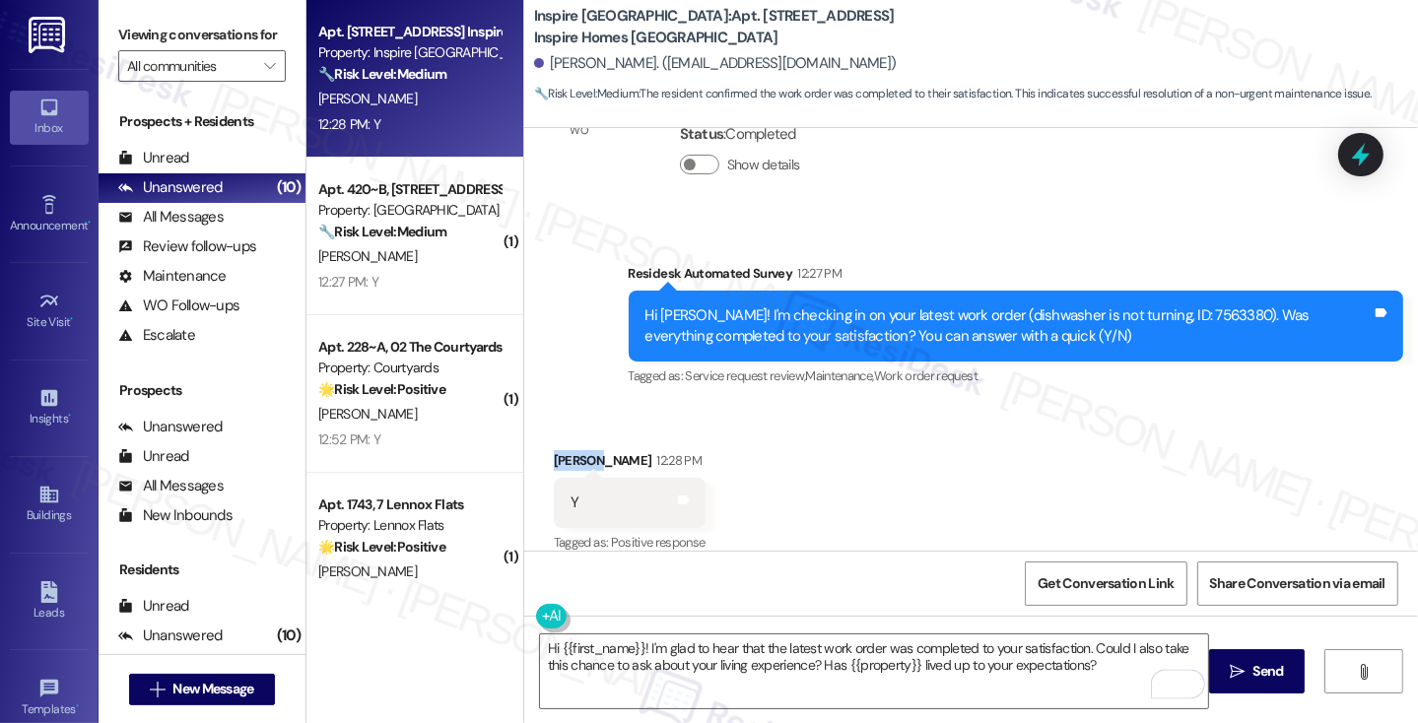
click at [572, 450] on div "[PERSON_NAME] 12:28 PM" at bounding box center [630, 464] width 152 height 28
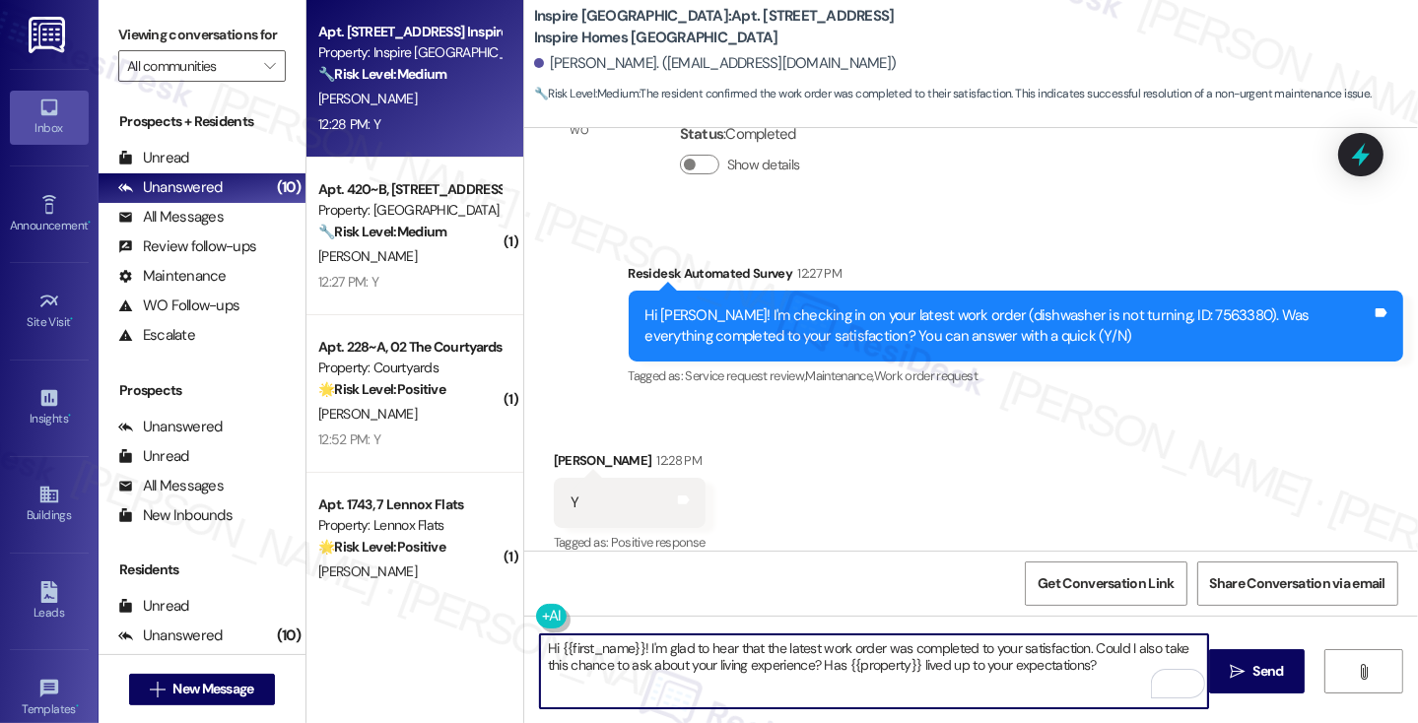
click at [788, 645] on textarea "Hi {{first_name}}! I'm glad to hear that the latest work order was completed to…" at bounding box center [874, 671] width 668 height 74
type textarea "Hi {{first_name}}! I'm glad to hear that the dishwasher work order was complete…"
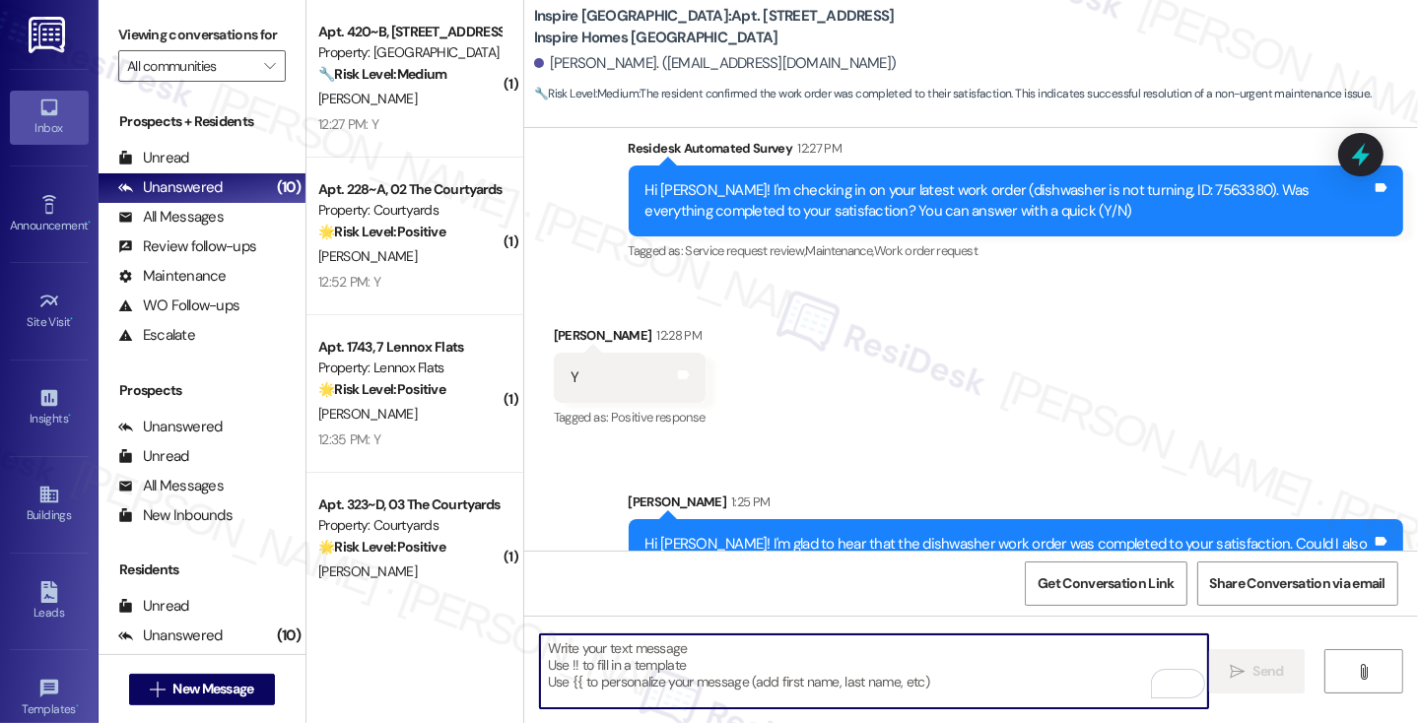
scroll to position [2422, 0]
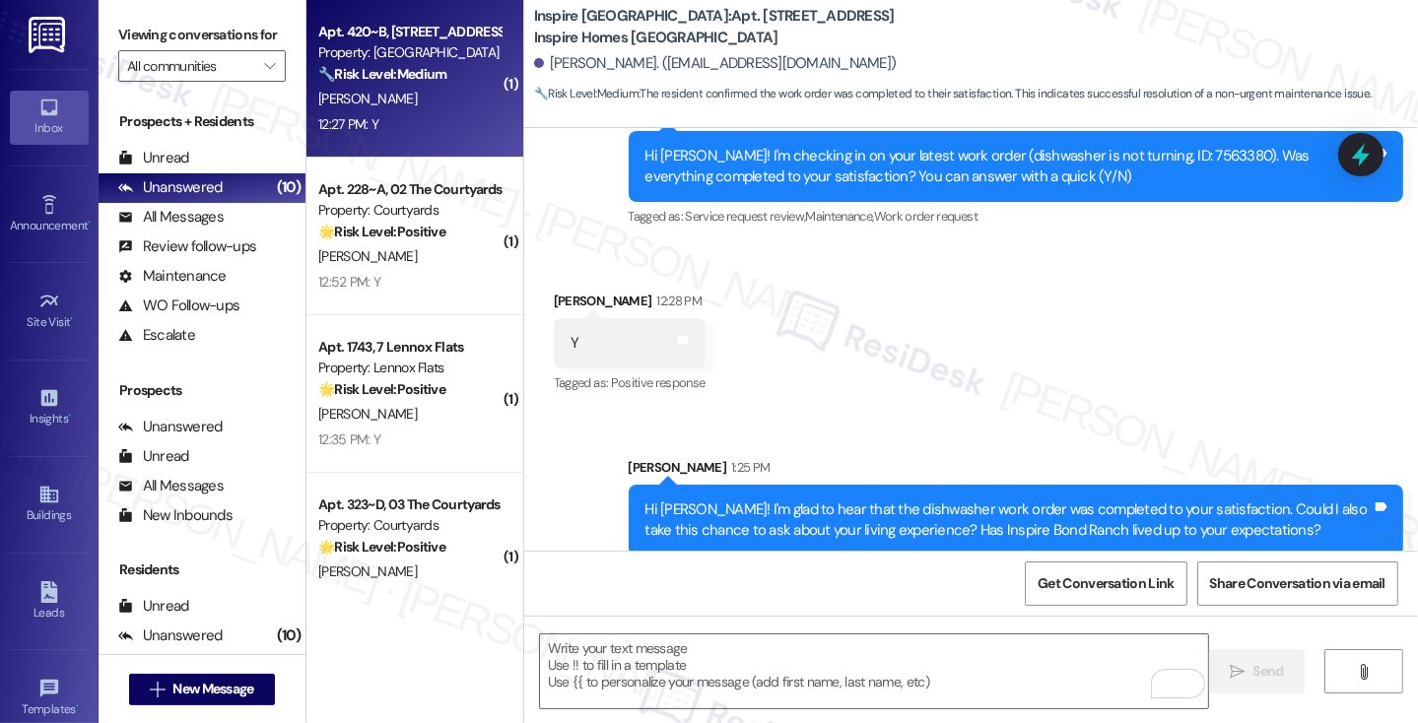
click at [479, 148] on div "Apt. 420~B, [STREET_ADDRESS] Property: [GEOGRAPHIC_DATA] 🔧 Risk Level: Medium T…" at bounding box center [414, 79] width 217 height 158
type textarea "Fetching suggested responses. Please feel free to read through the conversation…"
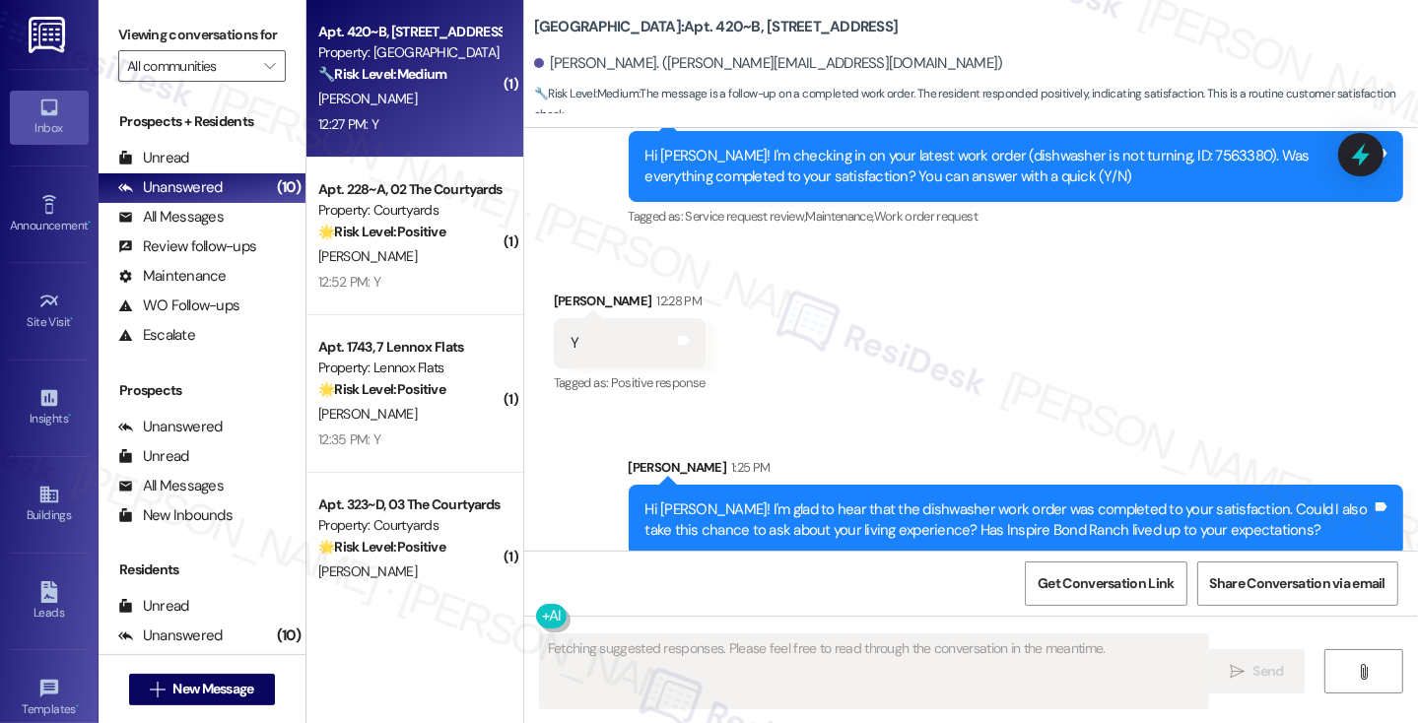
scroll to position [122, 0]
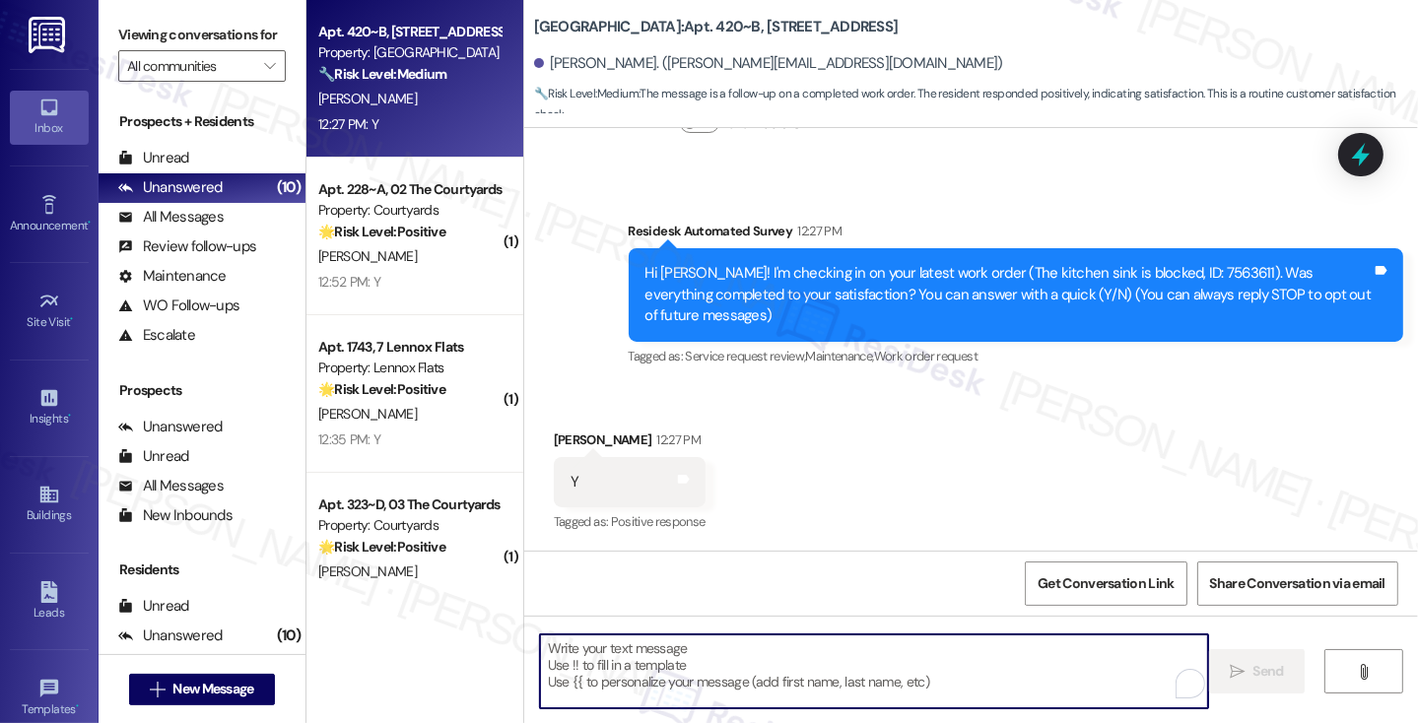
click at [675, 648] on textarea "To enrich screen reader interactions, please activate Accessibility in Grammarl…" at bounding box center [874, 671] width 668 height 74
paste textarea "Hi {{first_name}}! I'm glad to hear that the latest work order was completed to…"
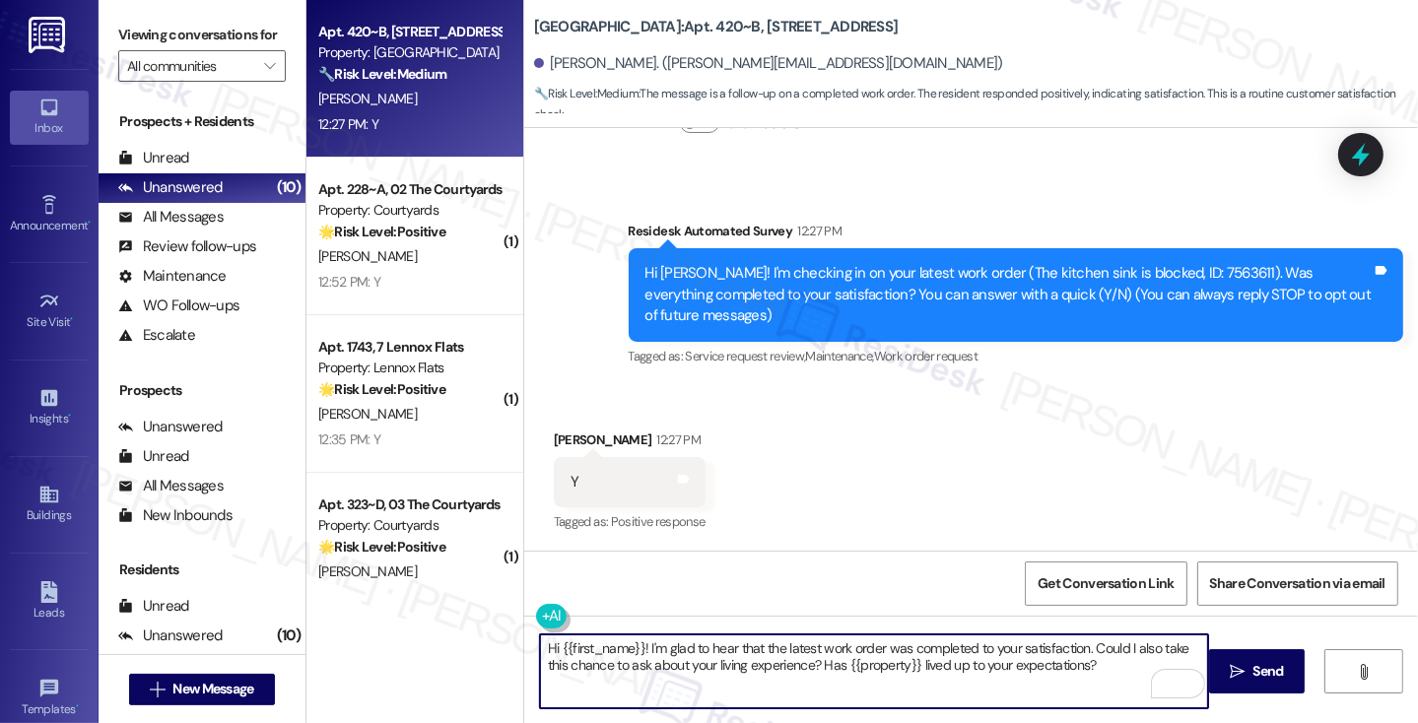
click at [554, 439] on div "[PERSON_NAME] 12:27 PM" at bounding box center [630, 444] width 152 height 28
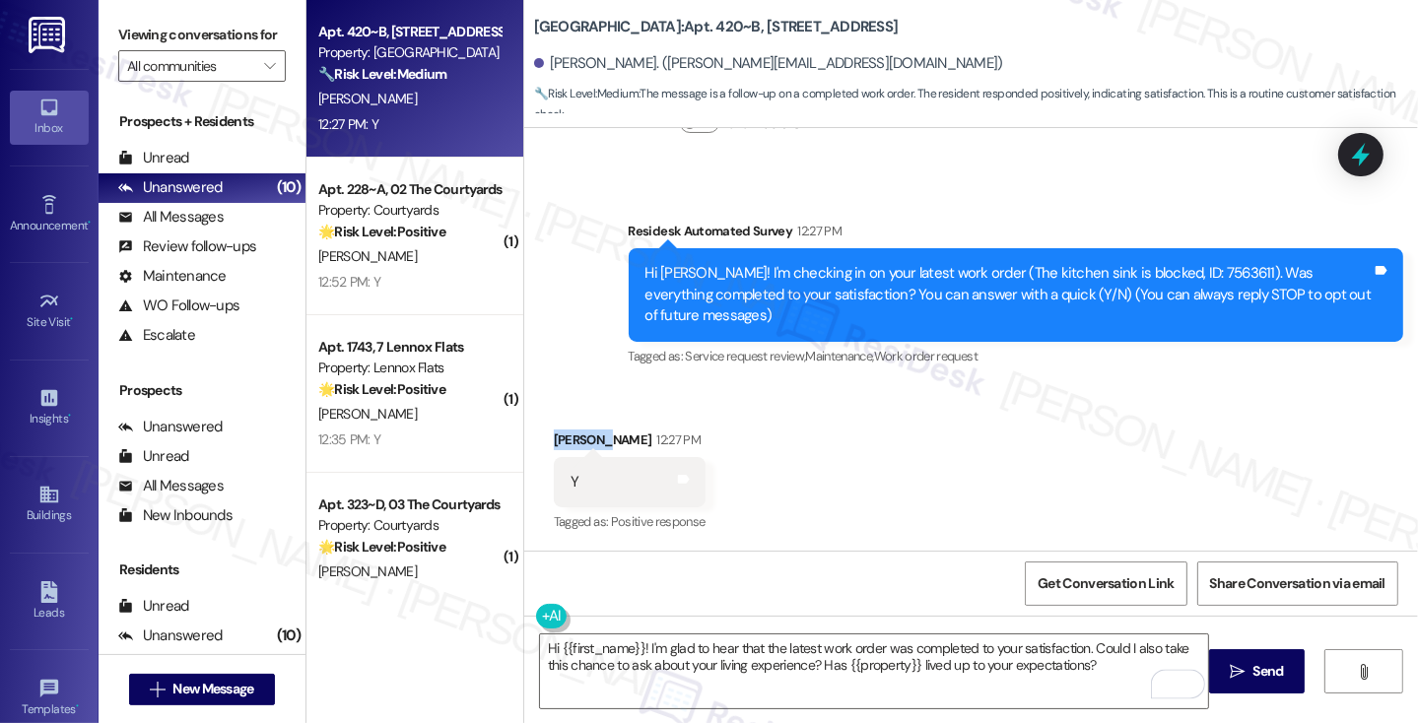
click at [554, 439] on div "[PERSON_NAME] 12:27 PM" at bounding box center [630, 444] width 152 height 28
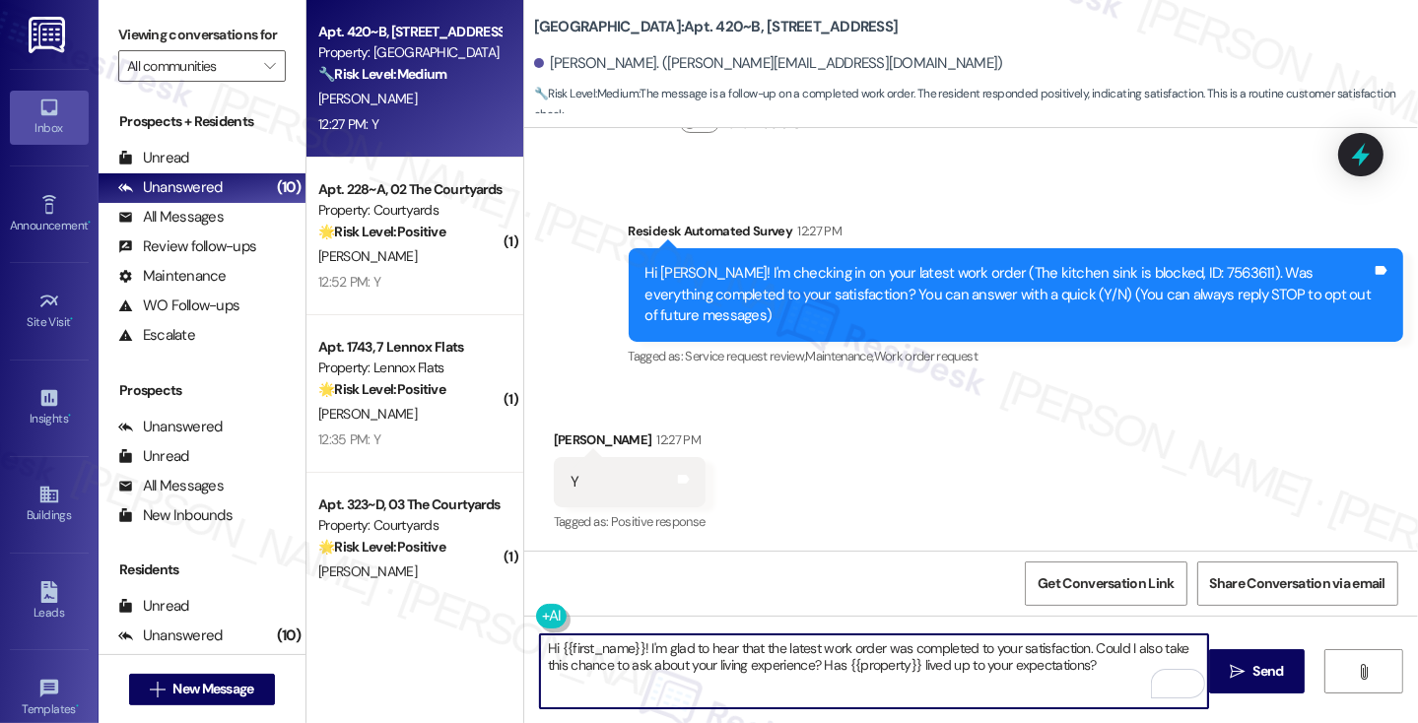
click at [779, 641] on textarea "Hi {{first_name}}! I'm glad to hear that the latest work order was completed to…" at bounding box center [874, 671] width 668 height 74
type textarea "Hi {{first_name}}! I'm glad to hear that the kitchen sink work order was comple…"
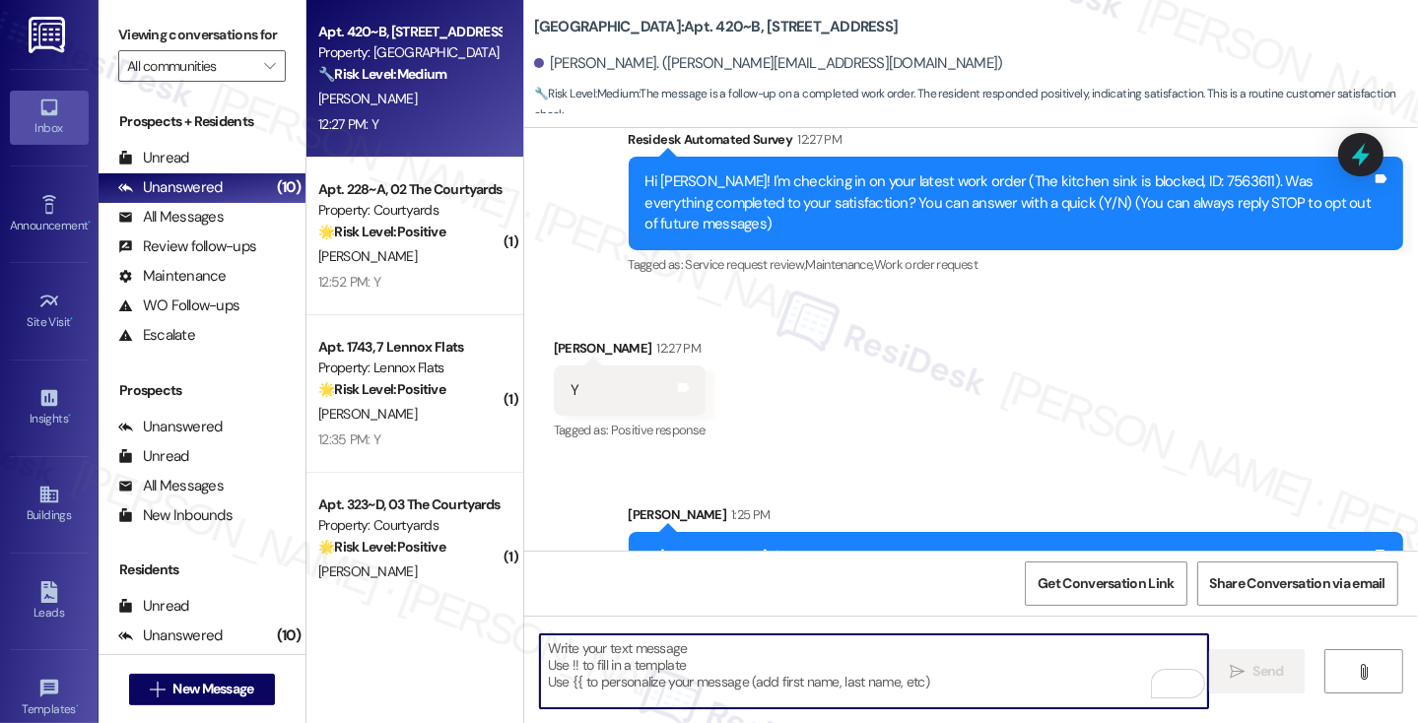
scroll to position [282, 0]
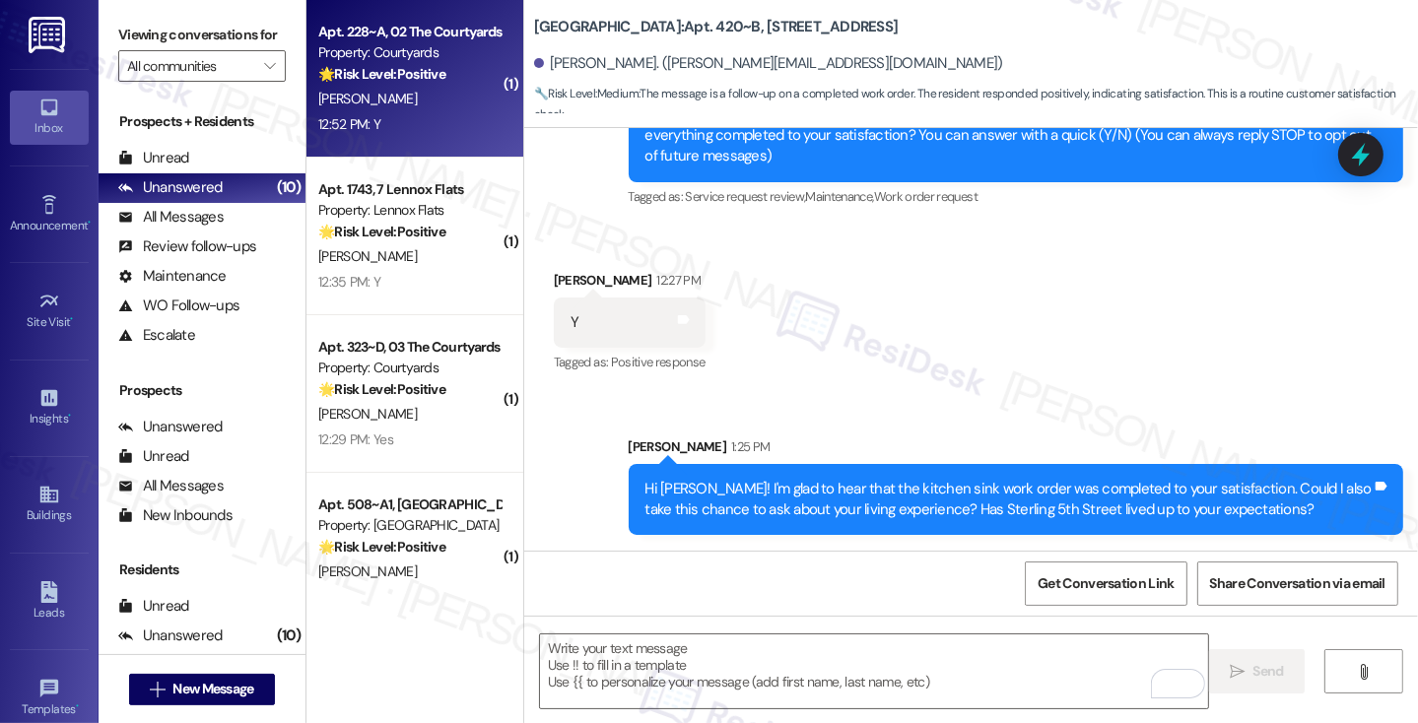
click at [419, 94] on div "[PERSON_NAME]" at bounding box center [409, 99] width 186 height 25
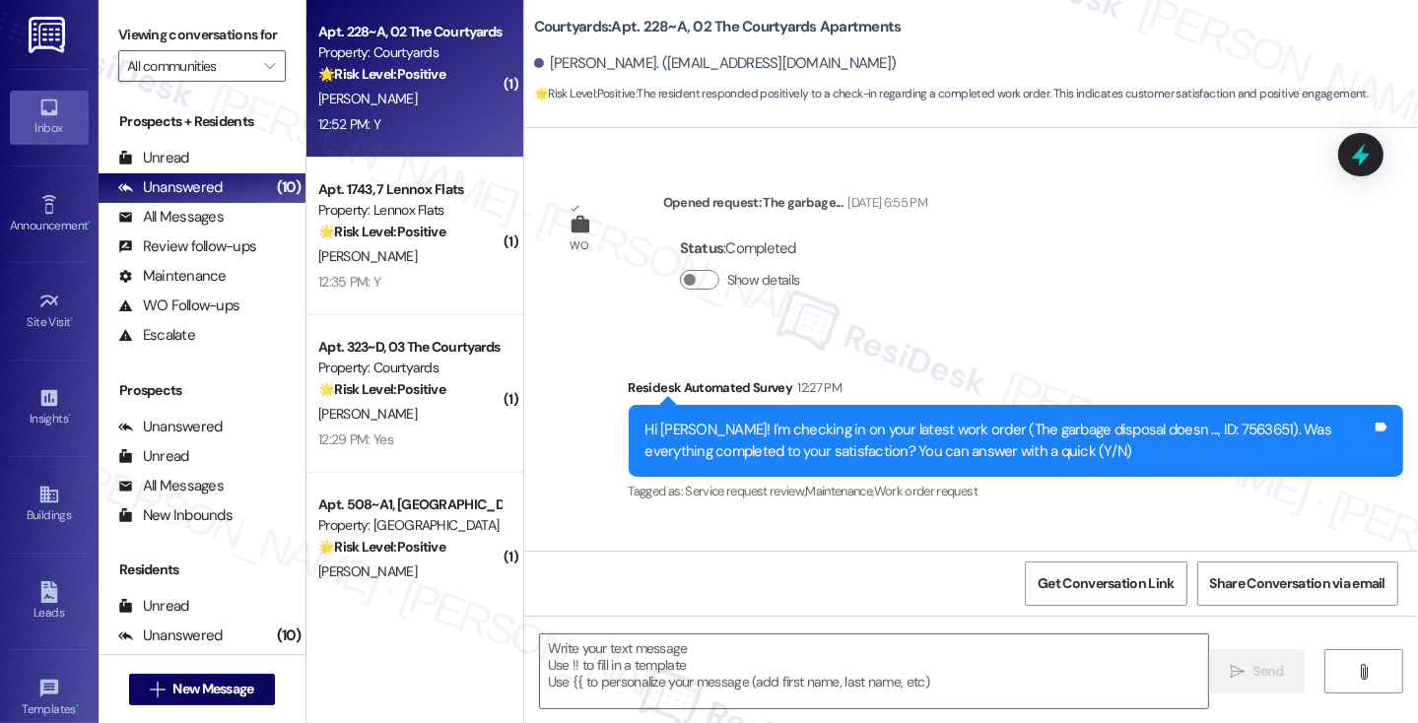
scroll to position [457, 0]
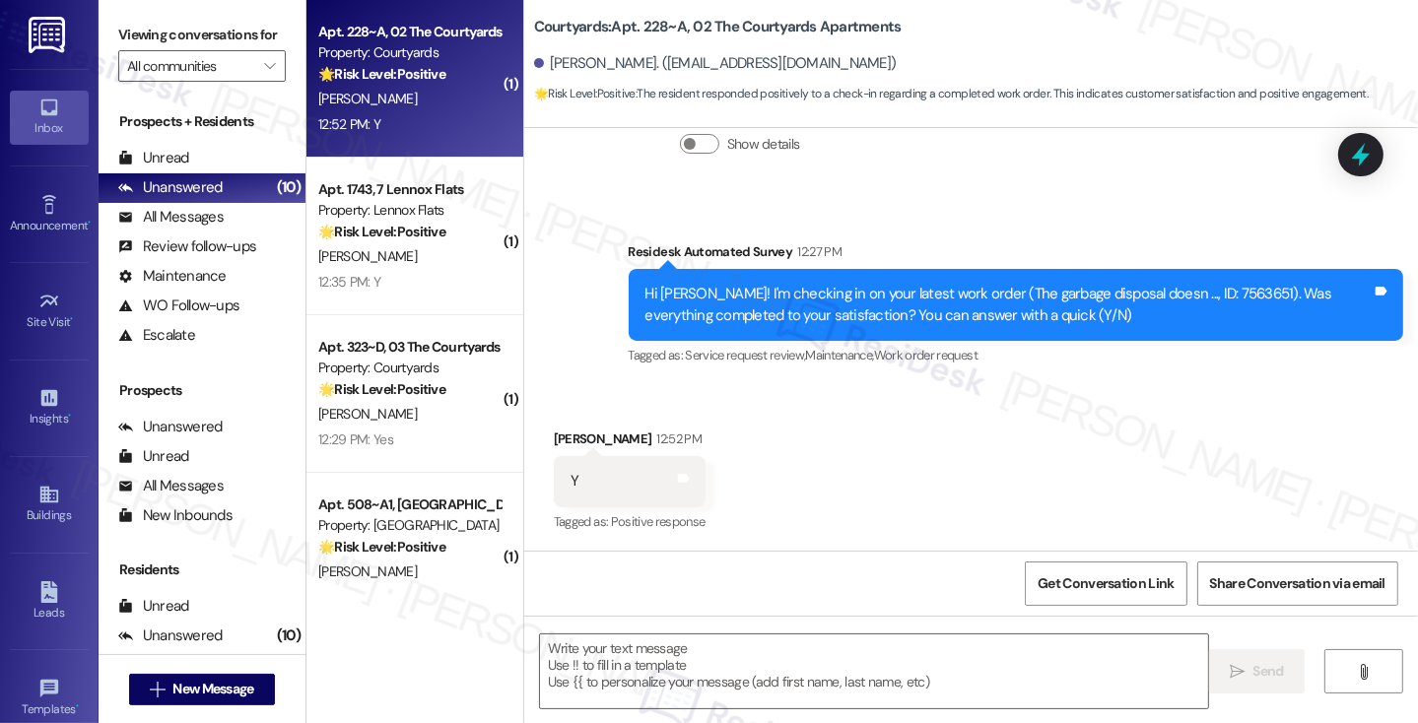
type textarea "Fetching suggested responses. Please feel free to read through the conversation…"
click at [703, 654] on textarea at bounding box center [874, 671] width 668 height 74
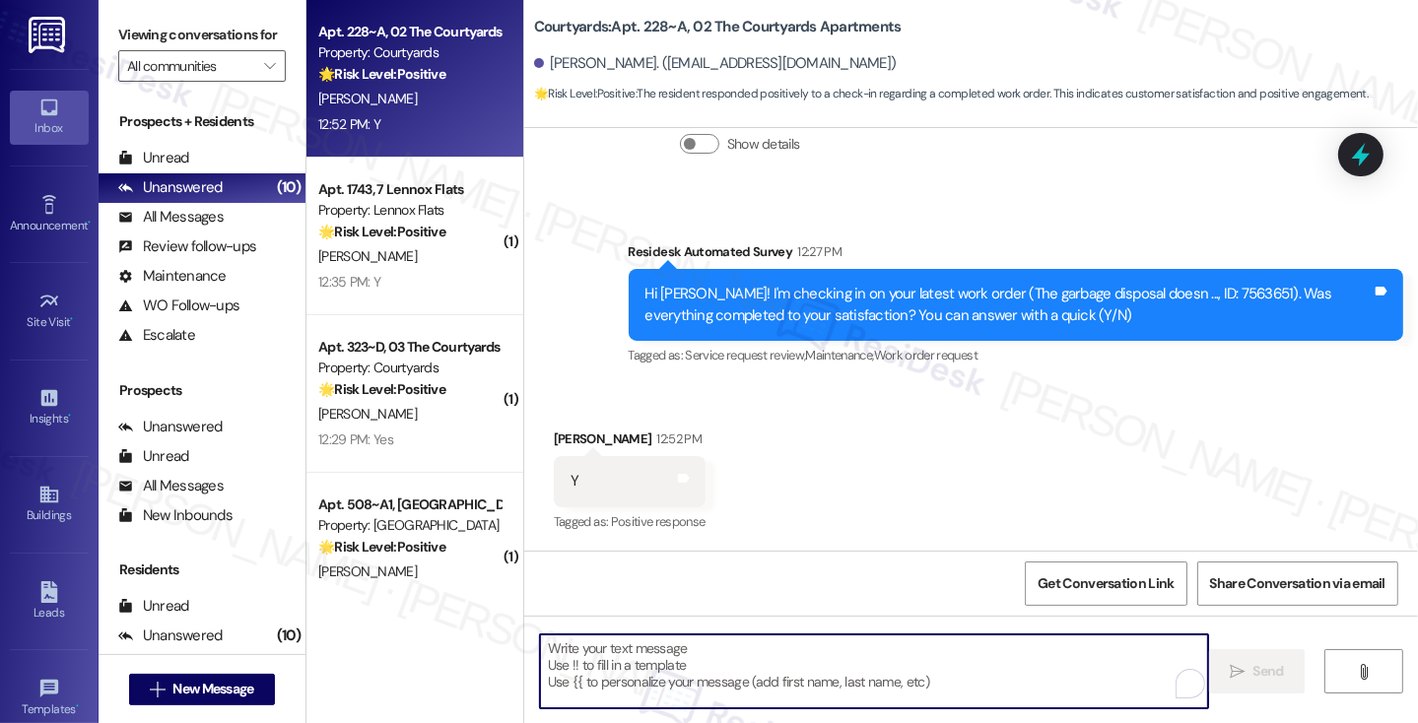
paste textarea "Hi {{first_name}}! I'm glad to hear that the latest work order was completed to…"
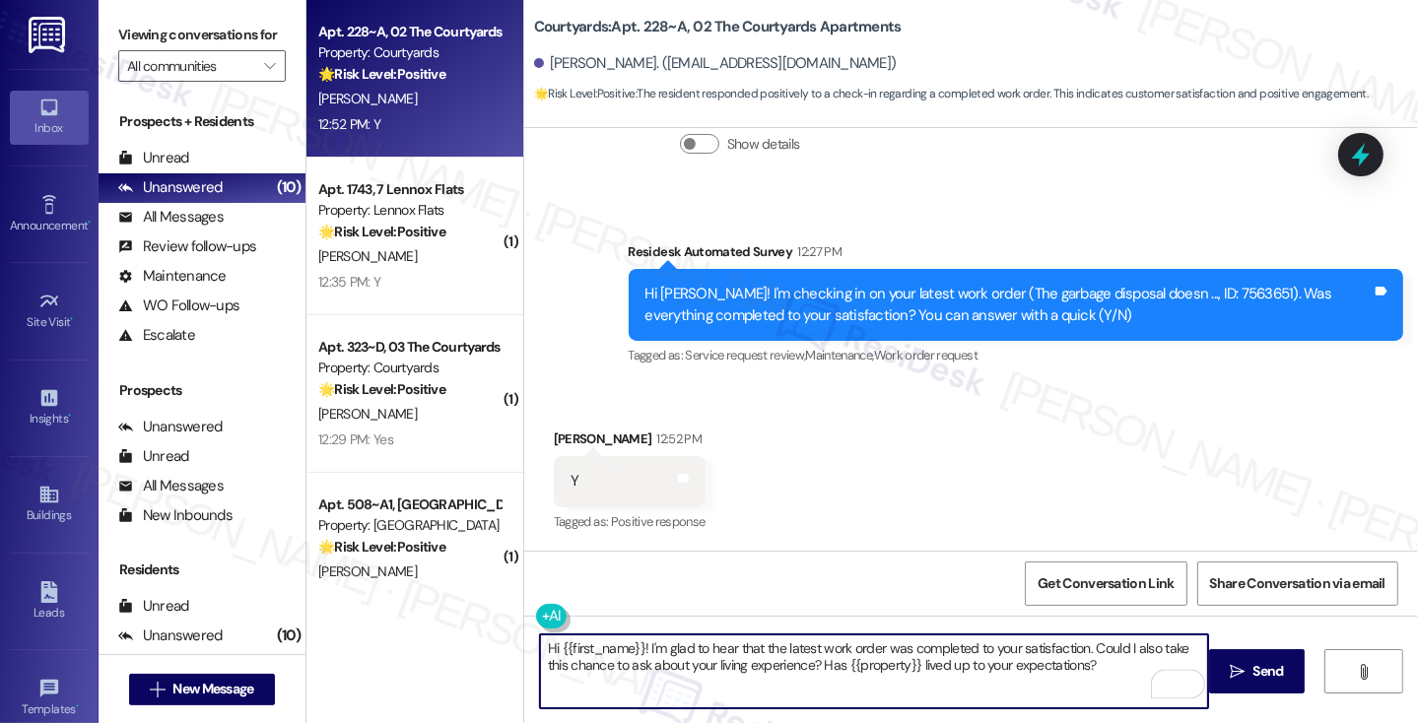
click at [792, 642] on textarea "Hi {{first_name}}! I'm glad to hear that the latest work order was completed to…" at bounding box center [874, 671] width 668 height 74
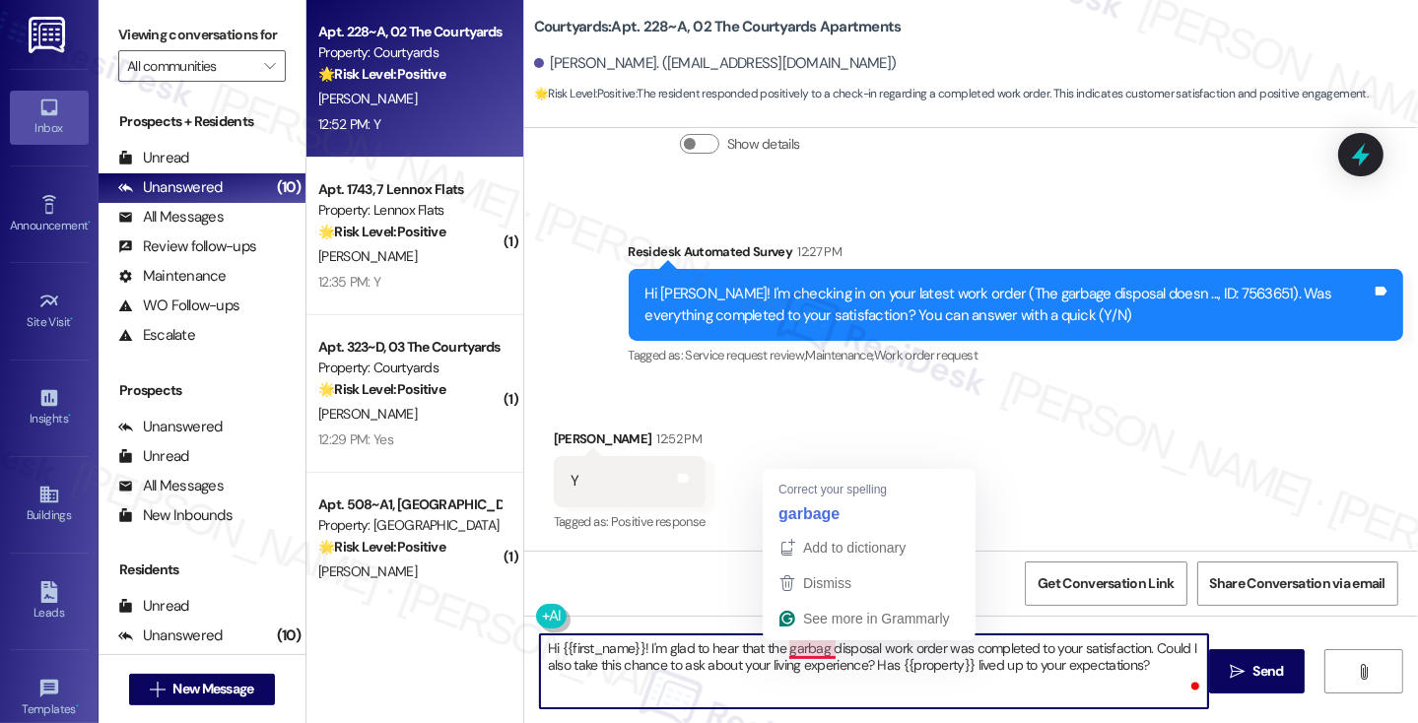
type textarea "Hi {{first_name}}! I'm glad to hear that the garbage disposal work order was co…"
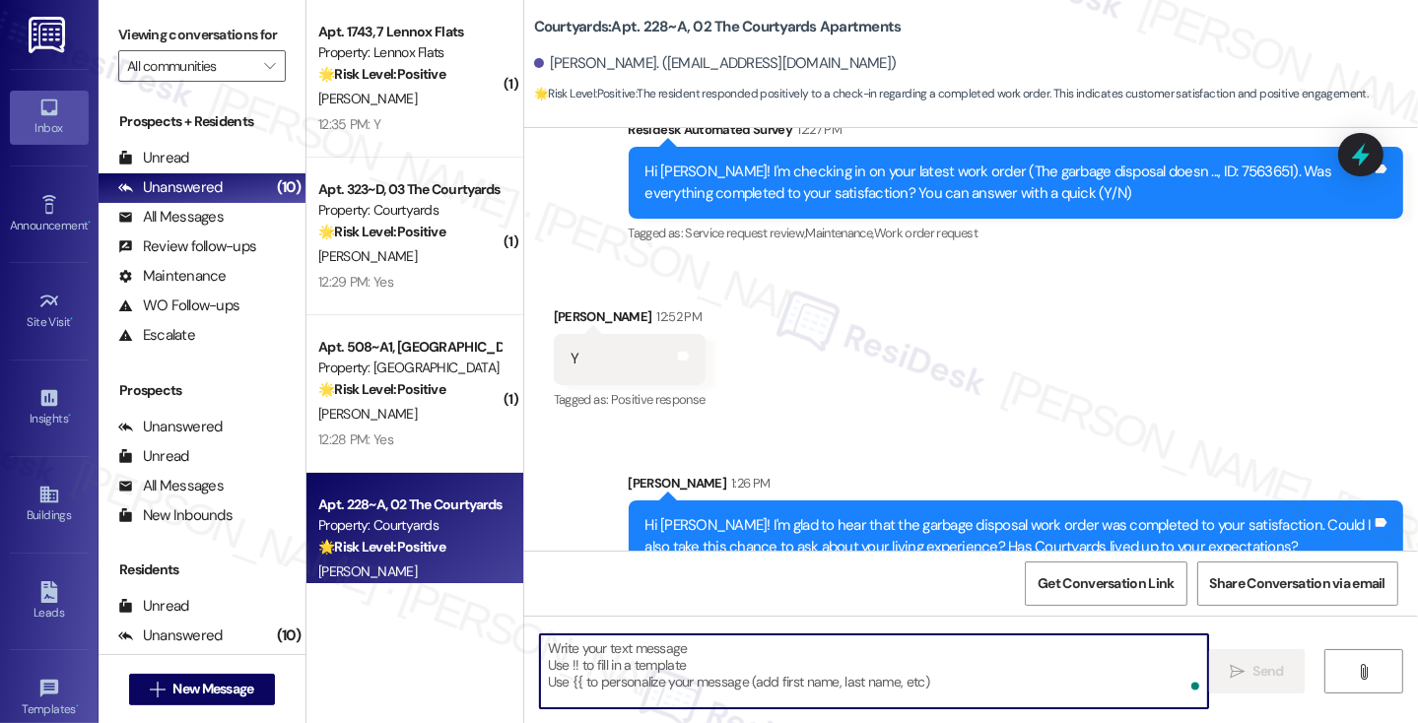
scroll to position [617, 0]
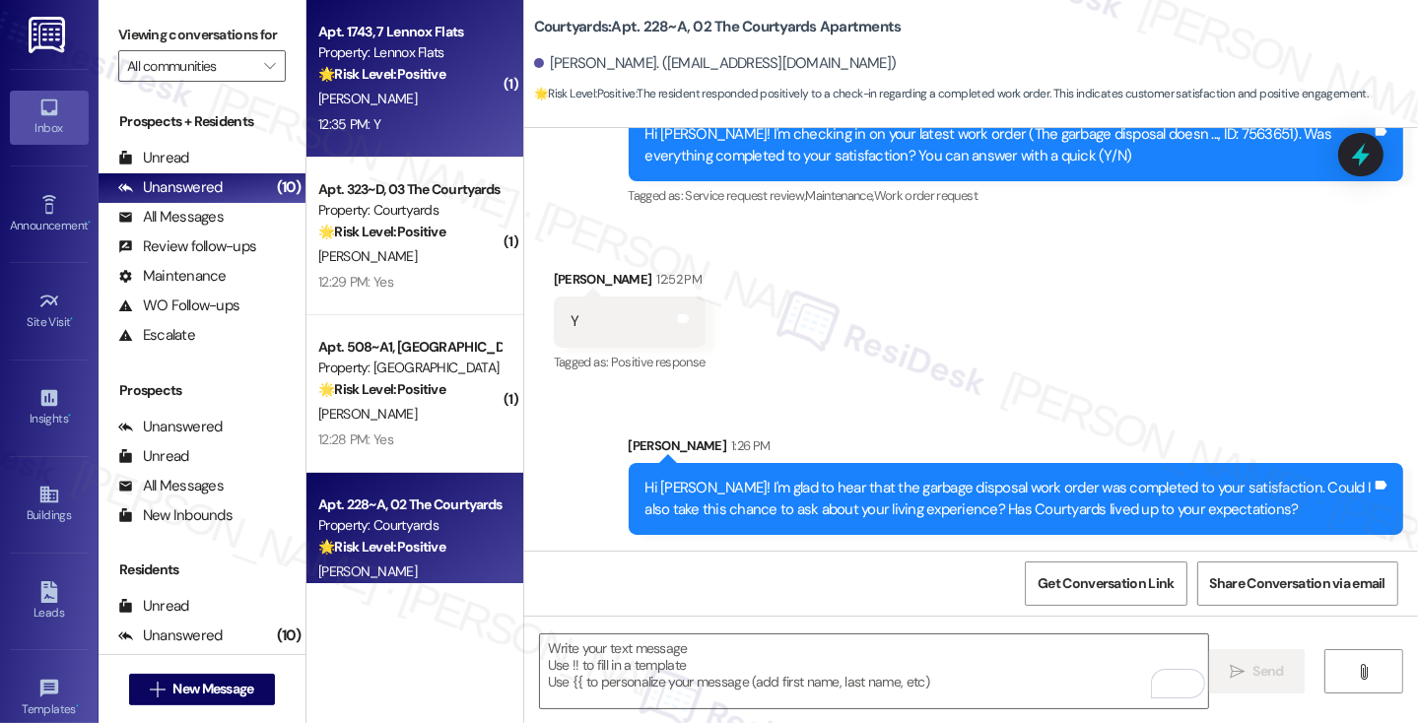
click at [419, 117] on div "12:35 PM: Y 12:35 PM: Y" at bounding box center [409, 124] width 186 height 25
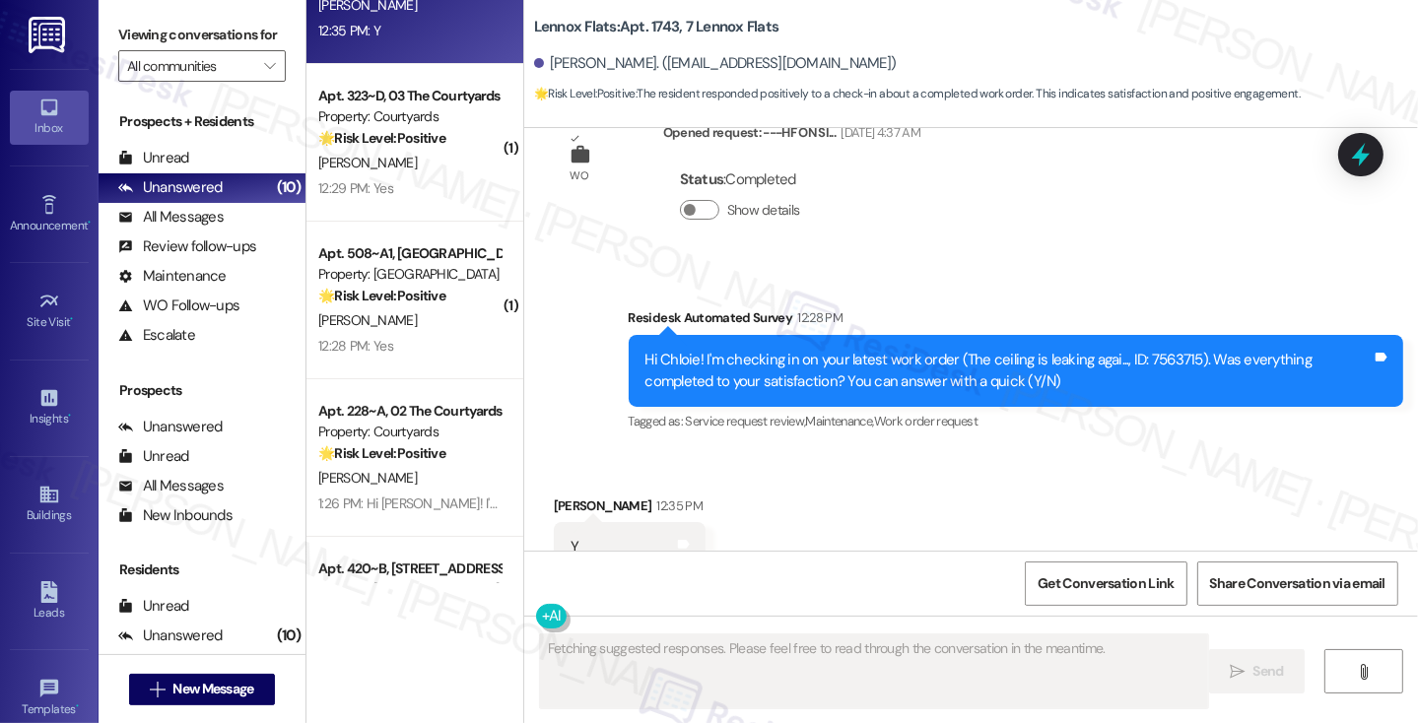
scroll to position [0, 0]
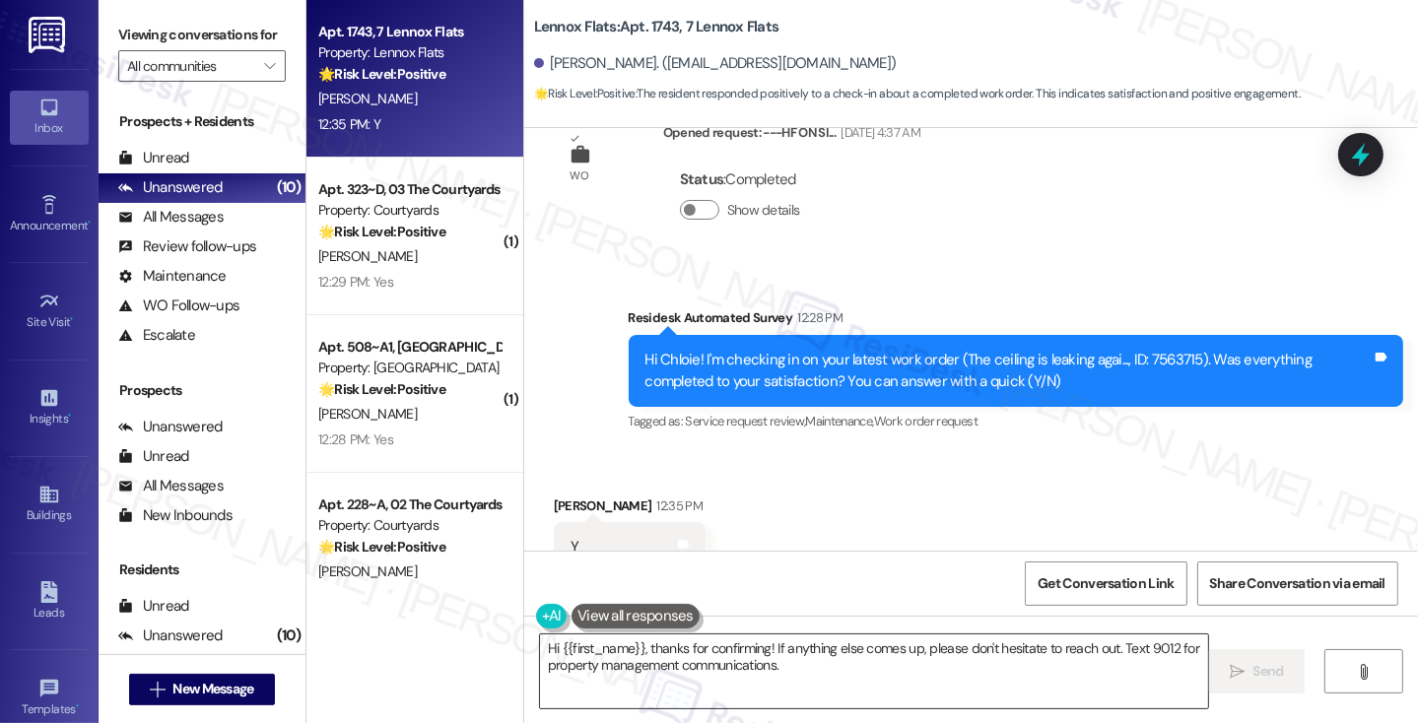
click at [719, 650] on textarea "Hi {{first_name}}, thanks for confirming! If anything else comes up, please don…" at bounding box center [874, 671] width 668 height 74
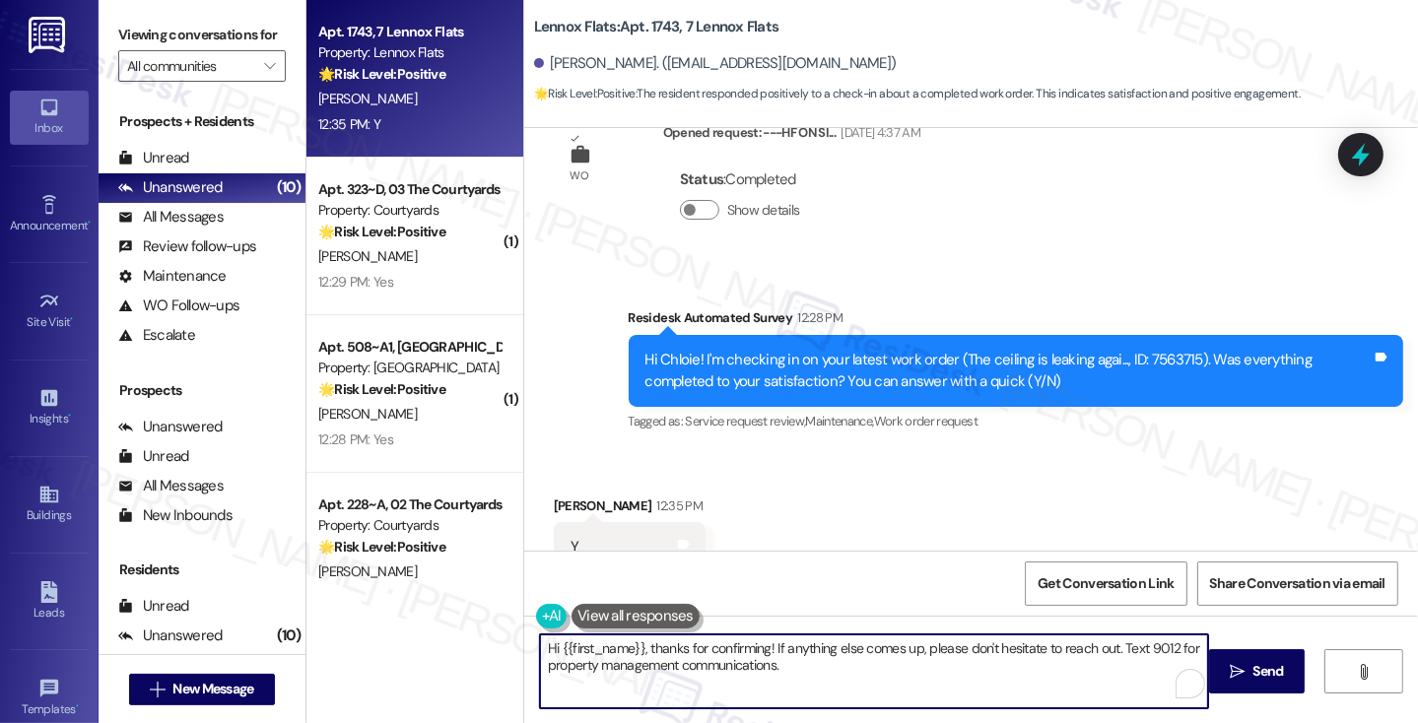
paste textarea "! I'm glad to hear that the latest work order was completed to your satisfactio…"
click at [796, 645] on textarea "Hi {{first_name}}! I'm glad to hear that the latest work order was completed to…" at bounding box center [874, 671] width 668 height 74
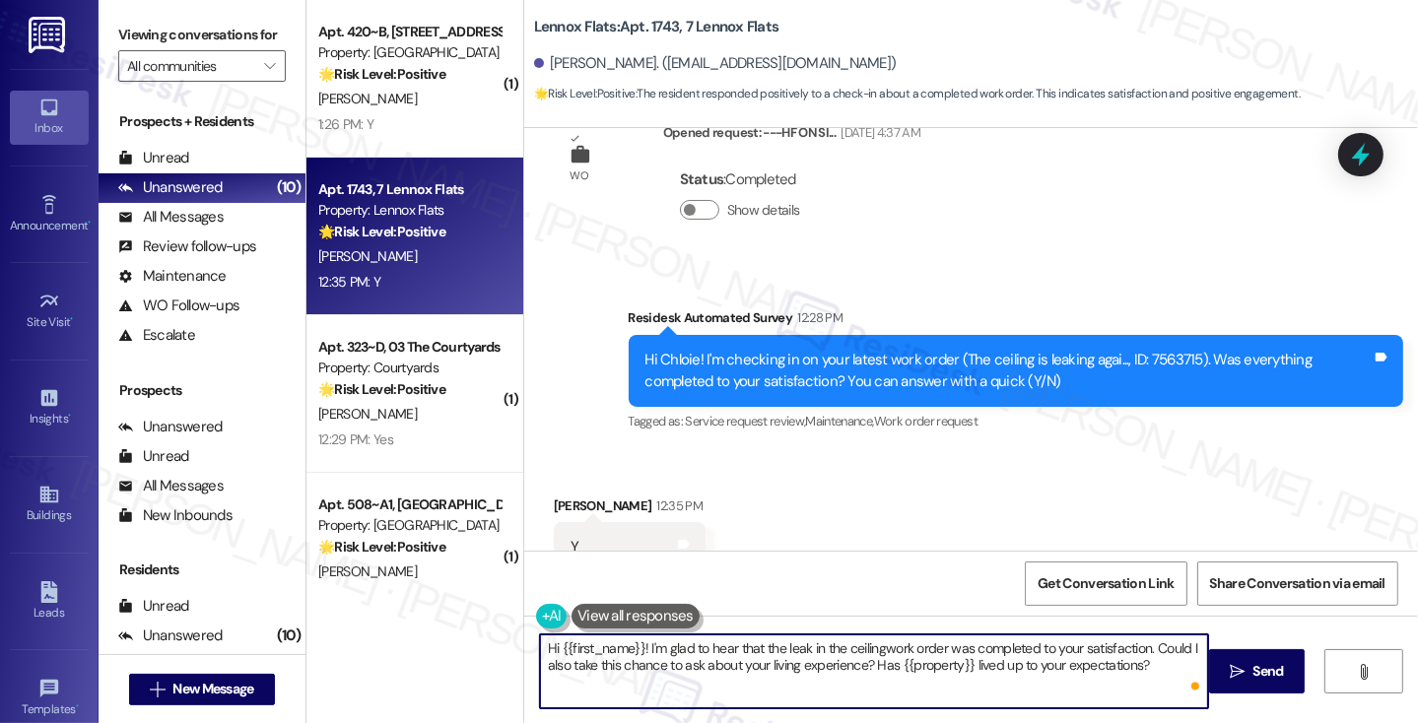
type textarea "Hi {{first_name}}! I'm glad to hear that the leak in the ceiling work order was…"
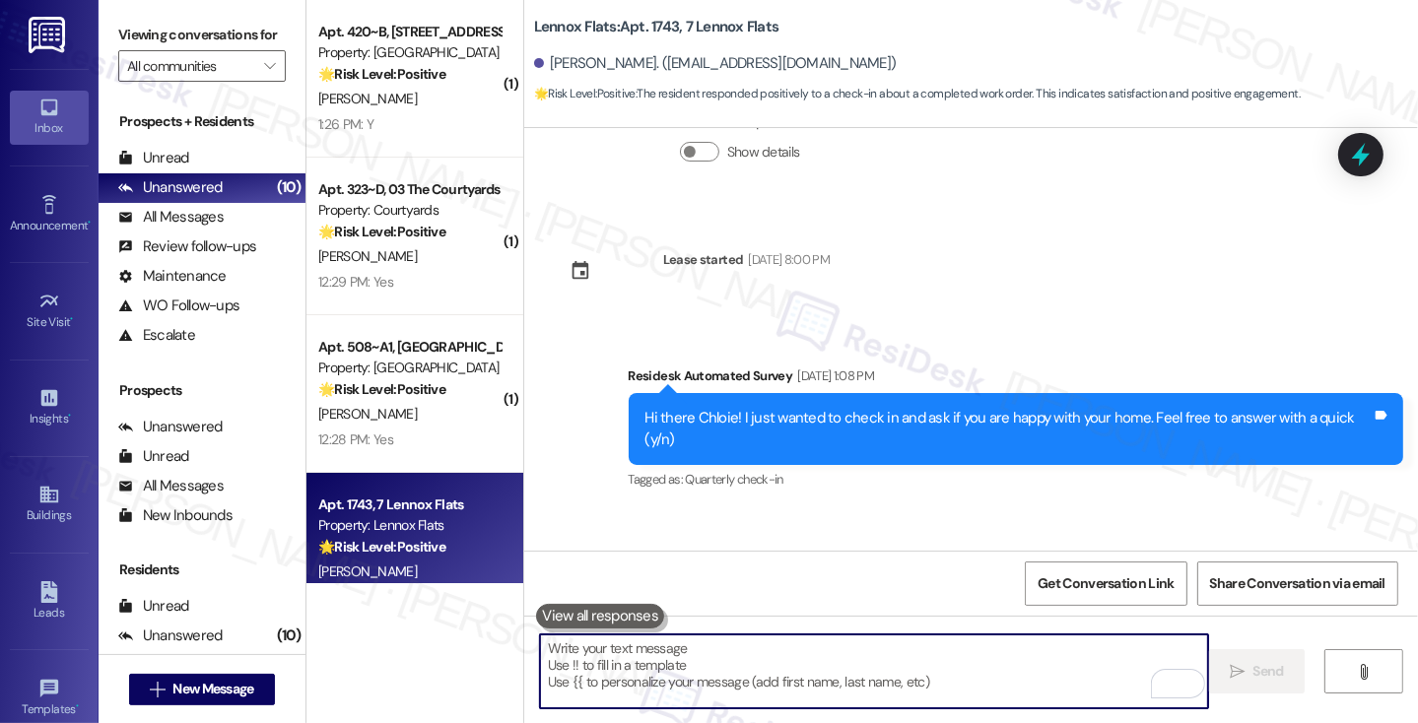
scroll to position [7081, 0]
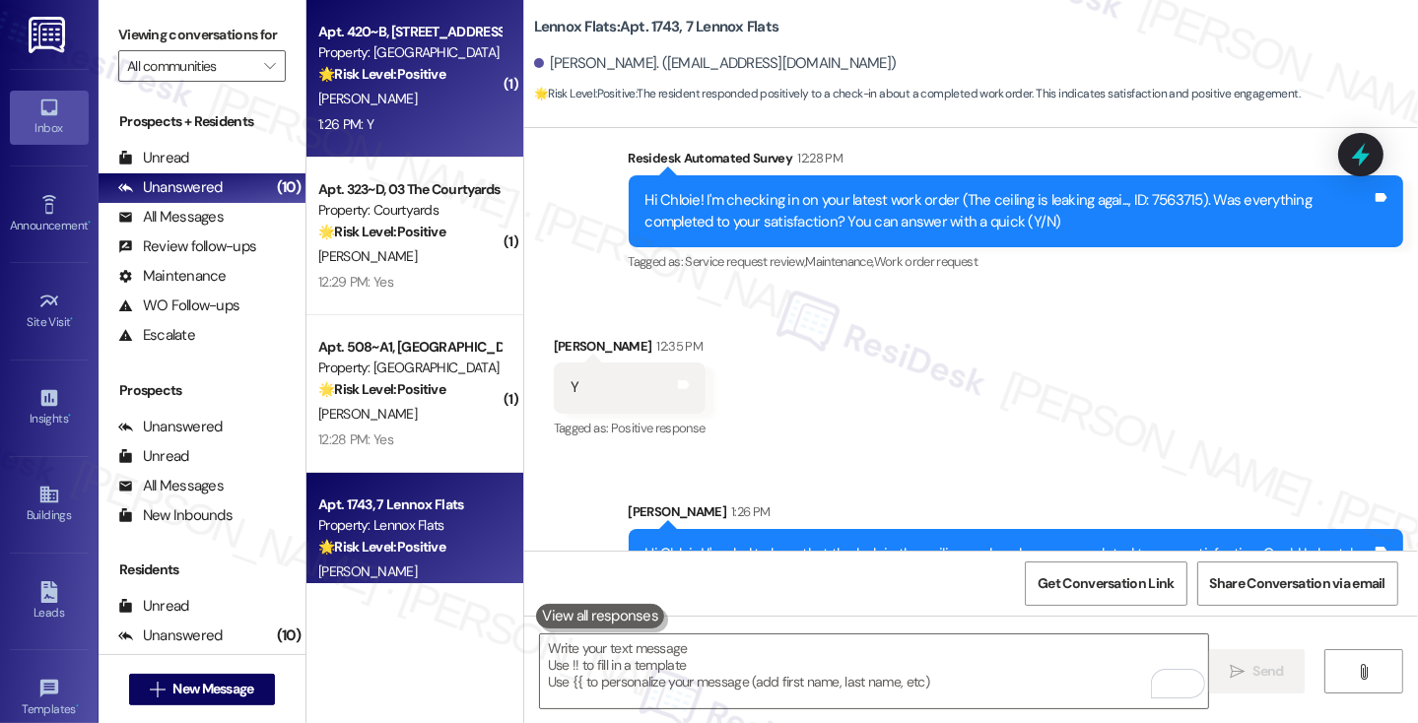
click at [418, 149] on div "Apt. 420~B, [STREET_ADDRESS] Property: [GEOGRAPHIC_DATA] 🌟 Risk Level: Positive…" at bounding box center [414, 79] width 217 height 158
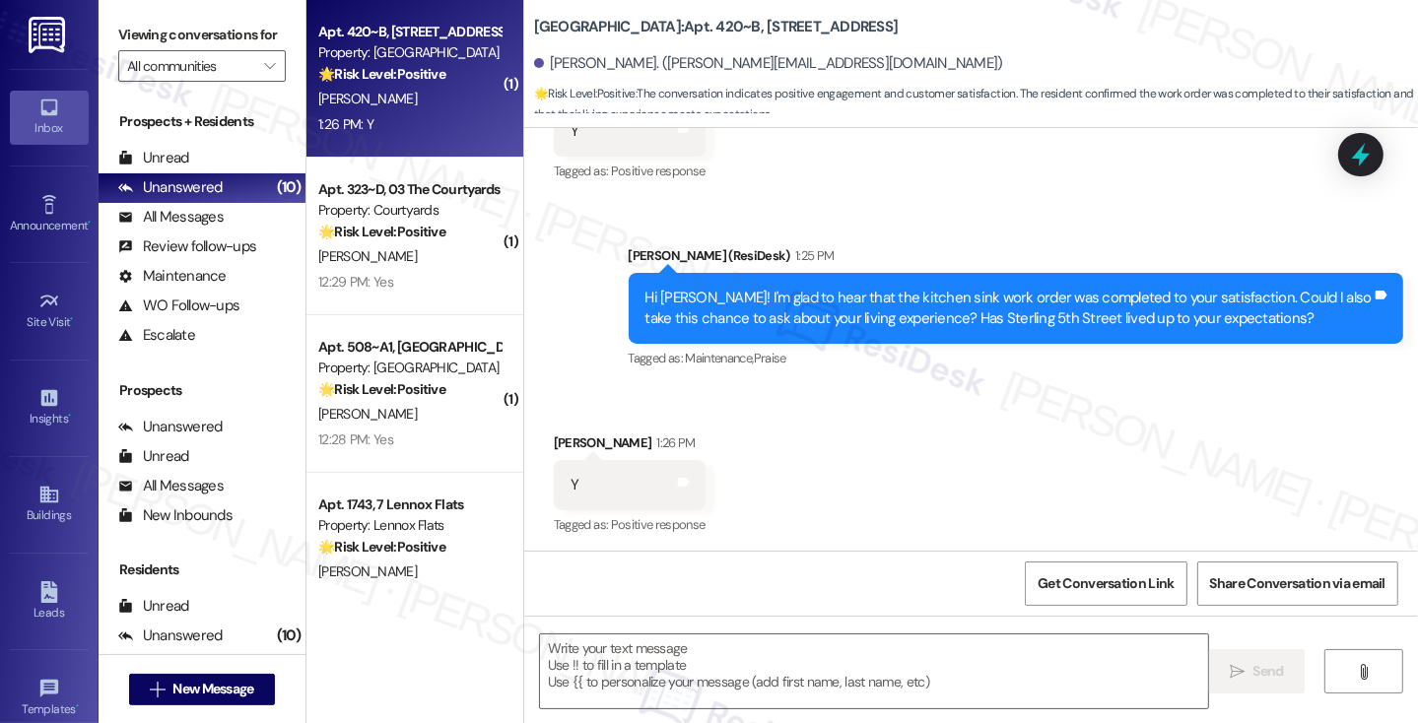
type textarea "Fetching suggested responses. Please feel free to read through the conversation…"
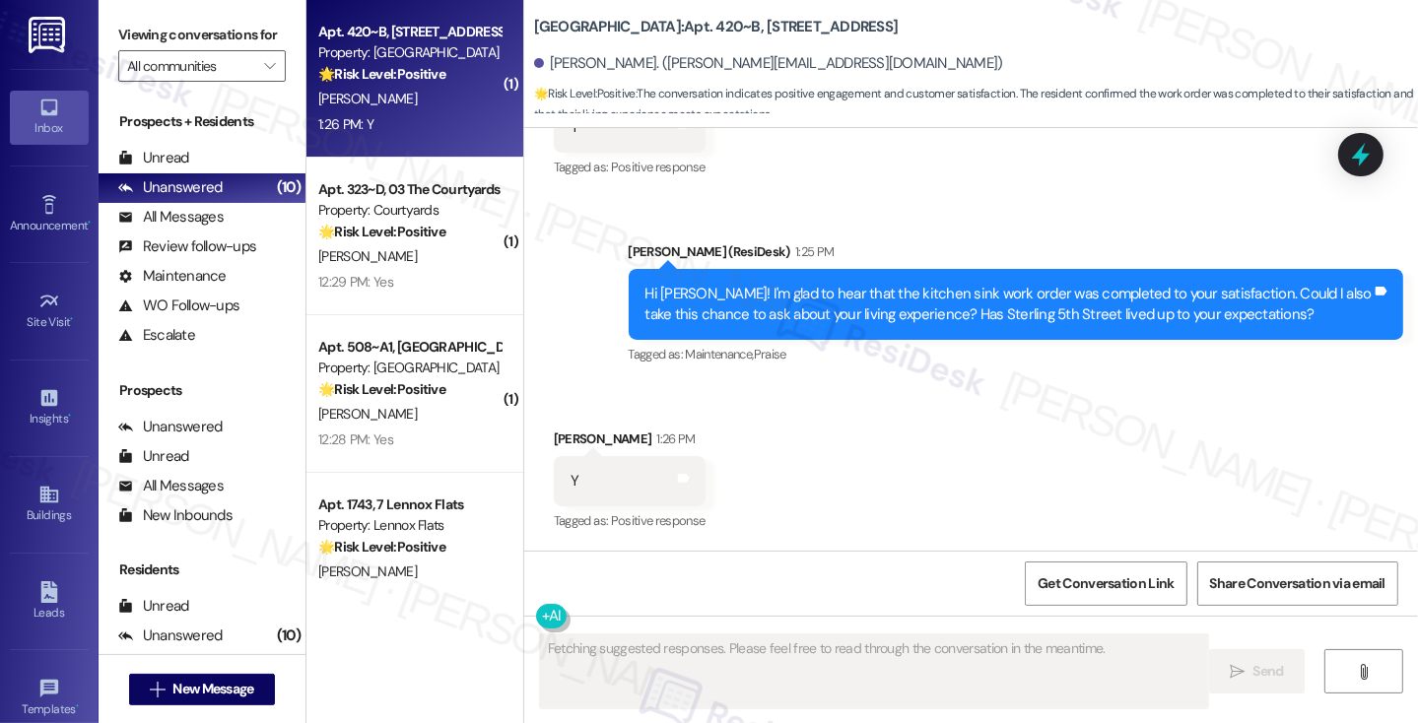
scroll to position [477, 0]
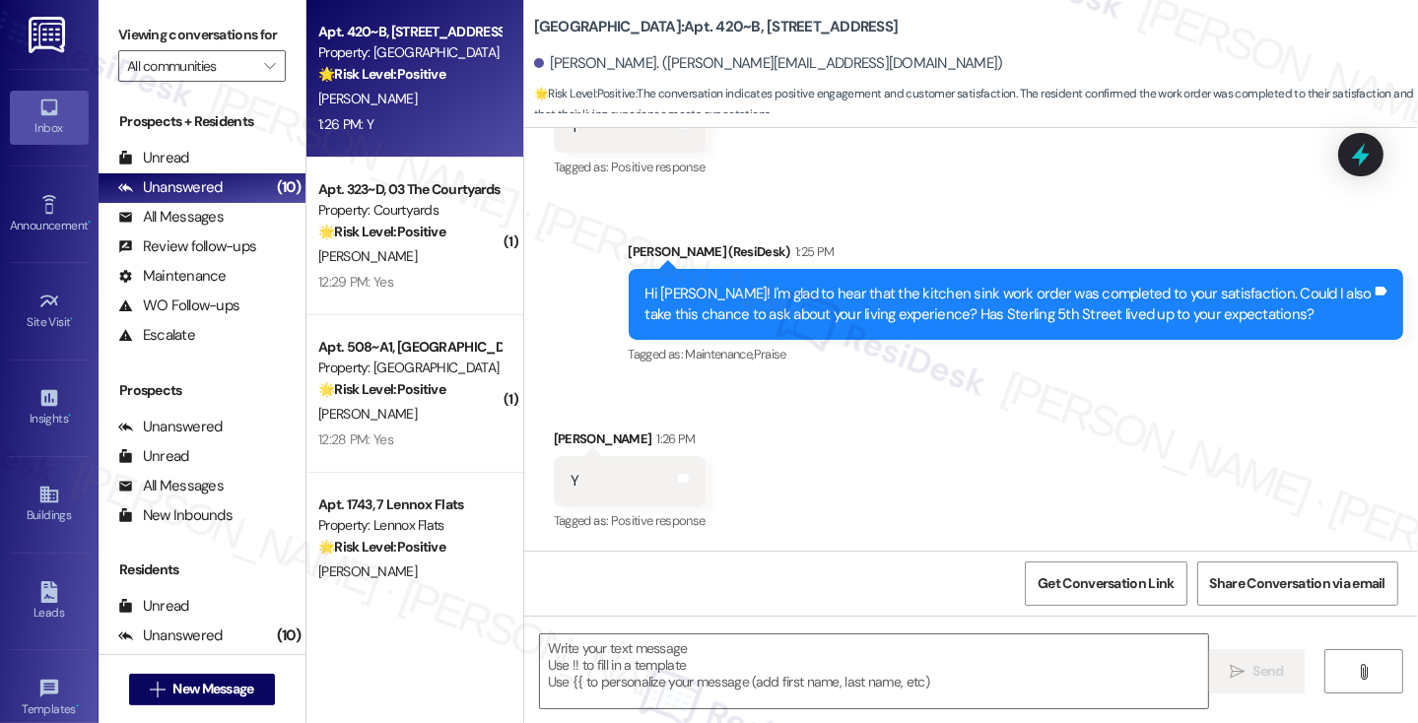
click at [954, 329] on div "Hi [PERSON_NAME]! I'm glad to hear that the kitchen sink work order was complet…" at bounding box center [1016, 305] width 774 height 72
click at [955, 328] on div "Hi [PERSON_NAME]! I'm glad to hear that the kitchen sink work order was complet…" at bounding box center [1016, 305] width 774 height 72
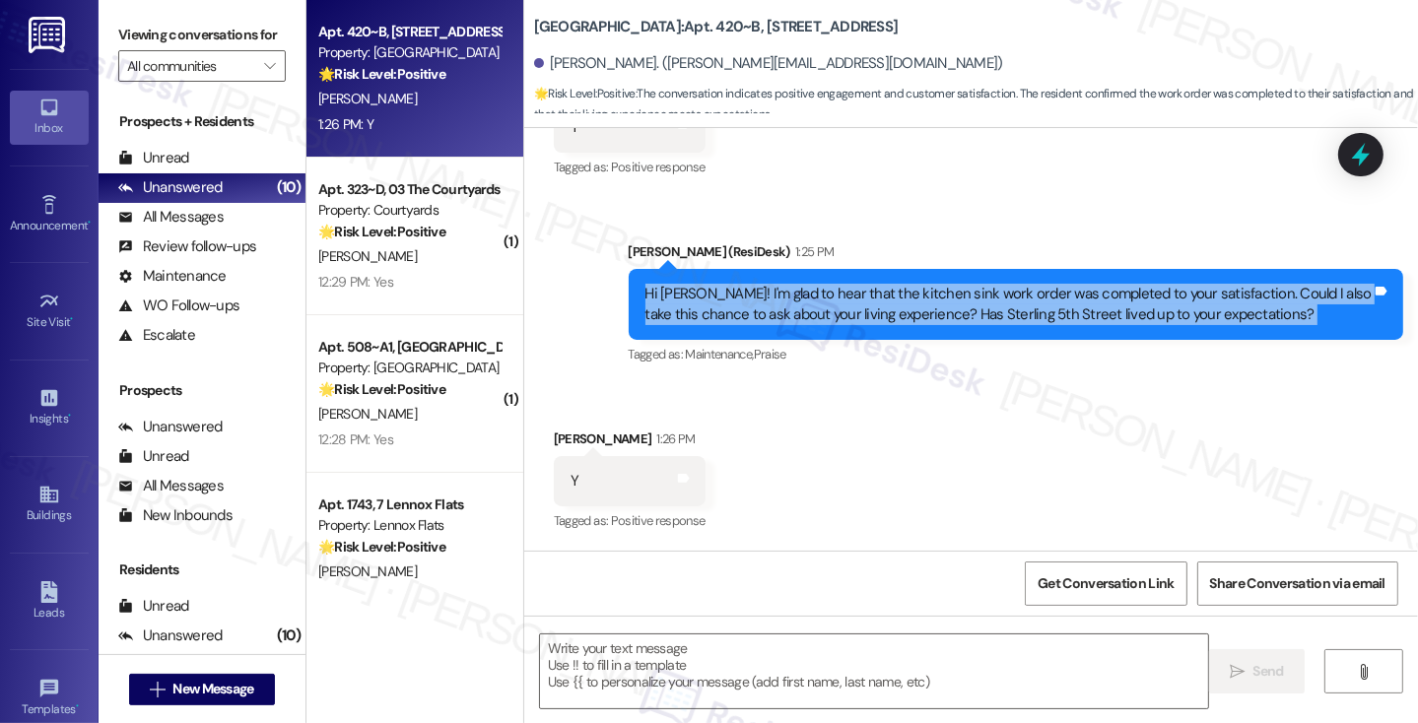
click at [955, 328] on div "Hi [PERSON_NAME]! I'm glad to hear that the kitchen sink work order was complet…" at bounding box center [1016, 305] width 774 height 72
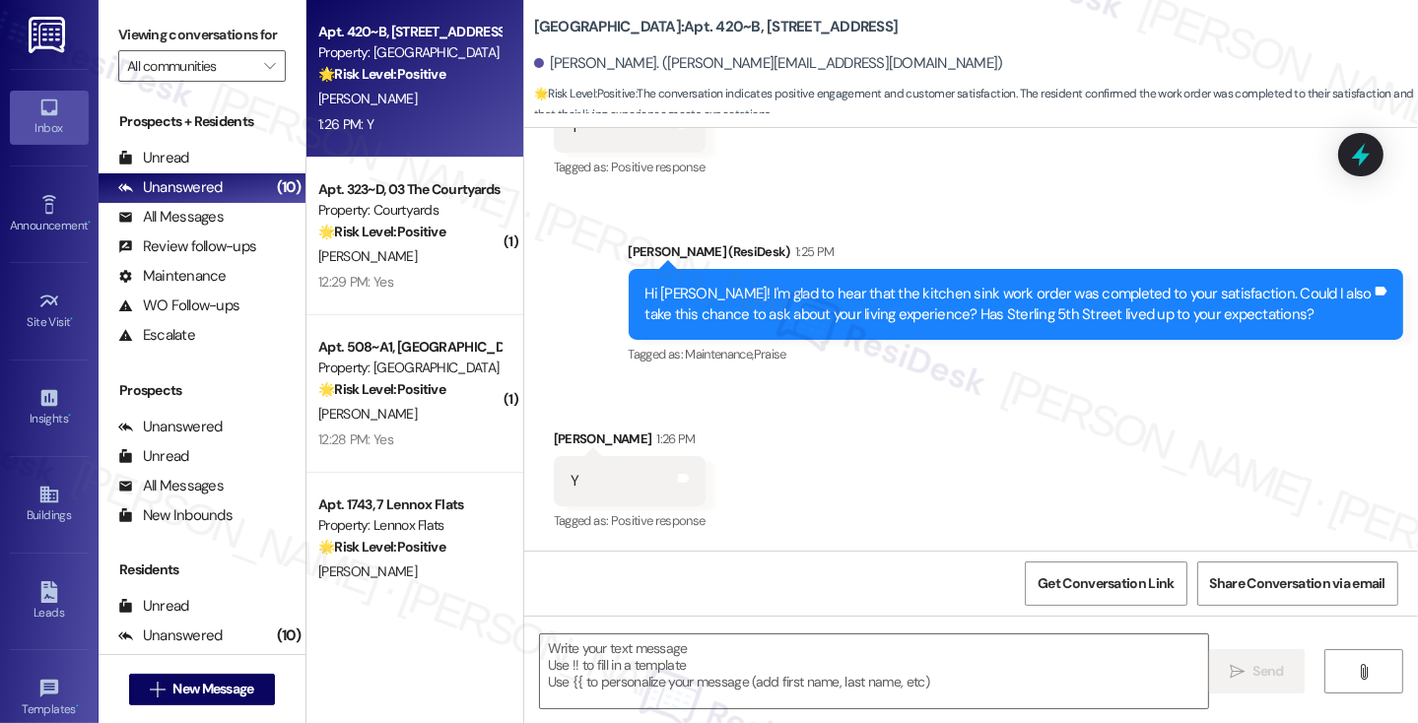
click at [134, 25] on label "Viewing conversations for" at bounding box center [201, 35] width 167 height 31
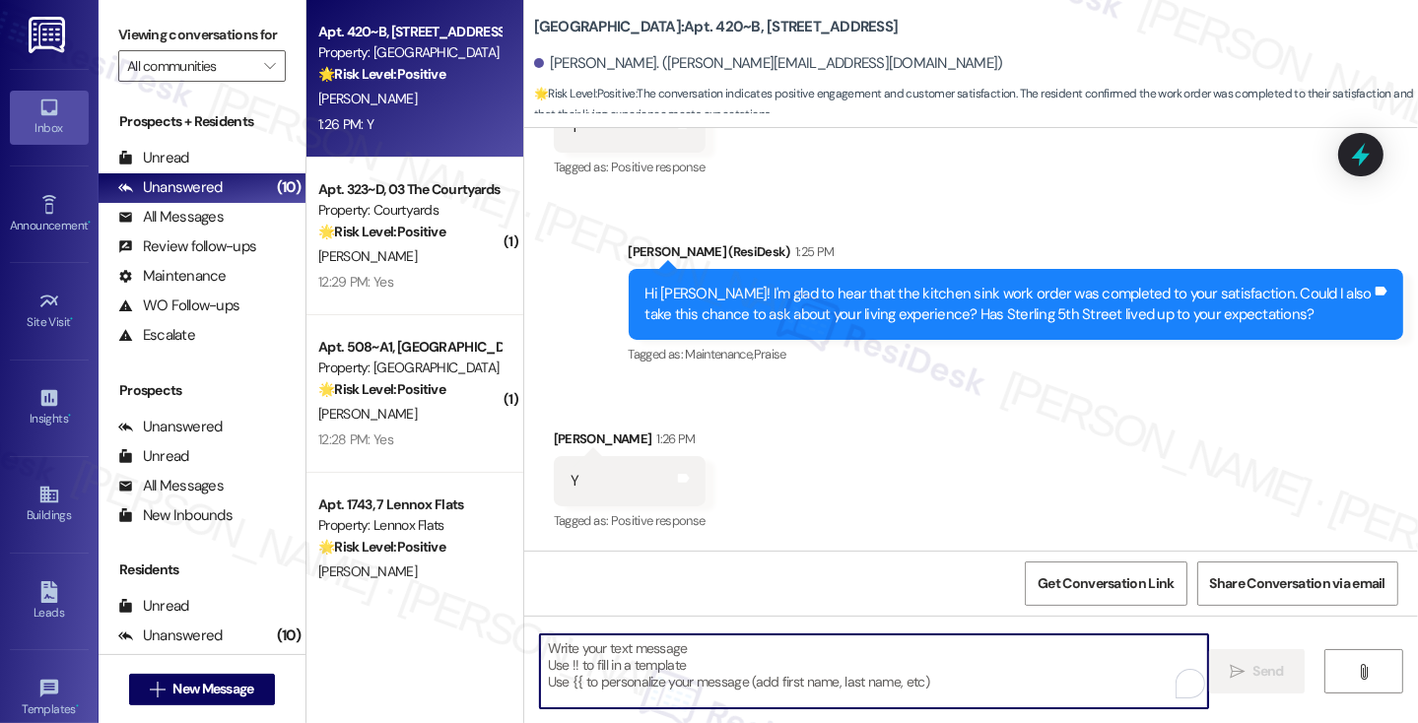
click at [636, 658] on textarea "To enrich screen reader interactions, please activate Accessibility in Grammarl…" at bounding box center [874, 671] width 668 height 74
paste textarea "That’s awesome to hear, [PERSON_NAME]! Thank you! If you don’t mind, would you …"
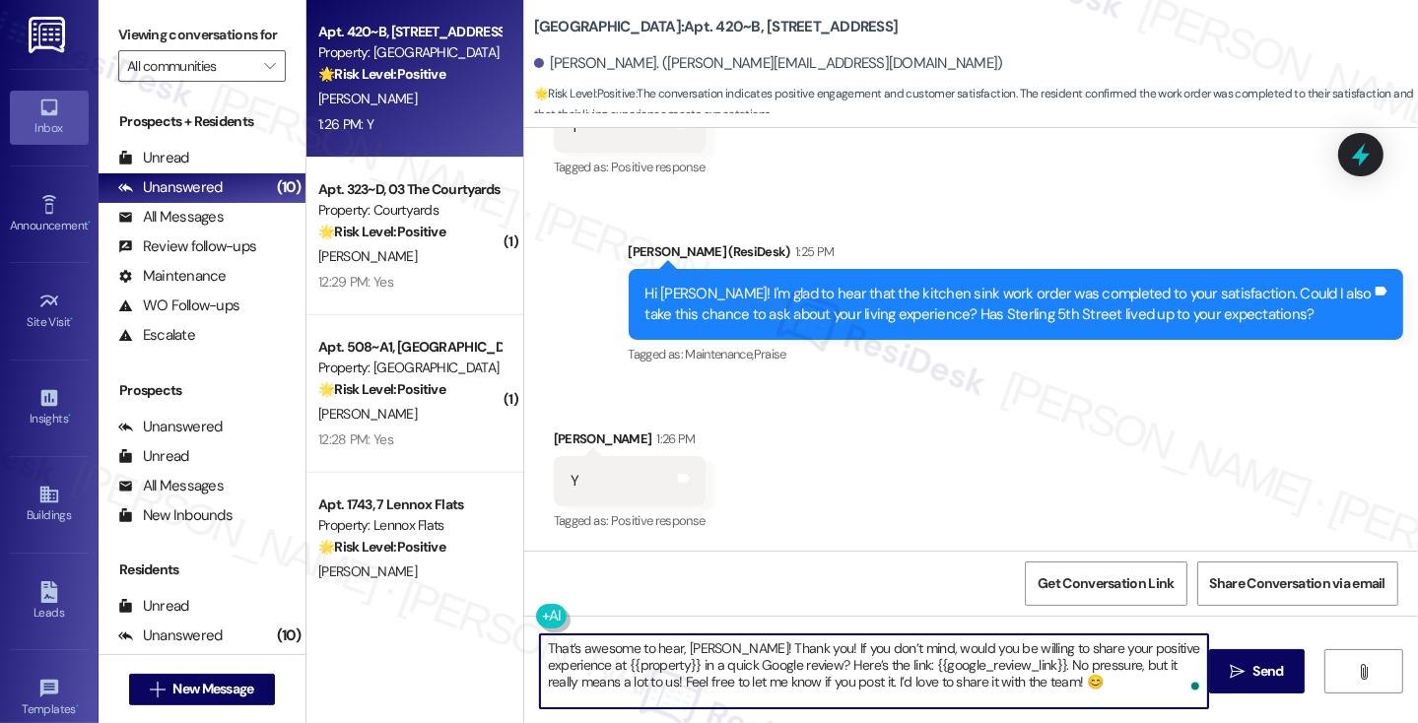
type textarea "That’s awesome to hear, [PERSON_NAME]! Thank you! If you don’t mind, would you …"
click at [579, 430] on div "[PERSON_NAME] 1:26 PM" at bounding box center [630, 443] width 152 height 28
click at [836, 647] on textarea "That’s awesome to hear, [PERSON_NAME]! Thank you! If you don’t mind, would you …" at bounding box center [874, 671] width 668 height 74
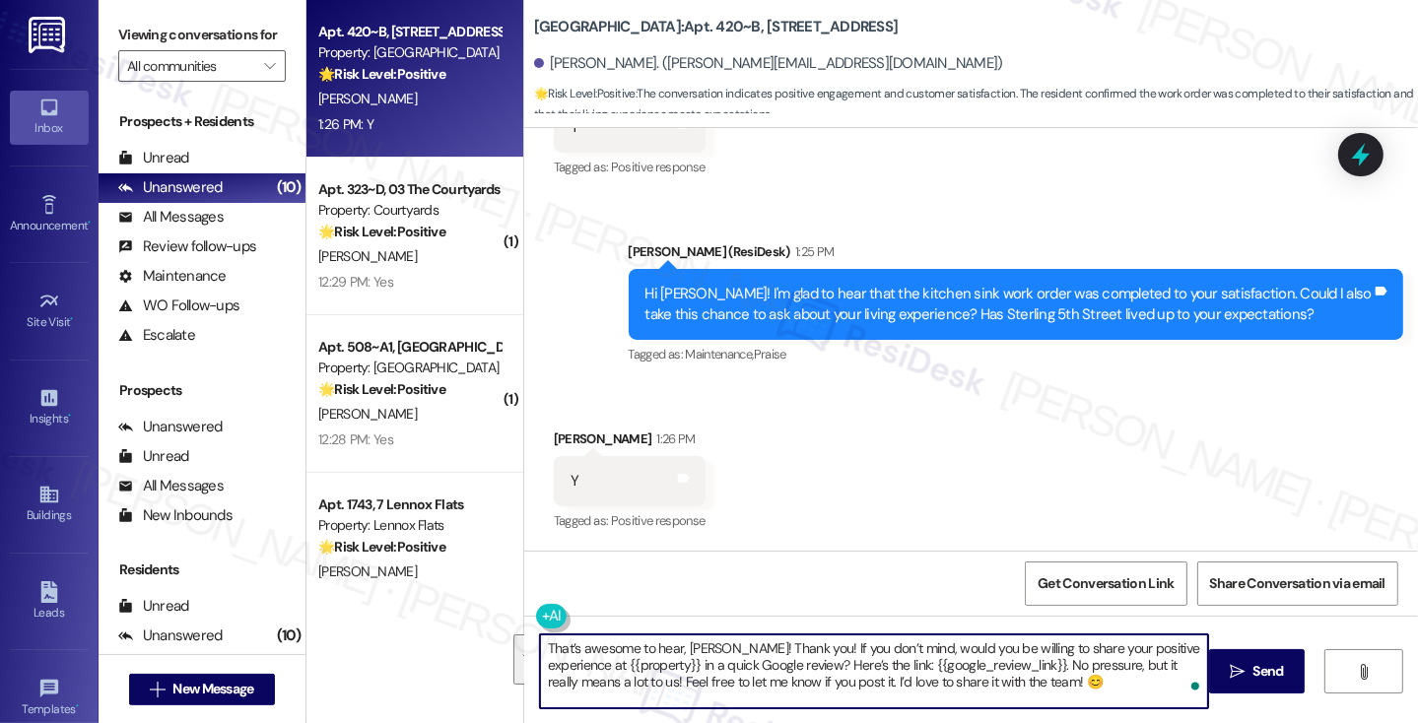
click at [886, 456] on div "Received via SMS [PERSON_NAME] 1:26 PM Y Tags and notes Tagged as: Positive res…" at bounding box center [971, 467] width 894 height 167
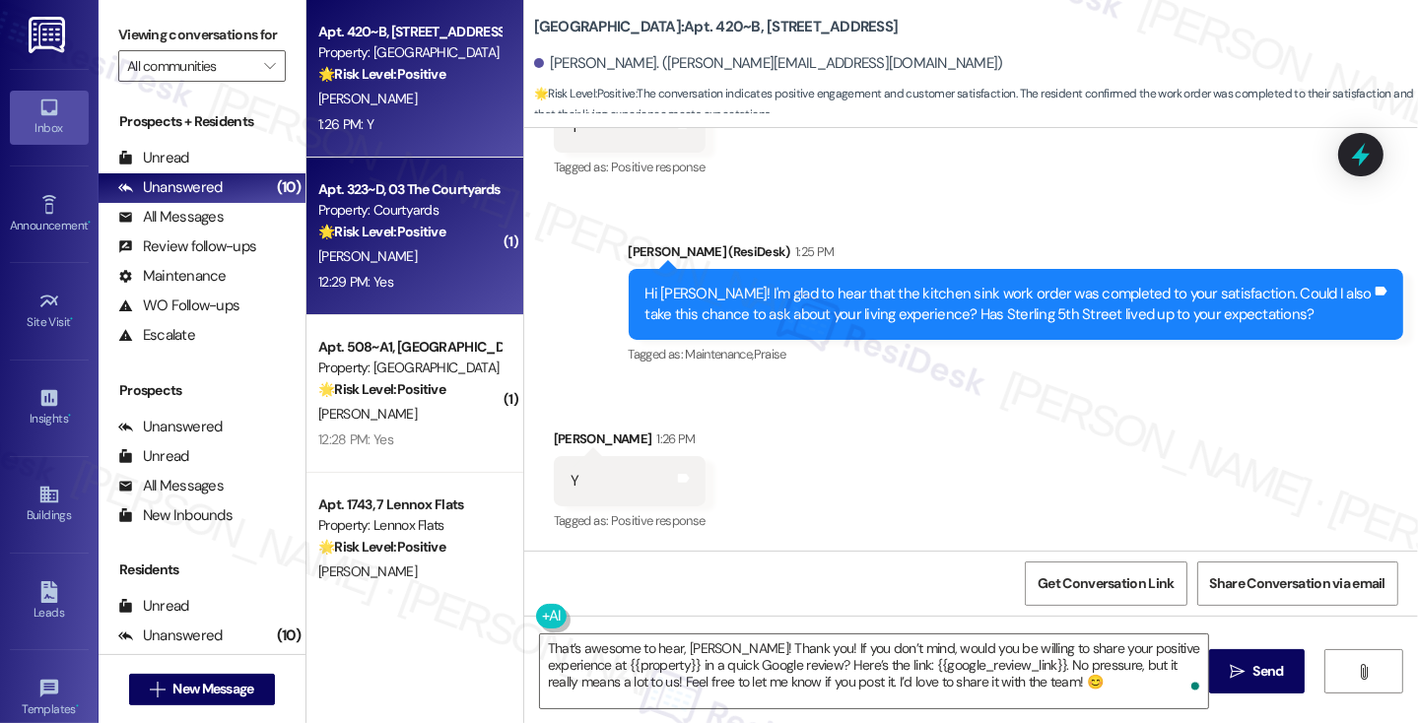
click at [469, 224] on div "🌟 Risk Level: Positive The resident confirmed the work order was completed to t…" at bounding box center [409, 232] width 182 height 21
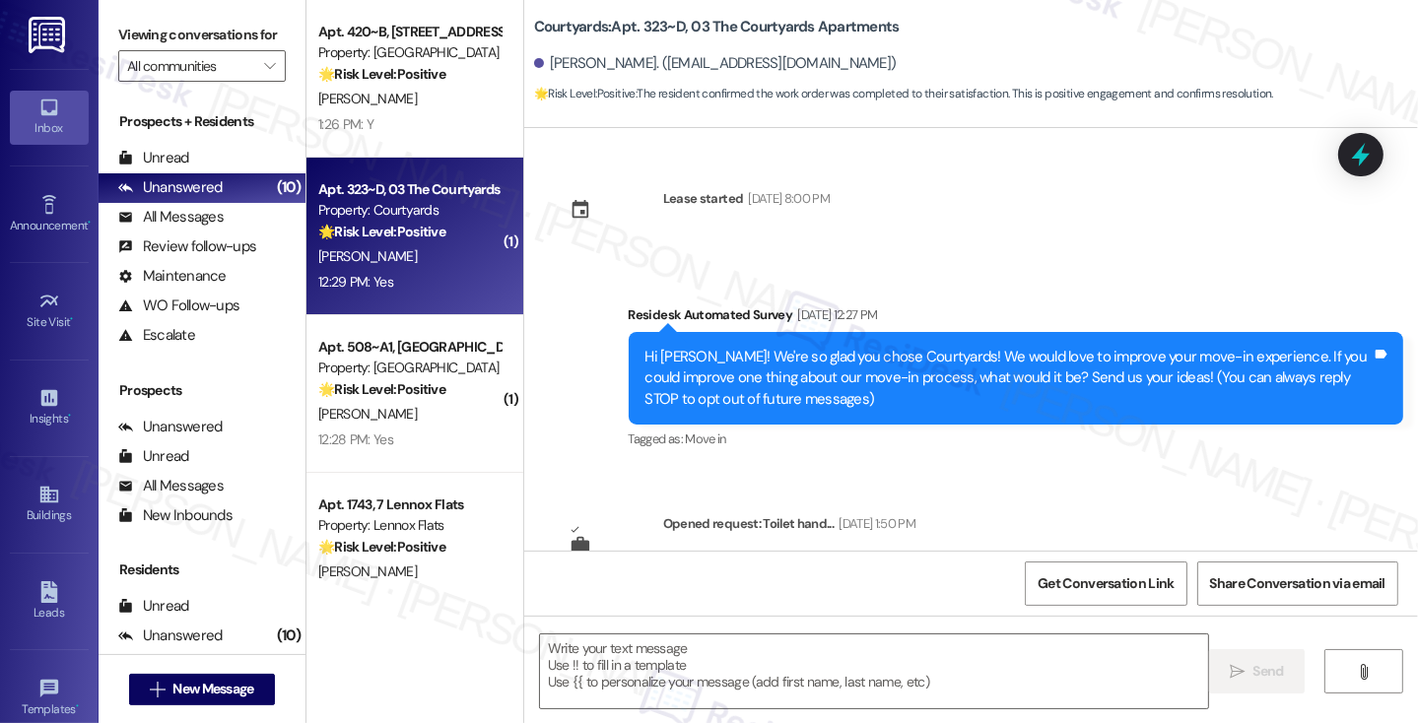
scroll to position [457, 0]
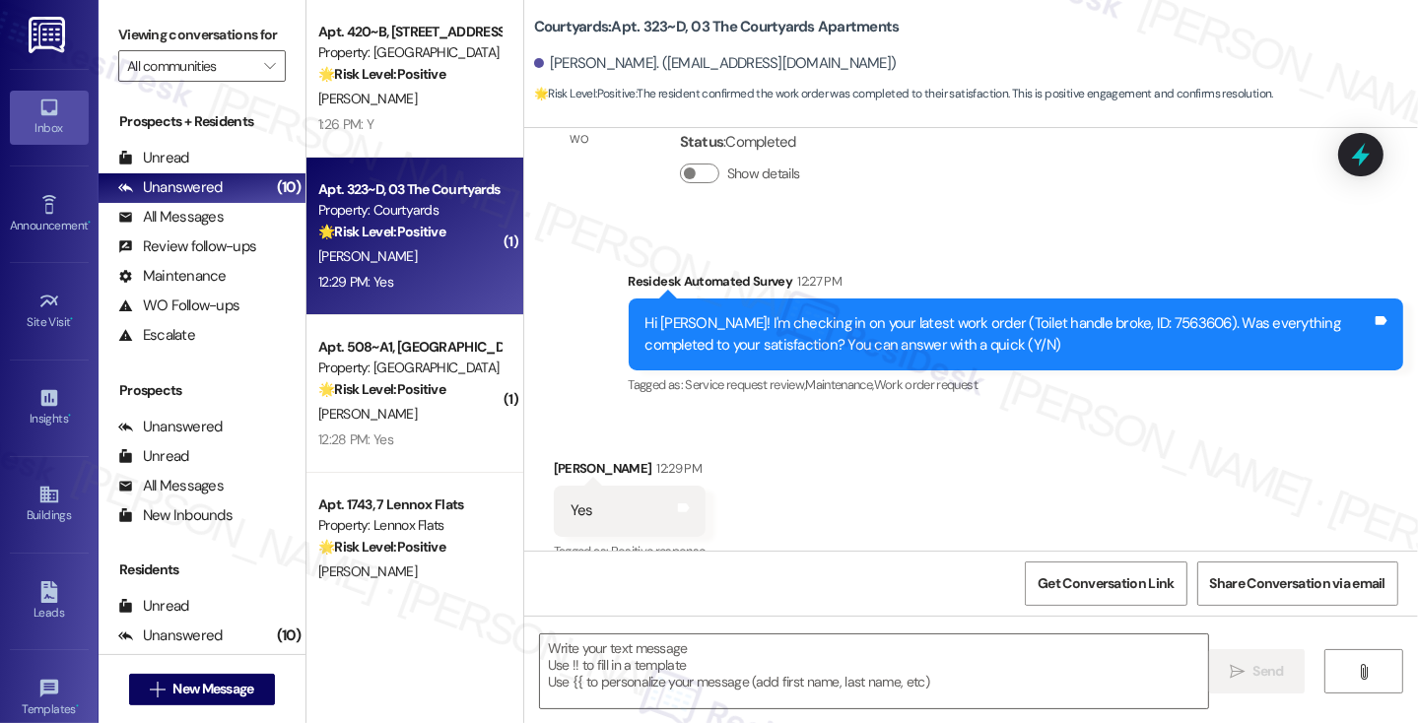
type textarea "Fetching suggested responses. Please feel free to read through the conversation…"
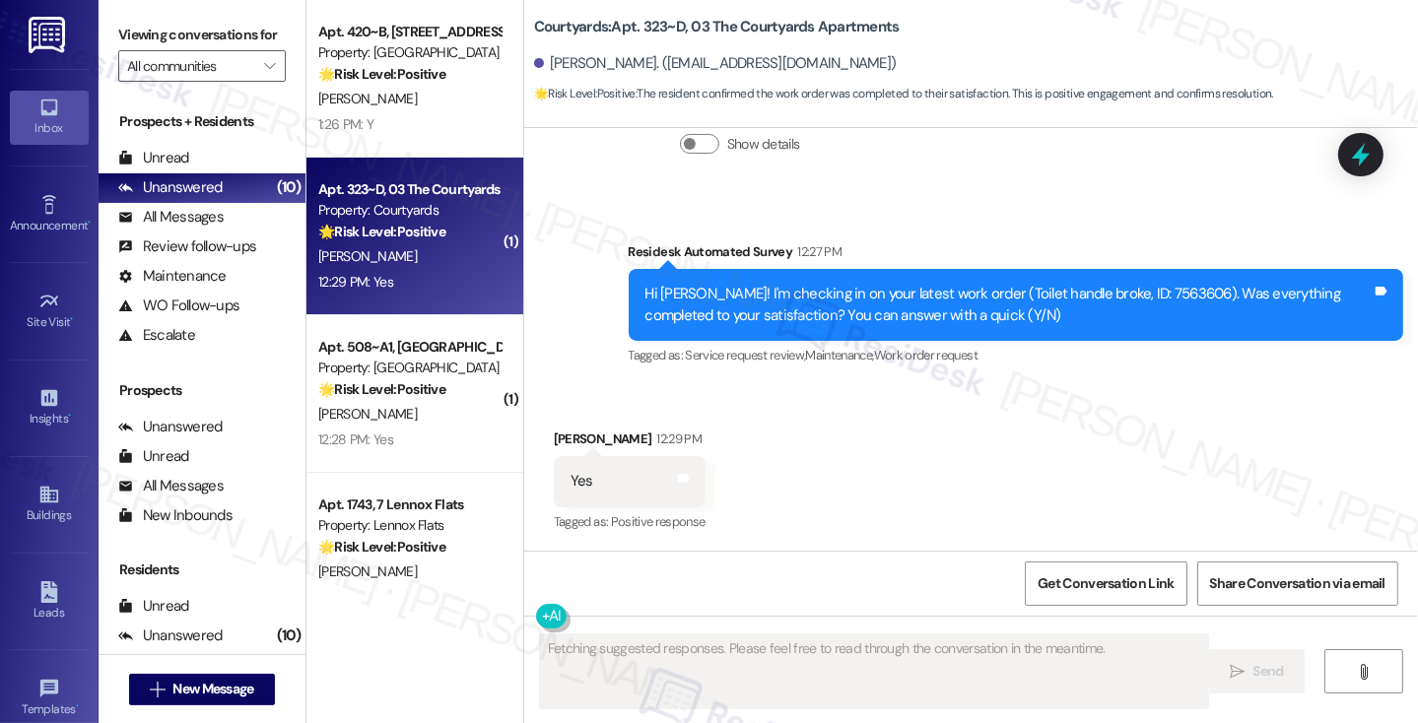
click at [879, 306] on div "Hi [PERSON_NAME]! I'm checking in on your latest work order (Toilet handle brok…" at bounding box center [1008, 305] width 726 height 42
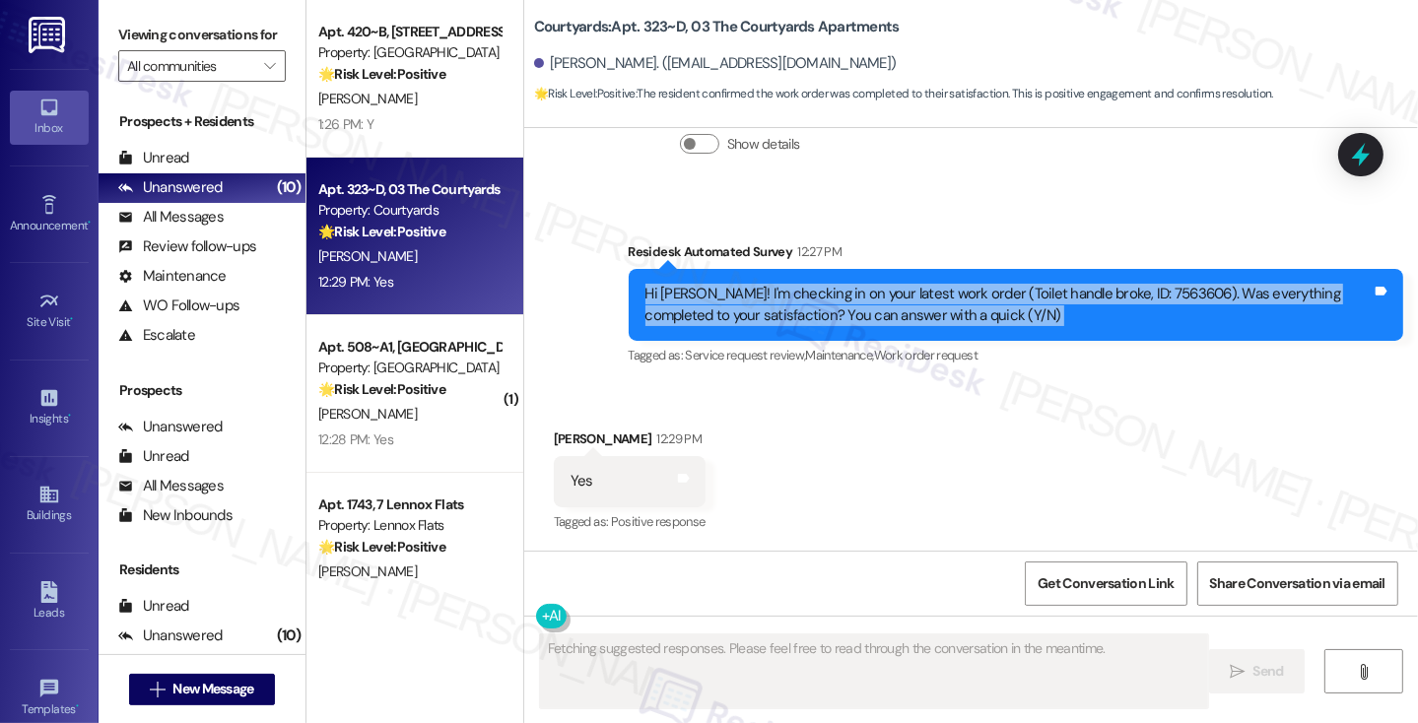
click at [879, 306] on div "Hi [PERSON_NAME]! I'm checking in on your latest work order (Toilet handle brok…" at bounding box center [1008, 305] width 726 height 42
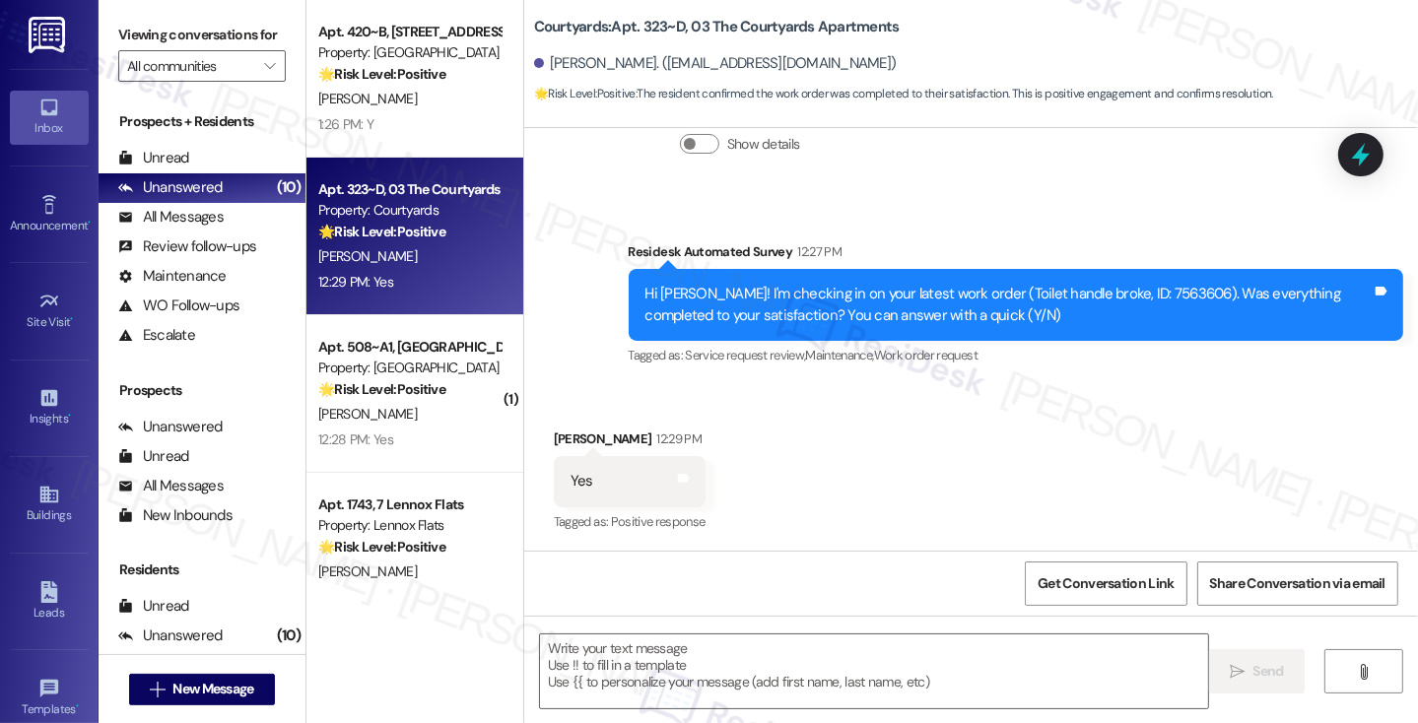
click at [153, 23] on label "Viewing conversations for" at bounding box center [201, 35] width 167 height 31
click at [614, 666] on textarea at bounding box center [874, 671] width 668 height 74
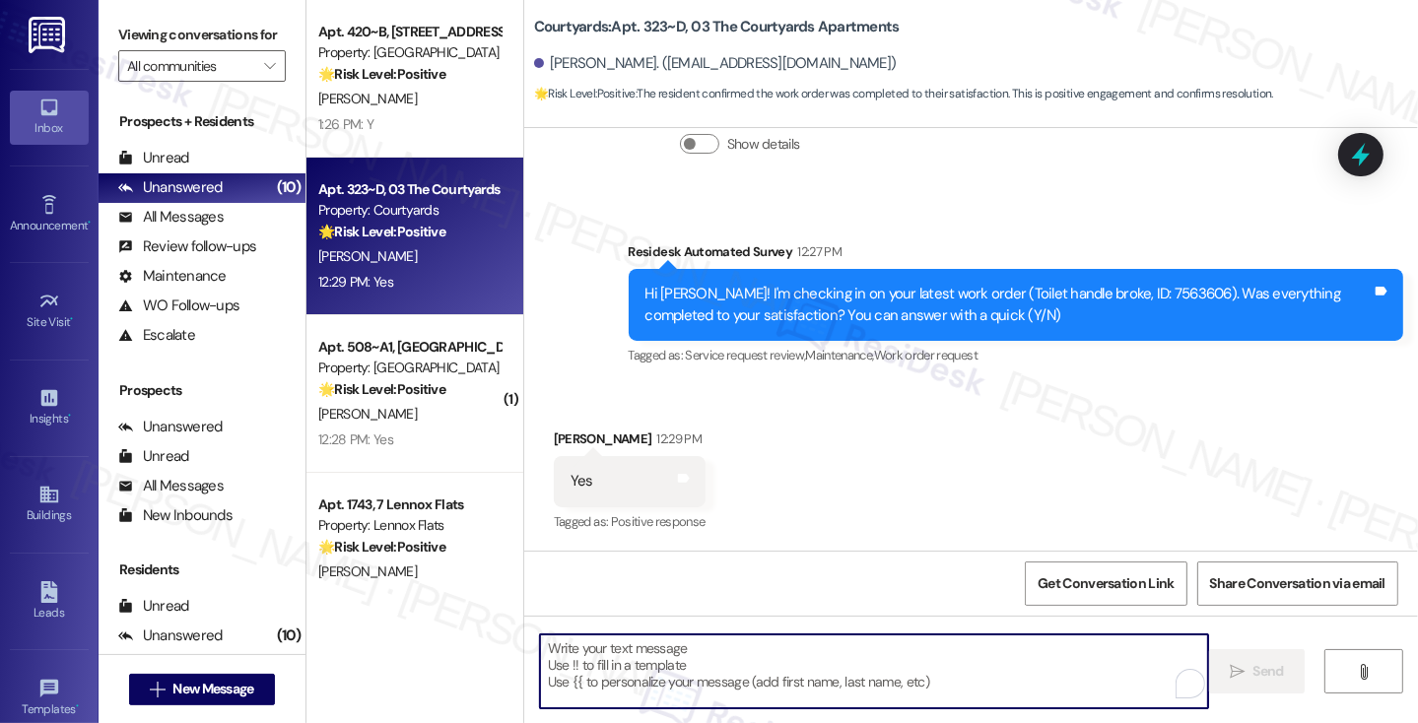
paste textarea "Hi {{first_name}}! I'm glad to hear that the latest work order was completed to…"
type textarea "Hi {{first_name}}! I'm glad to hear that the latest work order was completed to…"
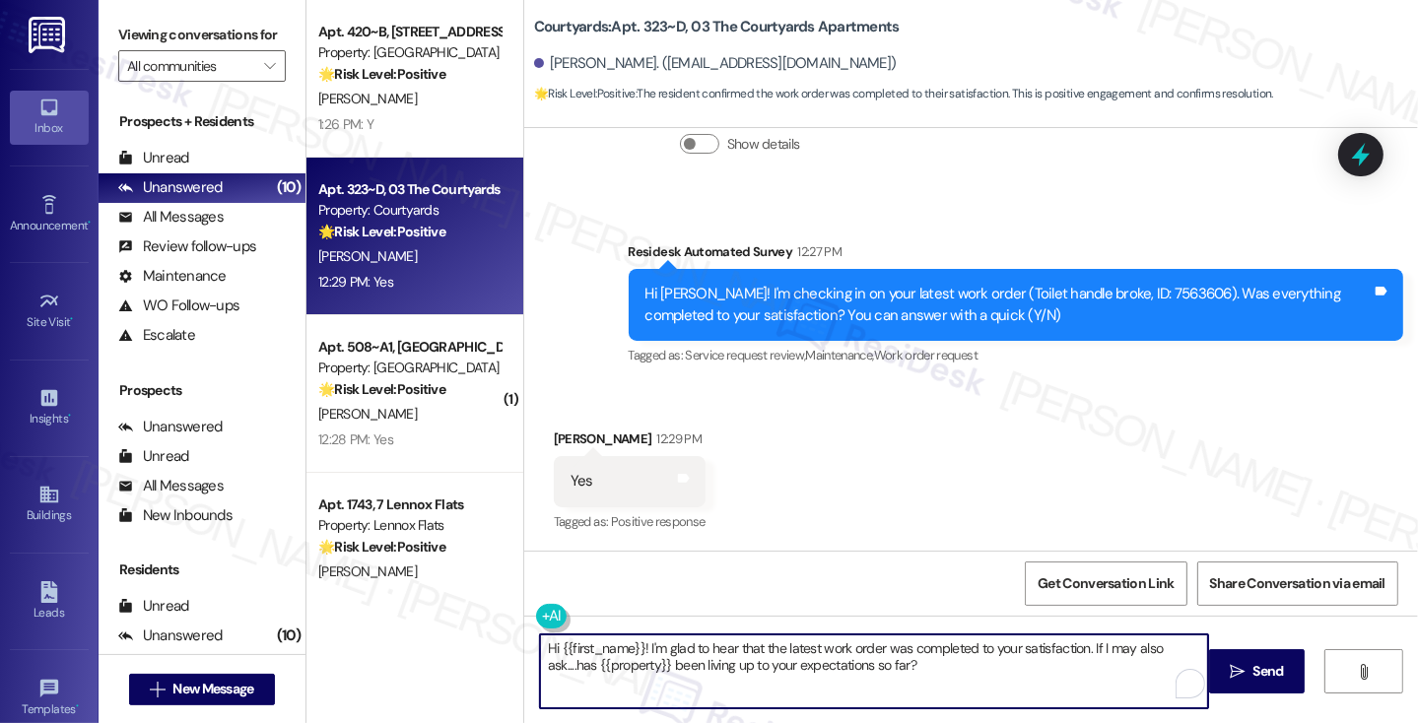
scroll to position [231, 0]
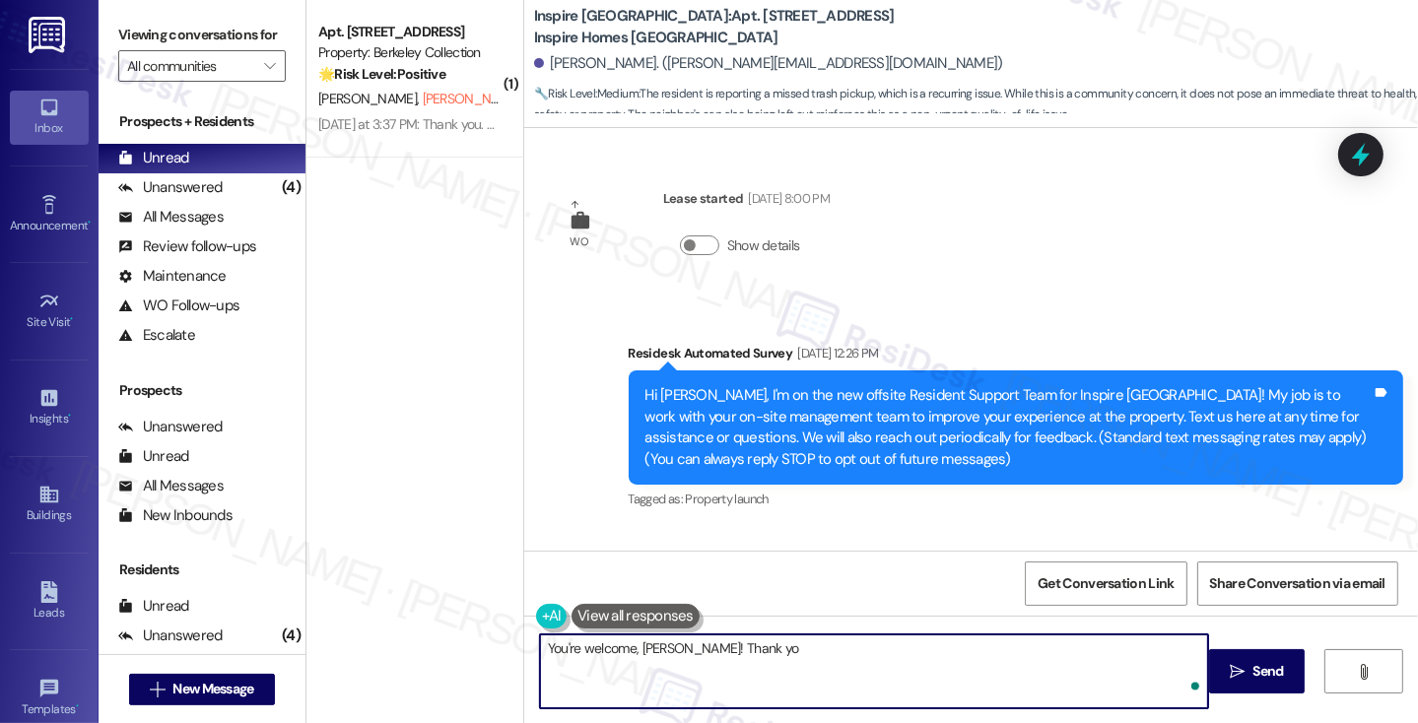
scroll to position [10089, 0]
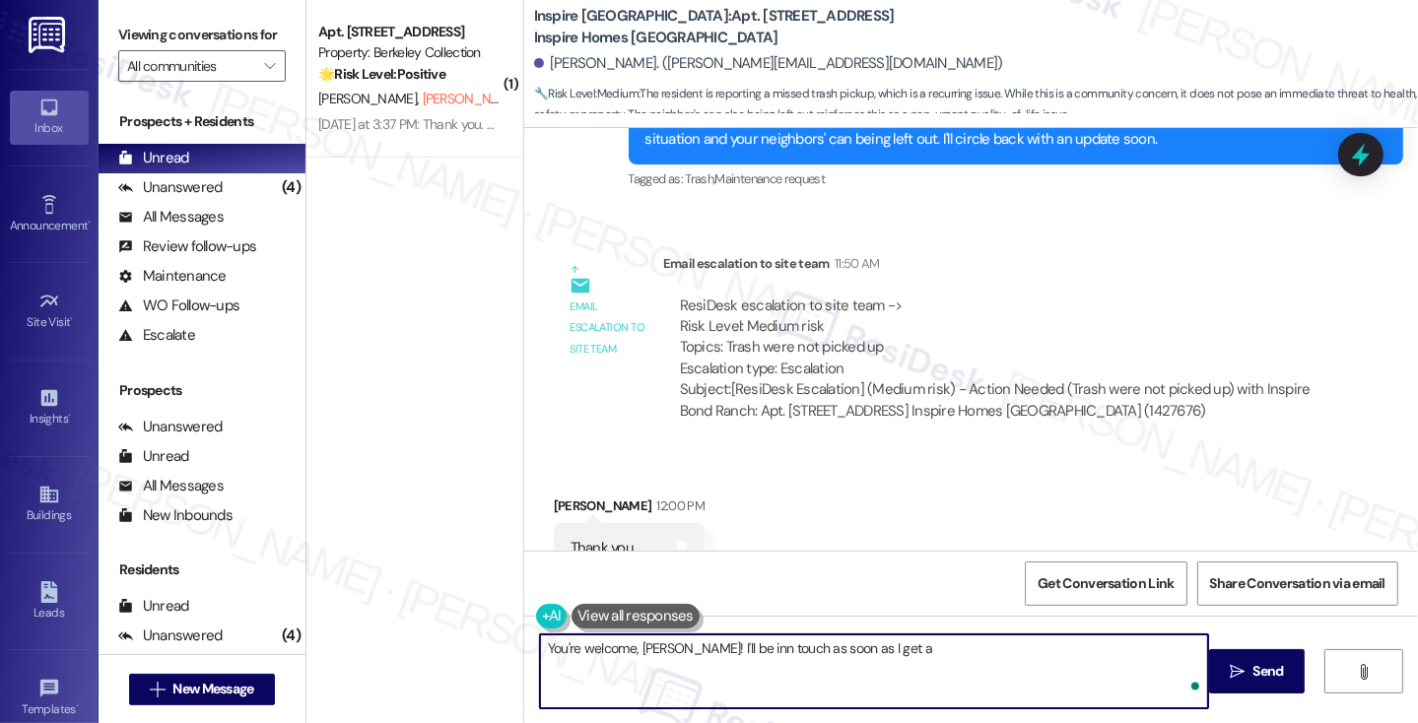
drag, startPoint x: 0, startPoint y: 0, endPoint x: 708, endPoint y: 655, distance: 964.9
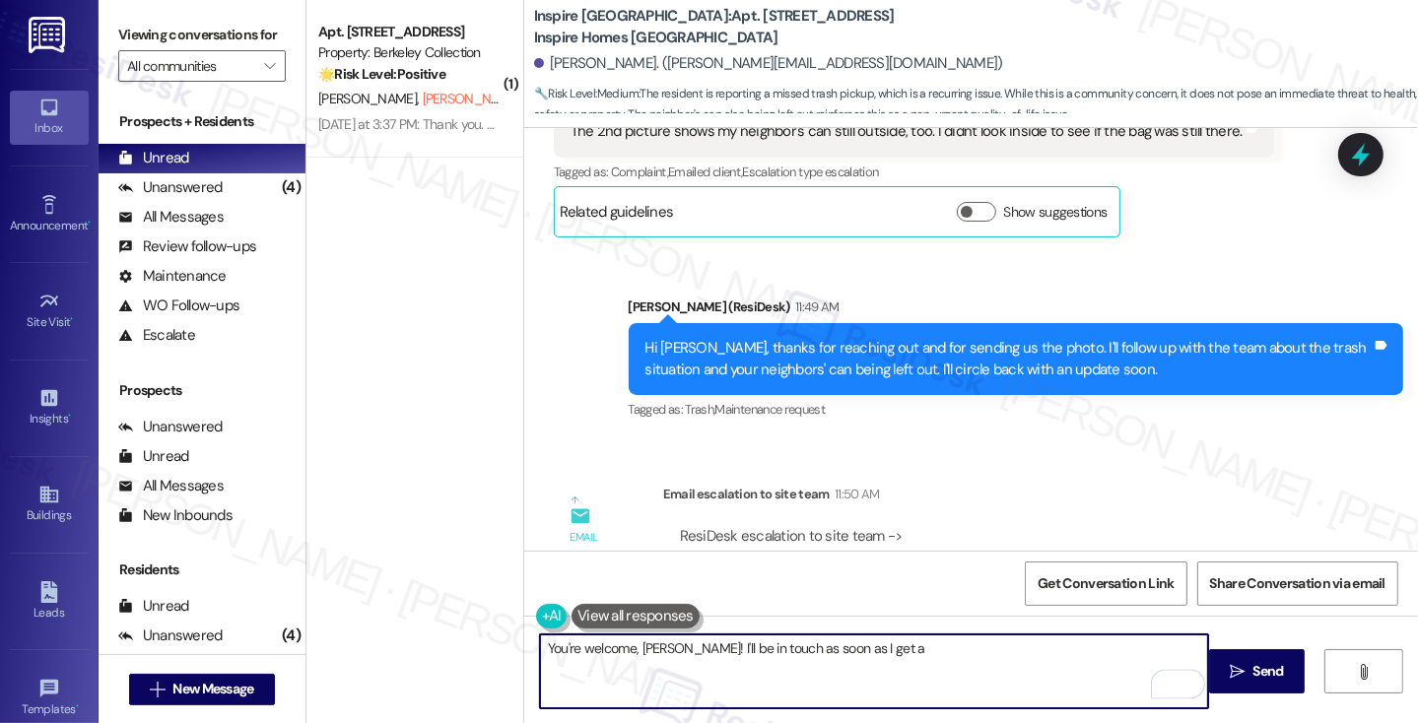
scroll to position [9793, 0]
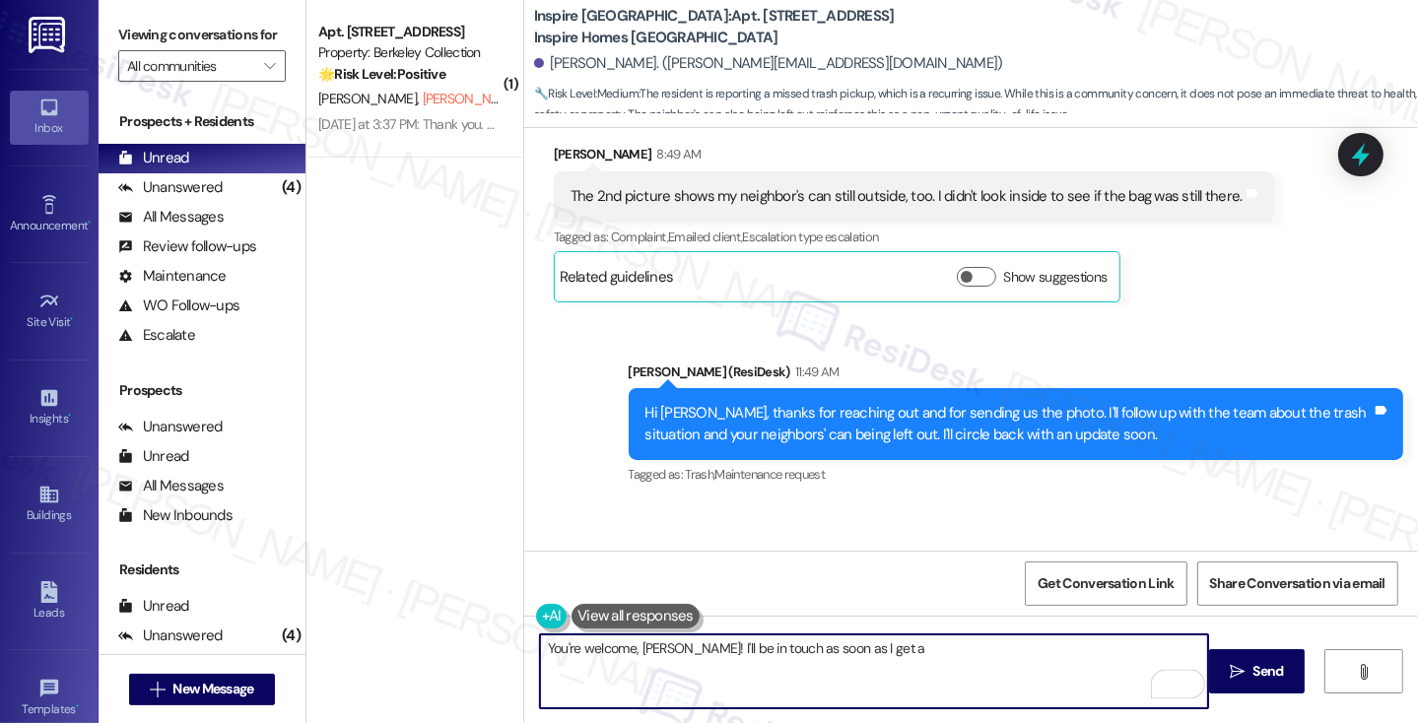
click at [897, 670] on textarea "You're welcome, Denise! I'll be in touch as soon as I get a" at bounding box center [874, 671] width 668 height 74
type textarea "You're welcome, Denise! I'll be in touch as soon as I hear more from the team."
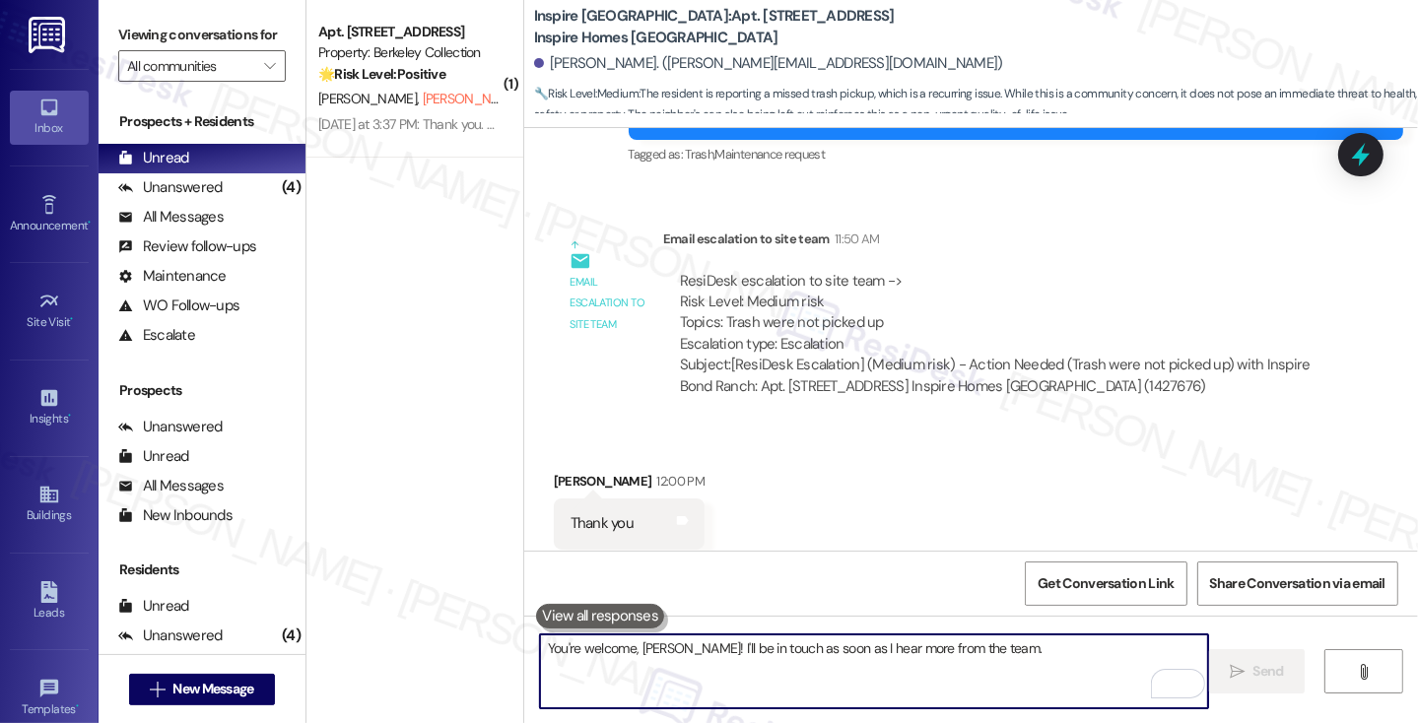
scroll to position [10228, 0]
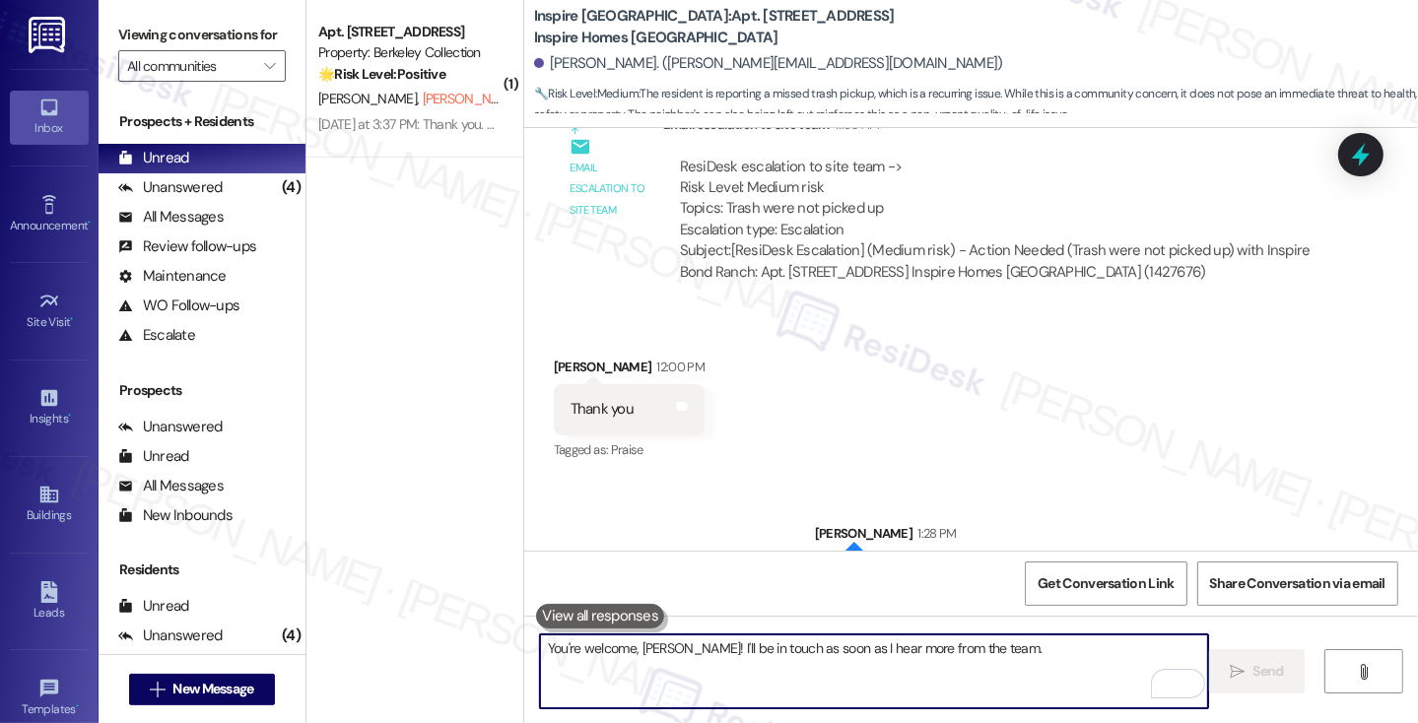
click at [925, 679] on textarea "You're welcome, Denise! I'll be in touch as soon as I hear more from the team." at bounding box center [874, 671] width 668 height 74
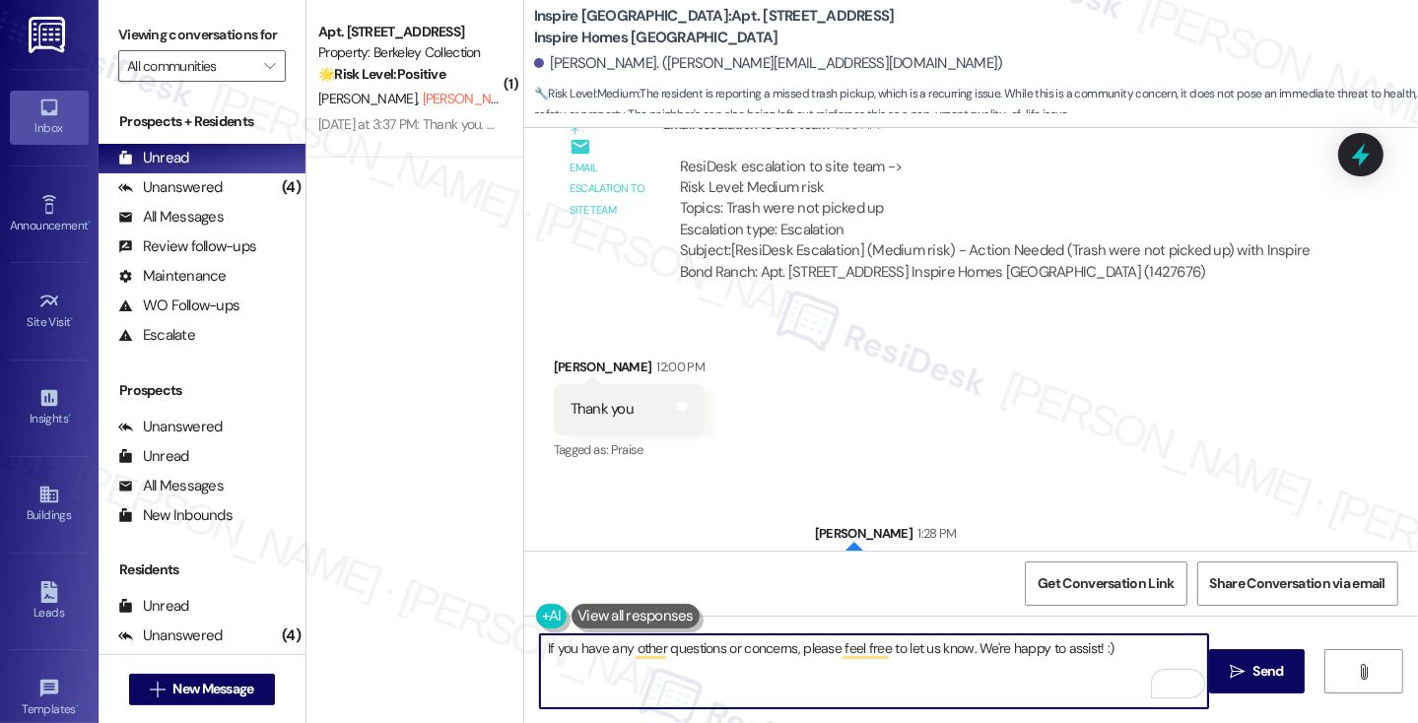
type textarea "If you have any other questions or concerns, please feel free to let us know. W…"
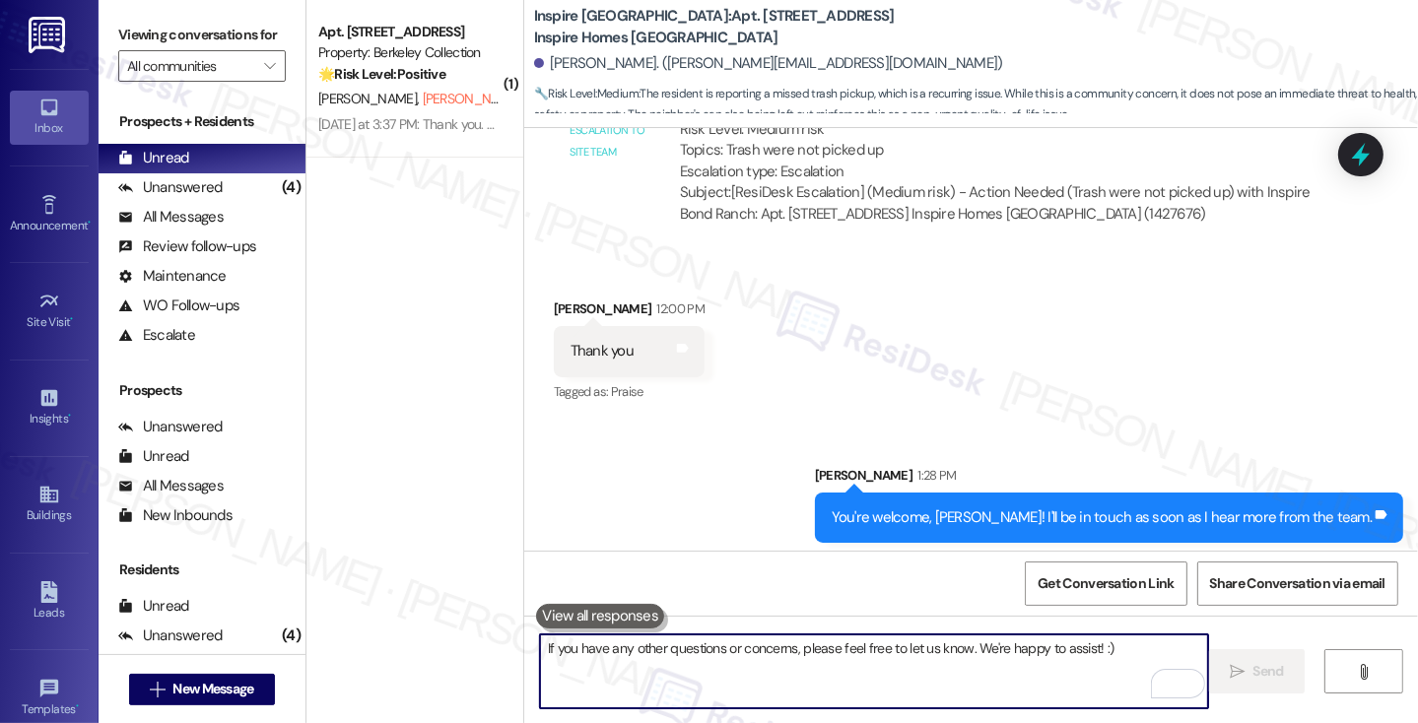
scroll to position [10365, 0]
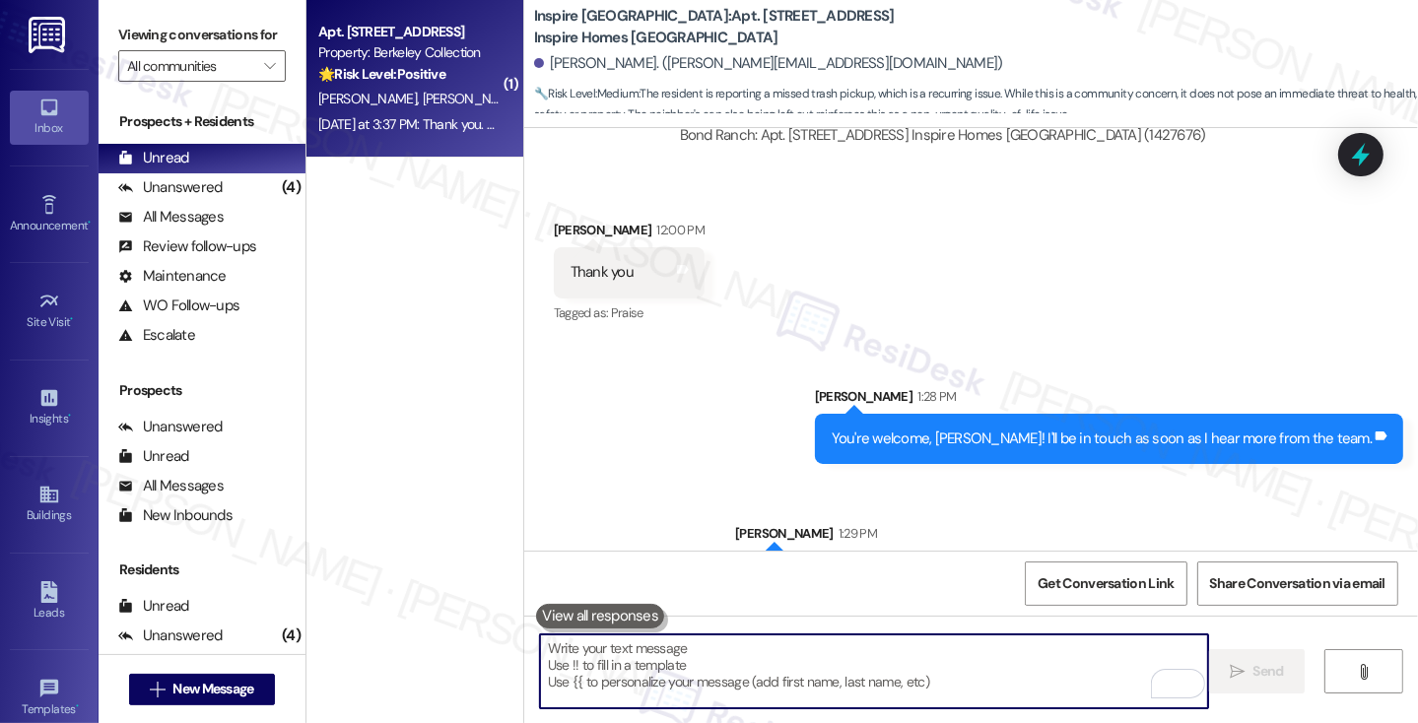
click at [484, 87] on div "N. Lu G. Lee (Opted Out) H. An" at bounding box center [409, 99] width 186 height 25
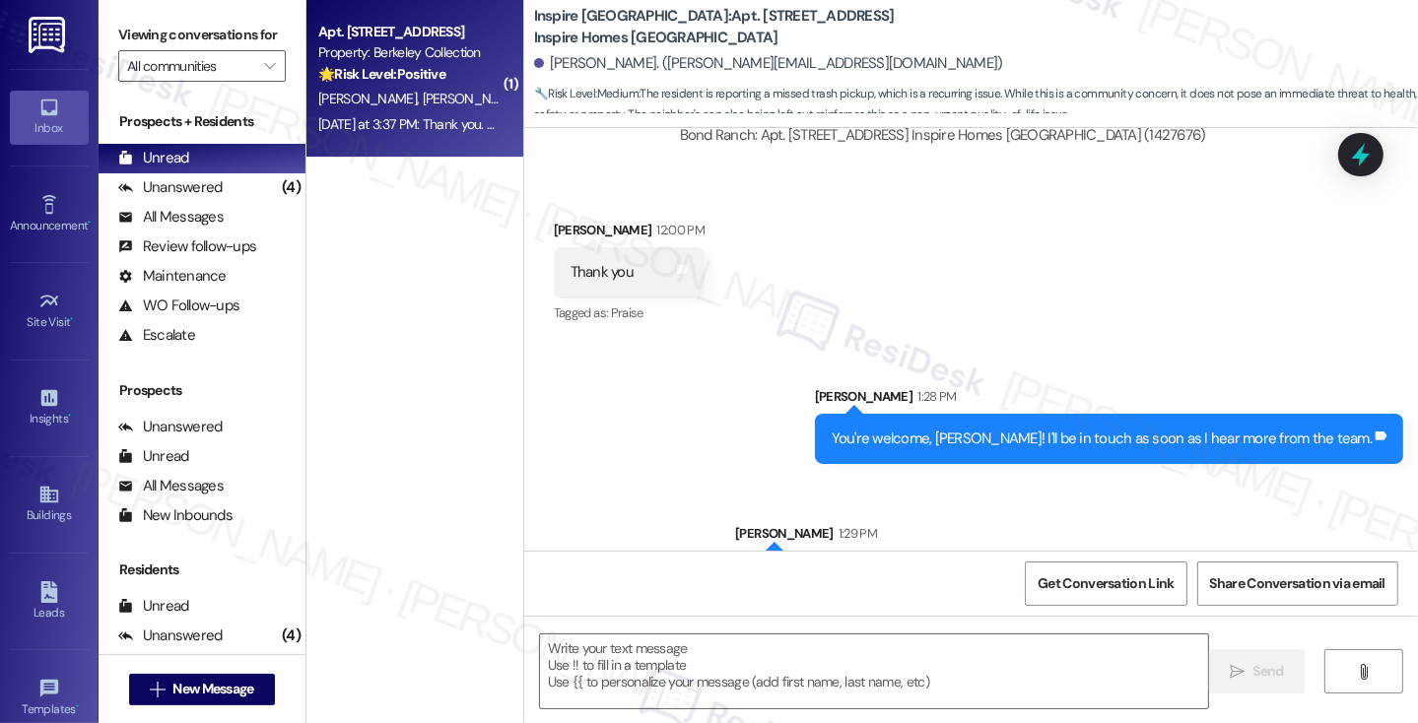
type textarea "Fetching suggested responses. Please feel free to read through the conversation…"
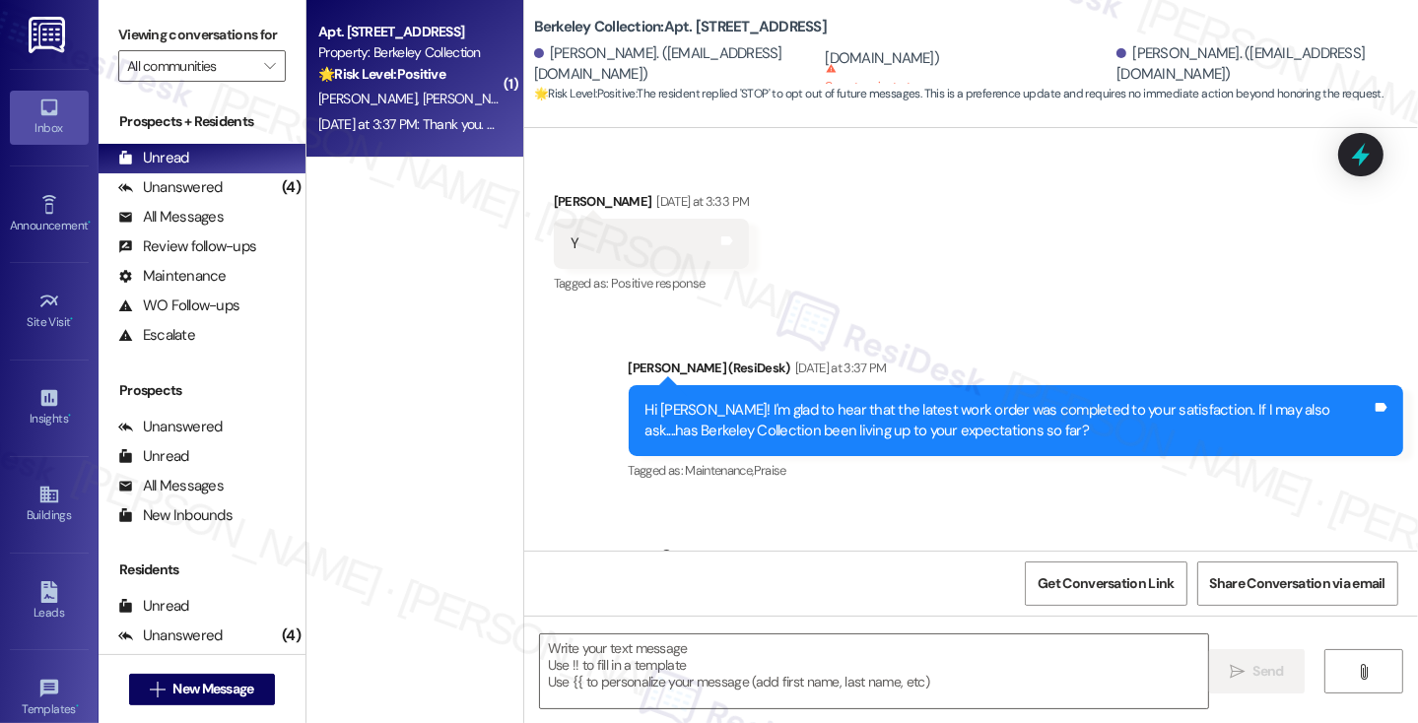
type textarea "Fetching suggested responses. Please feel free to read through the conversation…"
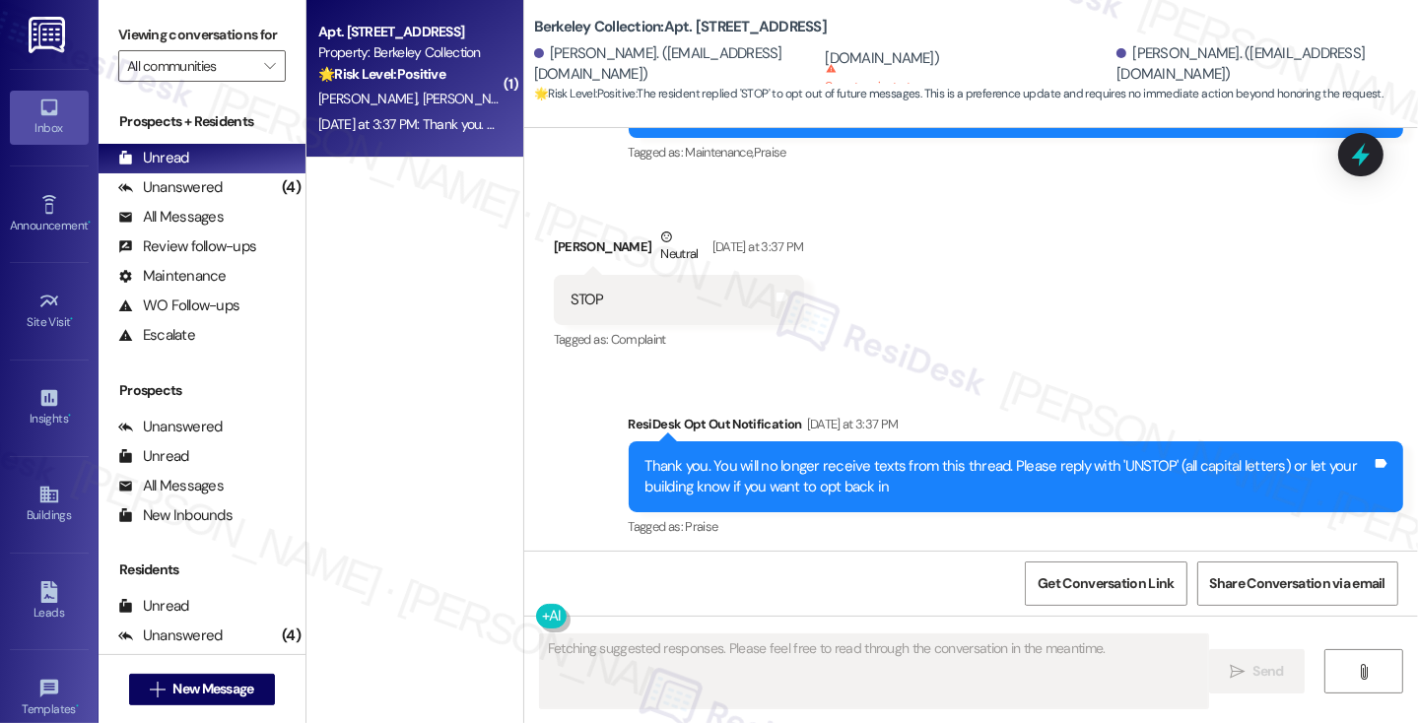
scroll to position [686, 0]
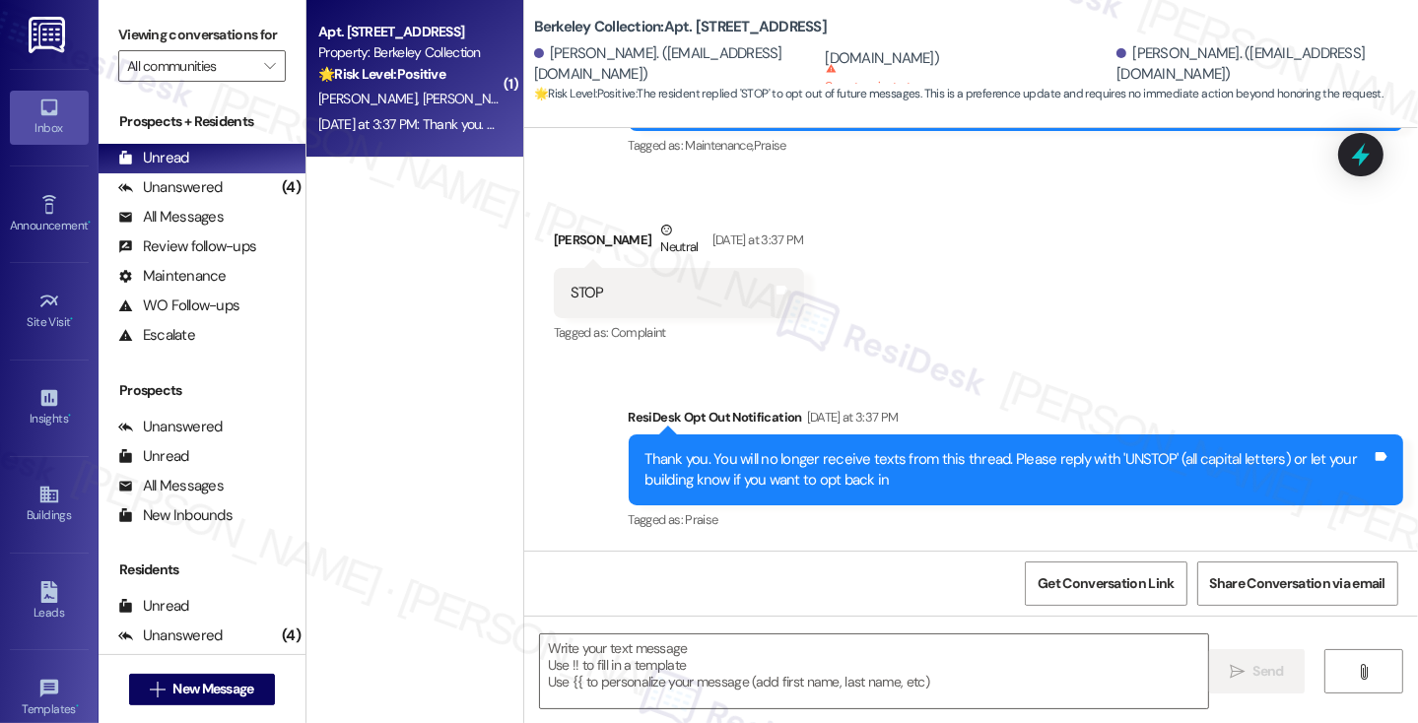
click at [708, 441] on div "Thank you. You will no longer receive texts from this thread. Please reply with…" at bounding box center [1016, 470] width 774 height 72
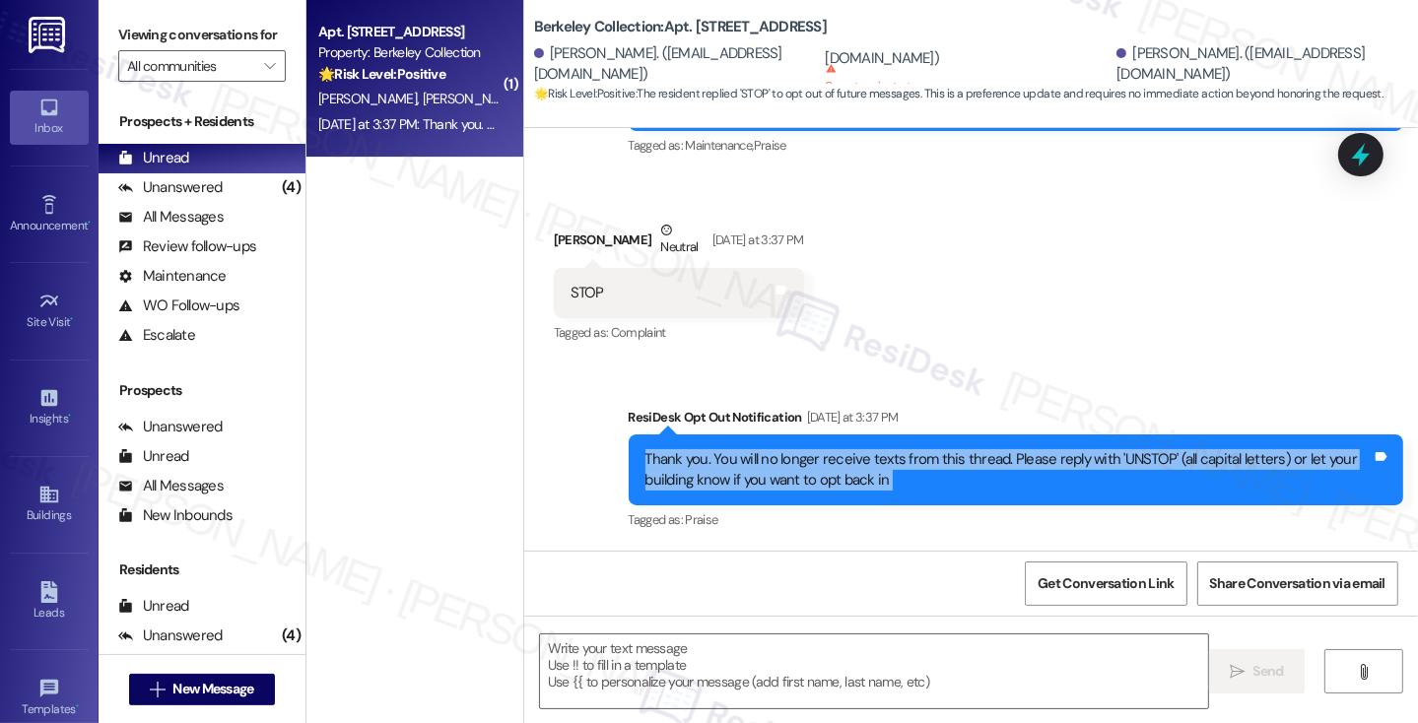
click at [708, 441] on div "Thank you. You will no longer receive texts from this thread. Please reply with…" at bounding box center [1016, 470] width 774 height 72
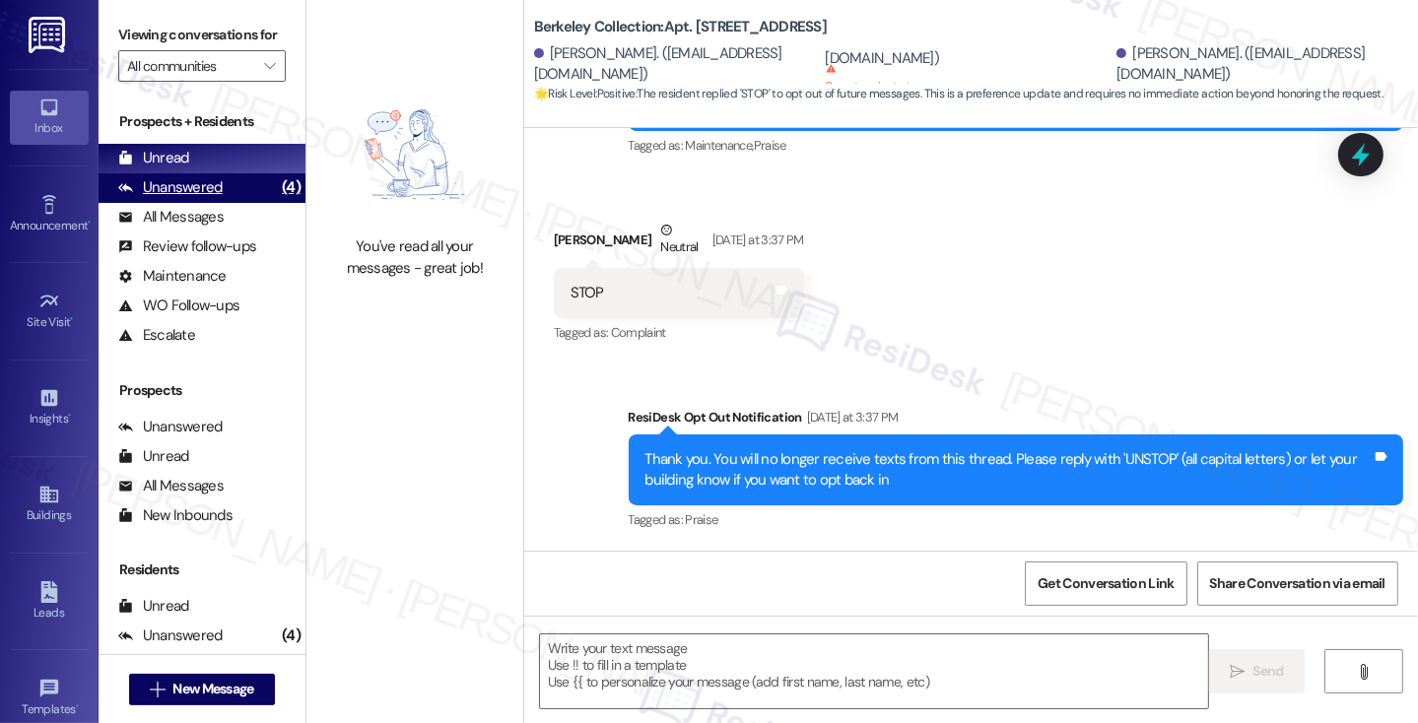
click at [209, 198] on div "Unanswered" at bounding box center [170, 187] width 104 height 21
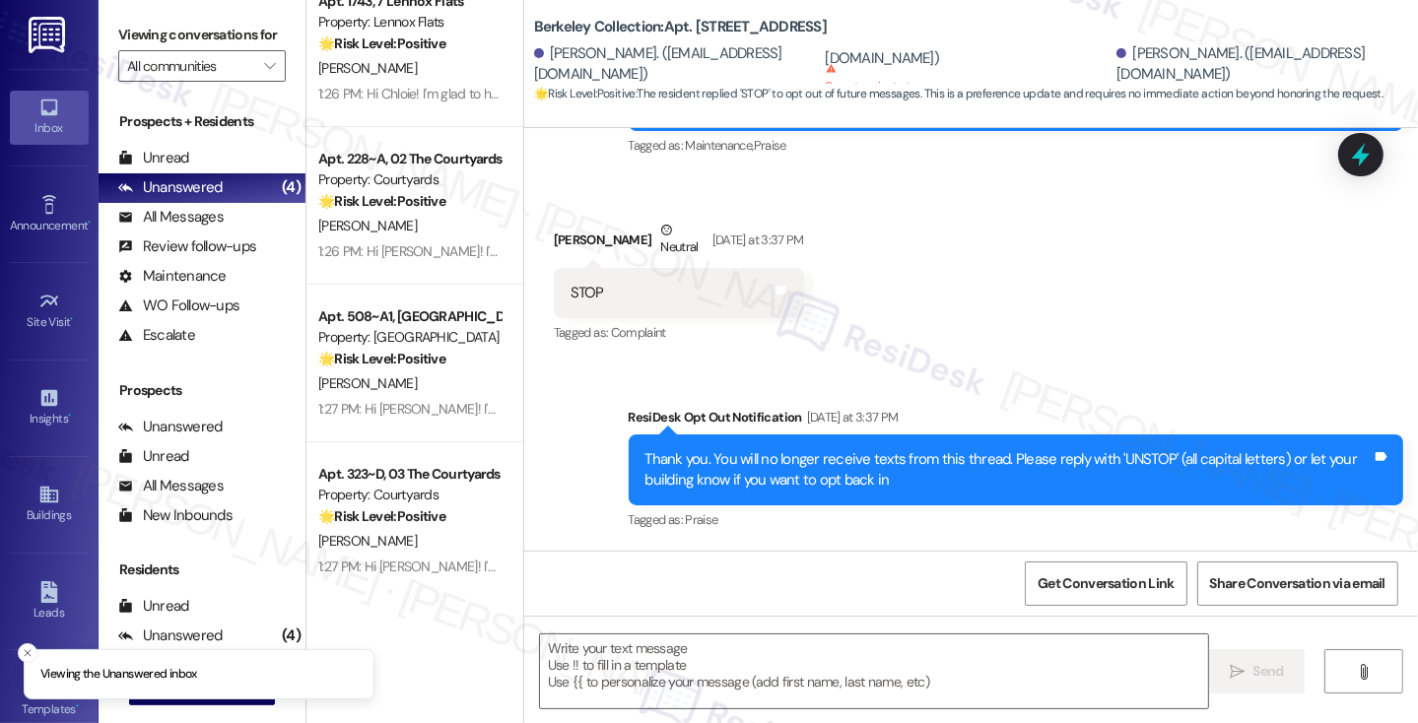
scroll to position [47, 0]
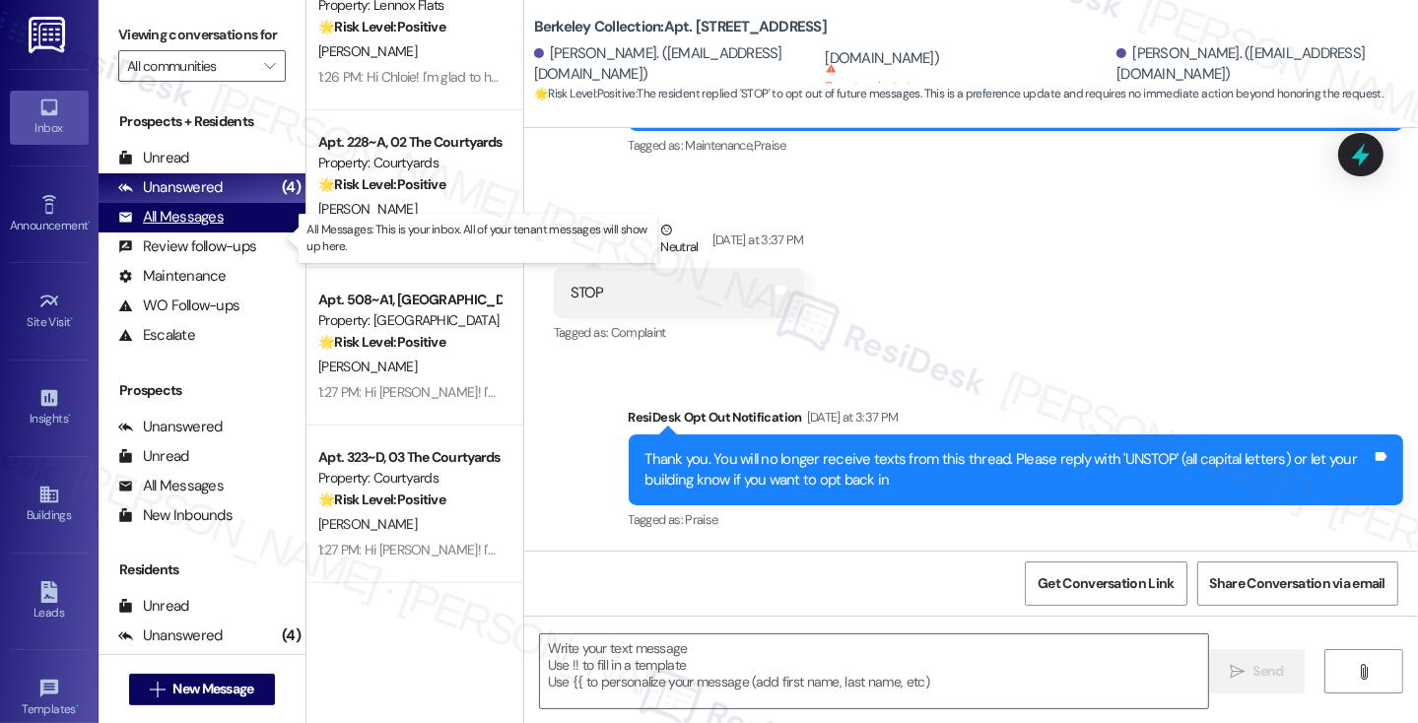
click at [193, 228] on div "All Messages" at bounding box center [170, 217] width 105 height 21
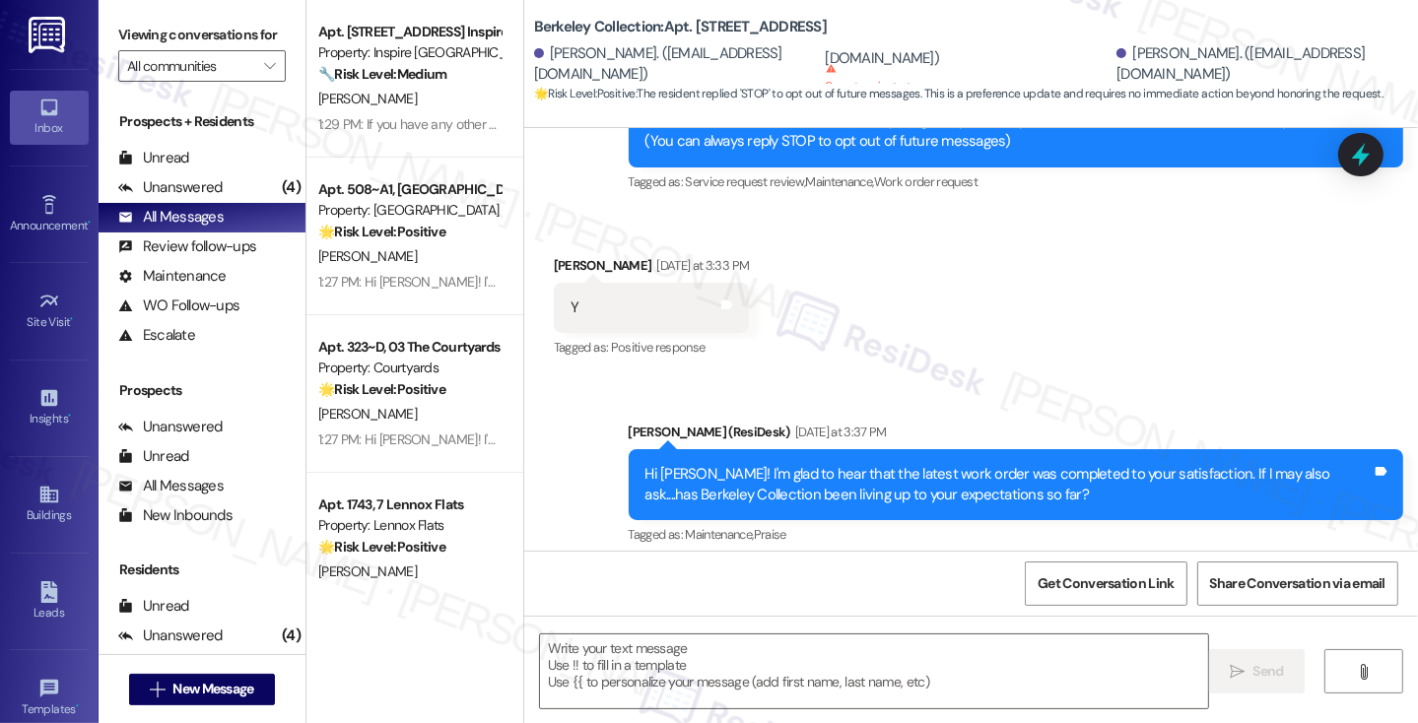
type textarea "Fetching suggested responses. Please feel free to read through the conversation…"
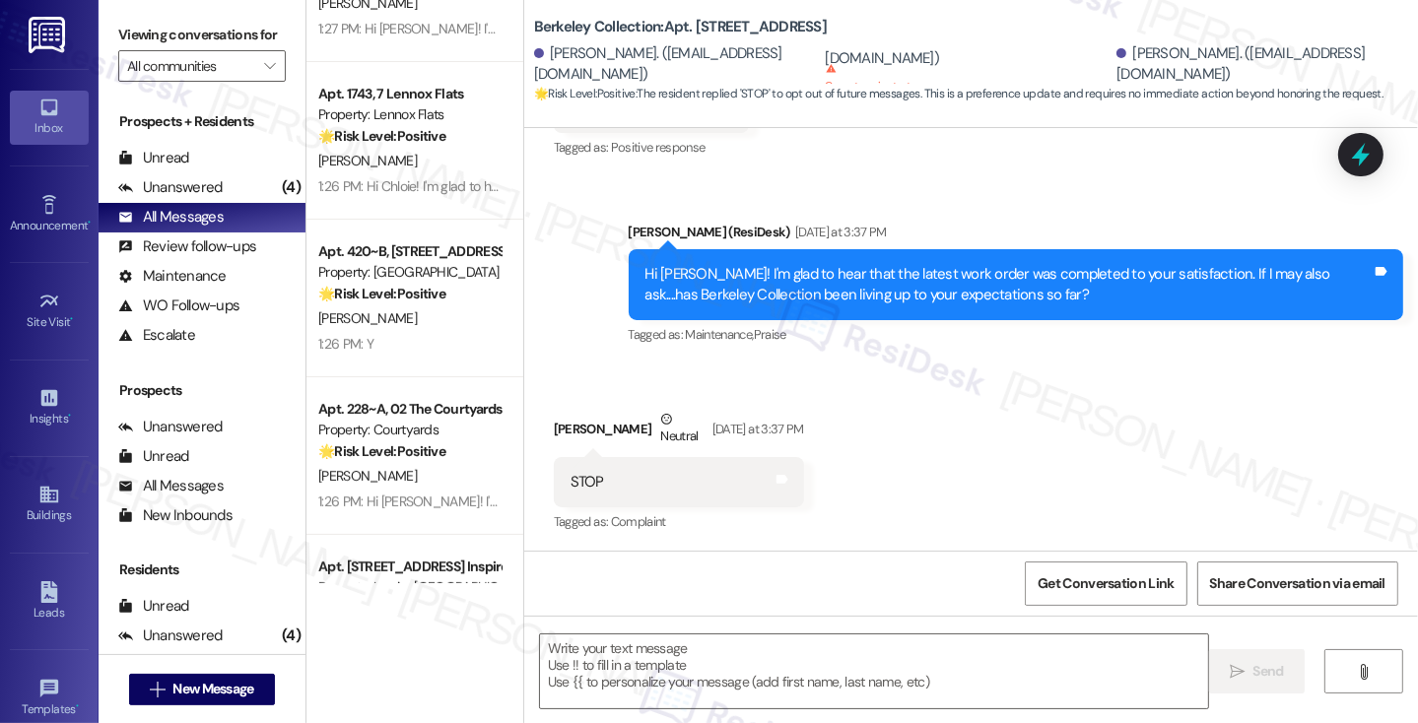
scroll to position [296, 0]
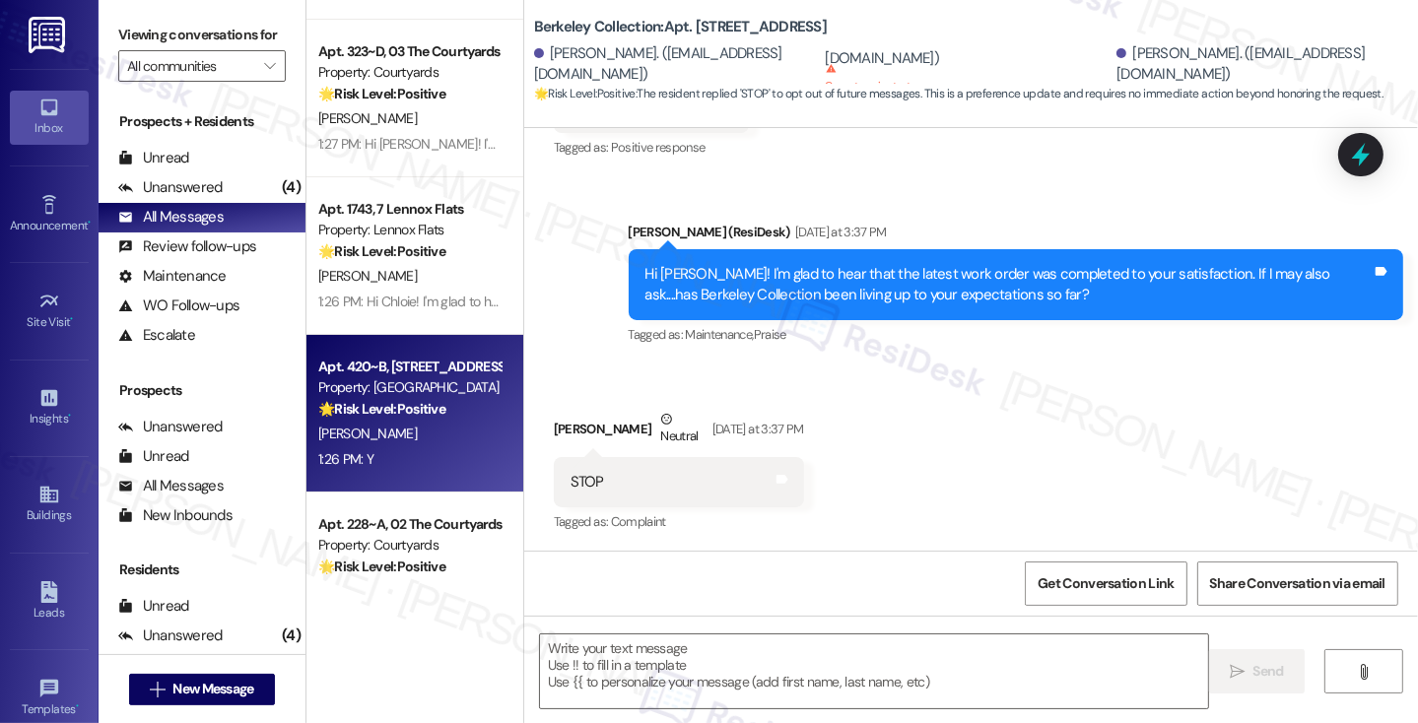
click at [404, 410] on strong "🌟 Risk Level: Positive" at bounding box center [381, 409] width 127 height 18
type textarea "Fetching suggested responses. Please feel free to read through the conversation…"
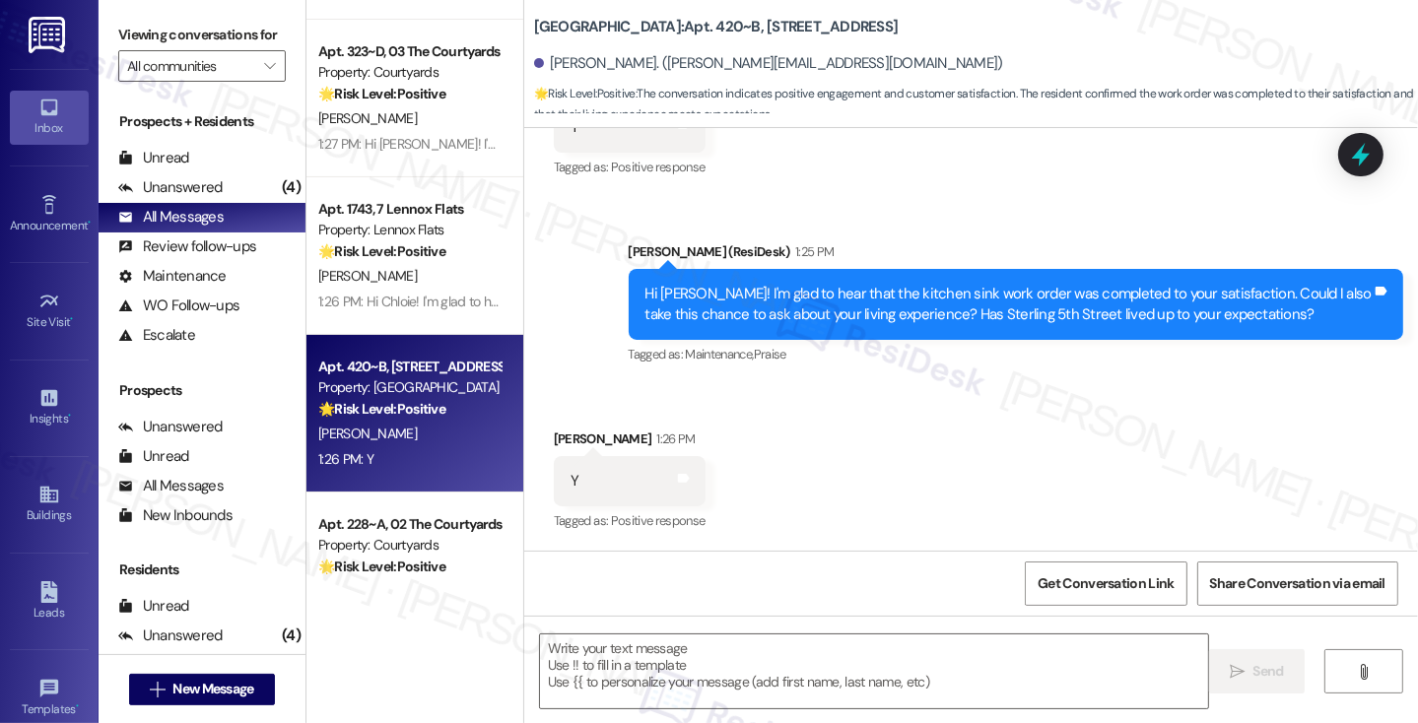
scroll to position [477, 0]
click at [796, 643] on textarea at bounding box center [874, 671] width 668 height 74
drag, startPoint x: 154, startPoint y: 39, endPoint x: 233, endPoint y: 144, distance: 131.4
click at [154, 39] on label "Viewing conversations for" at bounding box center [201, 35] width 167 height 31
click at [607, 667] on textarea "To enrich screen reader interactions, please activate Accessibility in Grammarl…" at bounding box center [874, 671] width 668 height 74
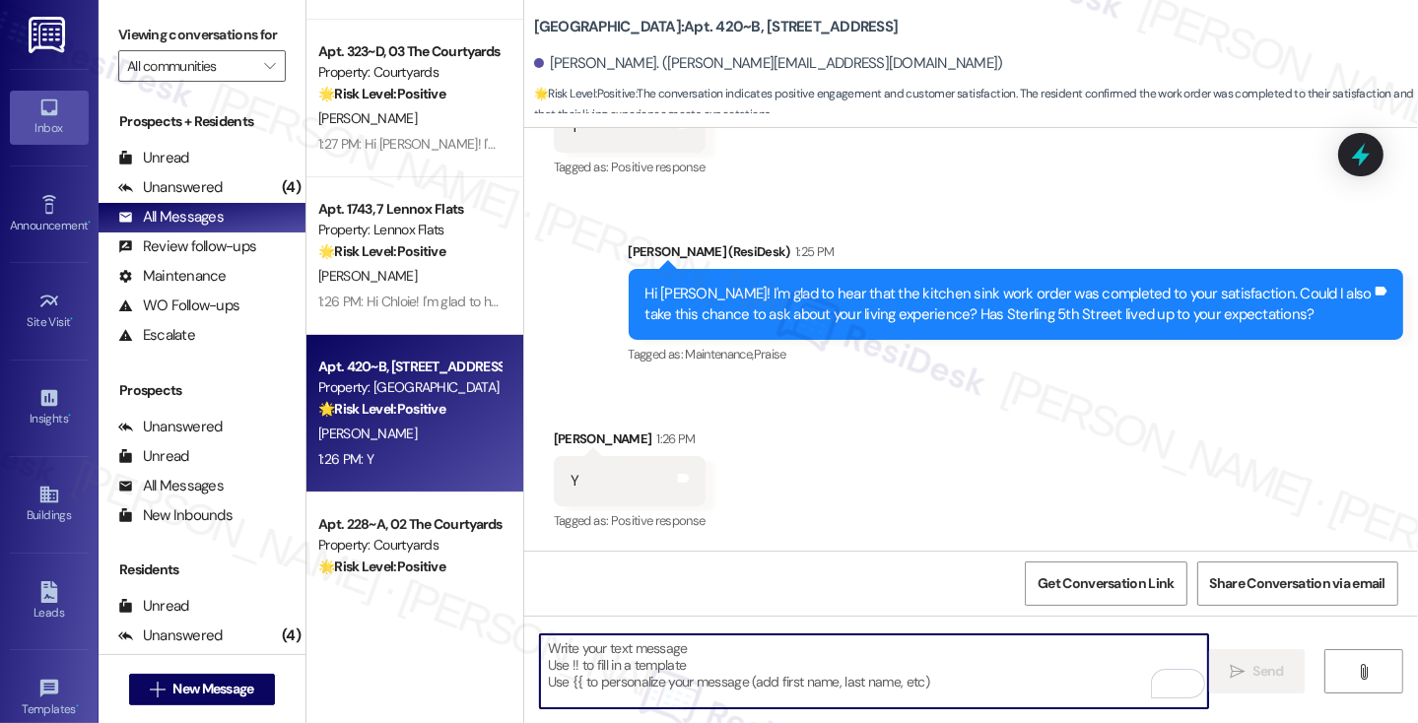
paste textarea "That’s wonderful to hear, Yu-Shou, thank you! 💛 If you’re comfortable, would yo…"
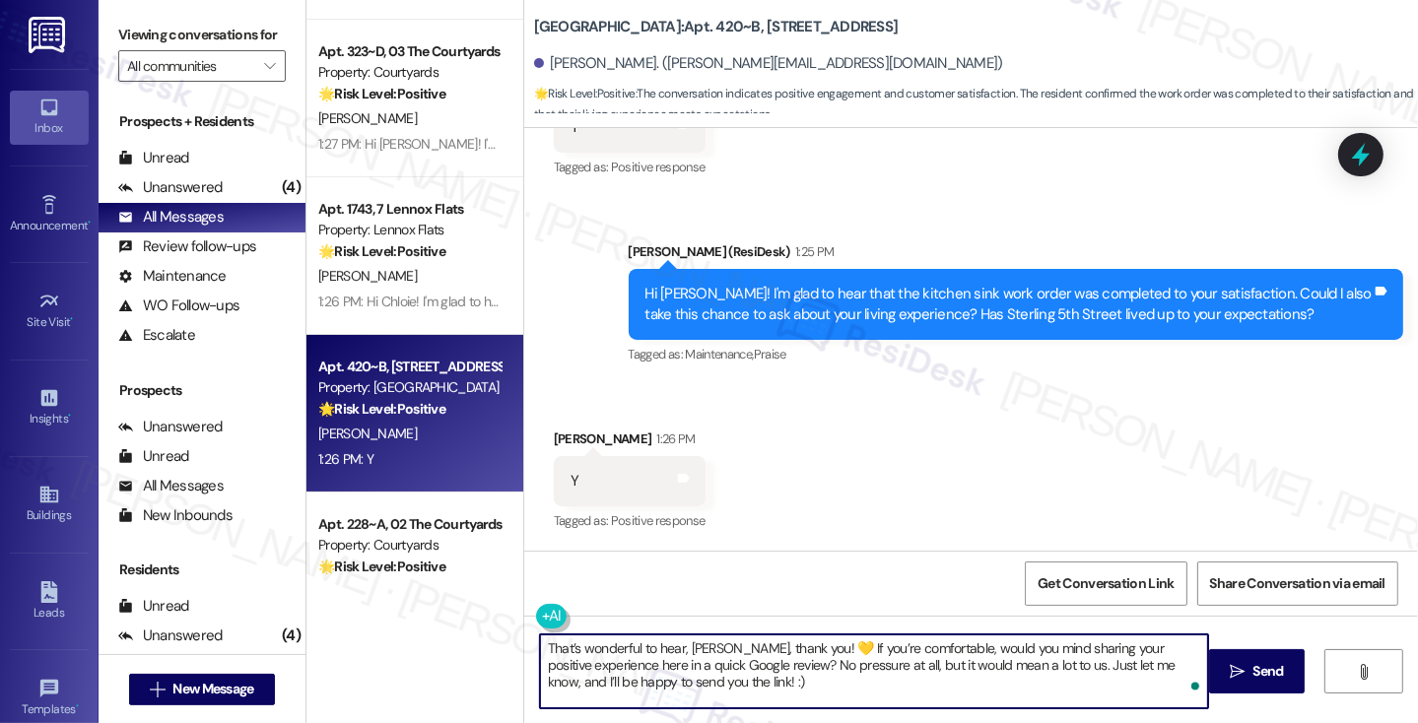
click at [563, 434] on div "[PERSON_NAME] 1:26 PM" at bounding box center [630, 443] width 152 height 28
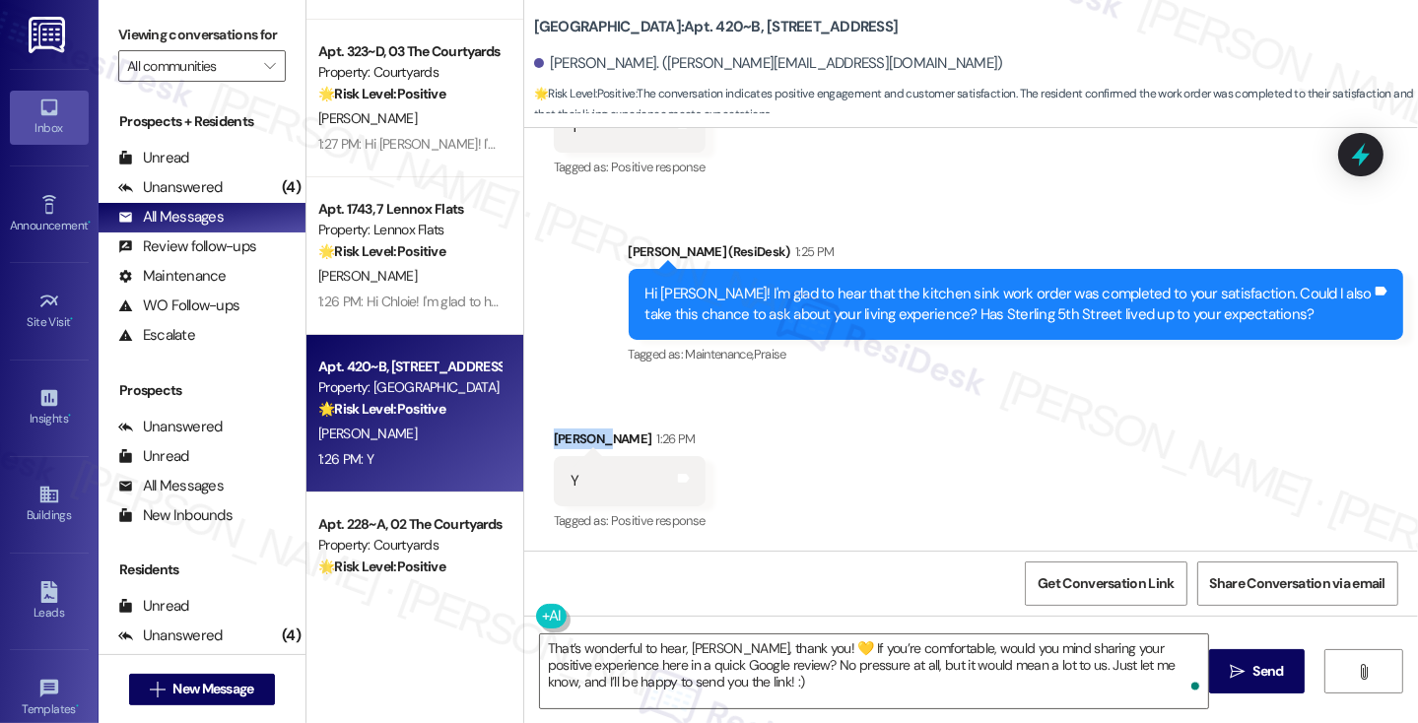
click at [563, 434] on div "[PERSON_NAME] 1:26 PM" at bounding box center [630, 443] width 152 height 28
copy div "Jinghua"
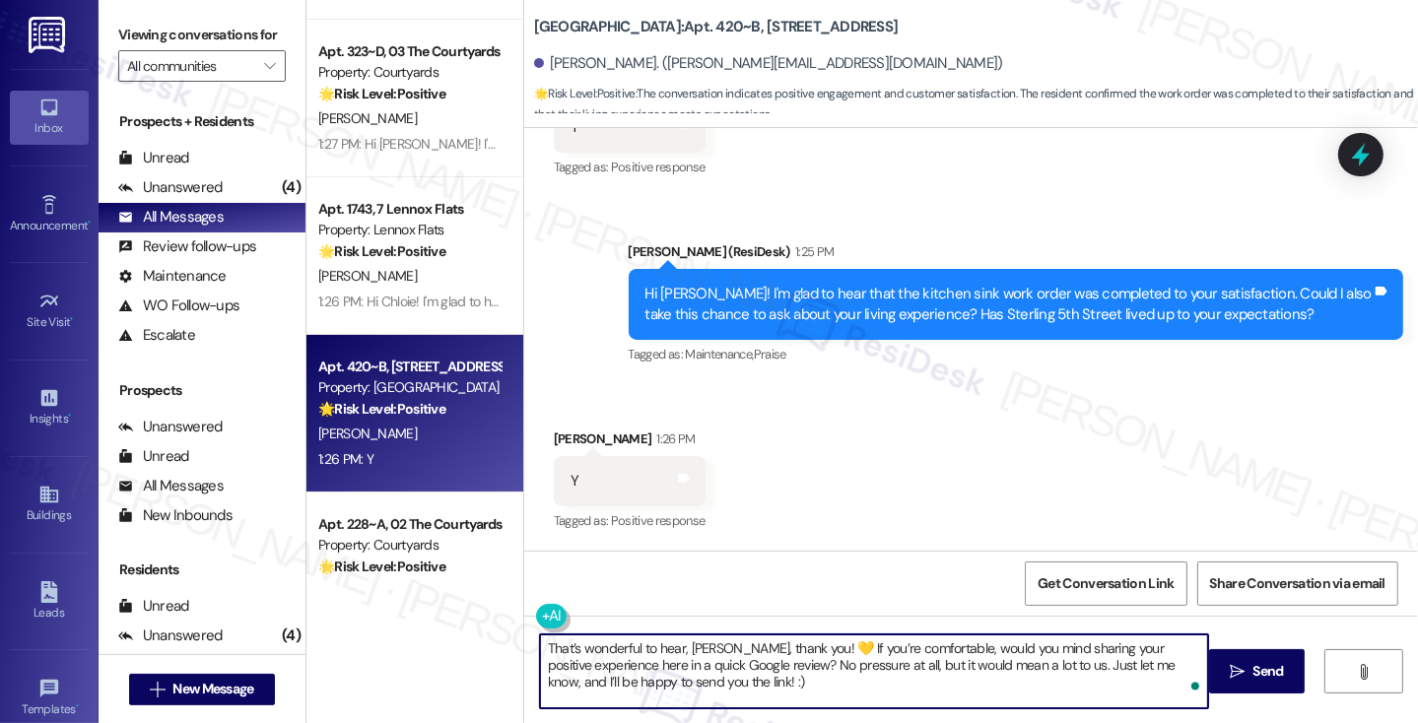
drag, startPoint x: 729, startPoint y: 645, endPoint x: 681, endPoint y: 650, distance: 48.5
click at [681, 650] on textarea "That’s wonderful to hear, Yu-Shou, thank you! 💛 If you’re comfortable, would yo…" at bounding box center [874, 671] width 668 height 74
paste textarea "Jinghua"
drag, startPoint x: 680, startPoint y: 650, endPoint x: 752, endPoint y: 628, distance: 75.4
click at [714, 643] on textarea "That’s wonderful to hear, Jinghua, thank you! 💛 If you’re comfortable, would yo…" at bounding box center [874, 671] width 668 height 74
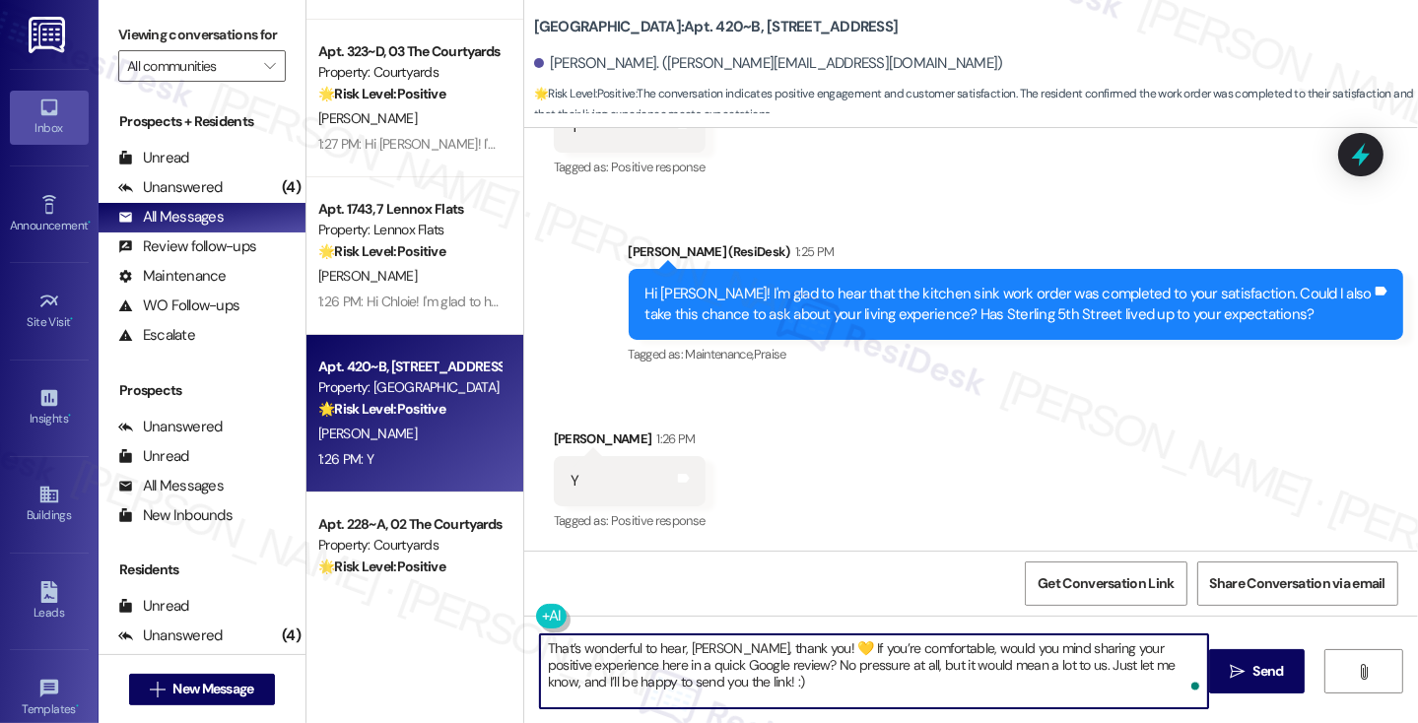
click at [799, 645] on textarea "That’s wonderful to hear, Jinghua, thank you! 💛 If you’re comfortable, would yo…" at bounding box center [874, 671] width 668 height 74
click at [863, 673] on textarea "That’s wonderful to hear, Jinghua, thank you! If you’re comfortable, would you …" at bounding box center [874, 671] width 668 height 74
type textarea "That’s wonderful to hear, Jinghua, thank you! If you’re comfortable, would you …"
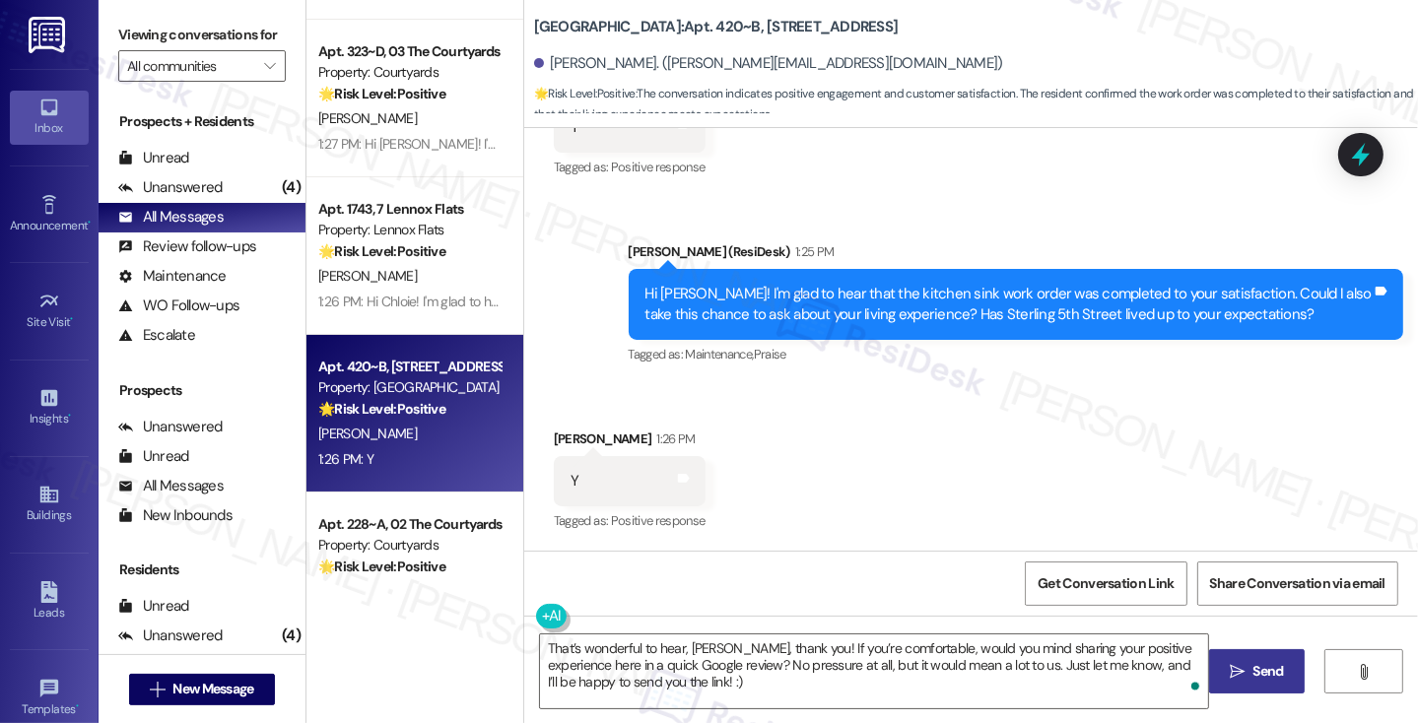
click at [1233, 684] on button " Send" at bounding box center [1257, 671] width 96 height 44
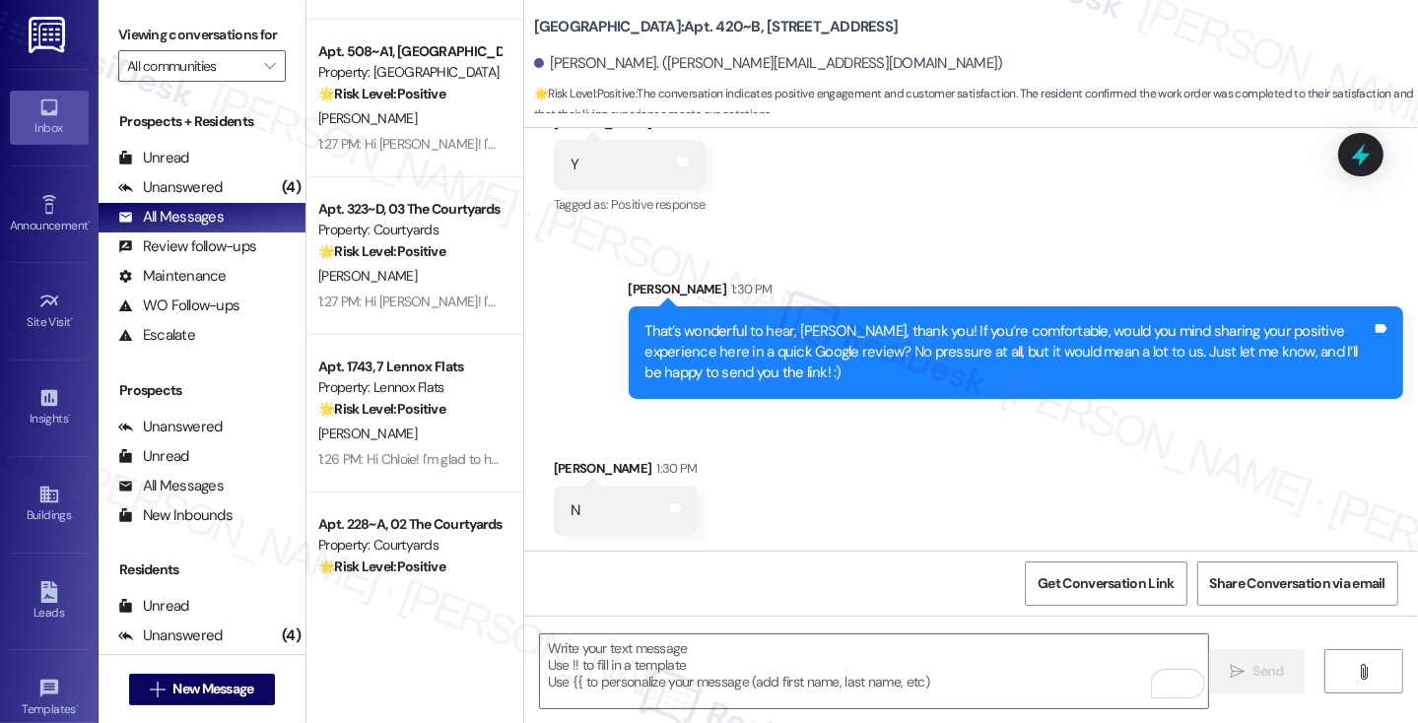
scroll to position [794, 0]
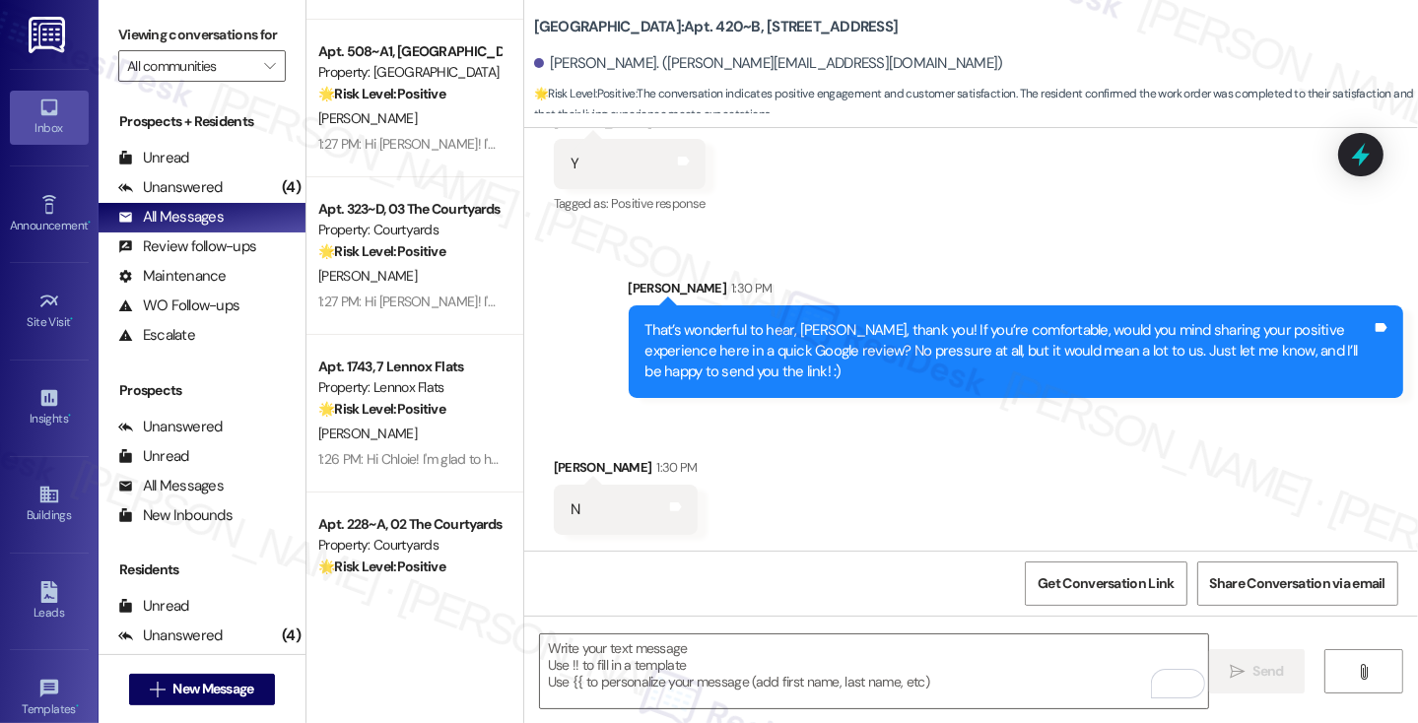
click at [791, 348] on div "That’s wonderful to hear, Jinghua, thank you! If you’re comfortable, would you …" at bounding box center [1008, 351] width 726 height 63
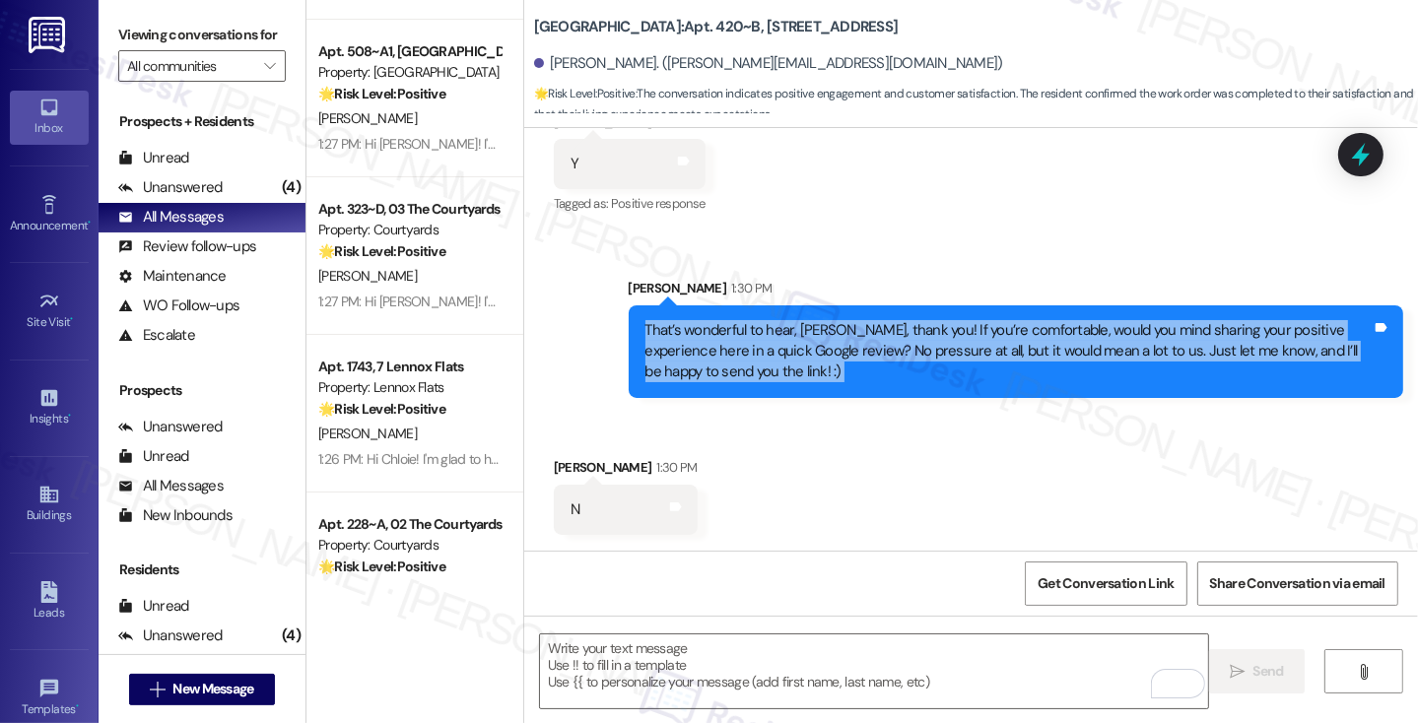
click at [791, 348] on div "That’s wonderful to hear, Jinghua, thank you! If you’re comfortable, would you …" at bounding box center [1008, 351] width 726 height 63
click at [899, 347] on div "That’s wonderful to hear, Jinghua, thank you! If you’re comfortable, would you …" at bounding box center [1008, 351] width 726 height 63
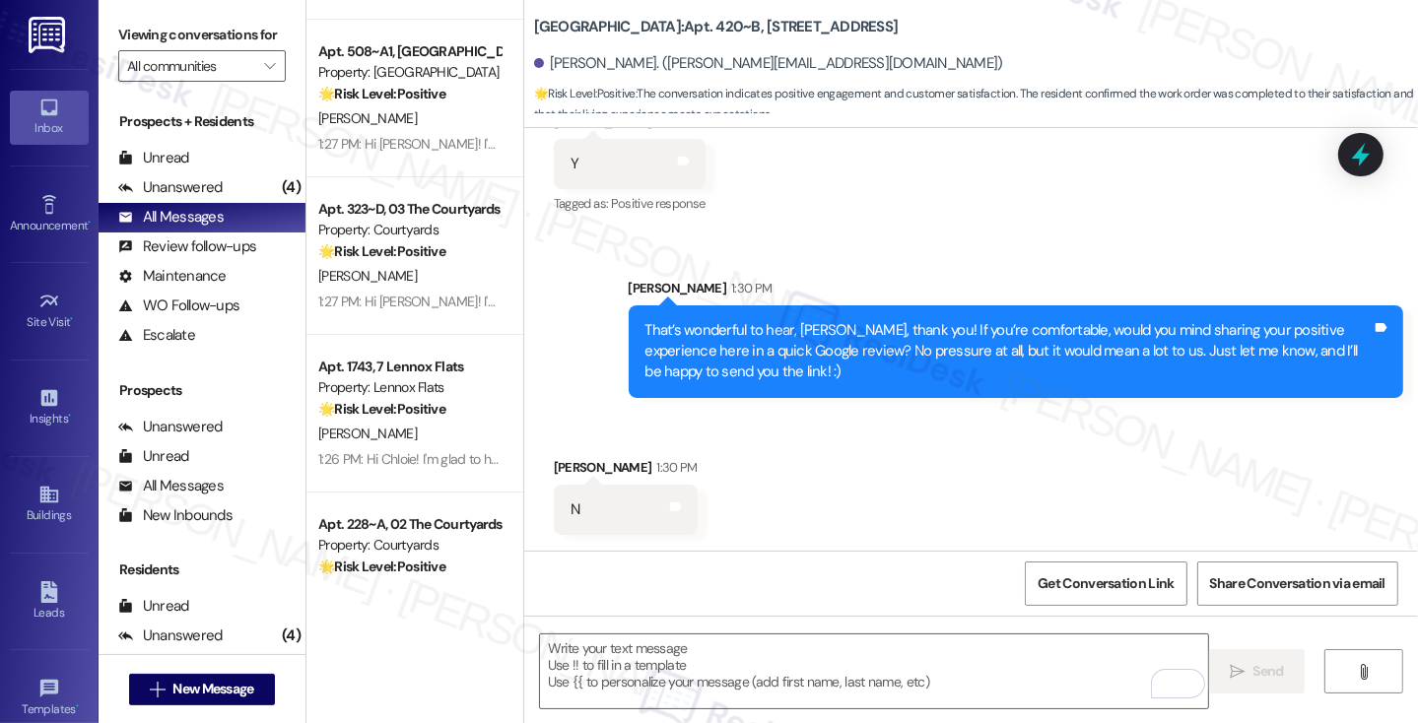
click at [899, 347] on div "That’s wonderful to hear, Jinghua, thank you! If you’re comfortable, would you …" at bounding box center [1008, 351] width 726 height 63
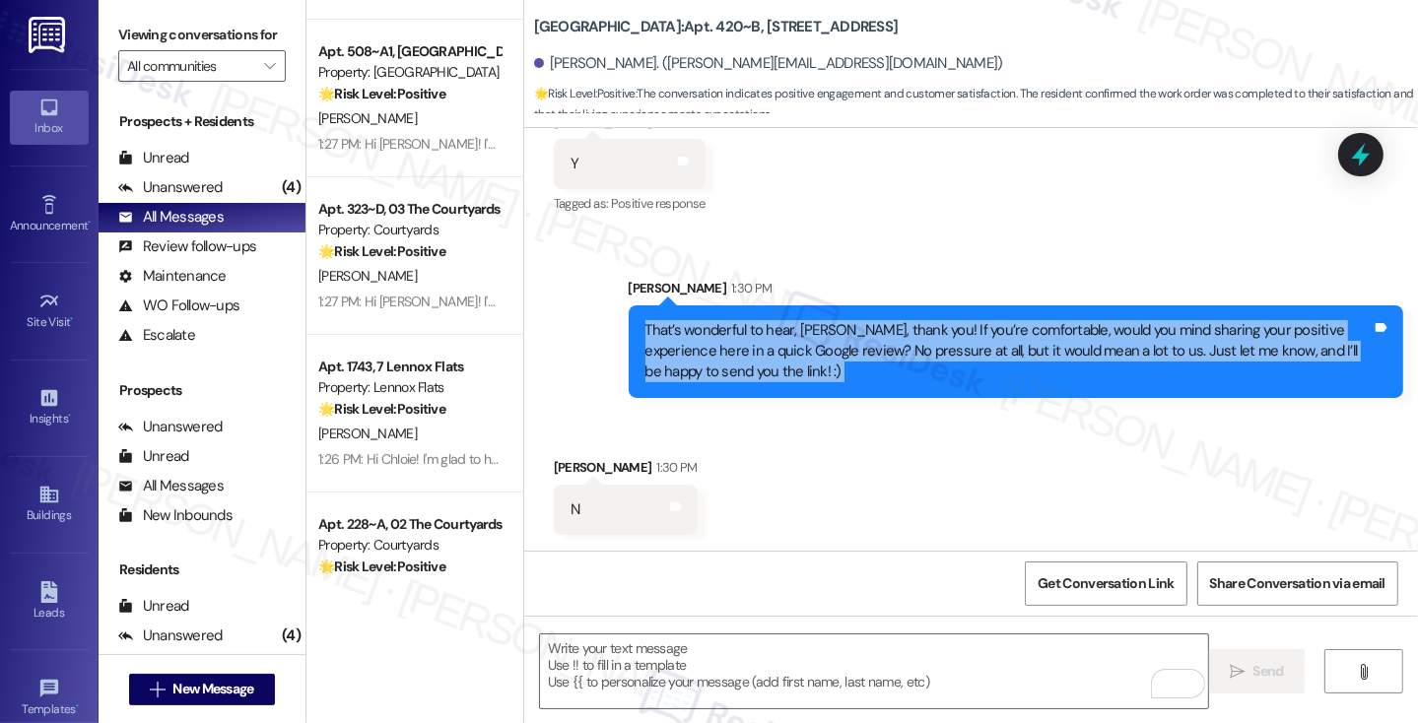
click at [899, 347] on div "That’s wonderful to hear, Jinghua, thank you! If you’re comfortable, would you …" at bounding box center [1008, 351] width 726 height 63
click at [745, 326] on div "That’s wonderful to hear, Jinghua, thank you! If you’re comfortable, would you …" at bounding box center [1008, 351] width 726 height 63
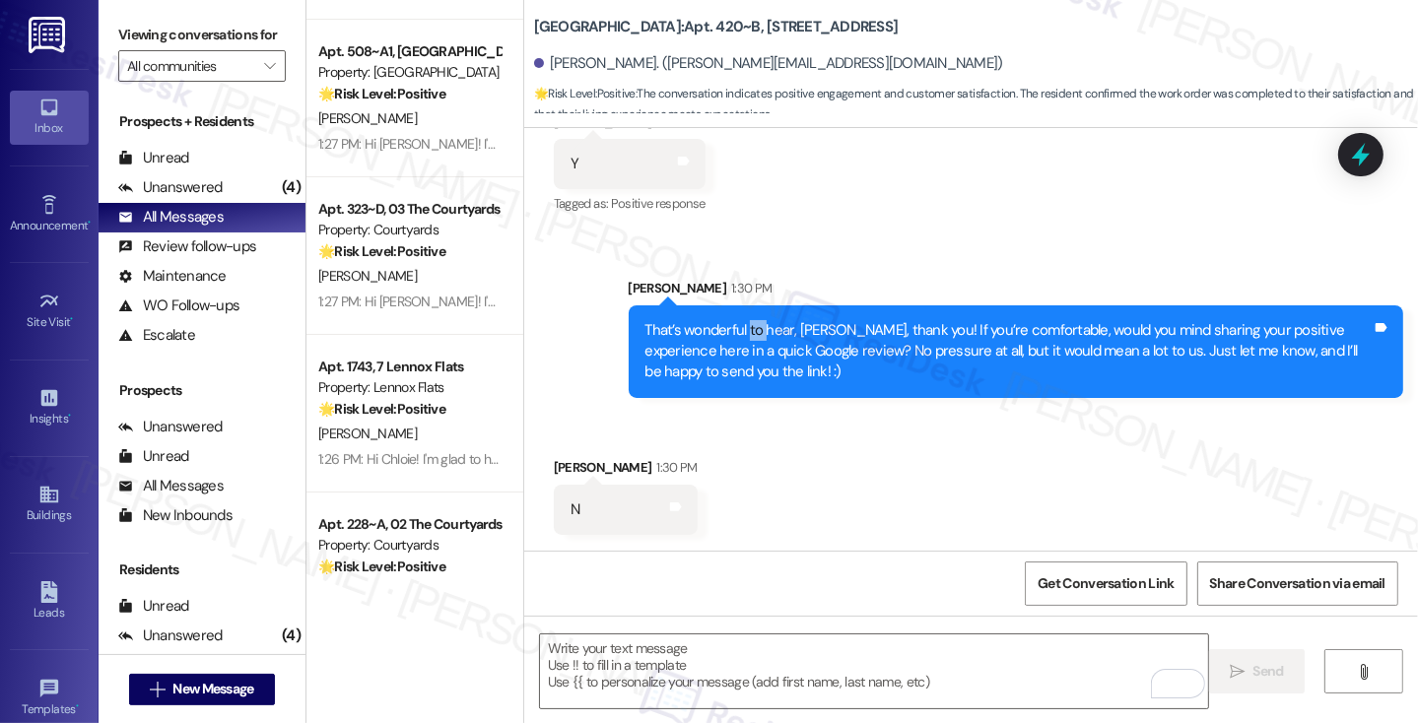
click at [745, 326] on div "That’s wonderful to hear, Jinghua, thank you! If you’re comfortable, would you …" at bounding box center [1008, 351] width 726 height 63
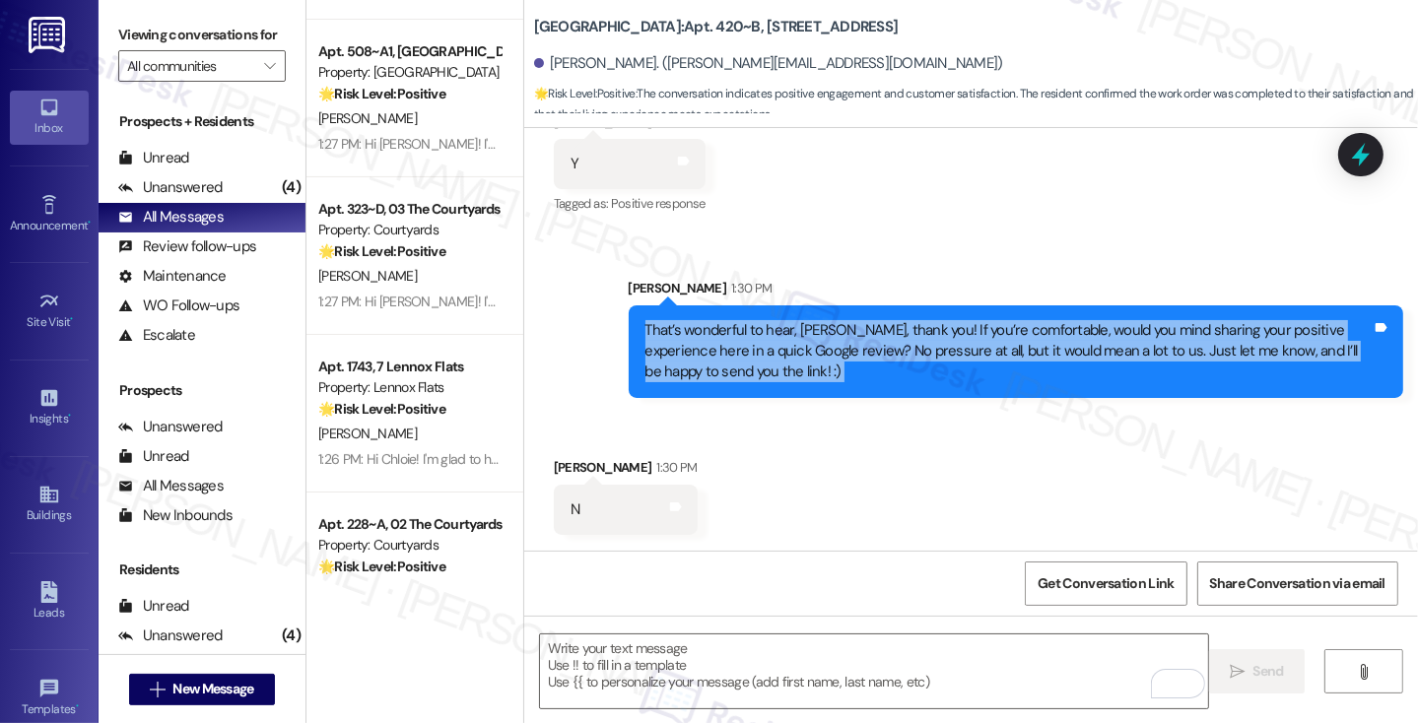
drag, startPoint x: 745, startPoint y: 326, endPoint x: 802, endPoint y: 329, distance: 57.2
click at [746, 326] on div "That’s wonderful to hear, Jinghua, thank you! If you’re comfortable, would you …" at bounding box center [1008, 351] width 726 height 63
click at [875, 329] on div "That’s wonderful to hear, Jinghua, thank you! If you’re comfortable, would you …" at bounding box center [1008, 351] width 726 height 63
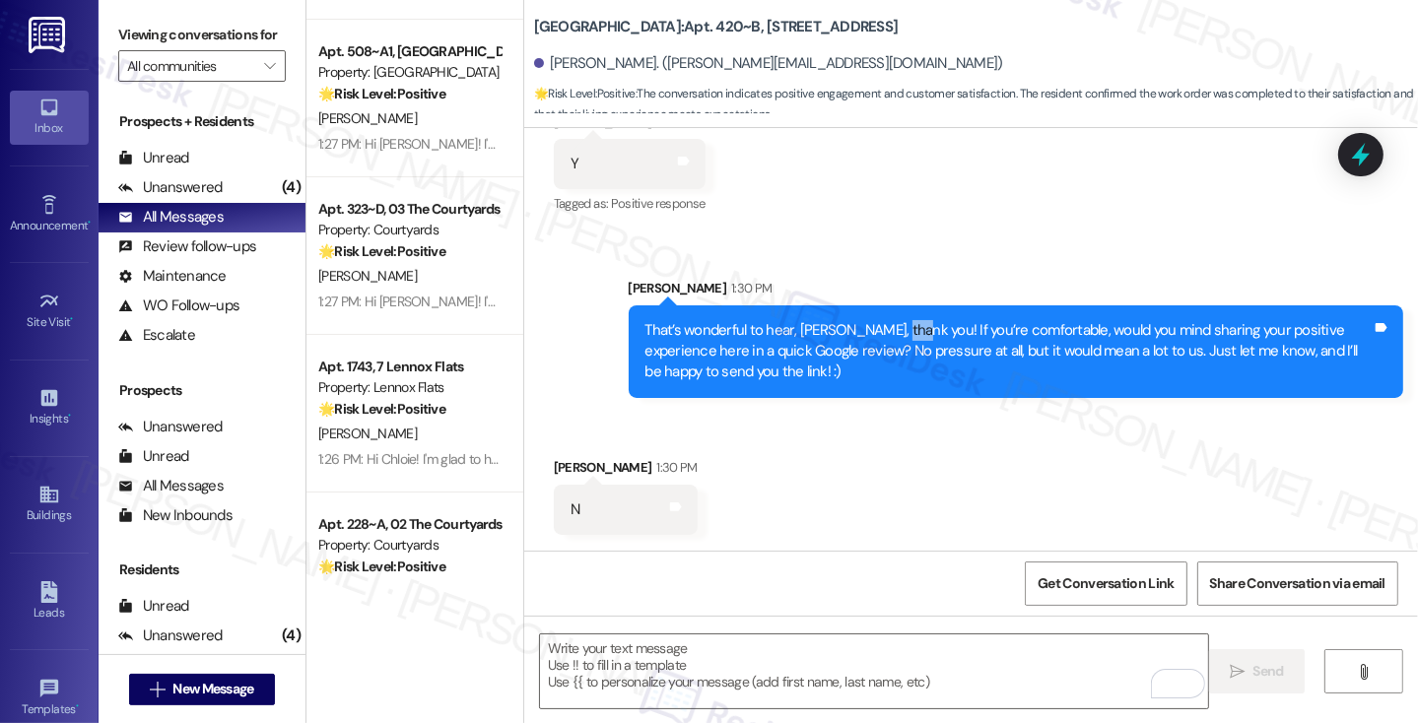
click at [875, 329] on div "That’s wonderful to hear, Jinghua, thank you! If you’re comfortable, would you …" at bounding box center [1008, 351] width 726 height 63
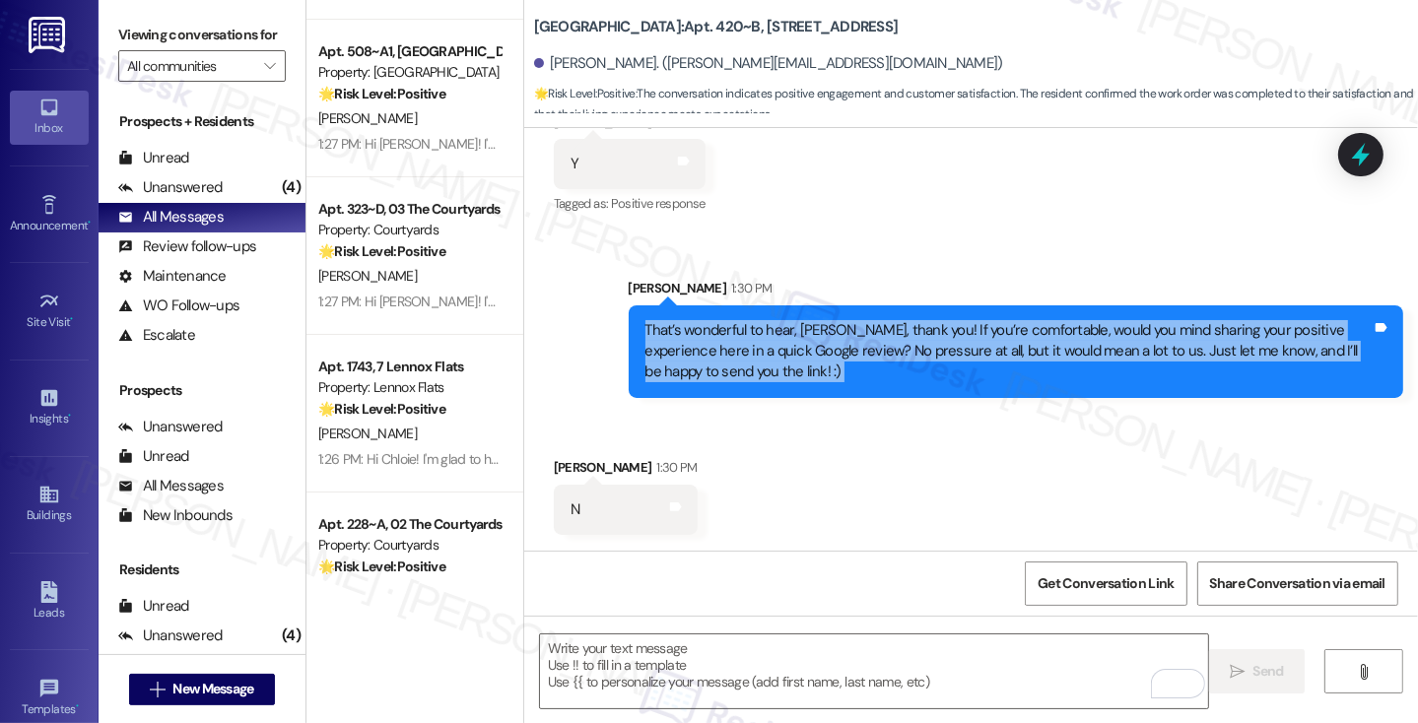
click at [875, 329] on div "That’s wonderful to hear, Jinghua, thank you! If you’re comfortable, would you …" at bounding box center [1008, 351] width 726 height 63
click at [828, 358] on div "That’s wonderful to hear, Jinghua, thank you! If you’re comfortable, would you …" at bounding box center [1008, 351] width 726 height 63
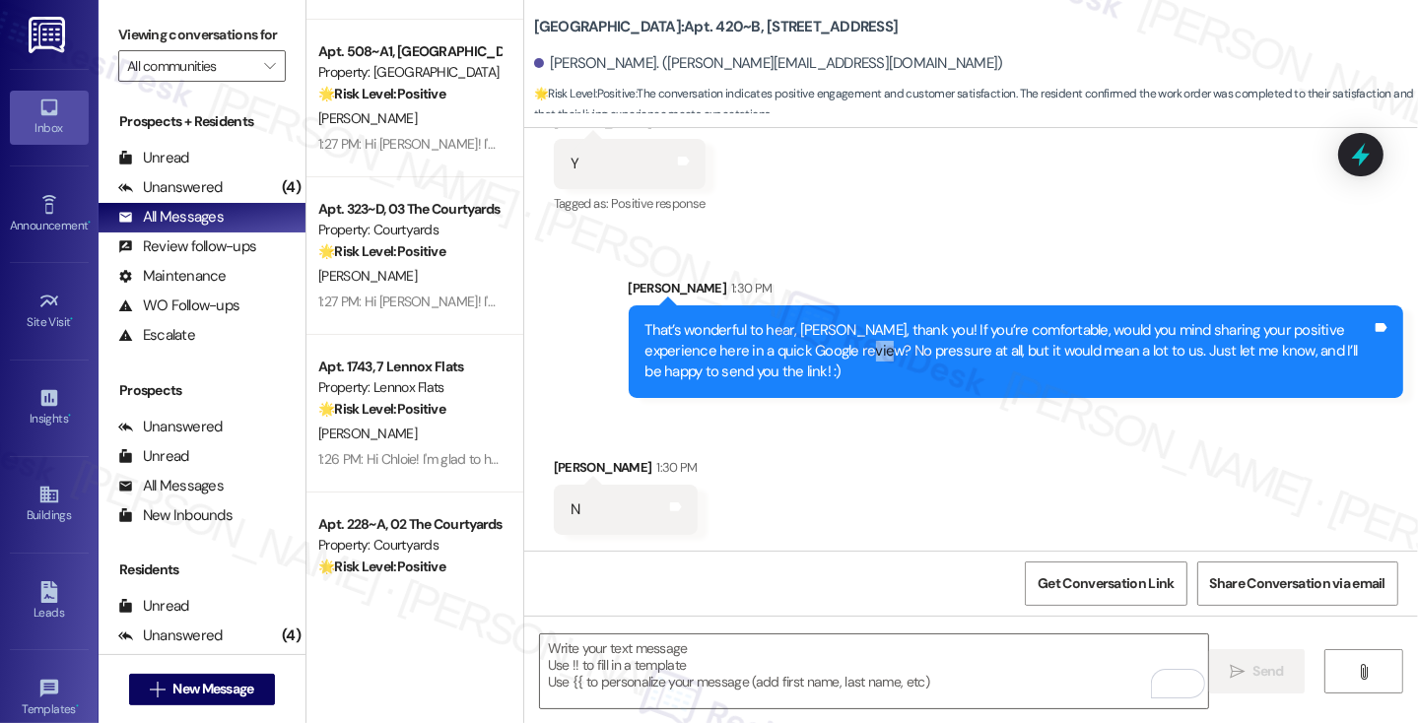
click at [828, 358] on div "That’s wonderful to hear, Jinghua, thank you! If you’re comfortable, would you …" at bounding box center [1008, 351] width 726 height 63
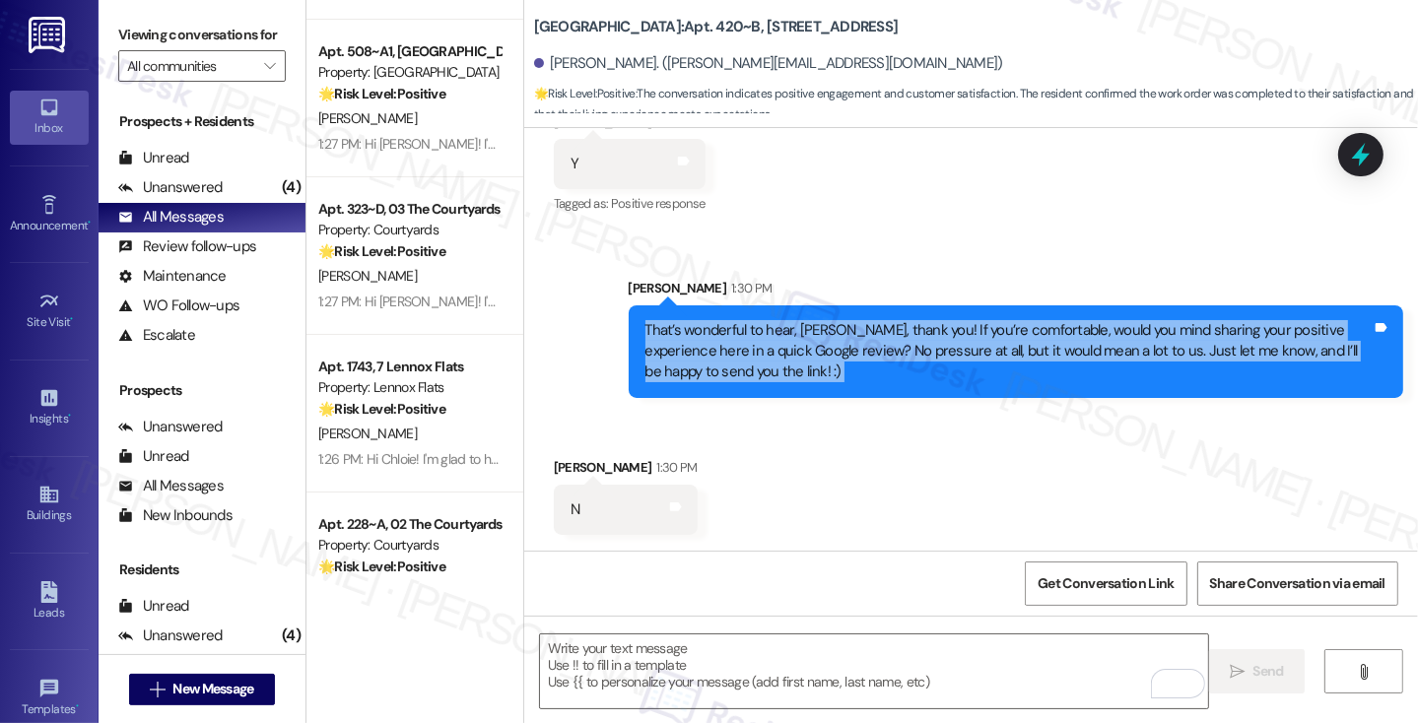
click at [828, 358] on div "That’s wonderful to hear, Jinghua, thank you! If you’re comfortable, would you …" at bounding box center [1008, 351] width 726 height 63
click at [687, 340] on div "That’s wonderful to hear, Jinghua, thank you! If you’re comfortable, would you …" at bounding box center [1008, 351] width 726 height 63
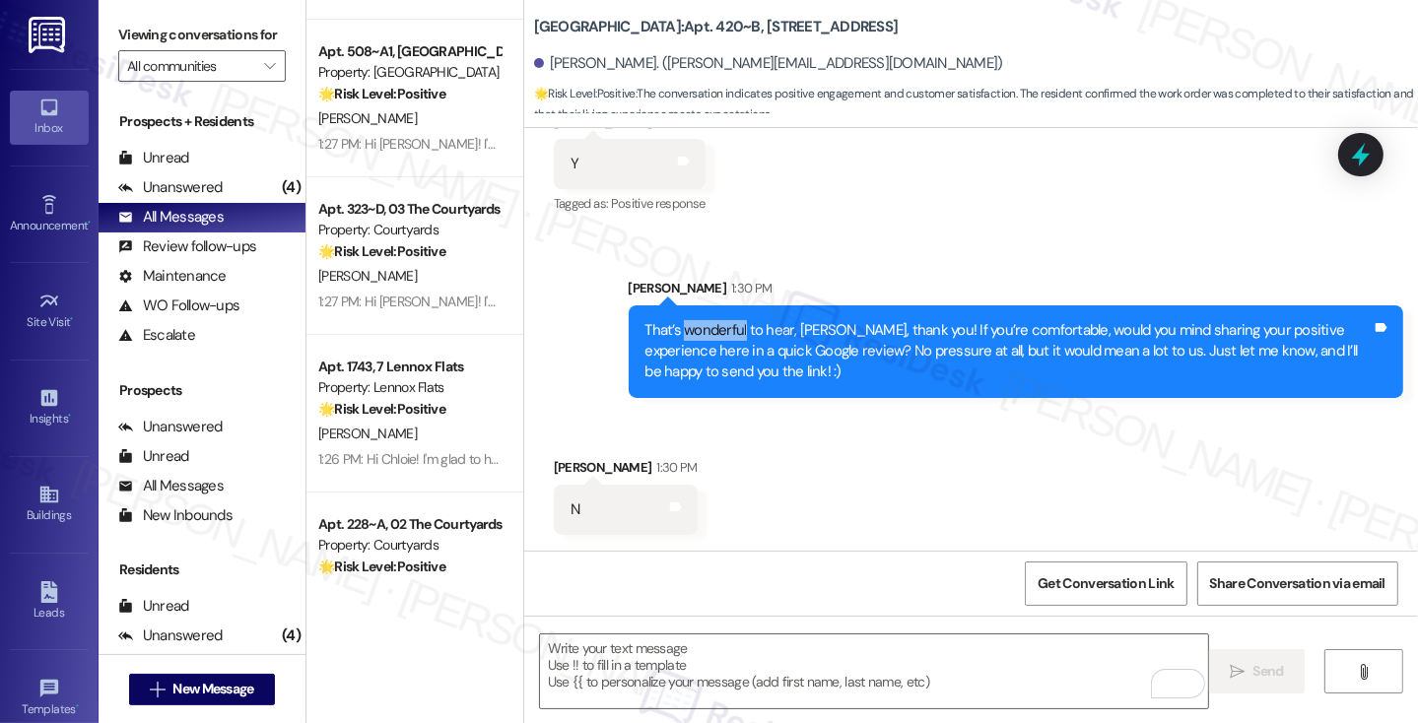
click at [687, 338] on div "That’s wonderful to hear, Jinghua, thank you! If you’re comfortable, would you …" at bounding box center [1008, 351] width 726 height 63
click at [689, 337] on div "That’s wonderful to hear, Jinghua, thank you! If you’re comfortable, would you …" at bounding box center [1008, 351] width 726 height 63
click at [709, 351] on div "That’s wonderful to hear, Jinghua, thank you! If you’re comfortable, would you …" at bounding box center [1008, 351] width 726 height 63
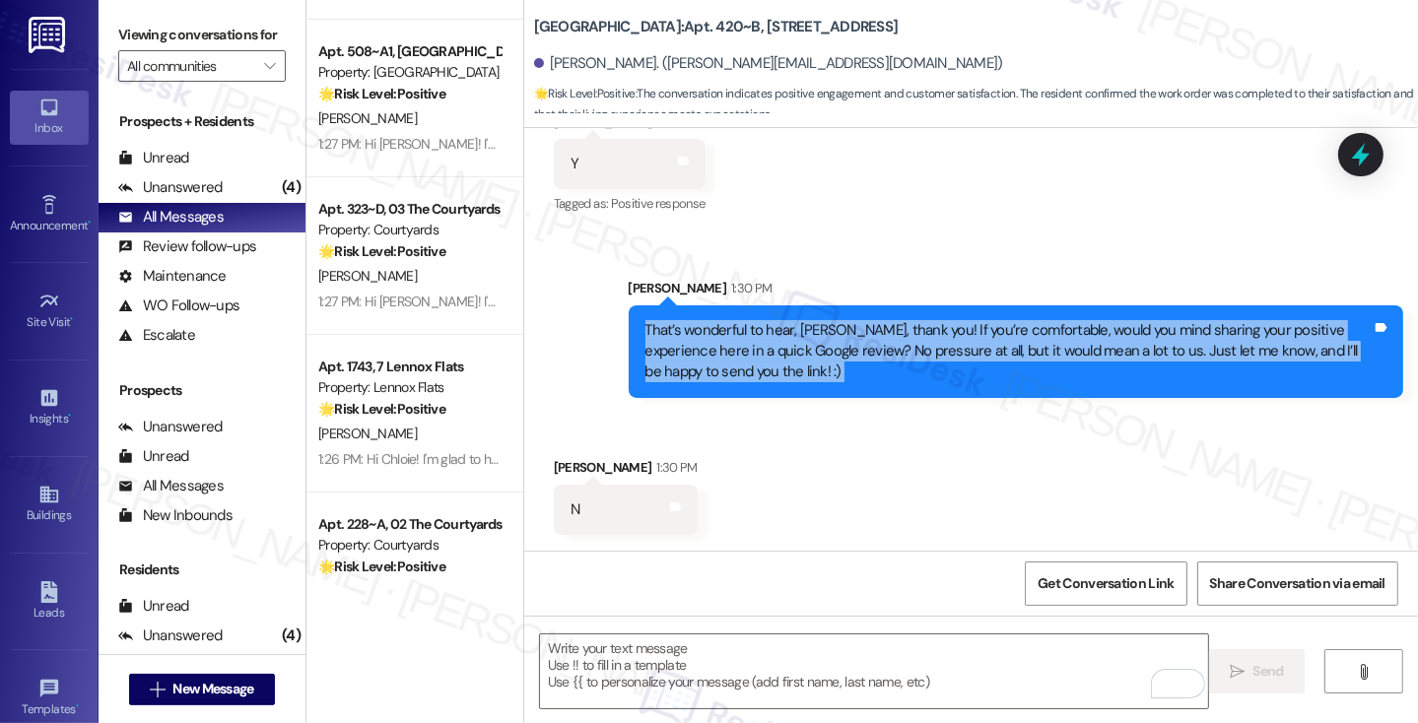
click at [709, 351] on div "That’s wonderful to hear, Jinghua, thank you! If you’re comfortable, would you …" at bounding box center [1008, 351] width 726 height 63
click at [847, 351] on div "That’s wonderful to hear, Jinghua, thank you! If you’re comfortable, would you …" at bounding box center [1008, 351] width 726 height 63
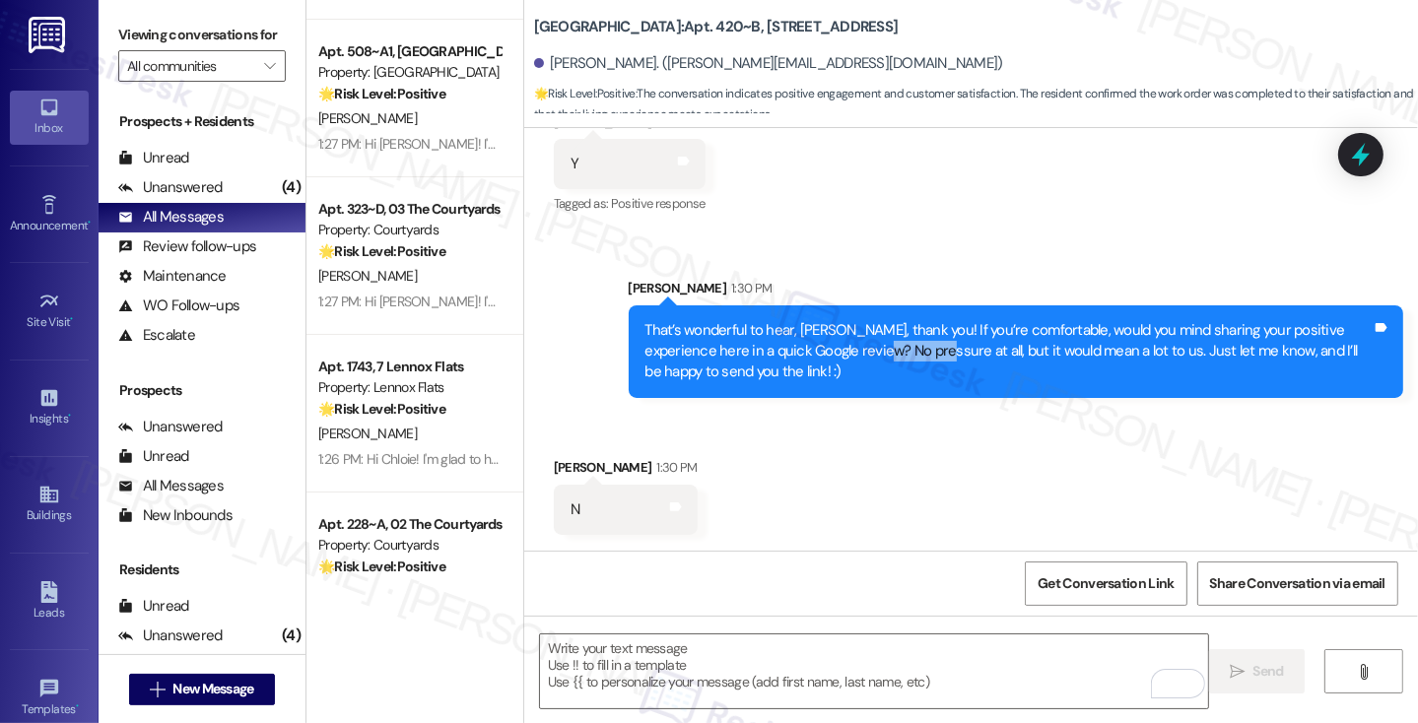
click at [847, 351] on div "That’s wonderful to hear, Jinghua, thank you! If you’re comfortable, would you …" at bounding box center [1008, 351] width 726 height 63
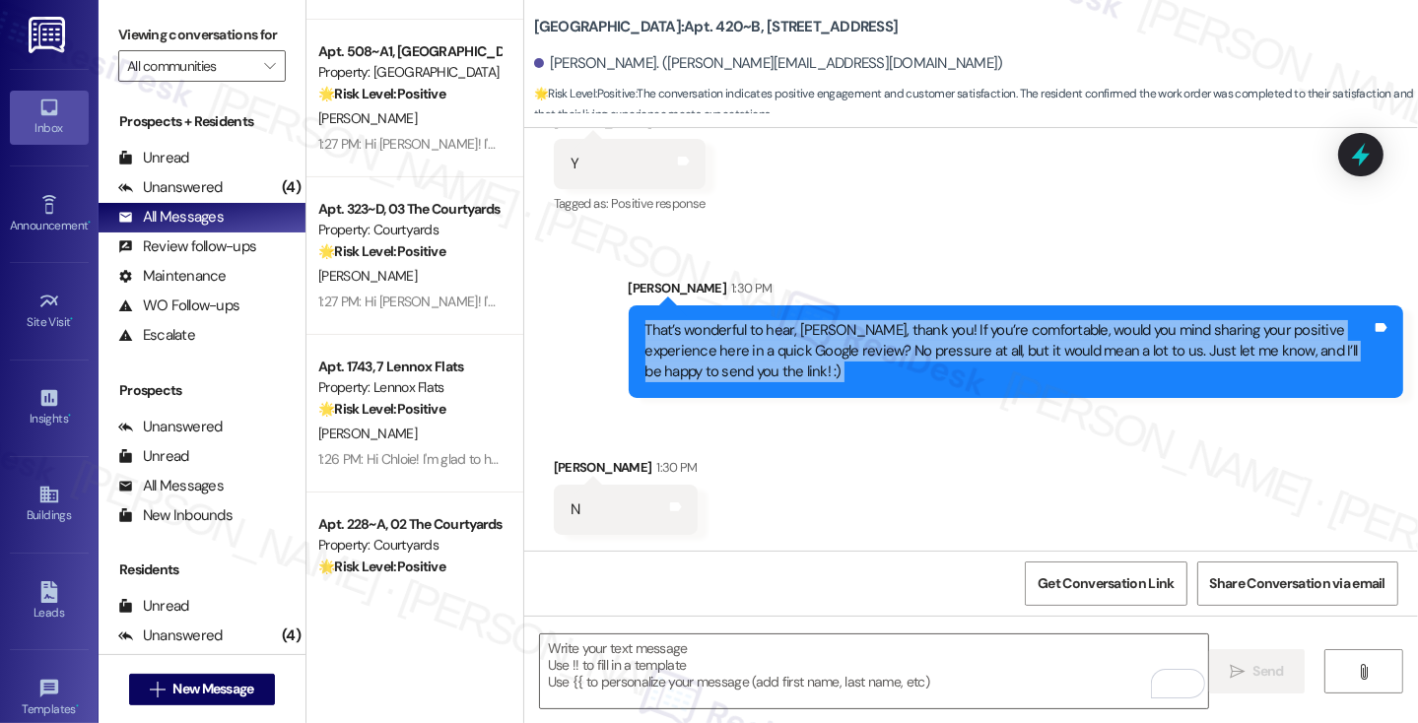
click at [847, 351] on div "That’s wonderful to hear, Jinghua, thank you! If you’re comfortable, would you …" at bounding box center [1008, 351] width 726 height 63
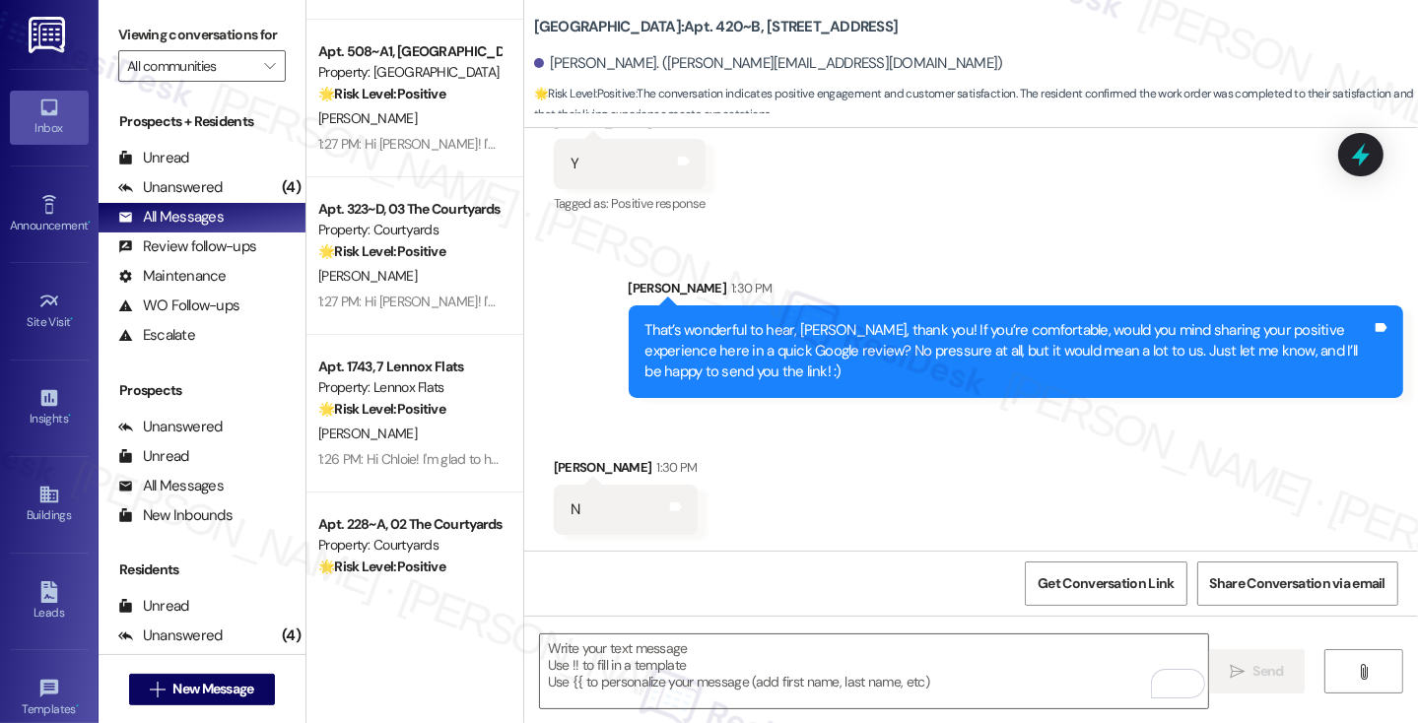
click at [1042, 241] on div "Sent via SMS Sarah 1:30 PM That’s wonderful to hear, Jinghua, thank you! If you…" at bounding box center [971, 322] width 894 height 179
click at [969, 364] on div "That’s wonderful to hear, Jinghua, thank you! If you’re comfortable, would you …" at bounding box center [1008, 351] width 726 height 63
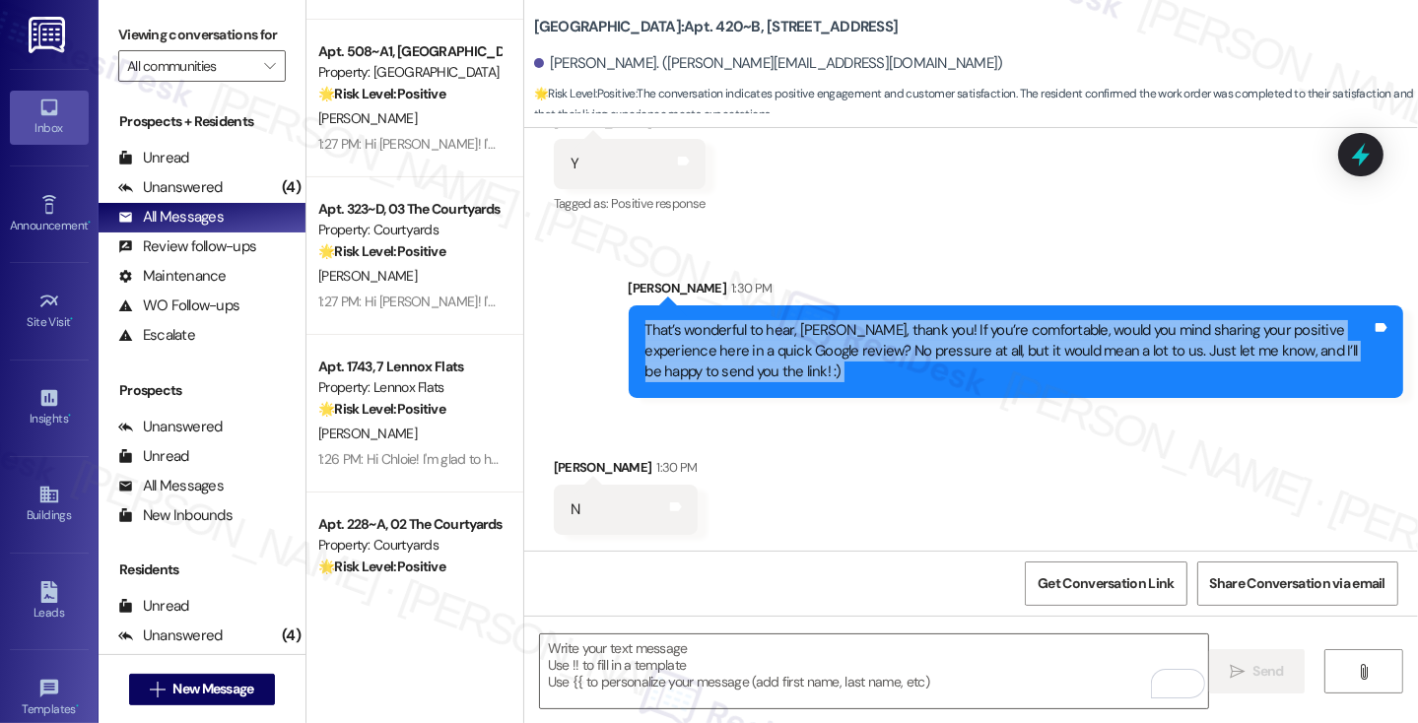
click at [969, 364] on div "That’s wonderful to hear, Jinghua, thank you! If you’re comfortable, would you …" at bounding box center [1008, 351] width 726 height 63
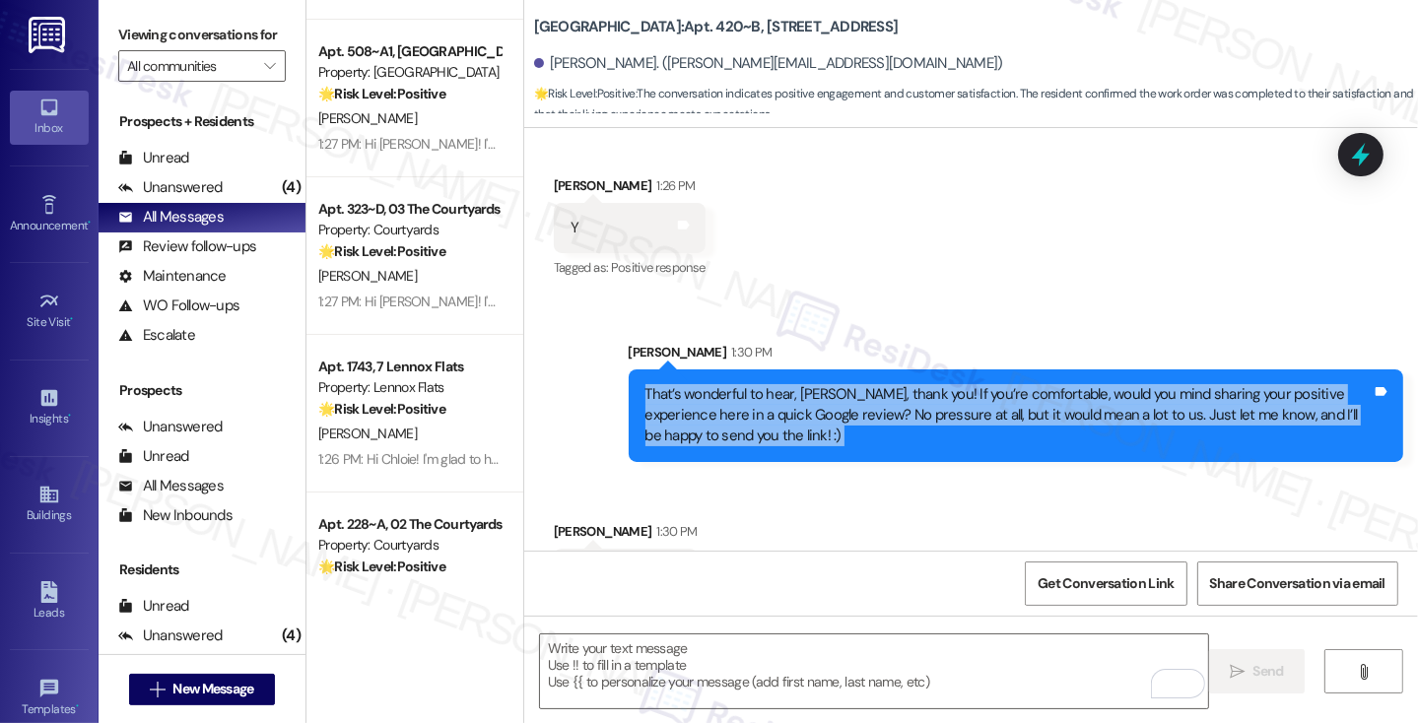
scroll to position [696, 0]
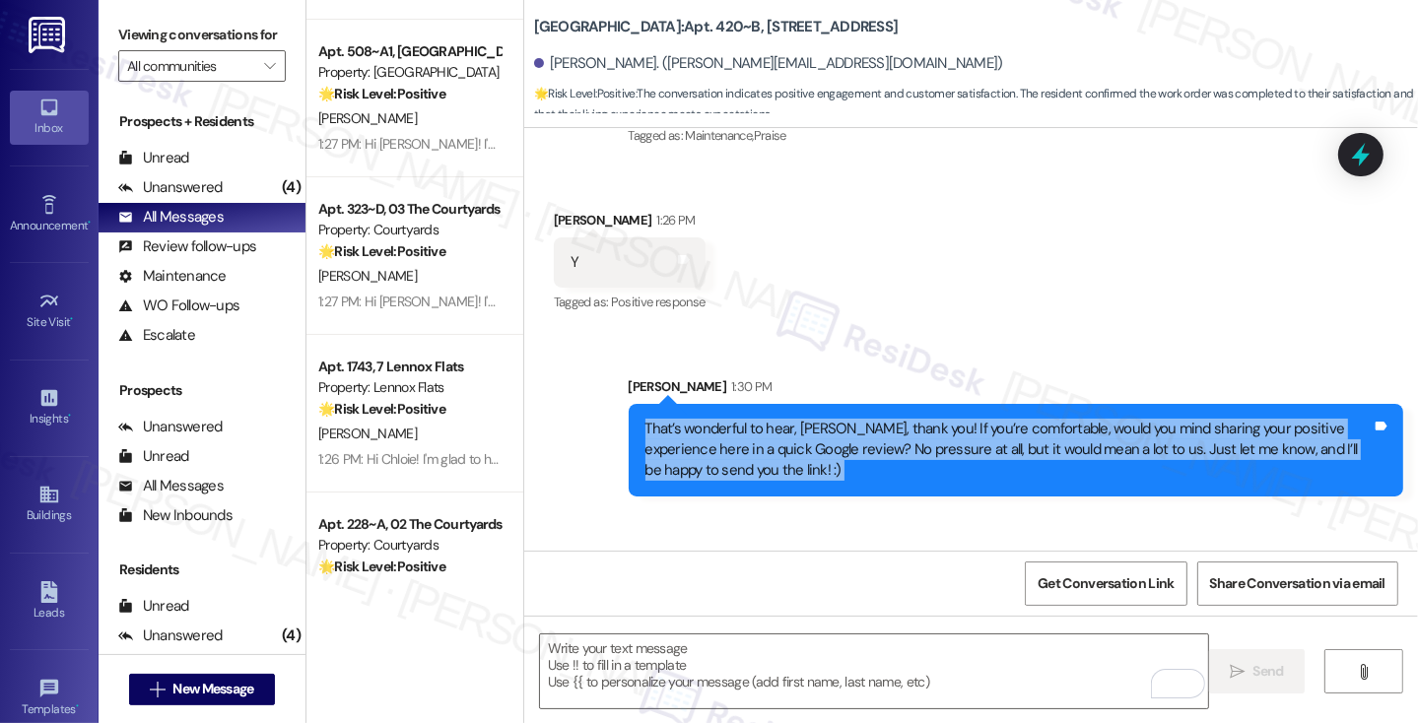
copy div "That’s wonderful to hear, Jinghua, thank you! If you’re comfortable, would you …"
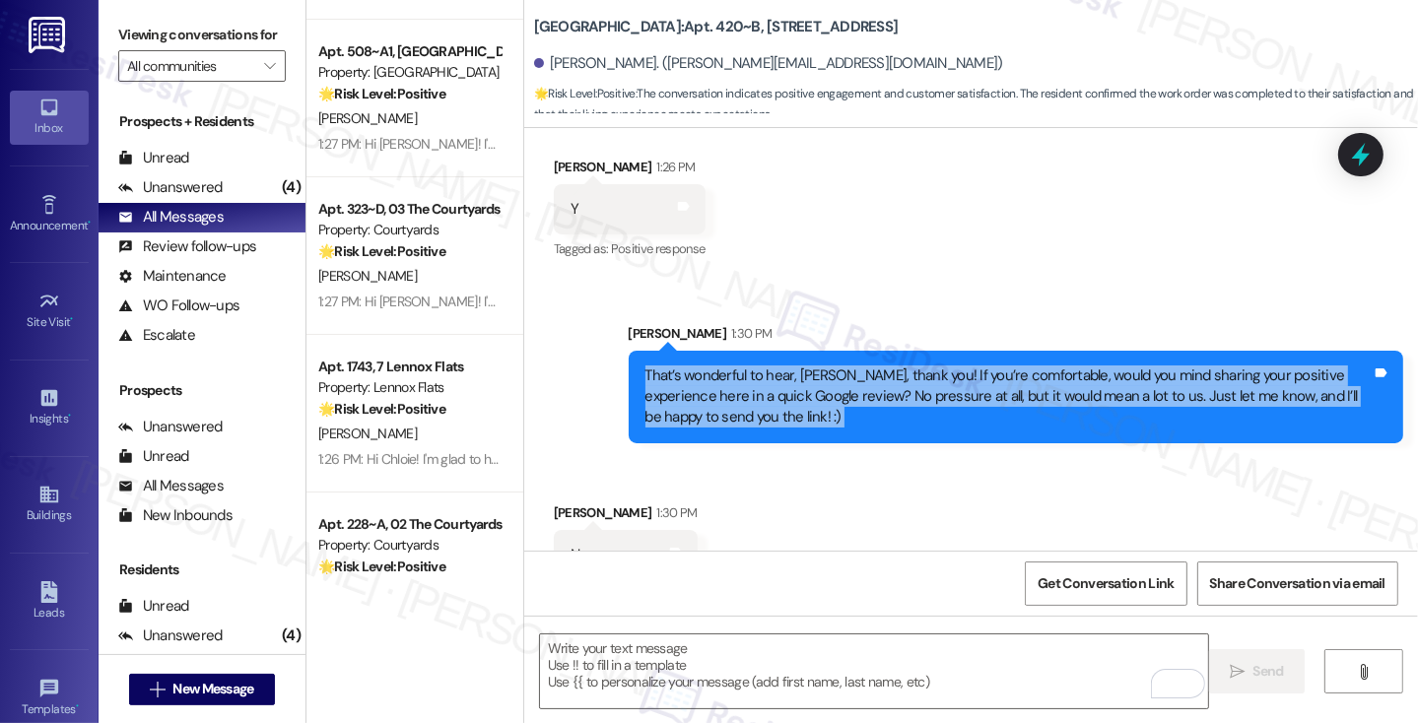
scroll to position [794, 0]
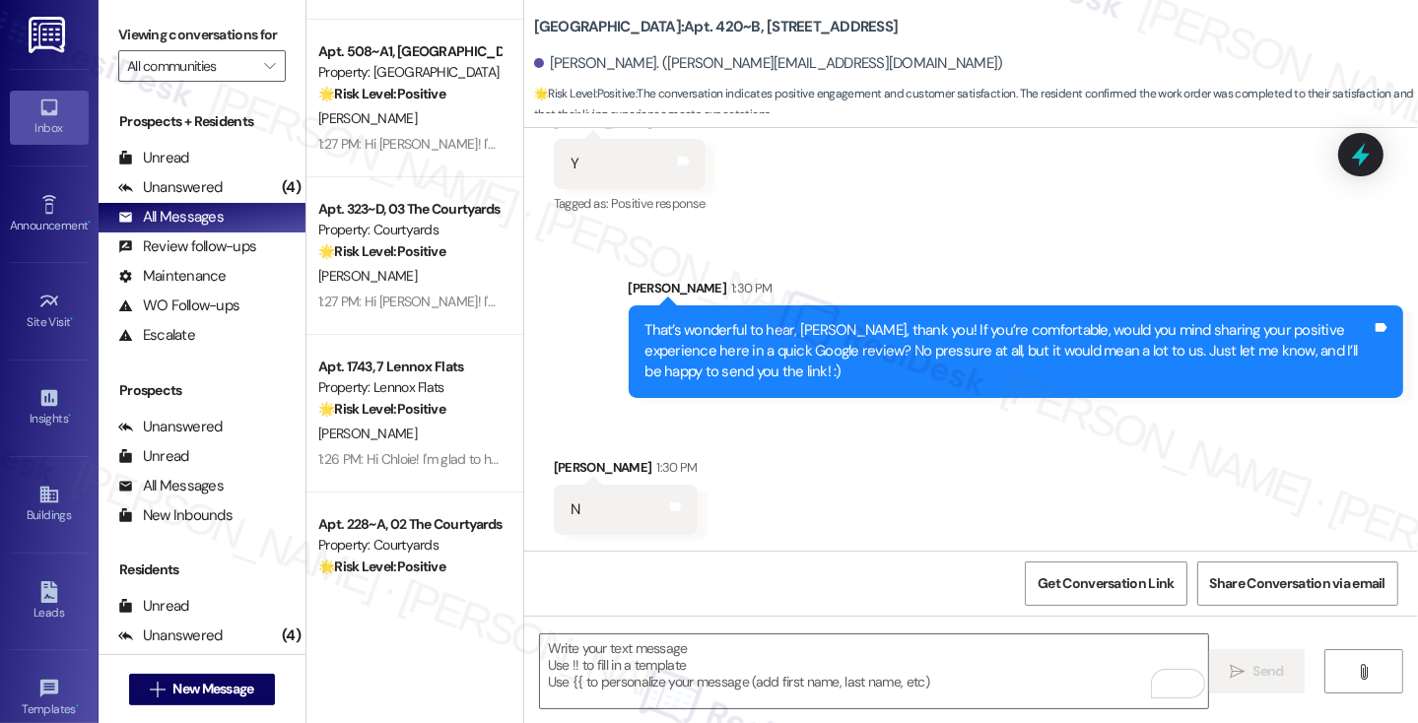
drag, startPoint x: 144, startPoint y: 24, endPoint x: 158, endPoint y: 35, distance: 18.2
click at [144, 24] on label "Viewing conversations for" at bounding box center [201, 35] width 167 height 31
click at [570, 511] on div "N" at bounding box center [574, 510] width 9 height 21
copy div "N"
click at [143, 39] on label "Viewing conversations for" at bounding box center [201, 35] width 167 height 31
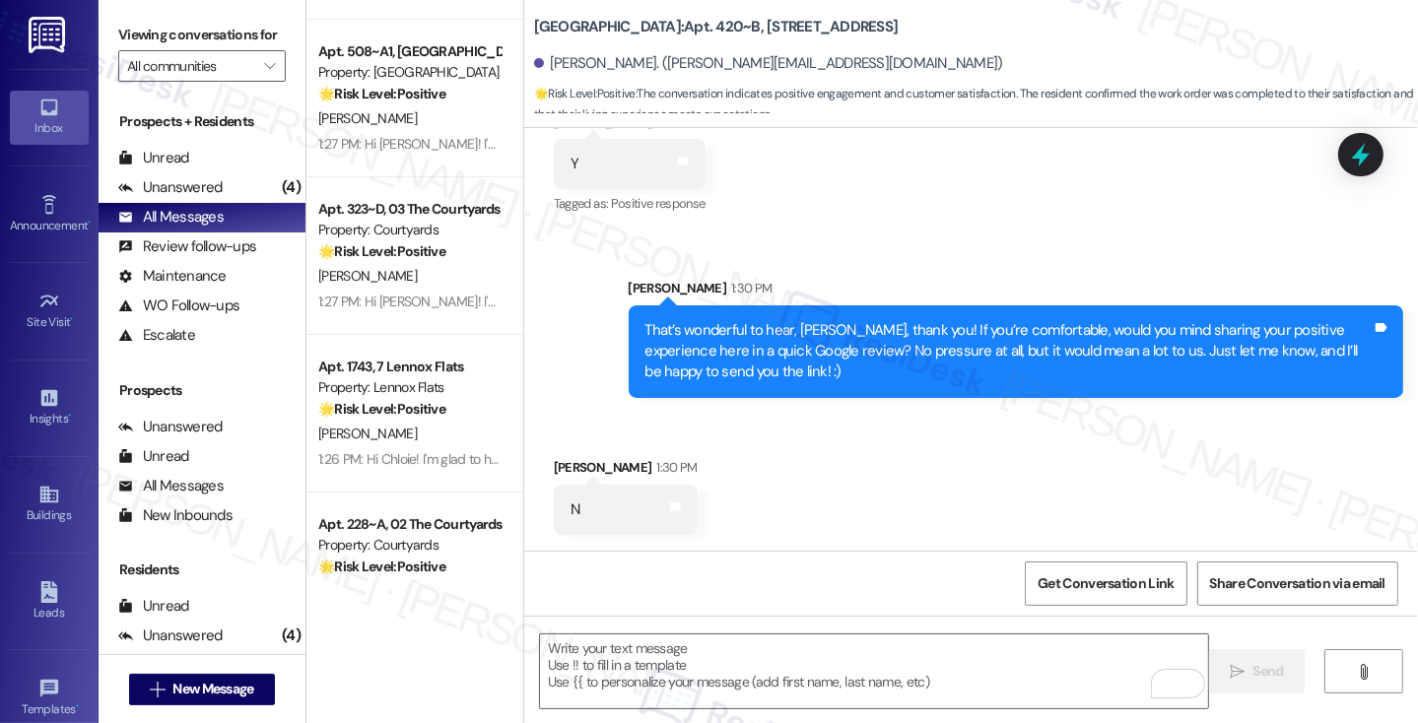
click at [138, 38] on label "Viewing conversations for" at bounding box center [201, 35] width 167 height 31
click at [154, 33] on label "Viewing conversations for" at bounding box center [201, 35] width 167 height 31
click at [700, 665] on textarea "To enrich screen reader interactions, please activate Accessibility in Grammarl…" at bounding box center [874, 671] width 668 height 74
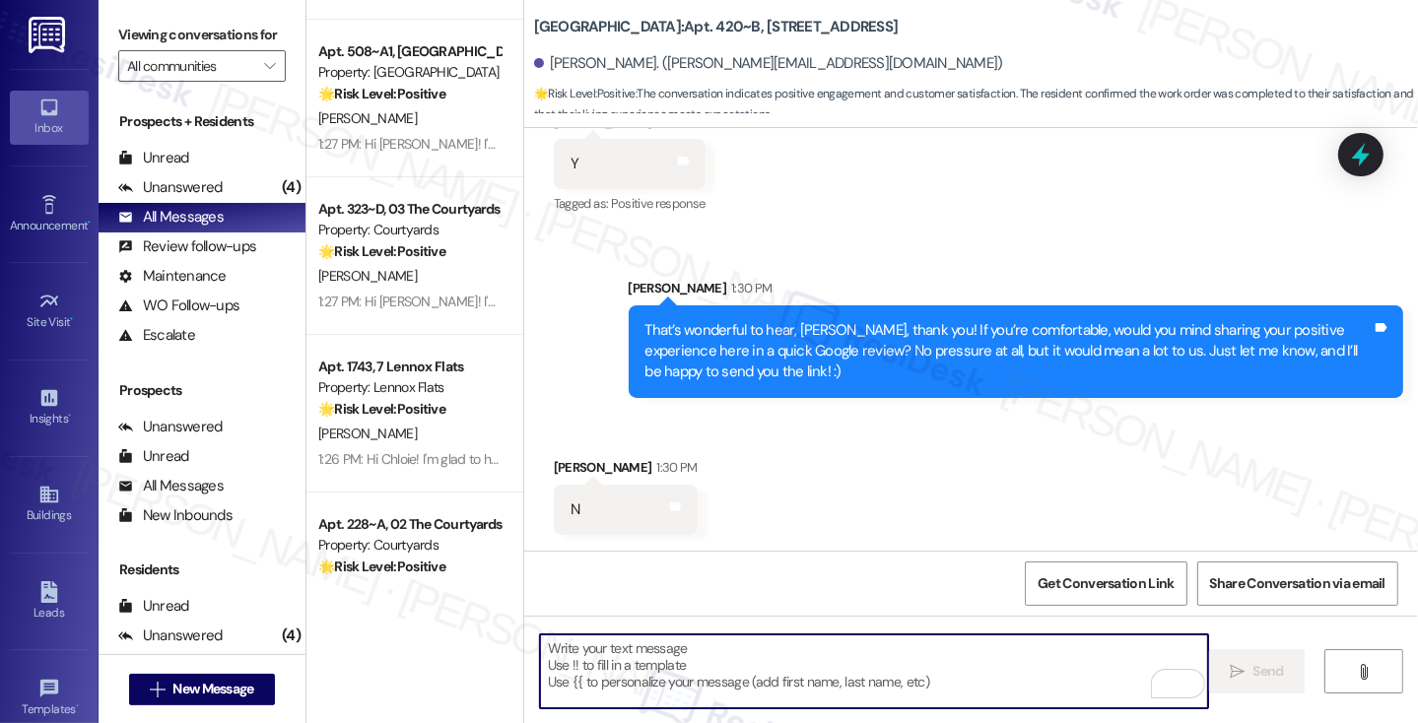
paste textarea "Thanks for letting me know, Jinghua! No worries at all—I really appreciate your…"
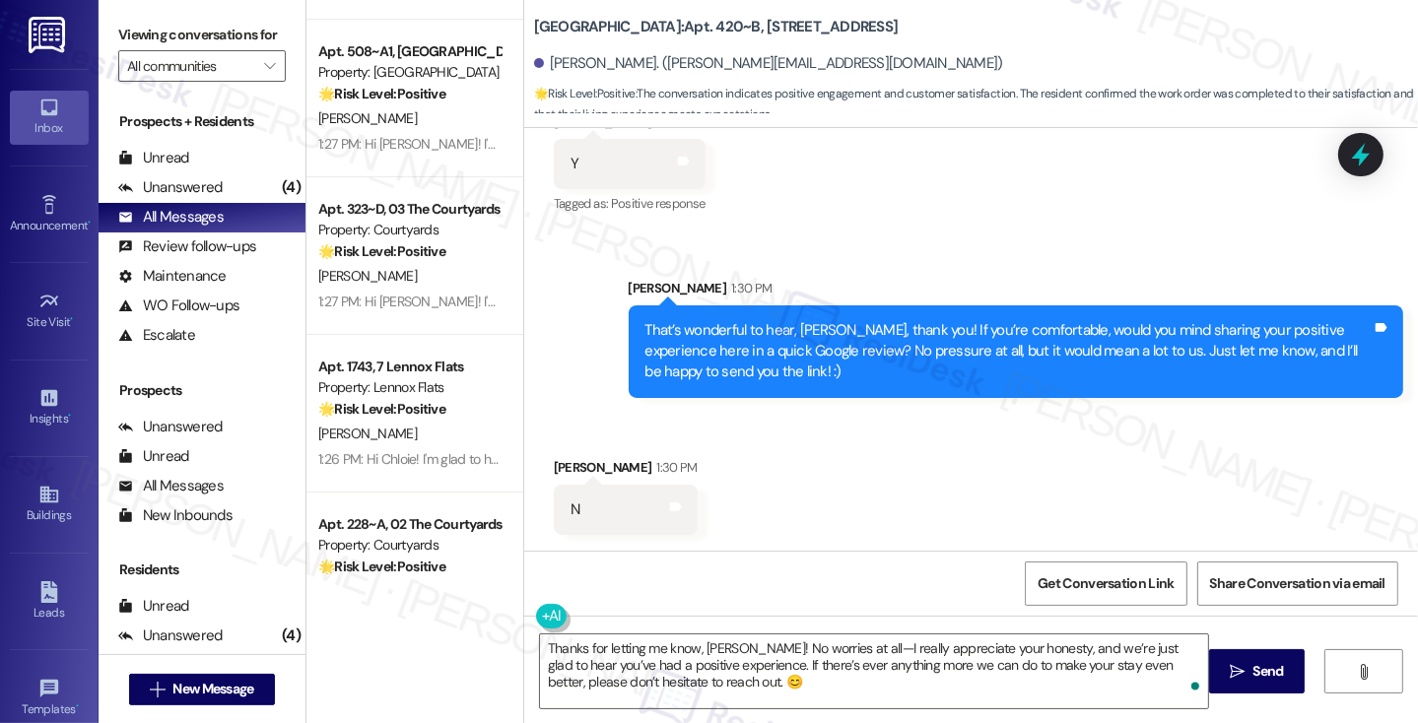
click at [137, 33] on label "Viewing conversations for" at bounding box center [201, 35] width 167 height 31
click at [669, 661] on textarea "Thanks for letting me know, Jinghua! No worries at all—I really appreciate your…" at bounding box center [874, 671] width 668 height 74
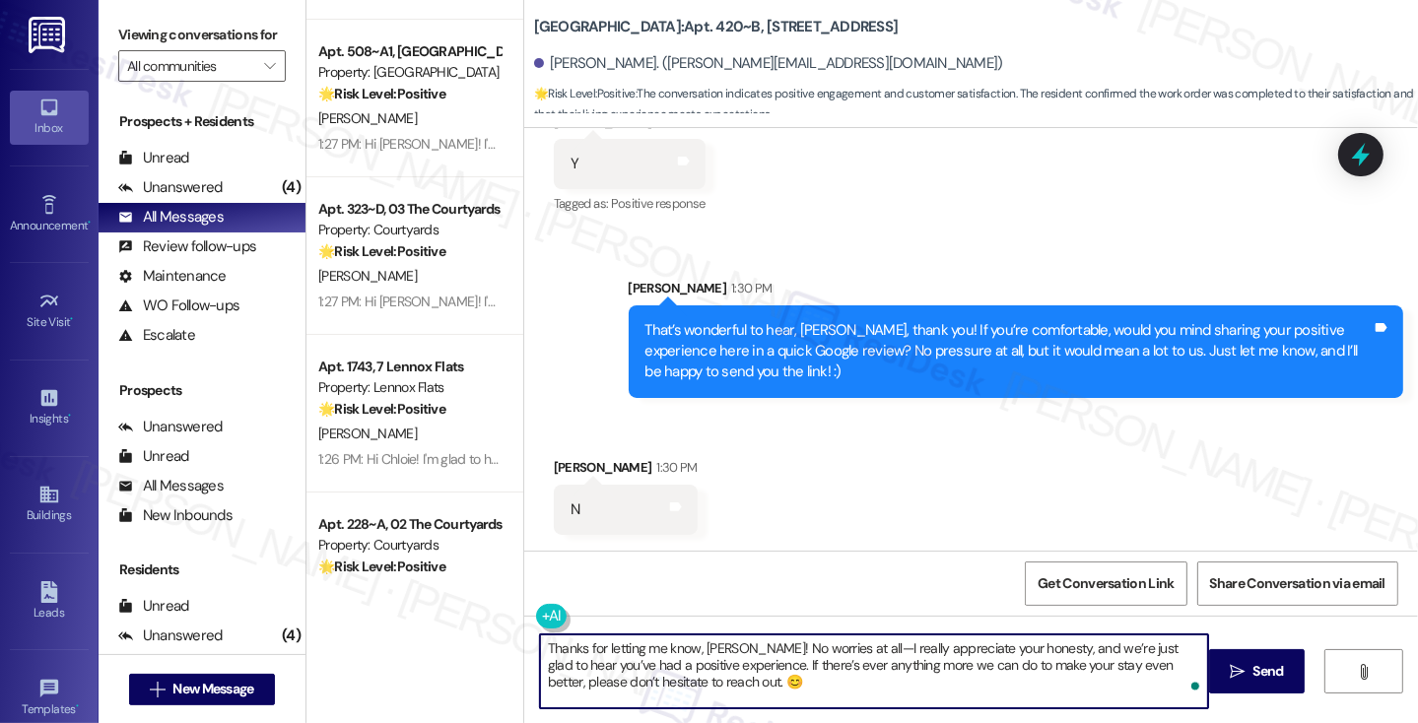
click at [878, 354] on div "That’s wonderful to hear, Jinghua, thank you! If you’re comfortable, would you …" at bounding box center [1008, 351] width 726 height 63
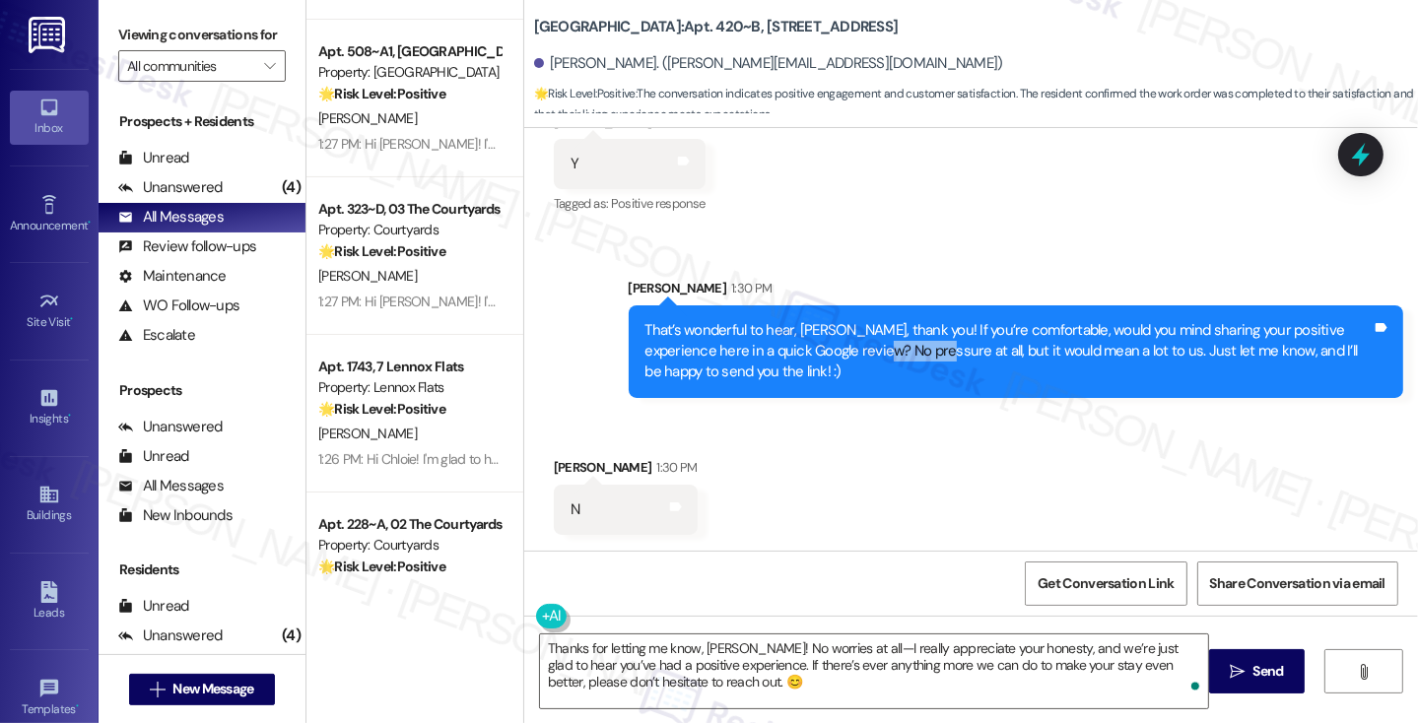
click at [878, 354] on div "That’s wonderful to hear, Jinghua, thank you! If you’re comfortable, would you …" at bounding box center [1008, 351] width 726 height 63
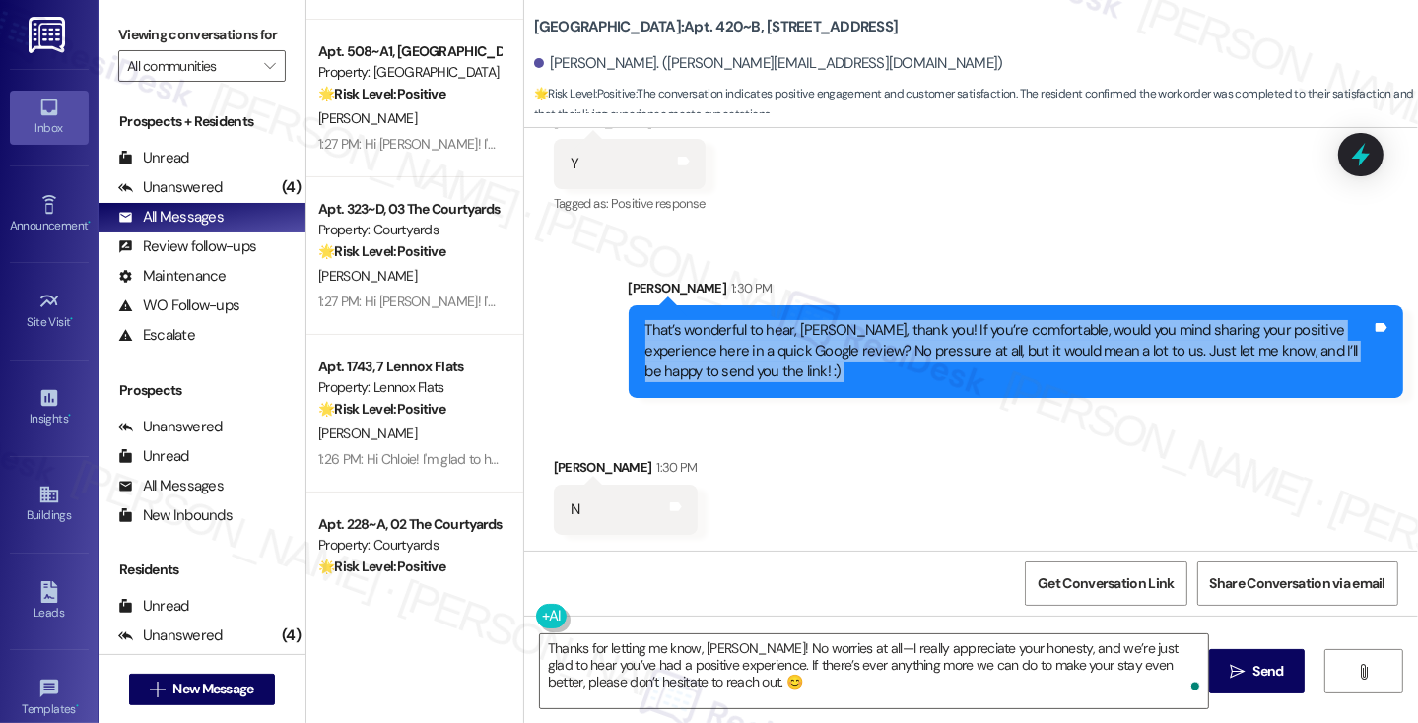
click at [878, 354] on div "That’s wonderful to hear, Jinghua, thank you! If you’re comfortable, would you …" at bounding box center [1008, 351] width 726 height 63
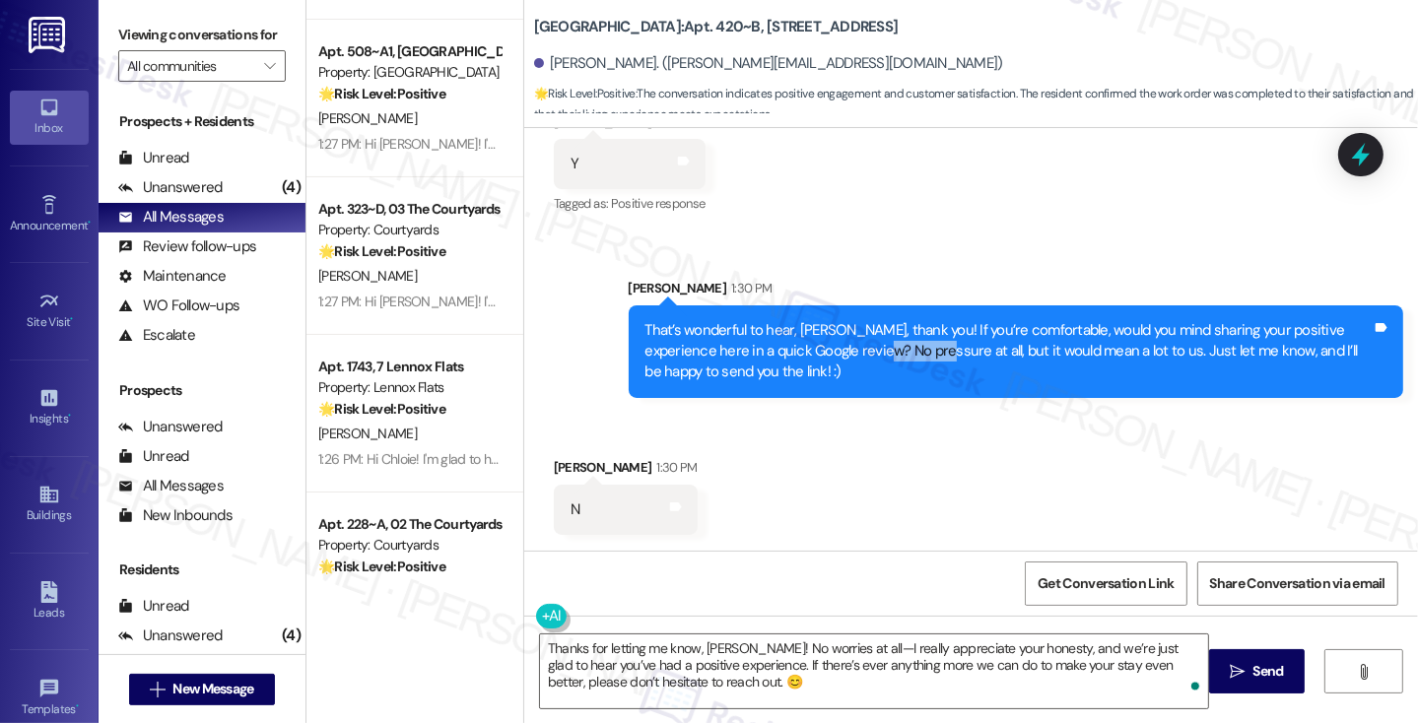
click at [878, 354] on div "That’s wonderful to hear, Jinghua, thank you! If you’re comfortable, would you …" at bounding box center [1008, 351] width 726 height 63
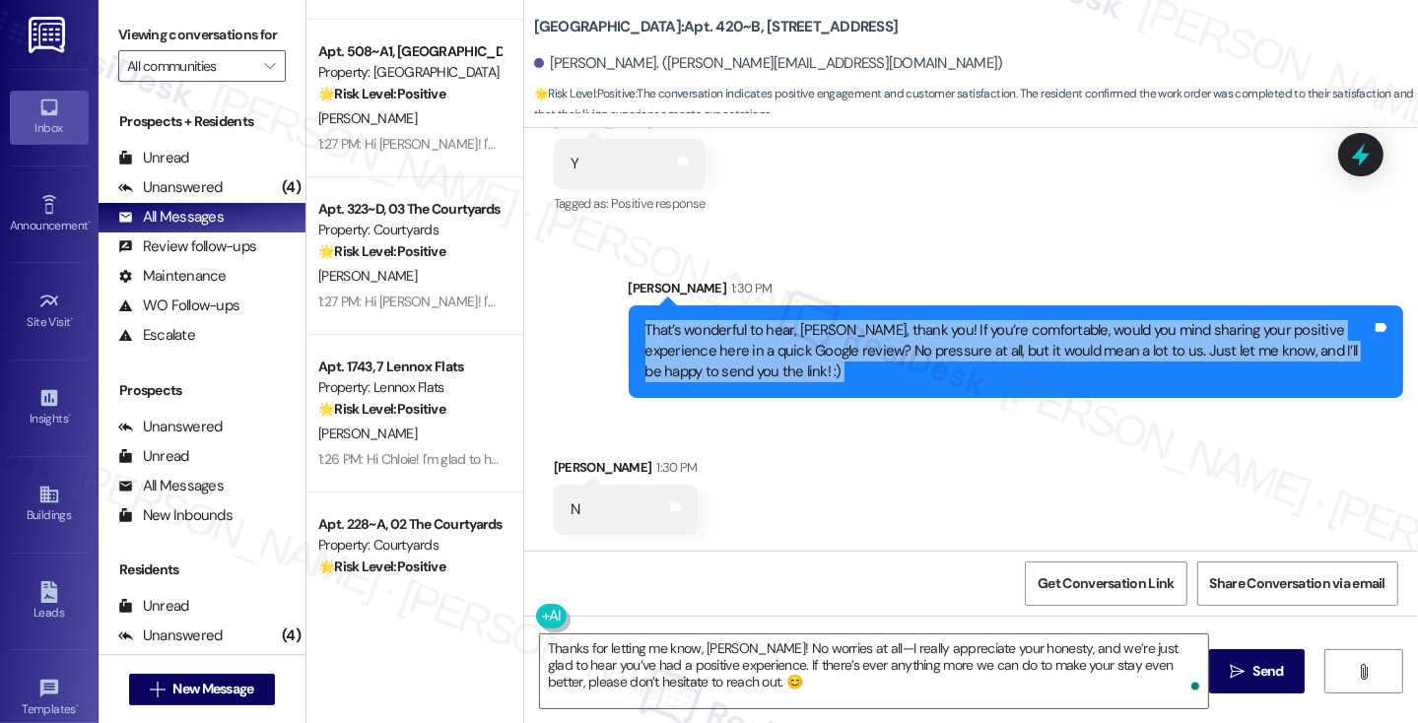
click at [878, 354] on div "That’s wonderful to hear, Jinghua, thank you! If you’re comfortable, would you …" at bounding box center [1008, 351] width 726 height 63
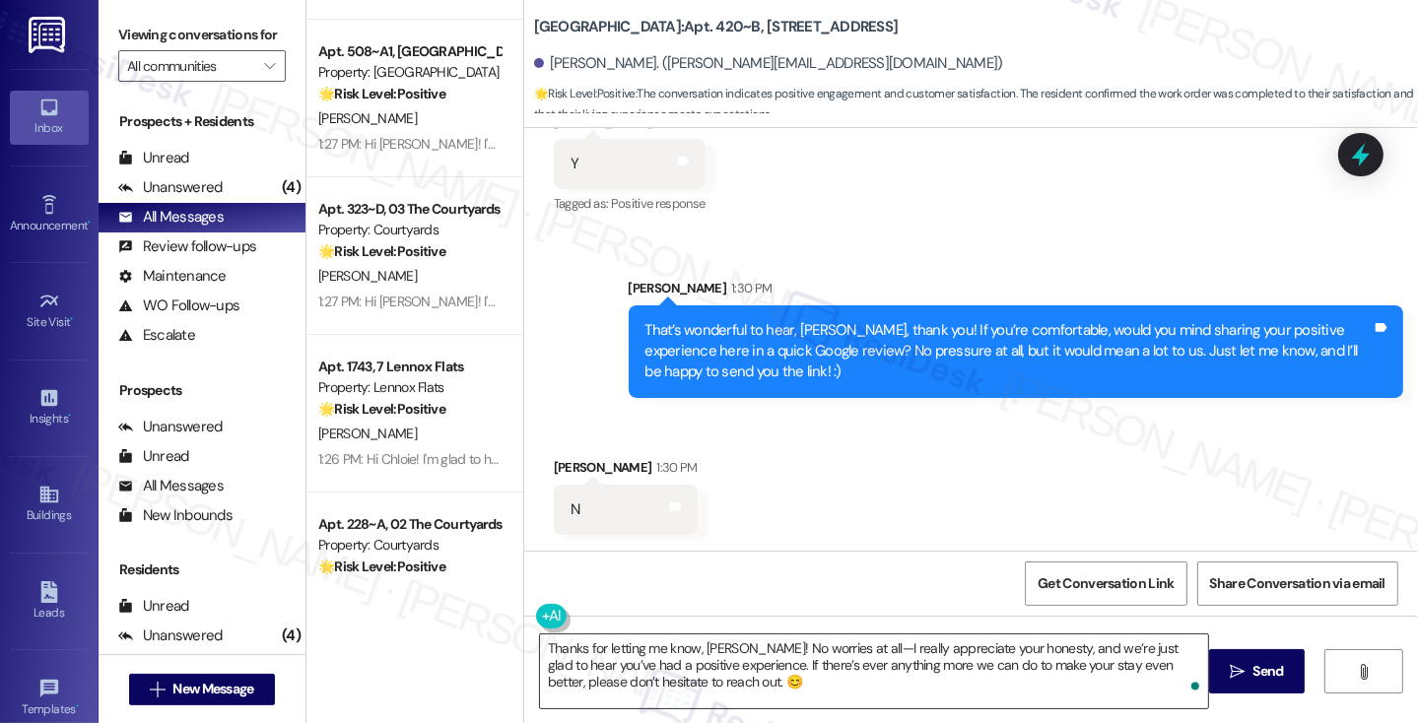
click at [792, 634] on textarea "Thanks for letting me know, Jinghua! No worries at all—I really appreciate your…" at bounding box center [874, 671] width 668 height 74
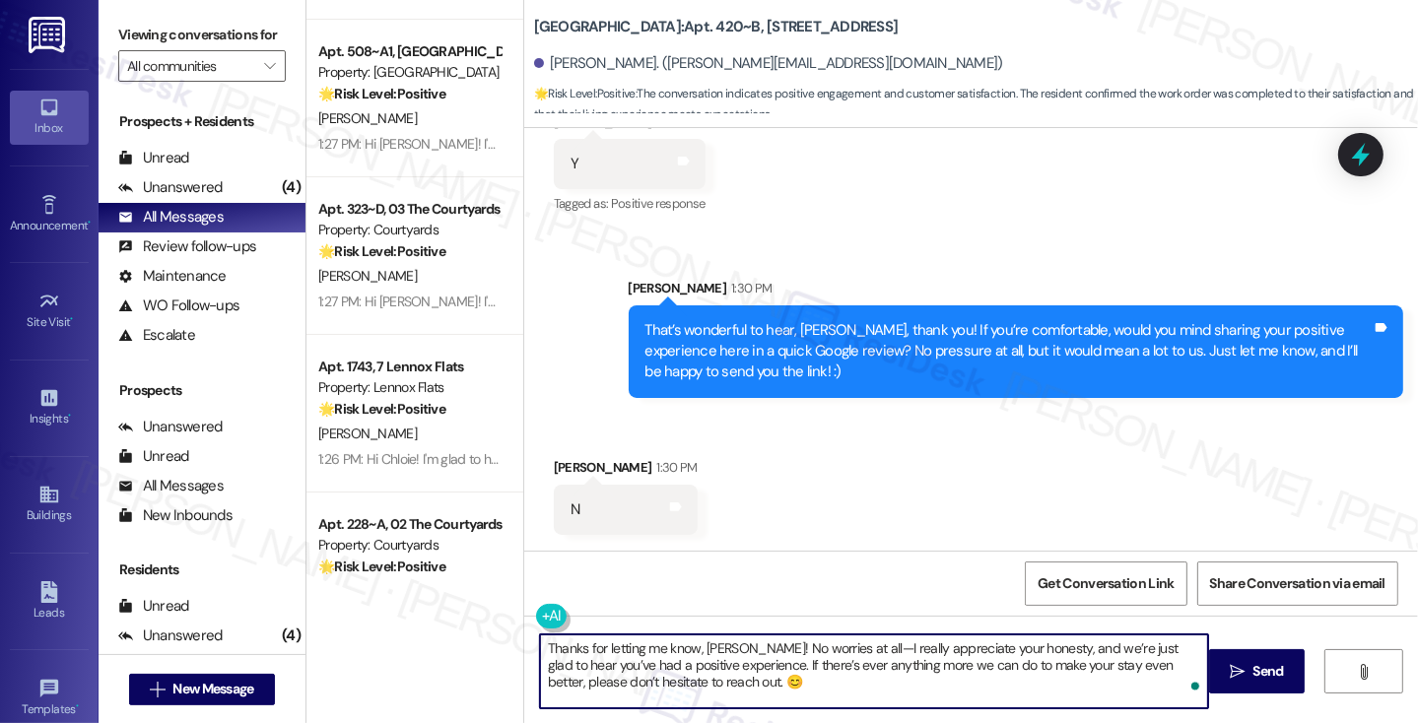
click at [697, 637] on textarea "Thanks for letting me know, Jinghua! No worries at all—I really appreciate your…" at bounding box center [874, 671] width 668 height 74
click at [670, 656] on textarea "Thanks for letting me know, Jinghua! No worries at all—I really appreciate your…" at bounding box center [874, 671] width 668 height 74
click at [749, 678] on textarea "Thanks for letting me know, Jinghua! No worries at all—I really appreciate your…" at bounding box center [874, 671] width 668 height 74
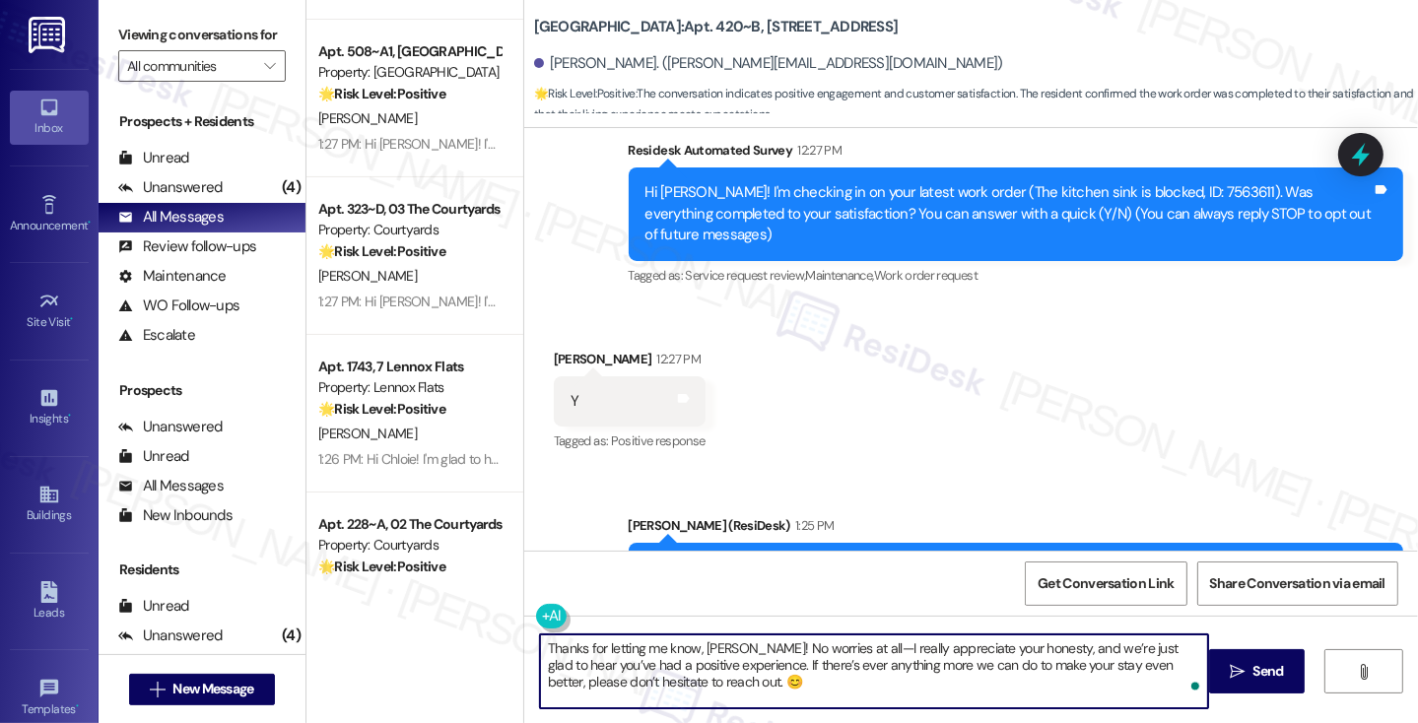
scroll to position [690, 0]
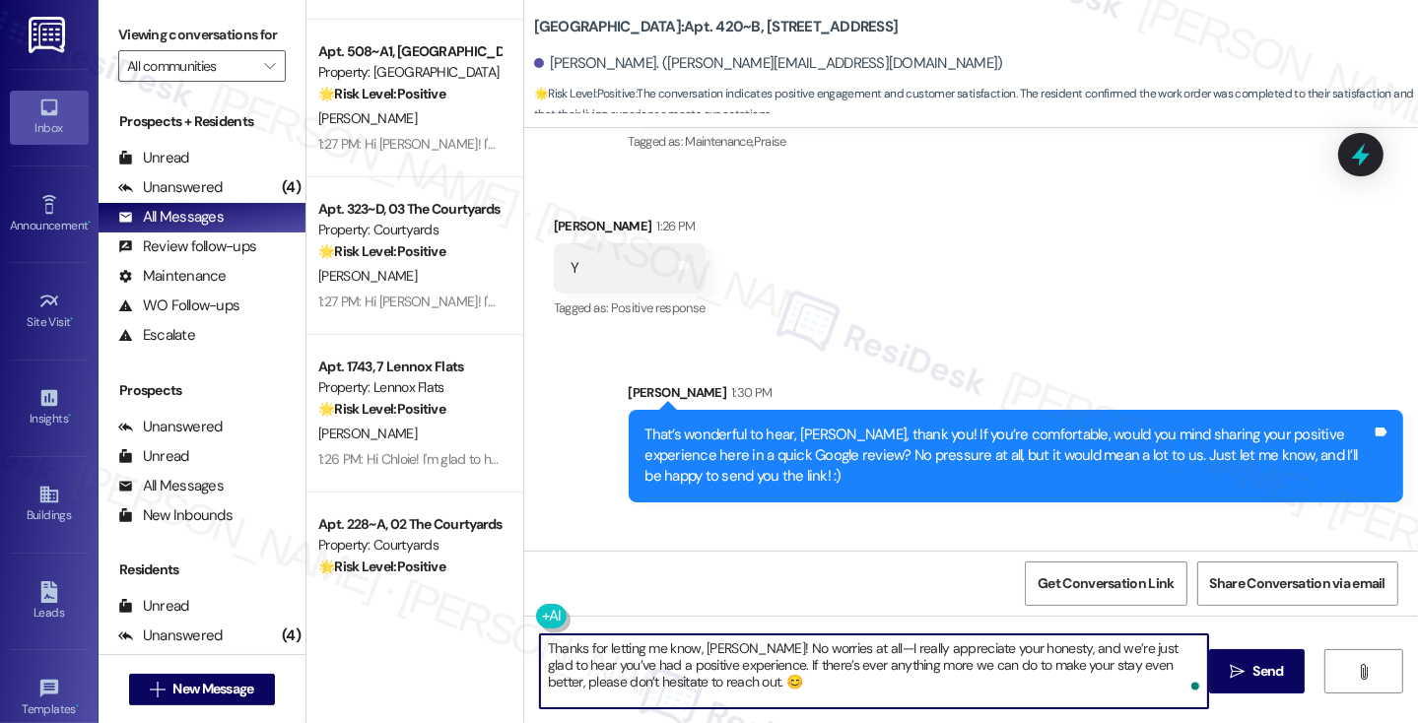
click at [717, 650] on textarea "Thanks for letting me know, Jinghua! No worries at all—I really appreciate your…" at bounding box center [874, 671] width 668 height 74
drag, startPoint x: 799, startPoint y: 644, endPoint x: 453, endPoint y: 637, distance: 345.9
click at [453, 637] on div "( 1 ) Apt. 420~B, 1 Sterling 5th Street Property: Sterling 5th Street 🌟 Risk Le…" at bounding box center [861, 361] width 1111 height 723
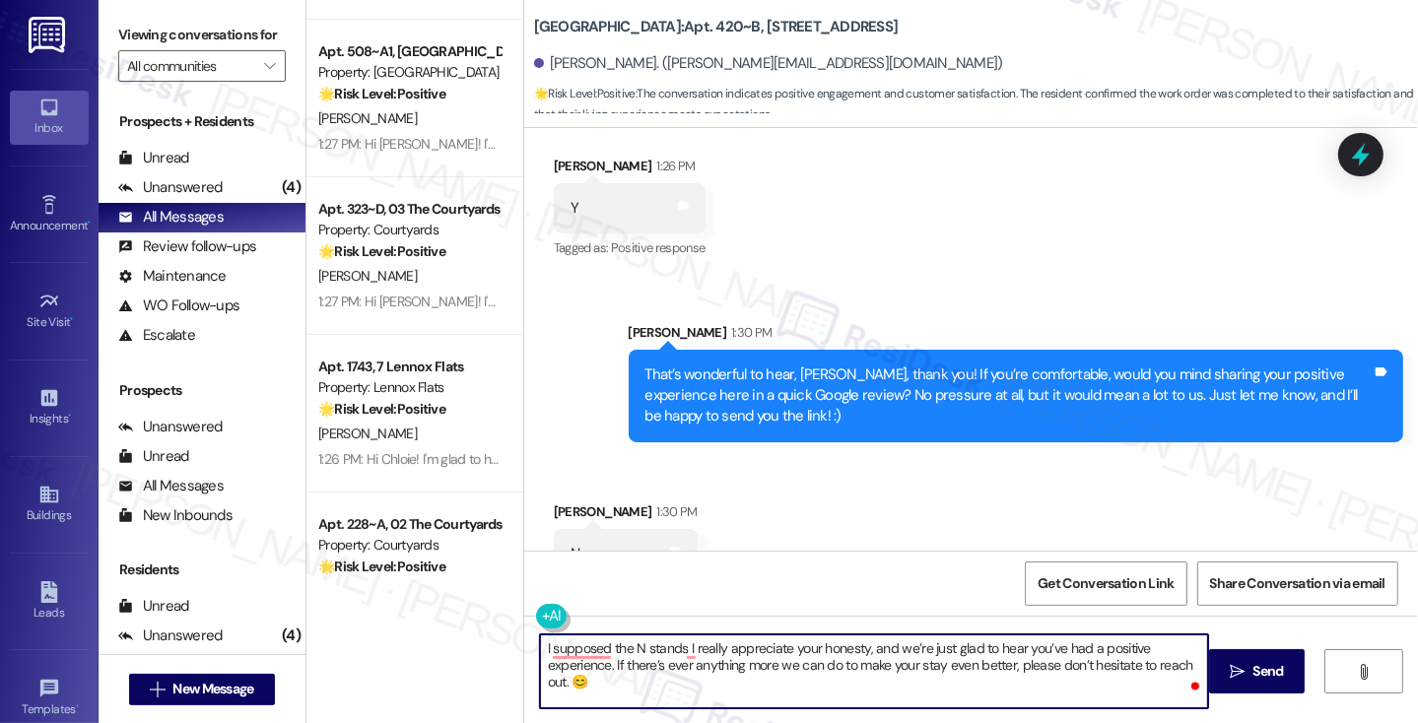
scroll to position [794, 0]
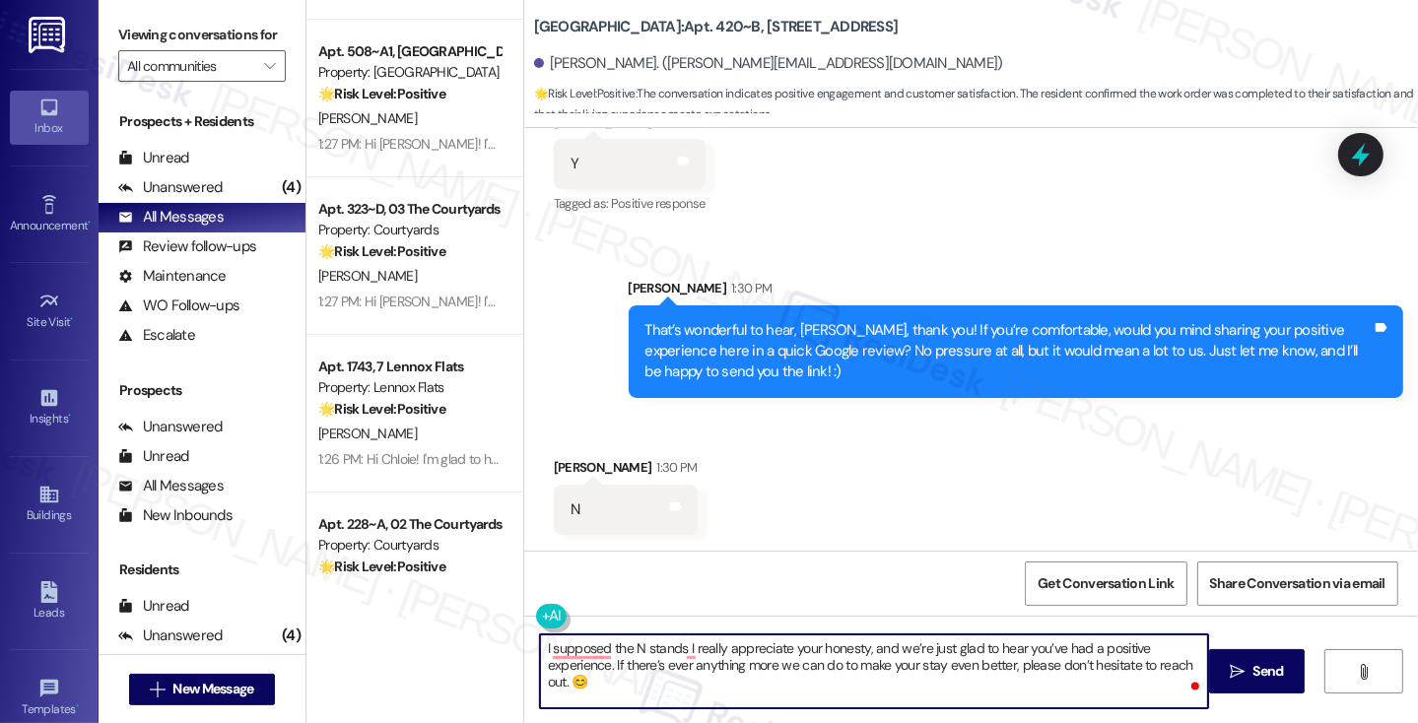
type textarea "I supposed the N stands I really appreciate your honesty, and we’re just glad t…"
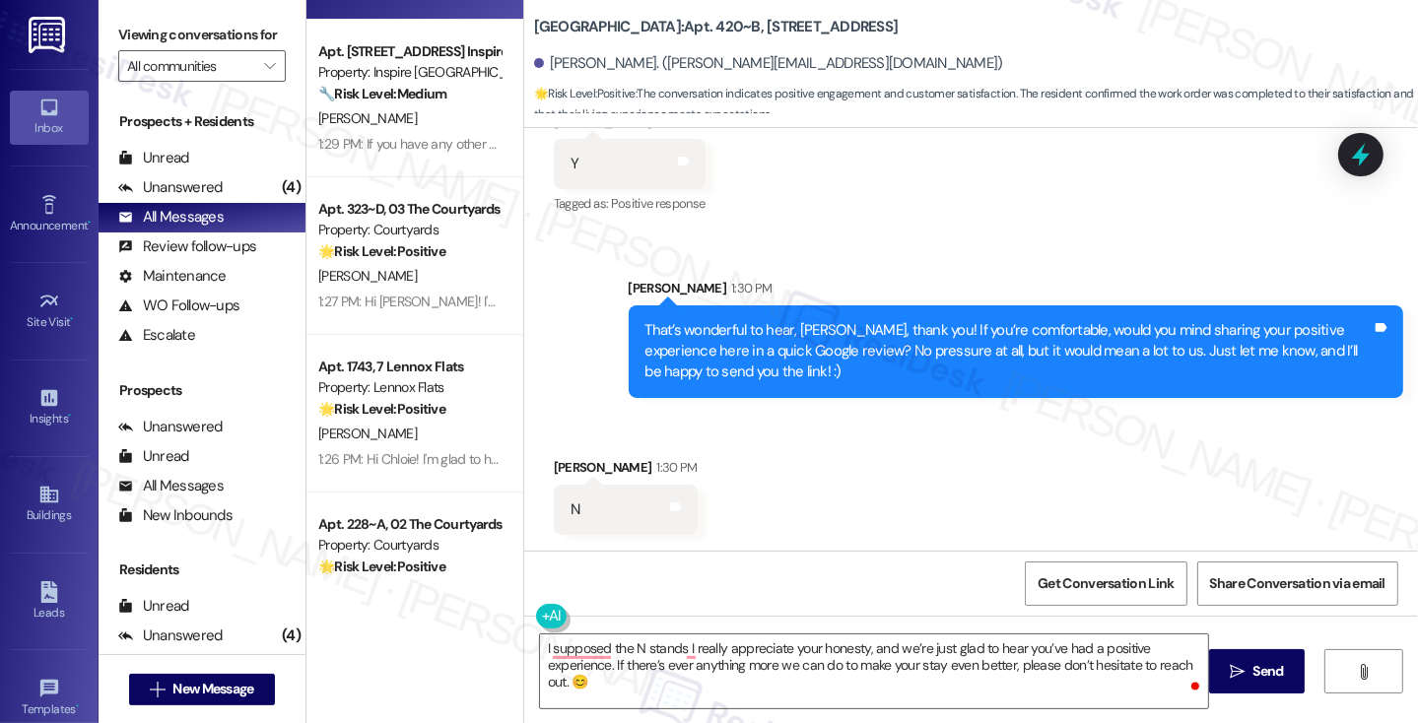
click at [138, 30] on label "Viewing conversations for" at bounding box center [201, 35] width 167 height 31
